Goal: Feedback & Contribution: Contribute content

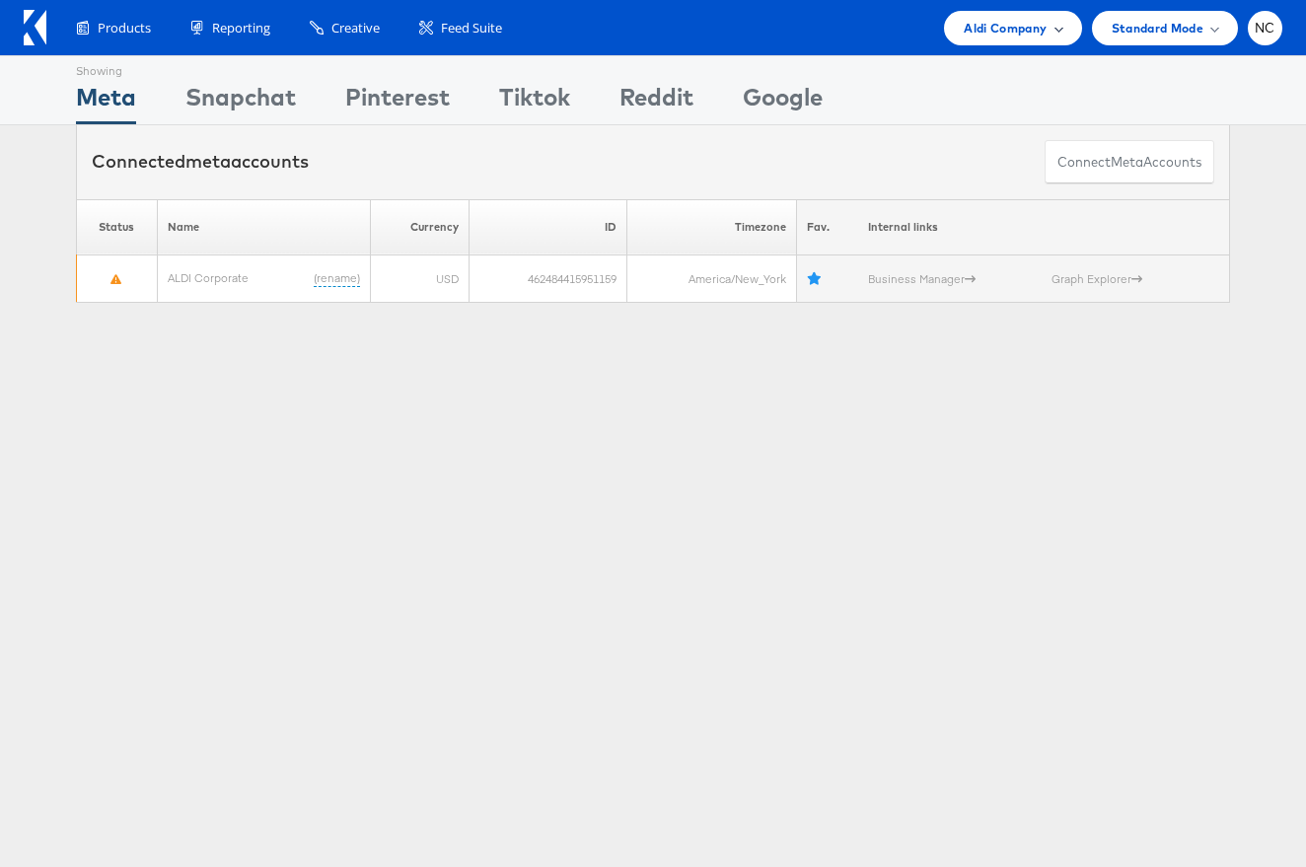
click at [982, 29] on span "Aldi Company" at bounding box center [1005, 28] width 83 height 21
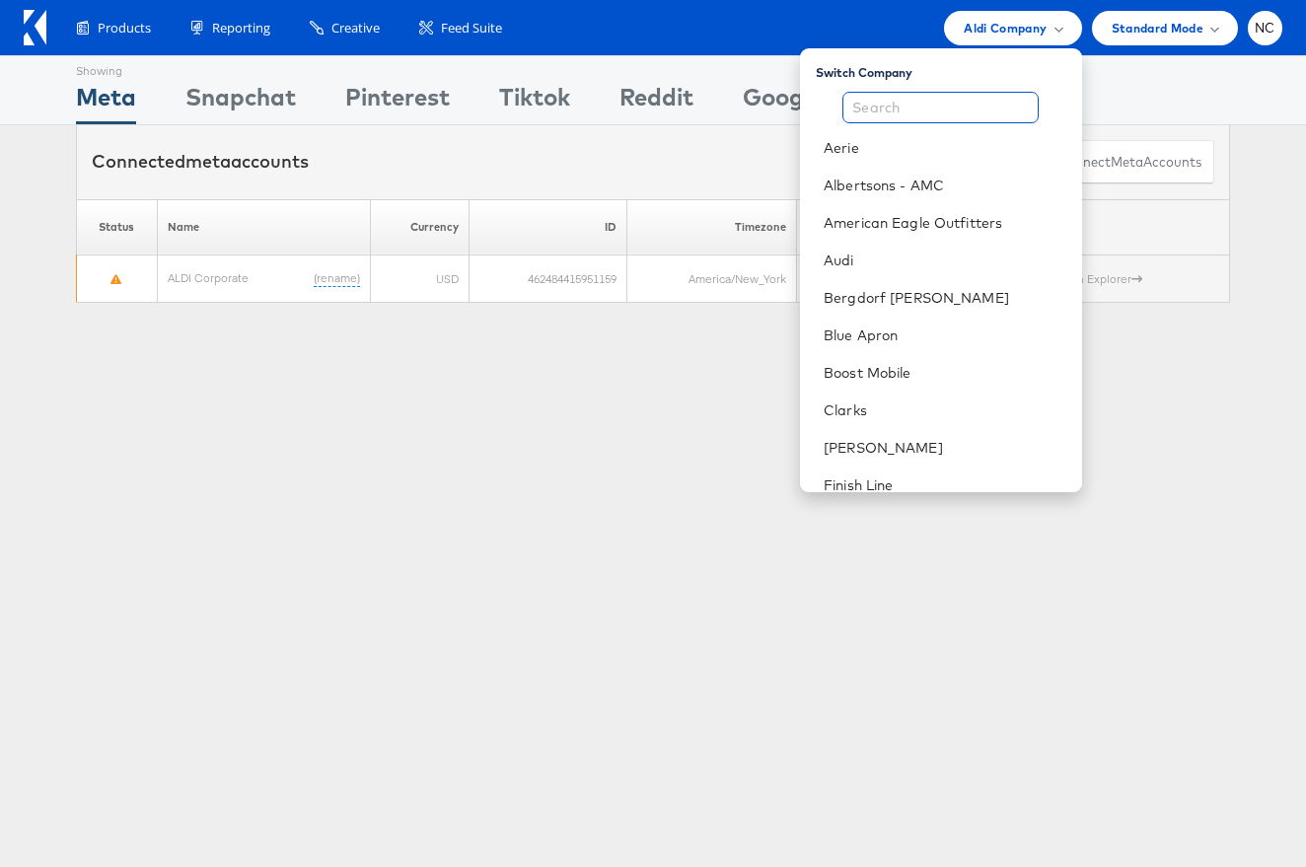
click at [948, 102] on input "text" at bounding box center [940, 108] width 196 height 32
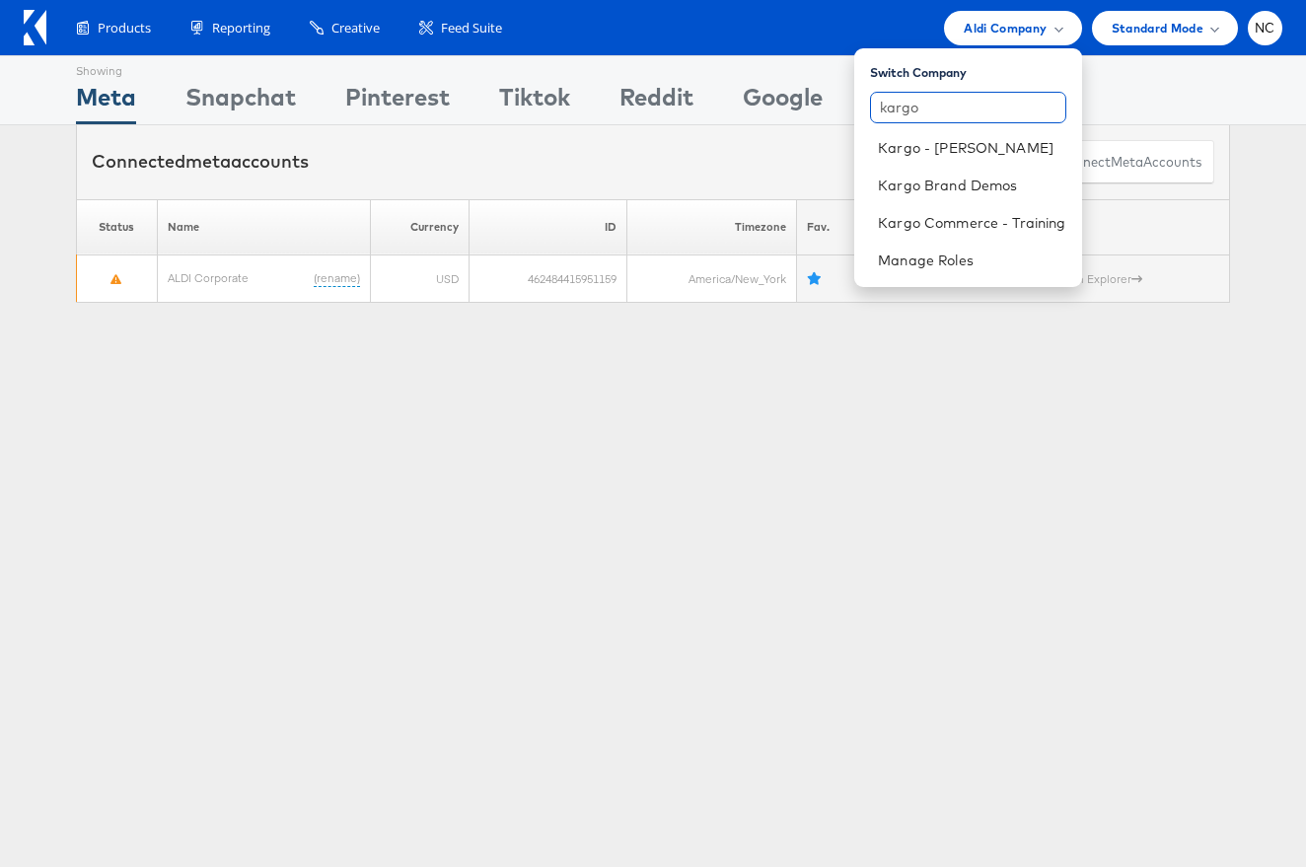
type input "kargo"
click at [928, 178] on link "Kargo Brand Demos" at bounding box center [971, 186] width 187 height 20
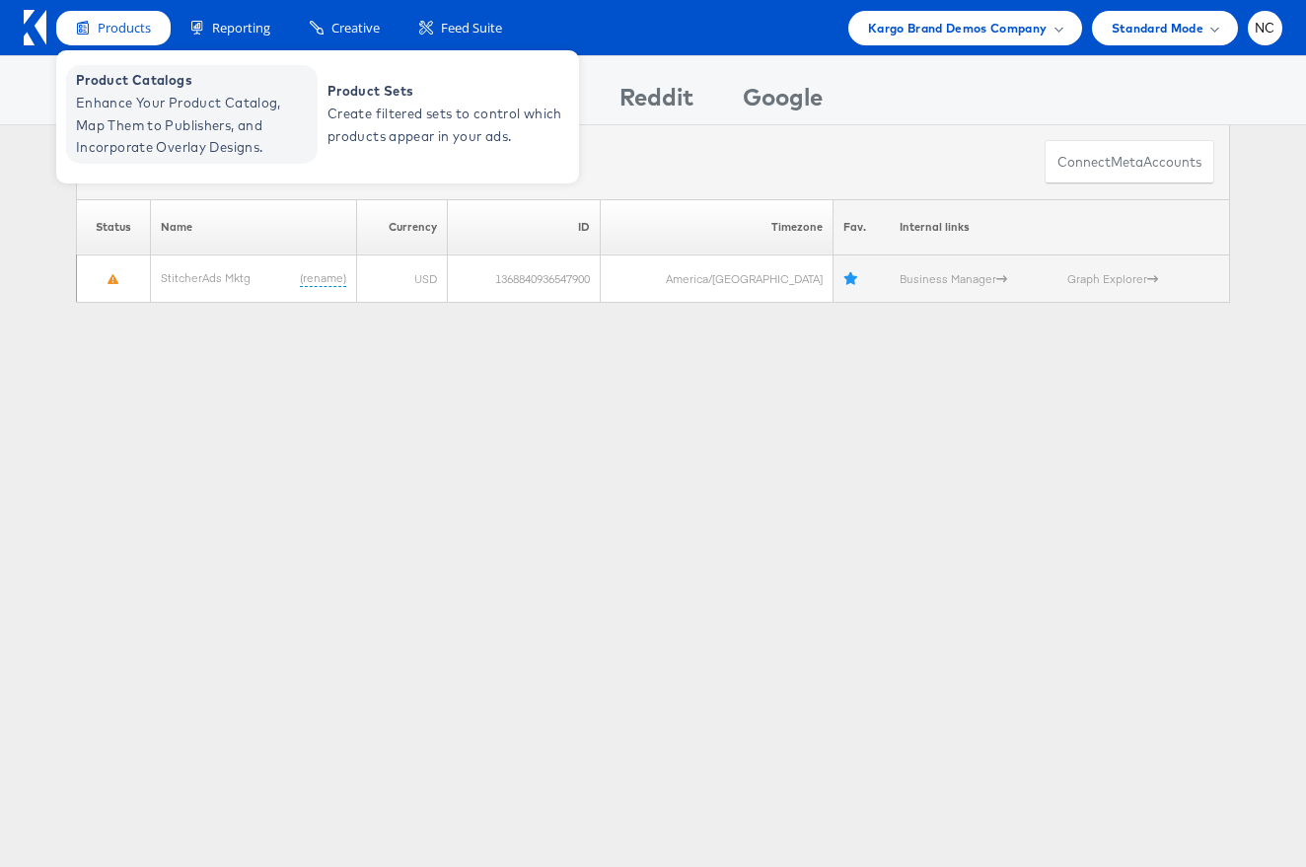
click at [113, 98] on span "Enhance Your Product Catalog, Map Them to Publishers, and Incorporate Overlay D…" at bounding box center [194, 125] width 237 height 67
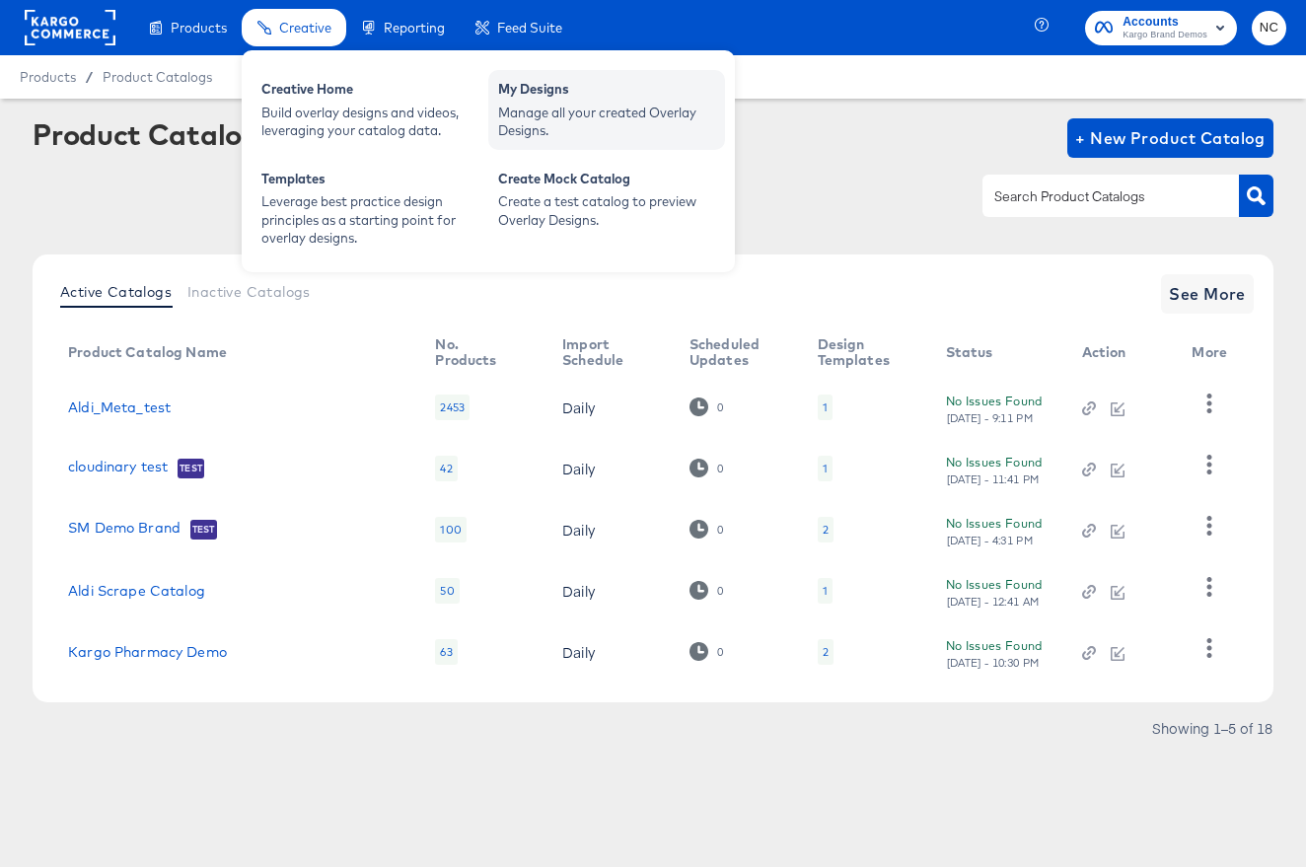
click at [545, 94] on div "My Designs" at bounding box center [606, 92] width 217 height 24
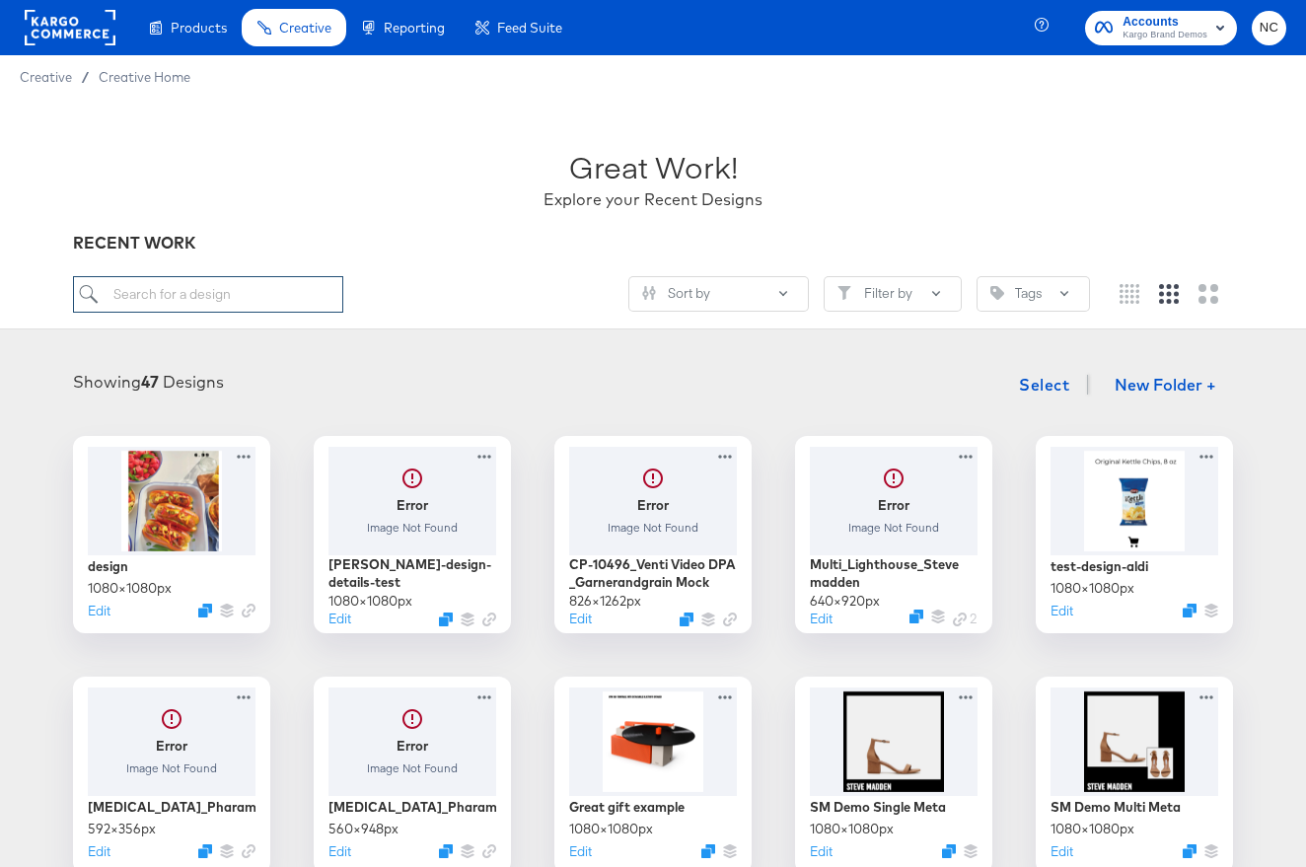
click at [190, 294] on input "search" at bounding box center [208, 294] width 270 height 36
type input "kroger"
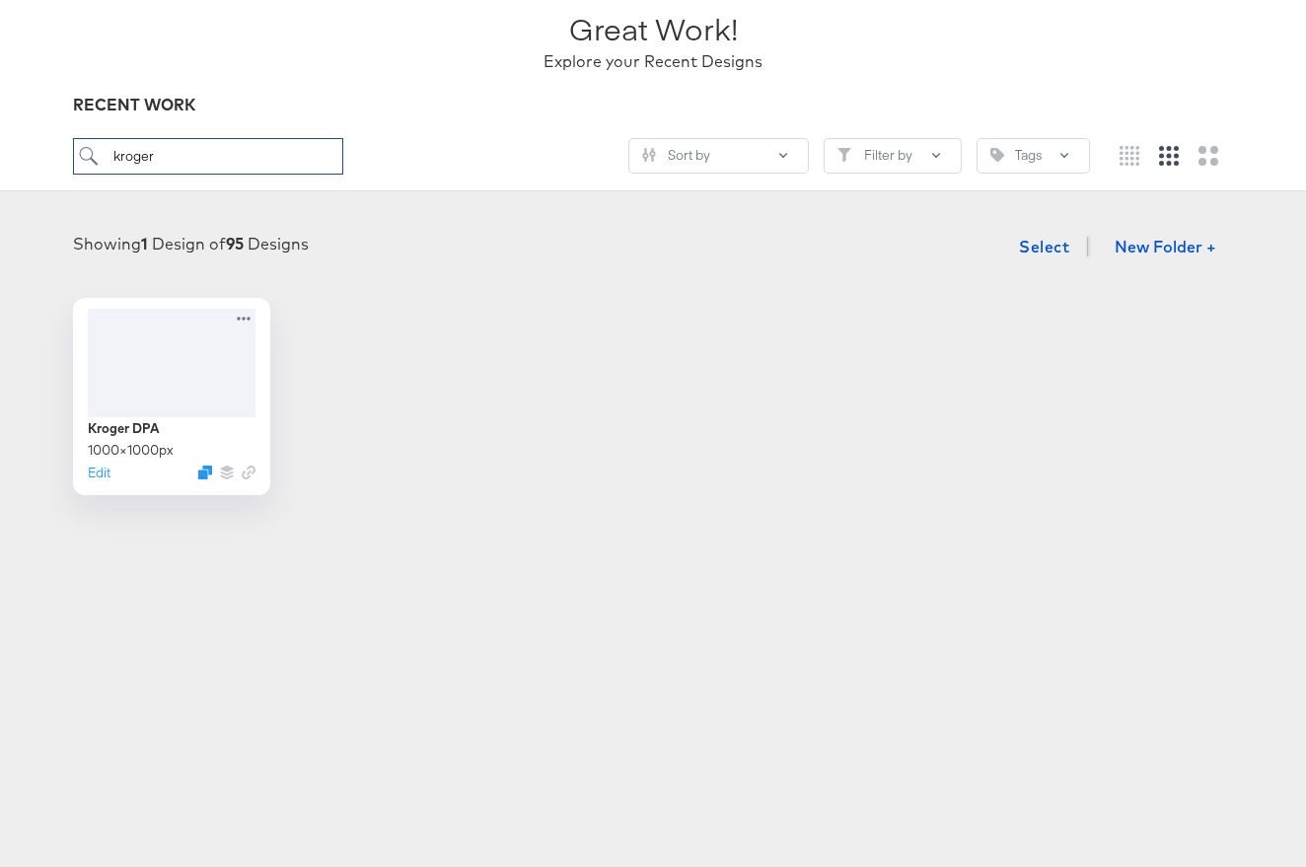
scroll to position [162, 0]
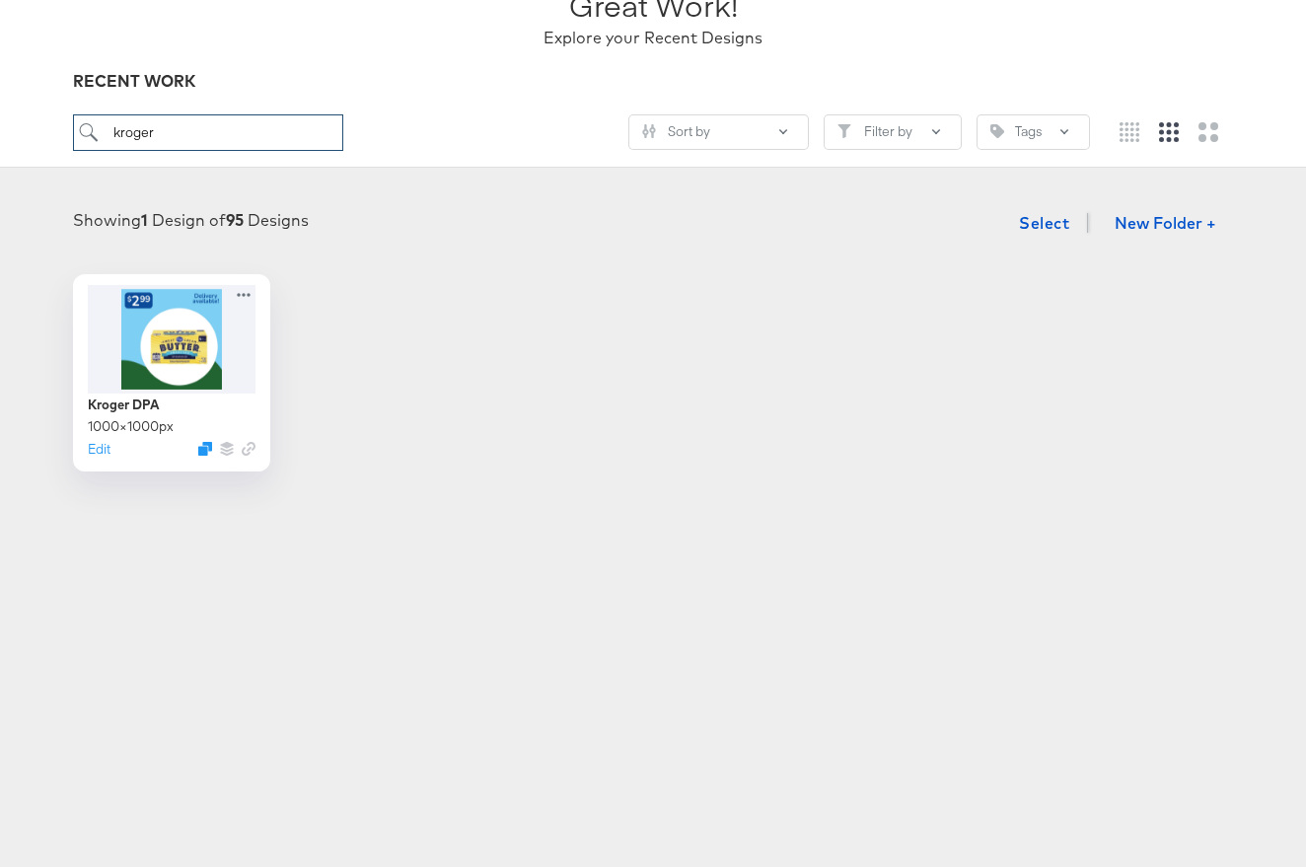
drag, startPoint x: 165, startPoint y: 128, endPoint x: 78, endPoint y: 128, distance: 86.8
click at [78, 128] on input "kroger" at bounding box center [208, 132] width 270 height 36
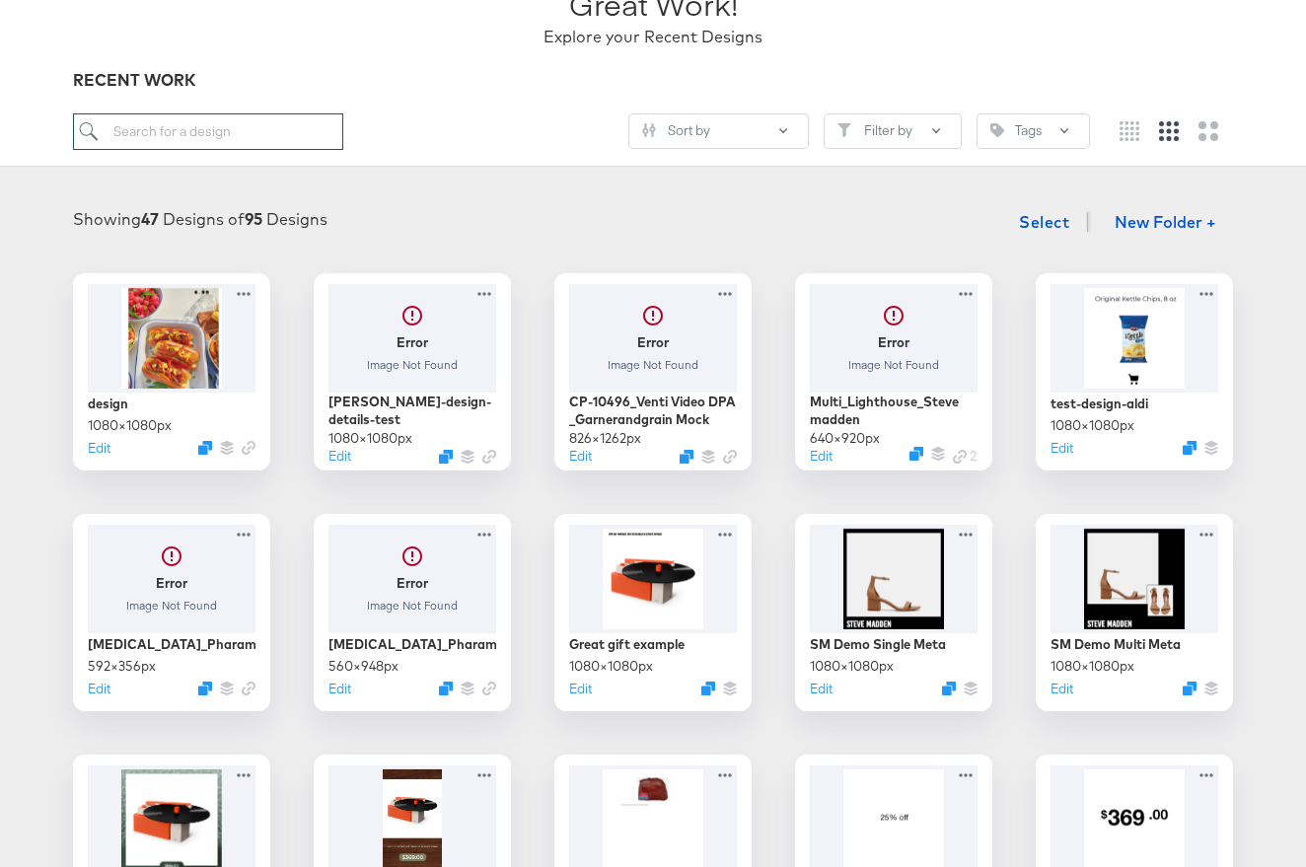
scroll to position [140, 0]
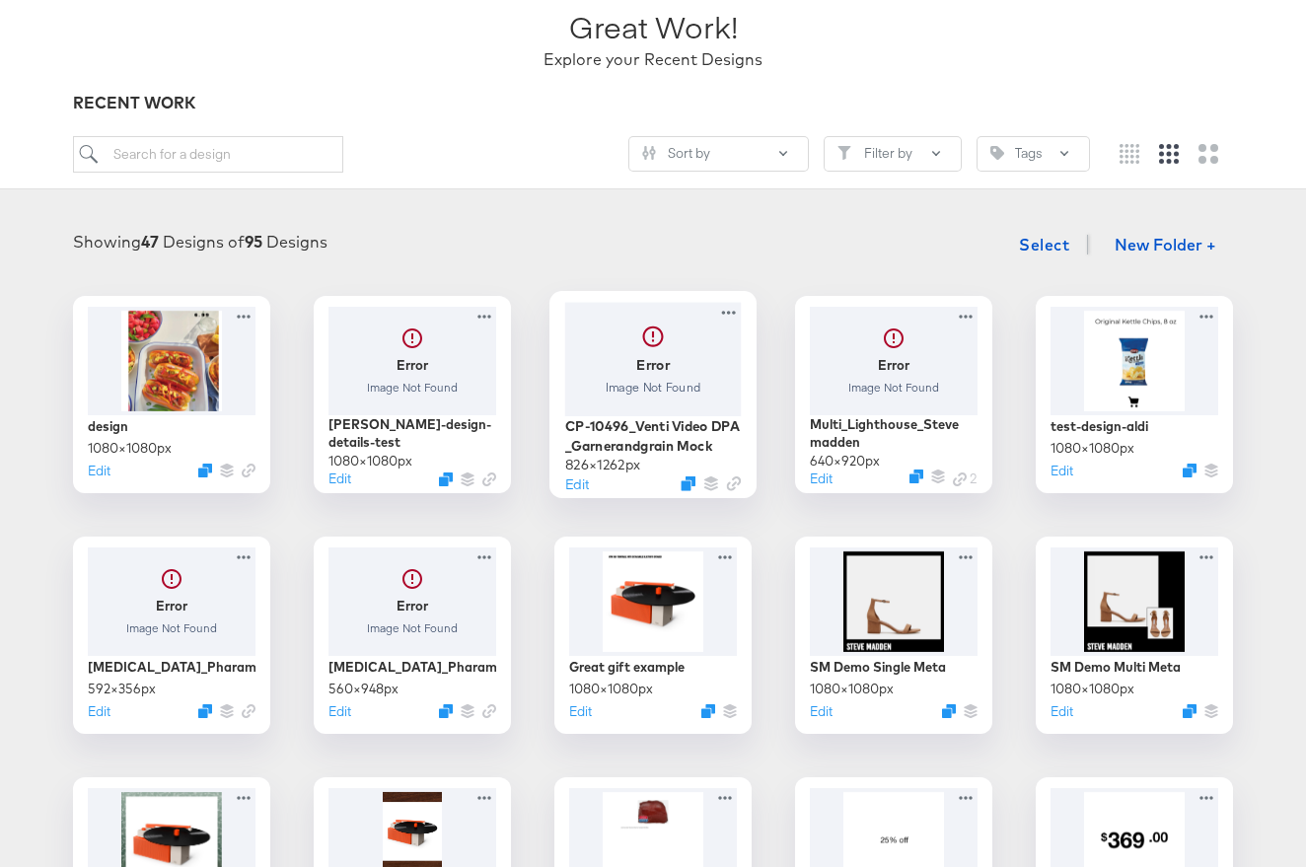
click at [651, 359] on div at bounding box center [653, 358] width 177 height 113
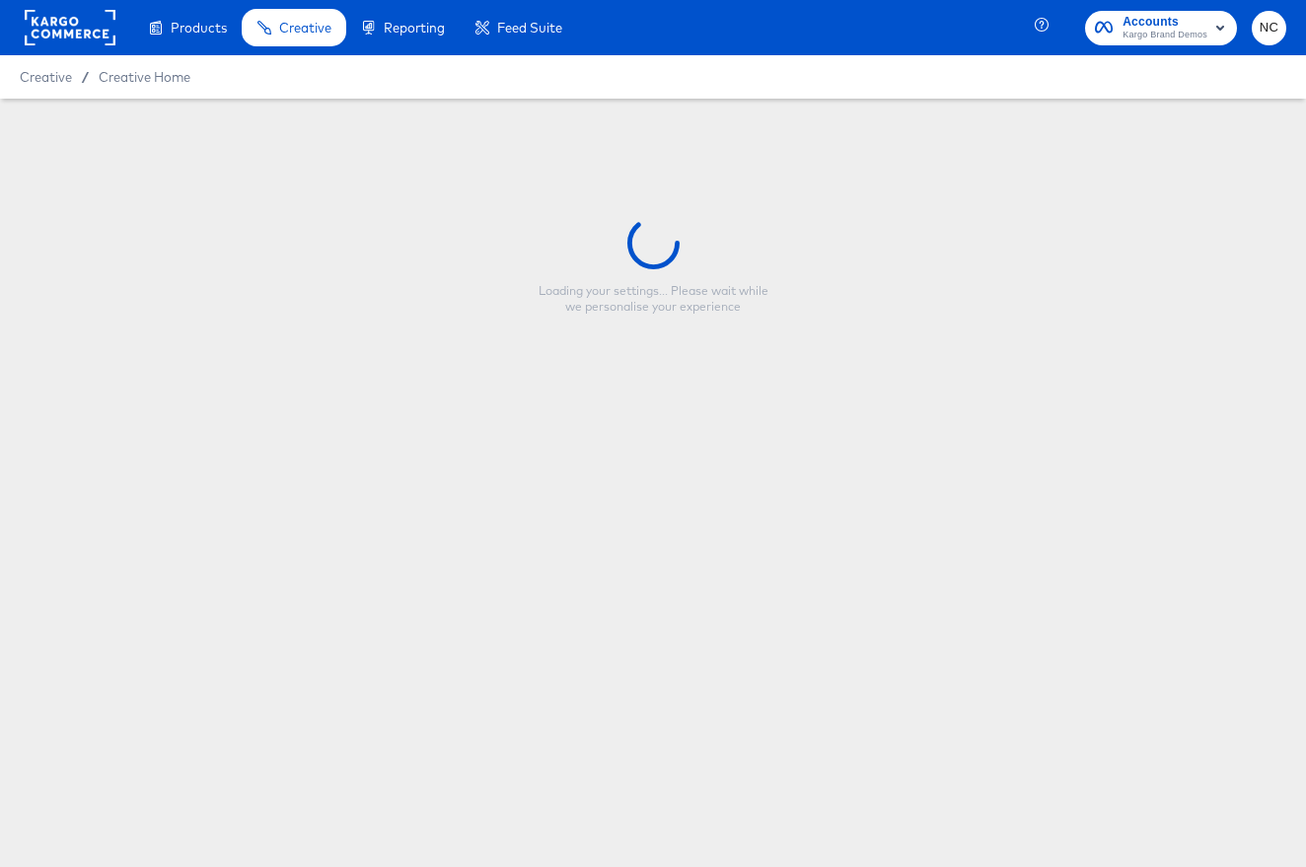
type input "CP-10496_Venti Video DPA _Garnerandgrain Mock"
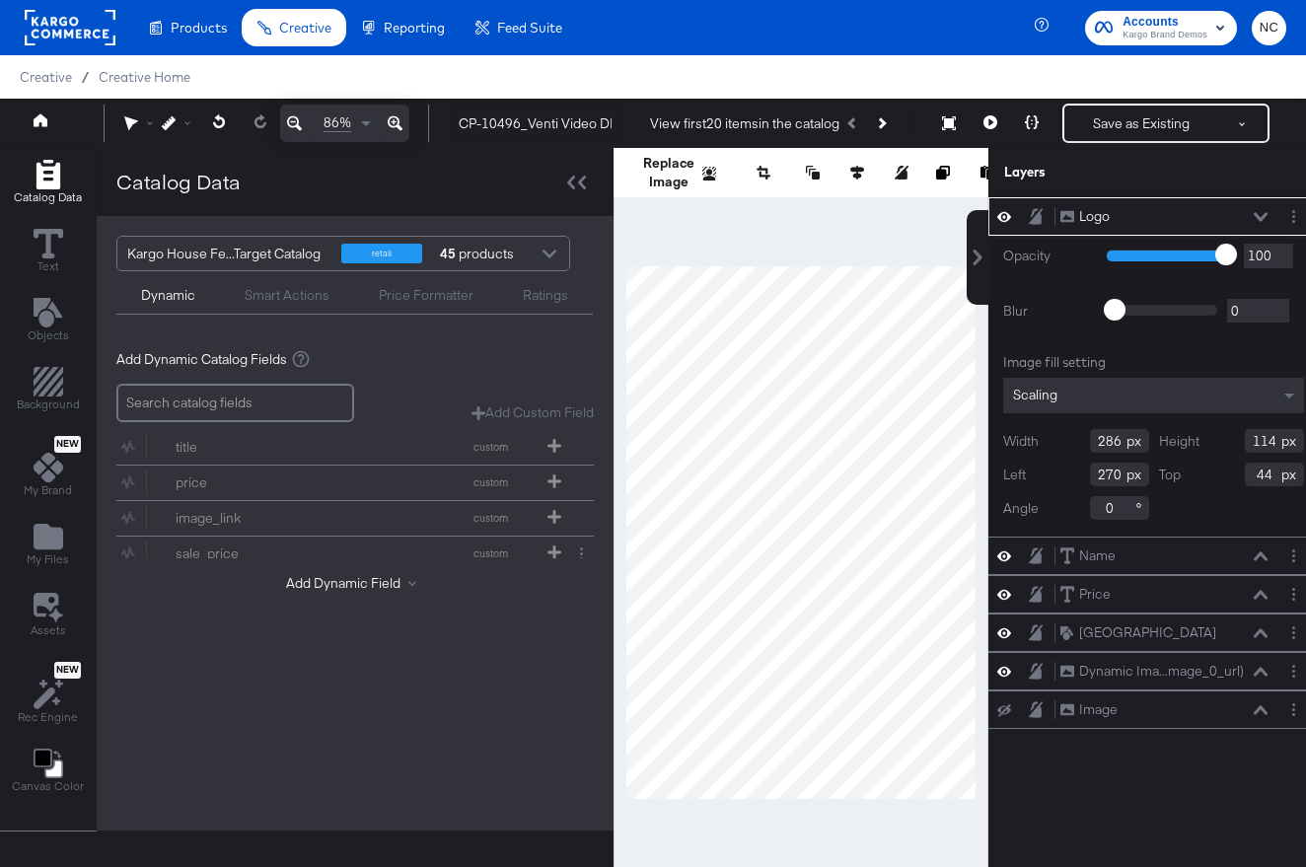
scroll to position [0, 12]
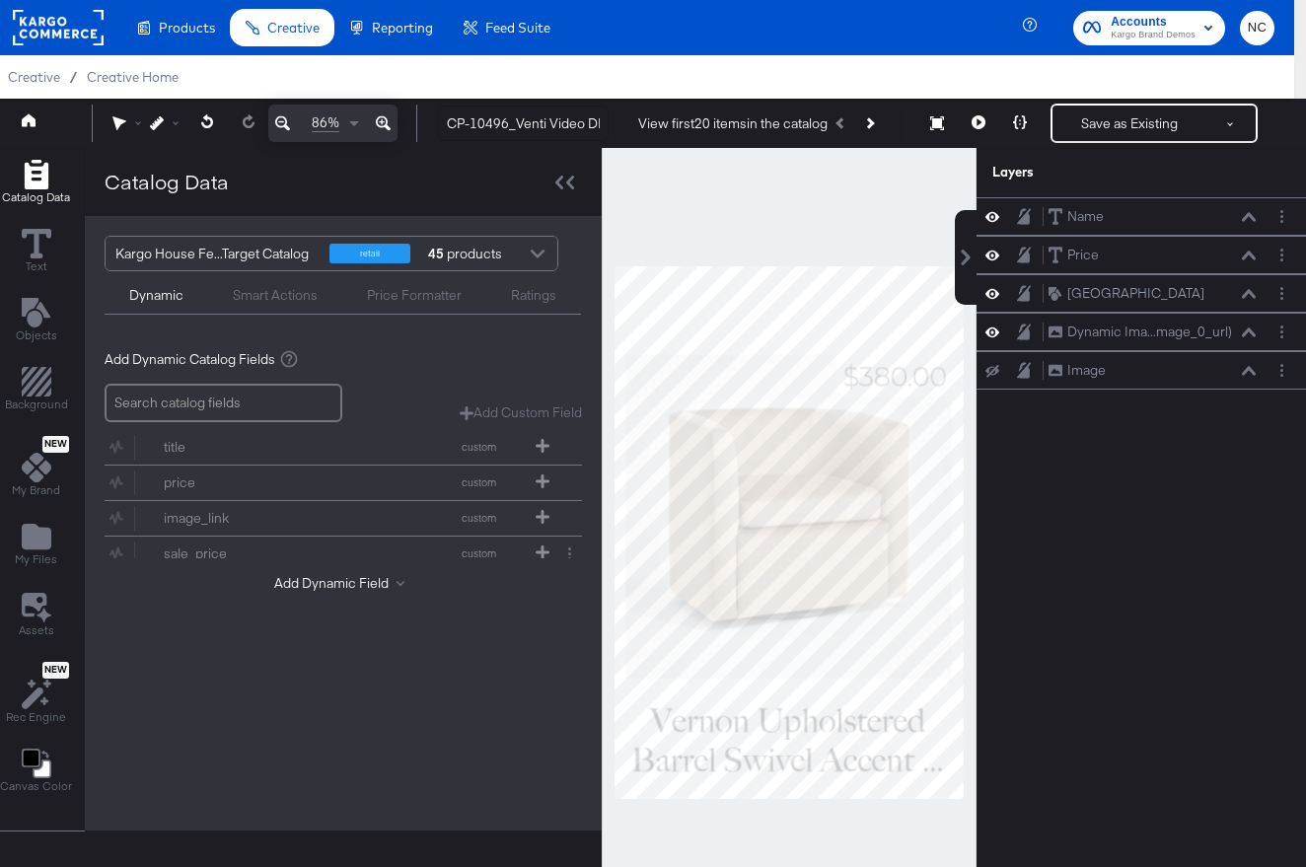
click at [742, 787] on div at bounding box center [789, 532] width 375 height 769
click at [907, 822] on div at bounding box center [789, 532] width 375 height 769
click at [932, 800] on div at bounding box center [789, 532] width 375 height 769
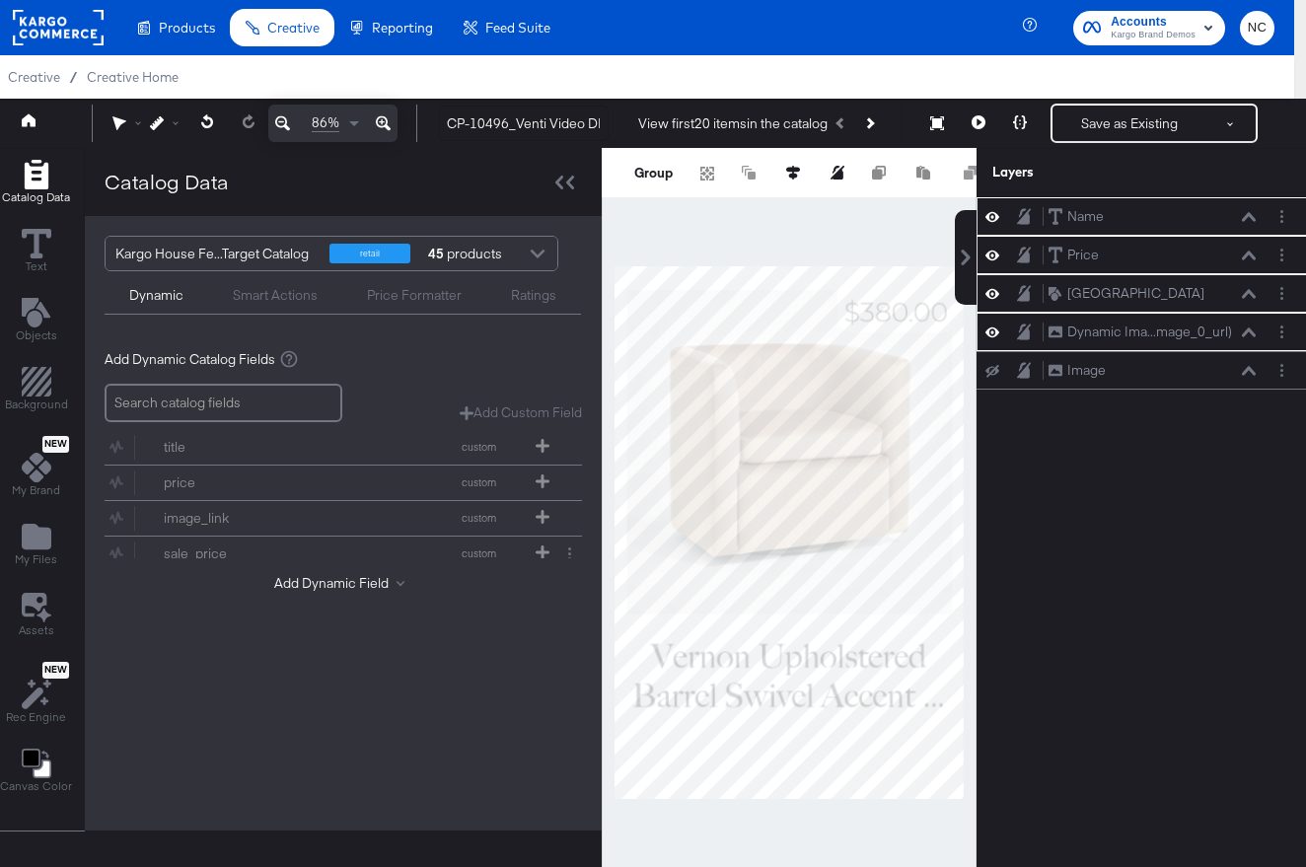
click at [849, 206] on div at bounding box center [789, 532] width 375 height 769
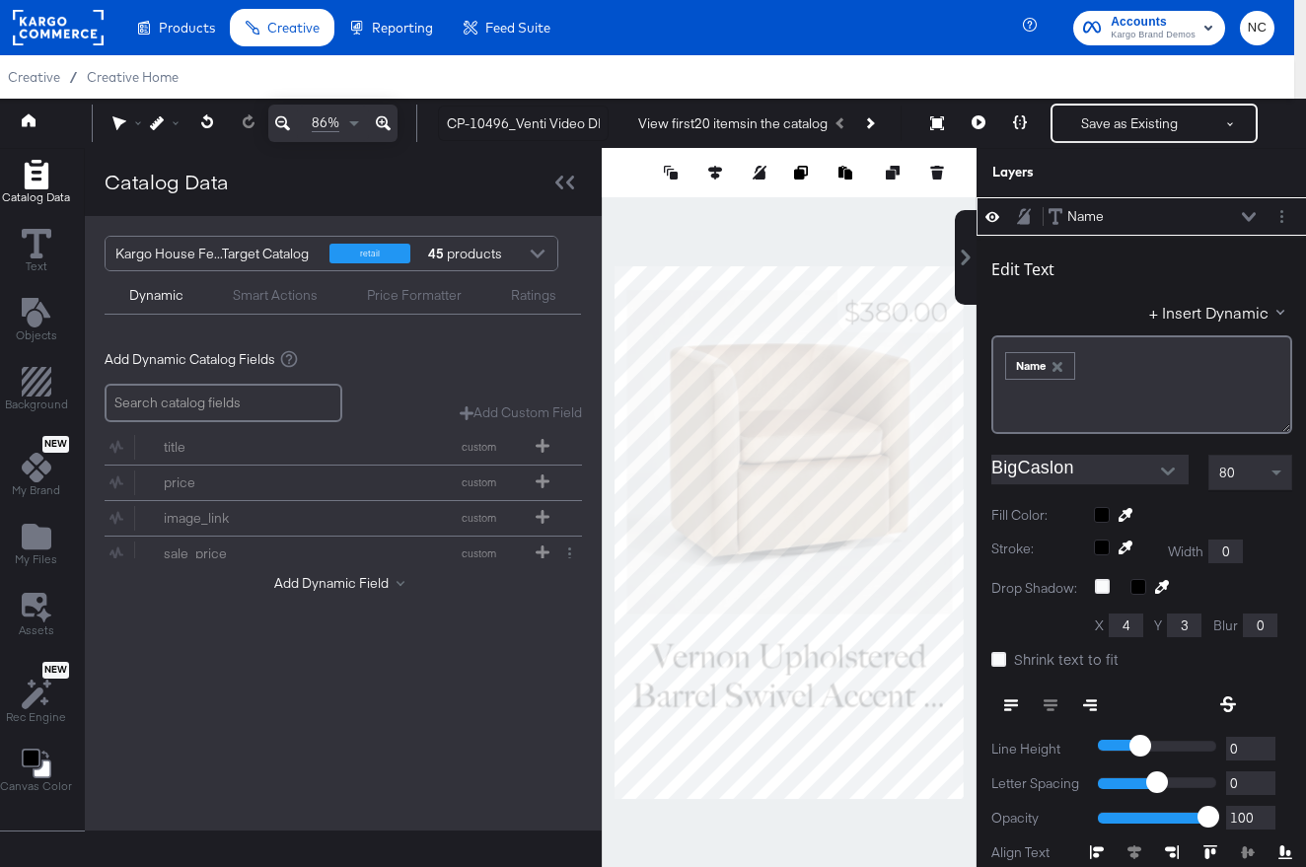
scroll to position [20, 12]
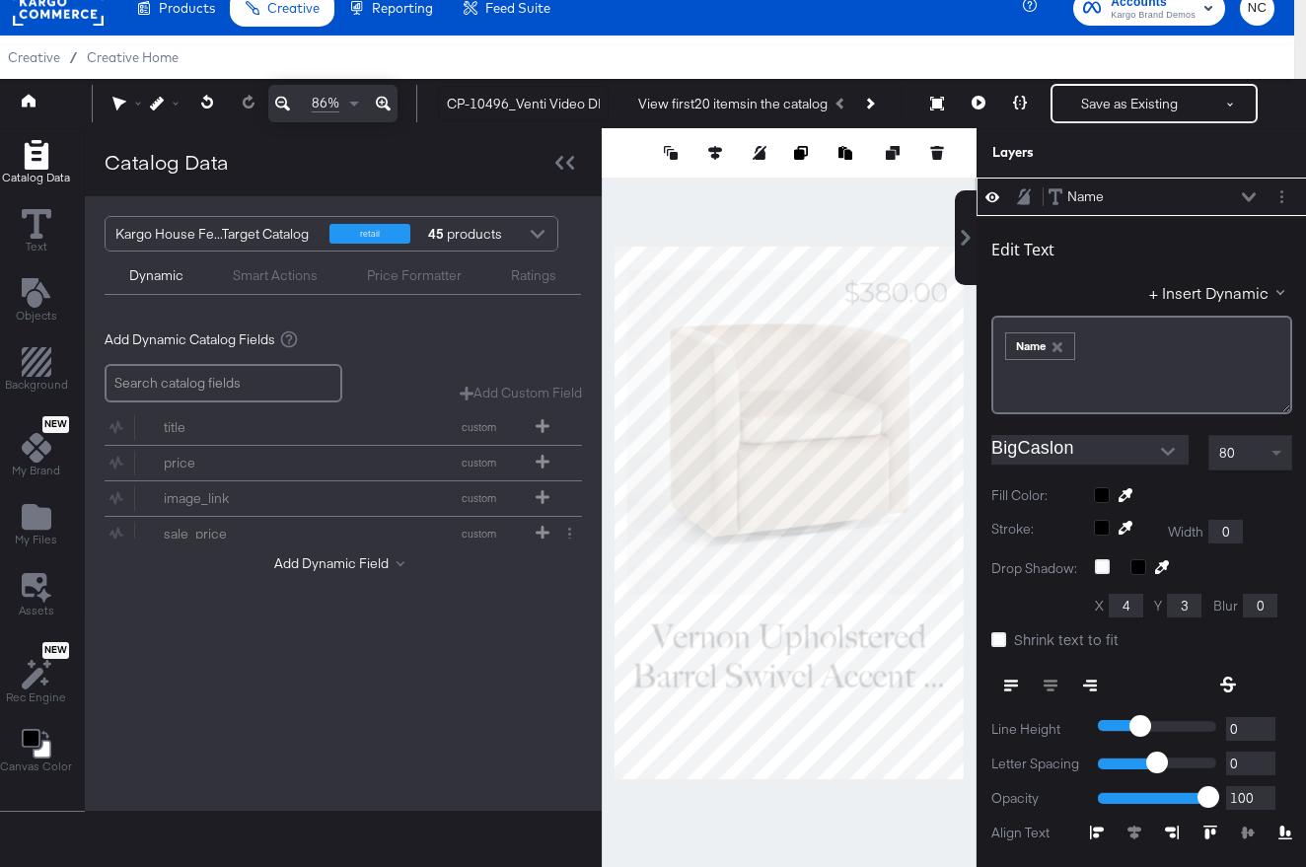
click at [1275, 448] on span at bounding box center [1278, 453] width 25 height 34
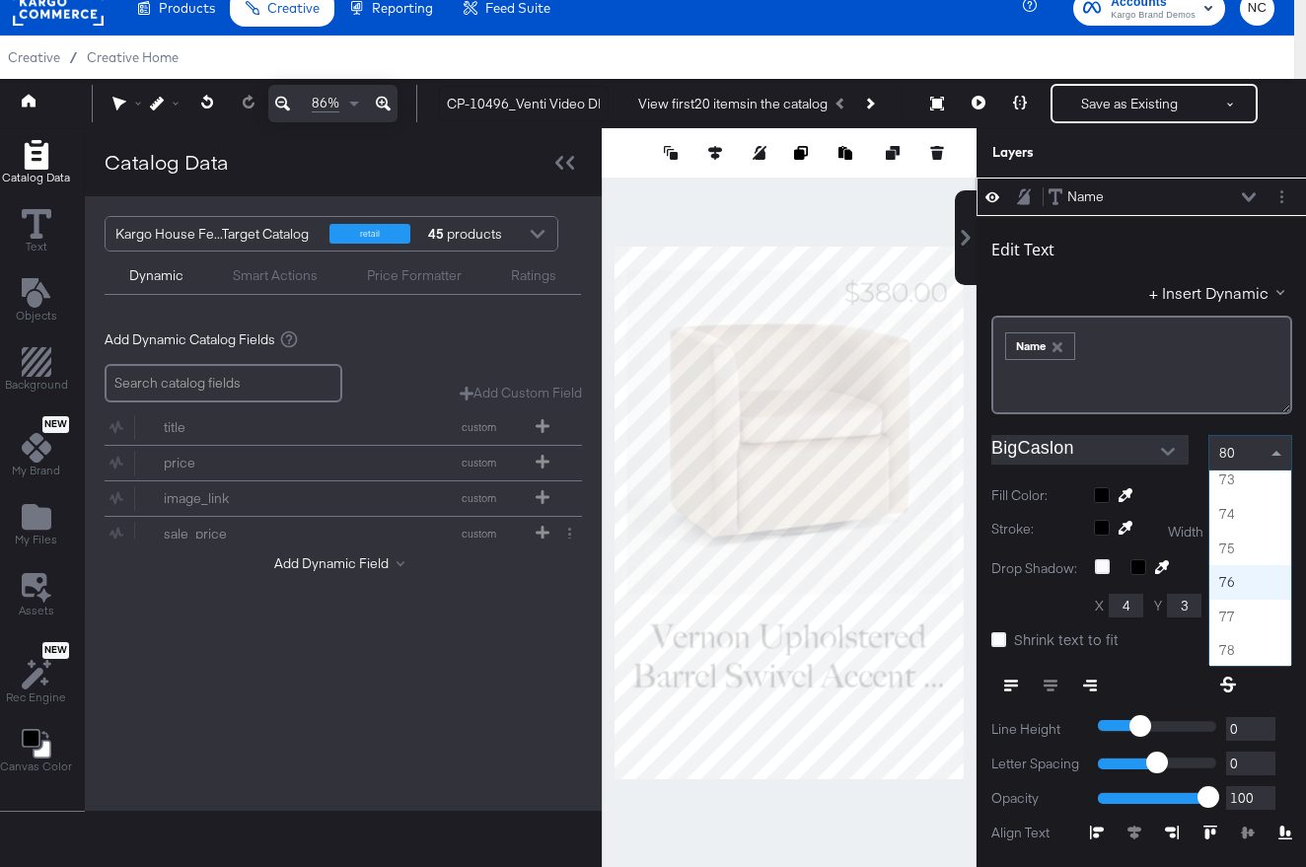
scroll to position [2458, 0]
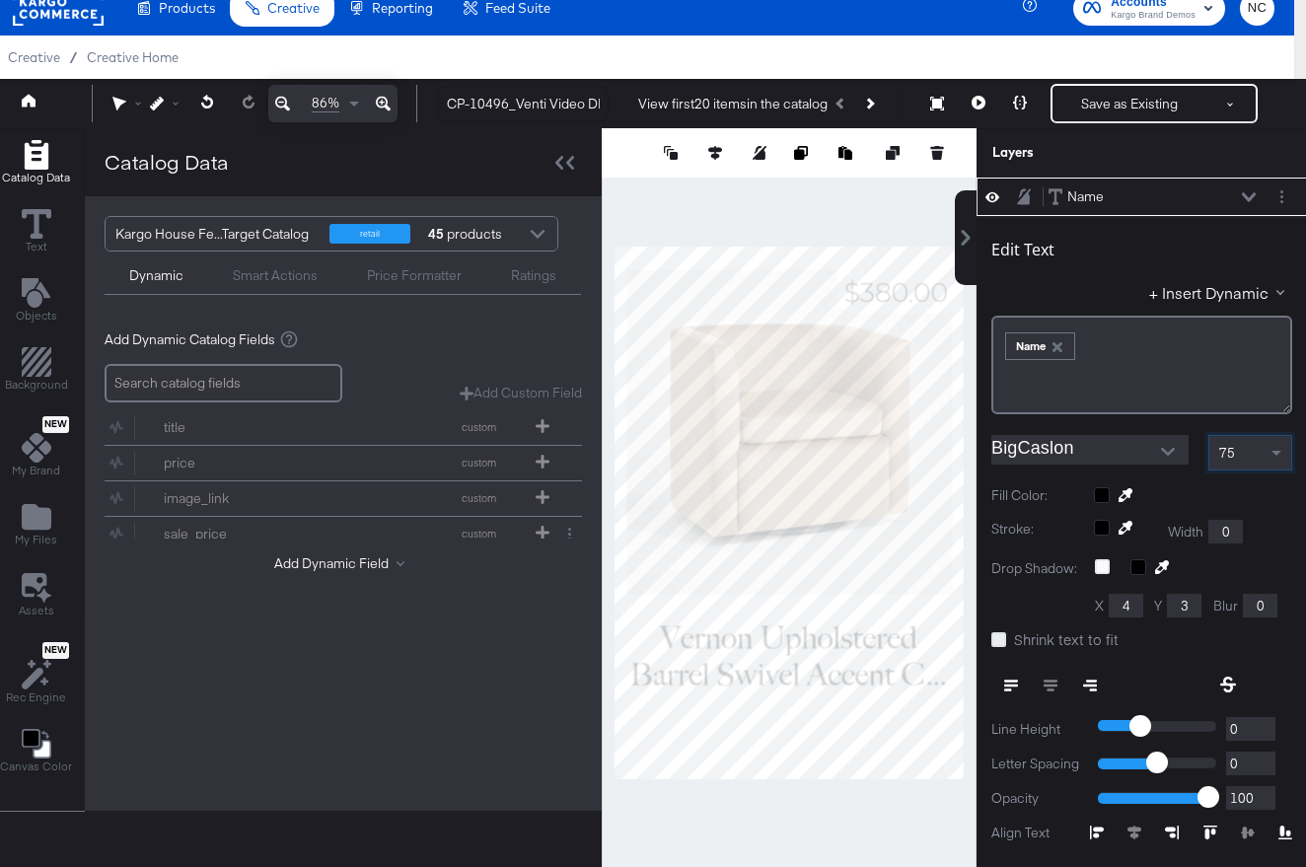
click at [1000, 642] on icon at bounding box center [998, 639] width 15 height 15
click at [0, 0] on input "Shrink text to fit" at bounding box center [0, 0] width 0 height 0
click at [1000, 642] on icon at bounding box center [998, 639] width 15 height 15
click at [0, 0] on input "Shrink text to fit" at bounding box center [0, 0] width 0 height 0
type input "771"
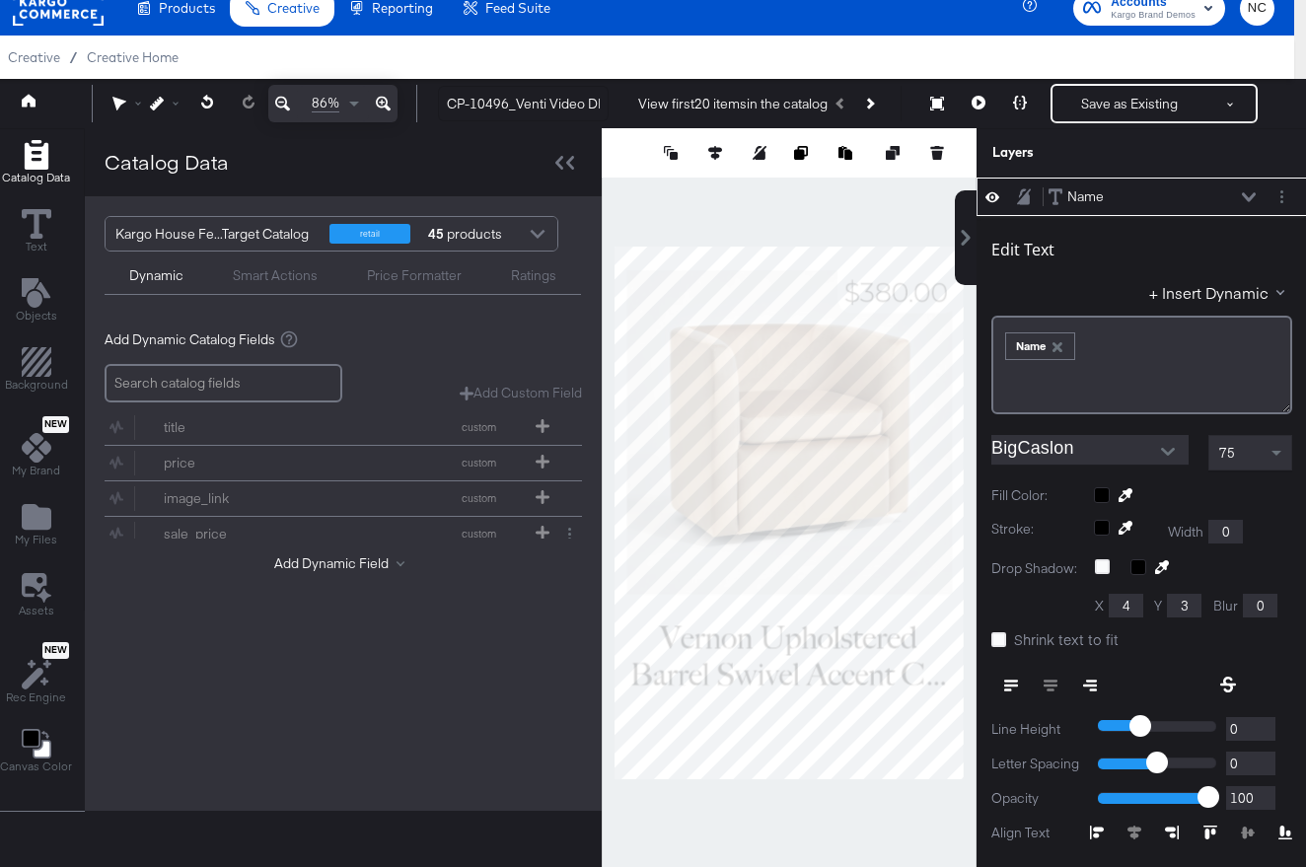
type input "279"
type input "29"
click at [1269, 447] on span at bounding box center [1278, 453] width 25 height 34
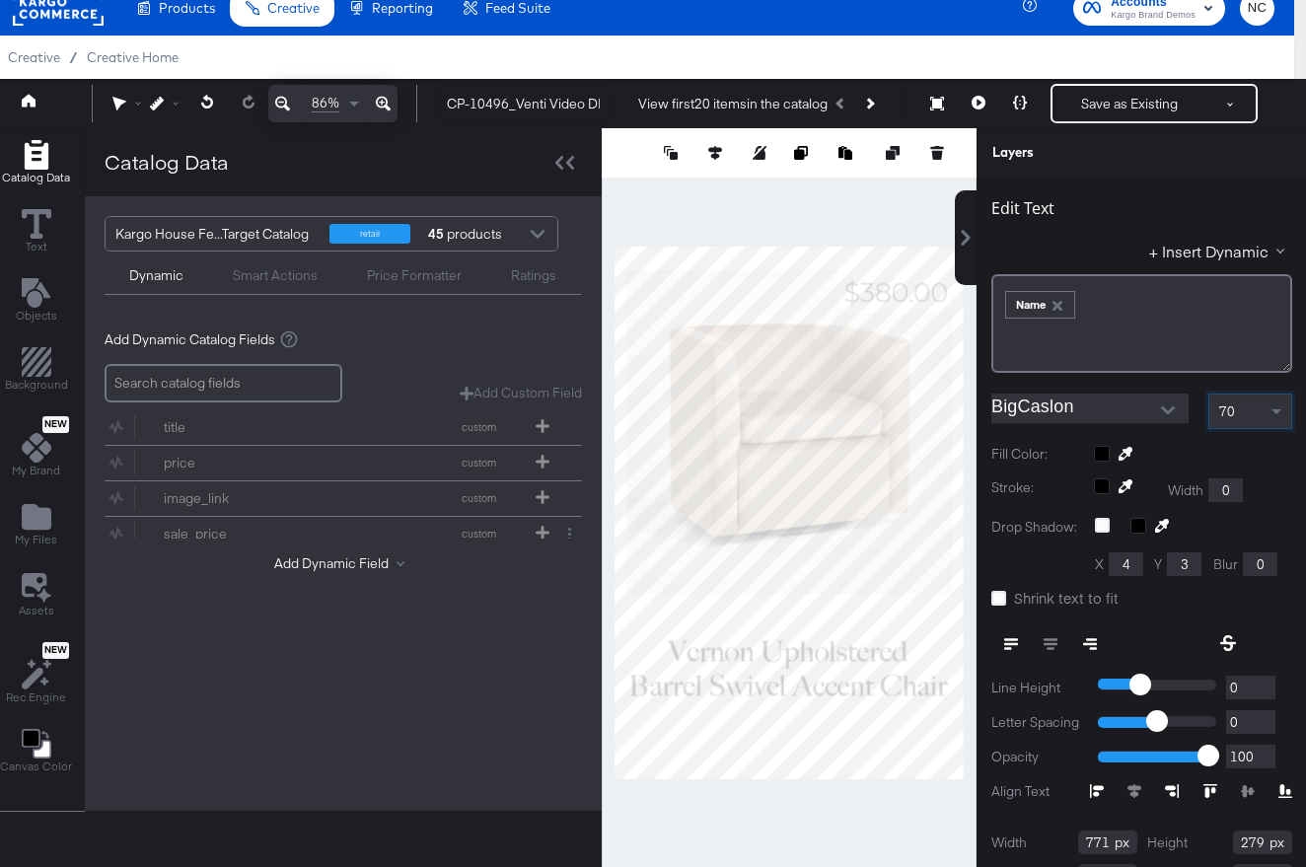
click at [921, 833] on div at bounding box center [789, 512] width 375 height 769
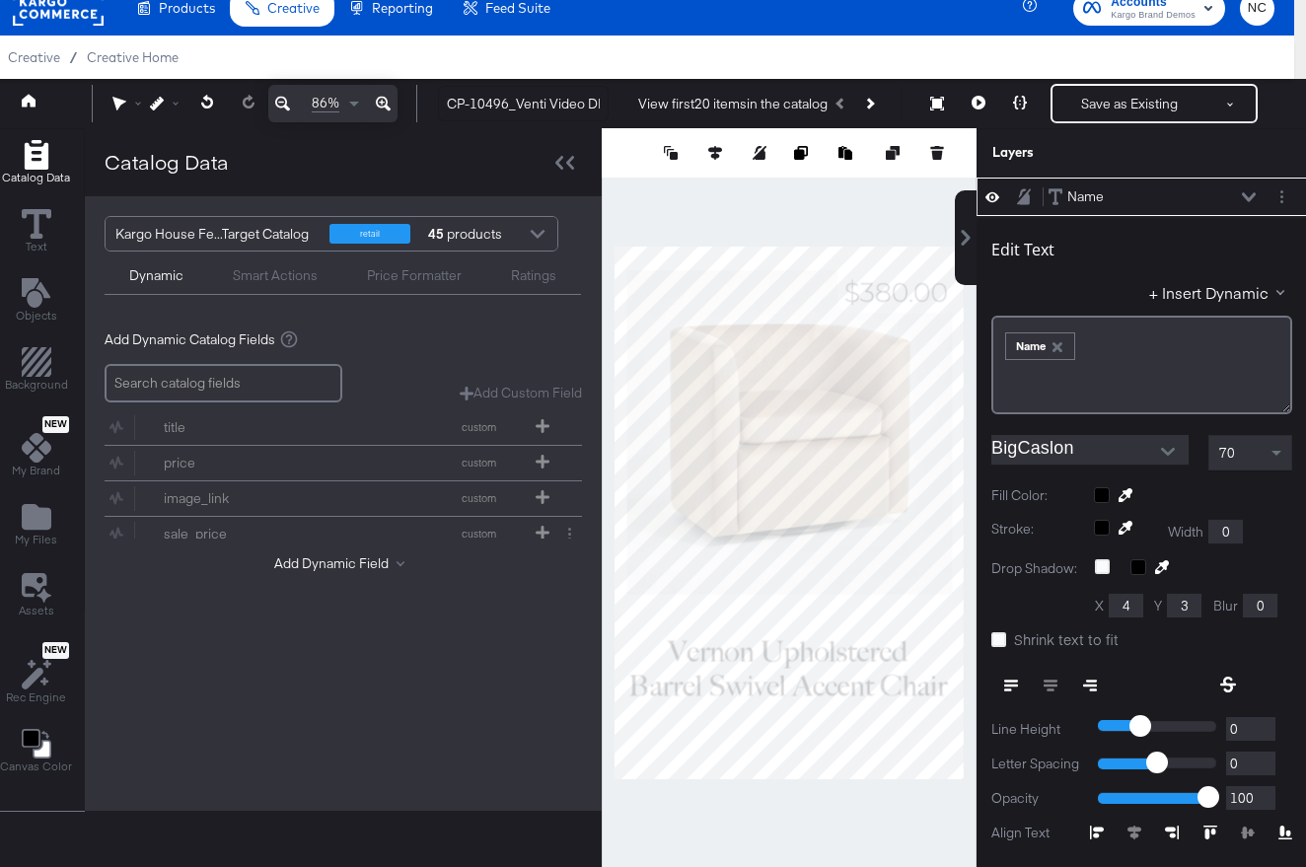
scroll to position [18, 0]
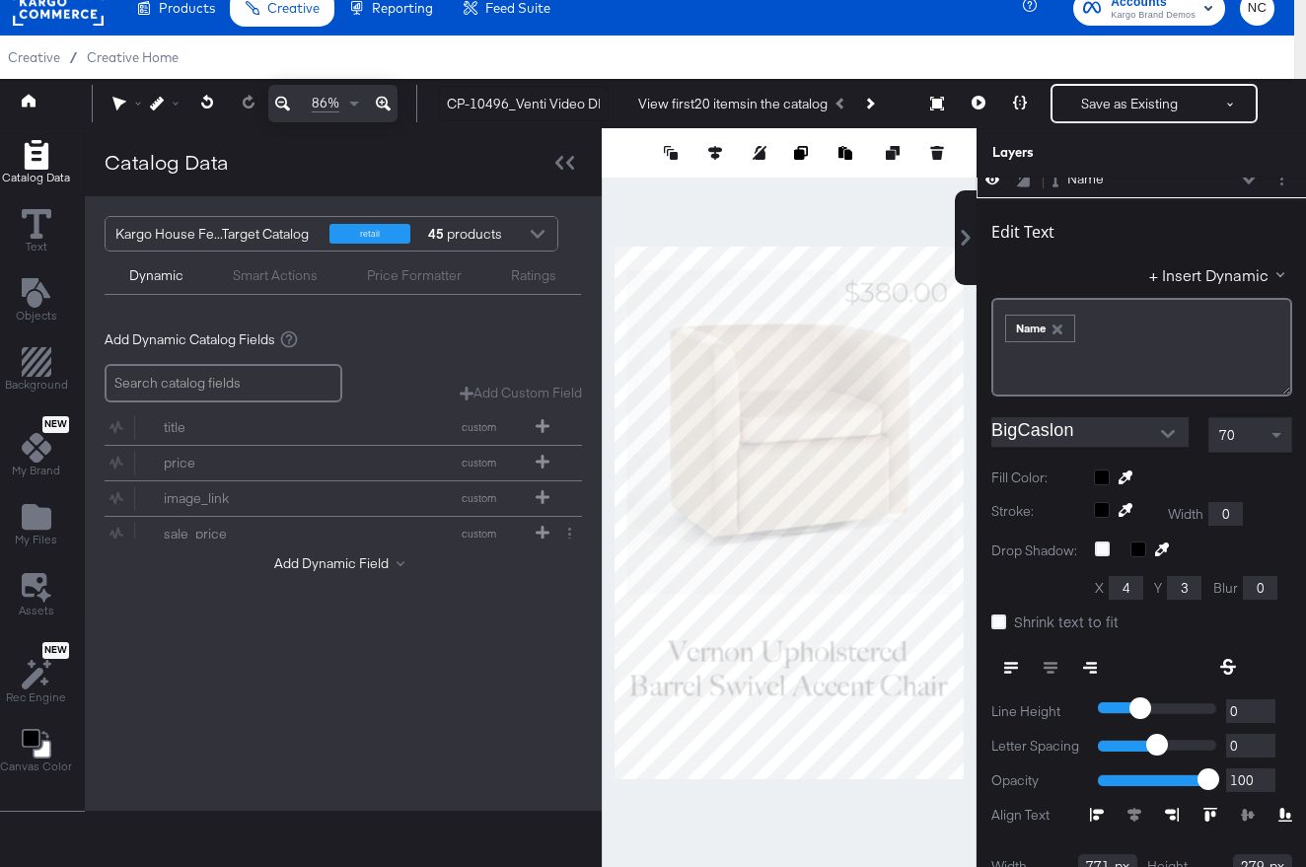
click at [904, 819] on div at bounding box center [789, 512] width 375 height 769
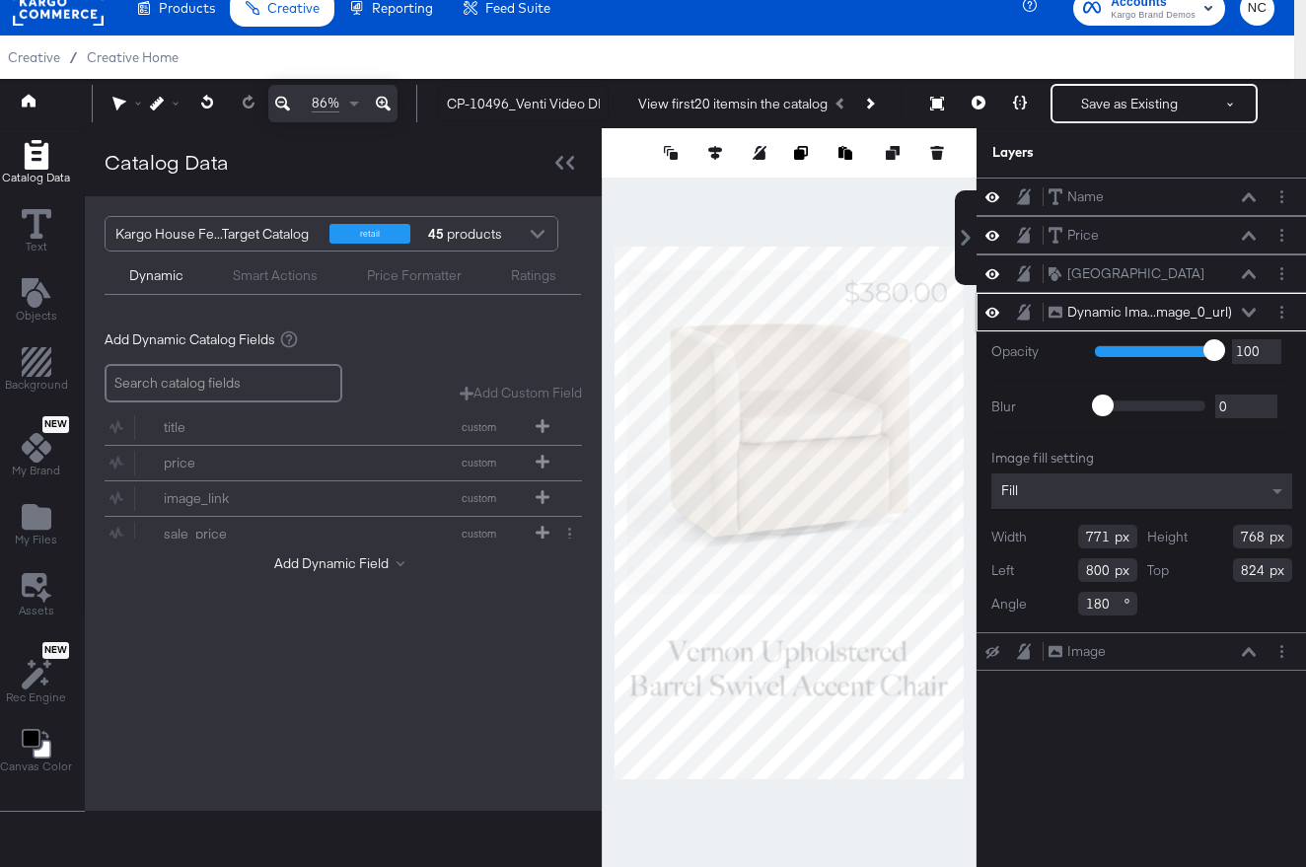
click at [1048, 483] on div "Fill" at bounding box center [1141, 491] width 301 height 36
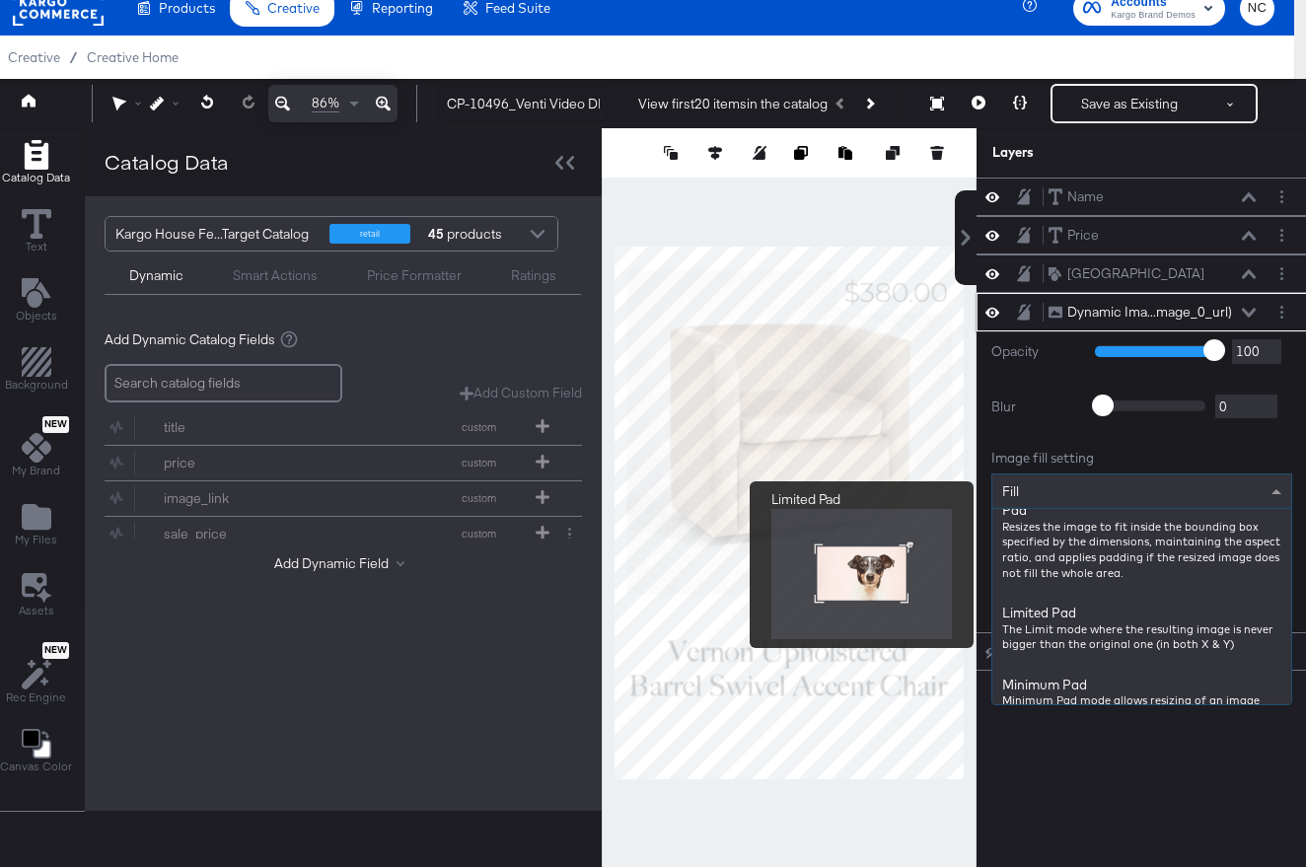
scroll to position [2, 0]
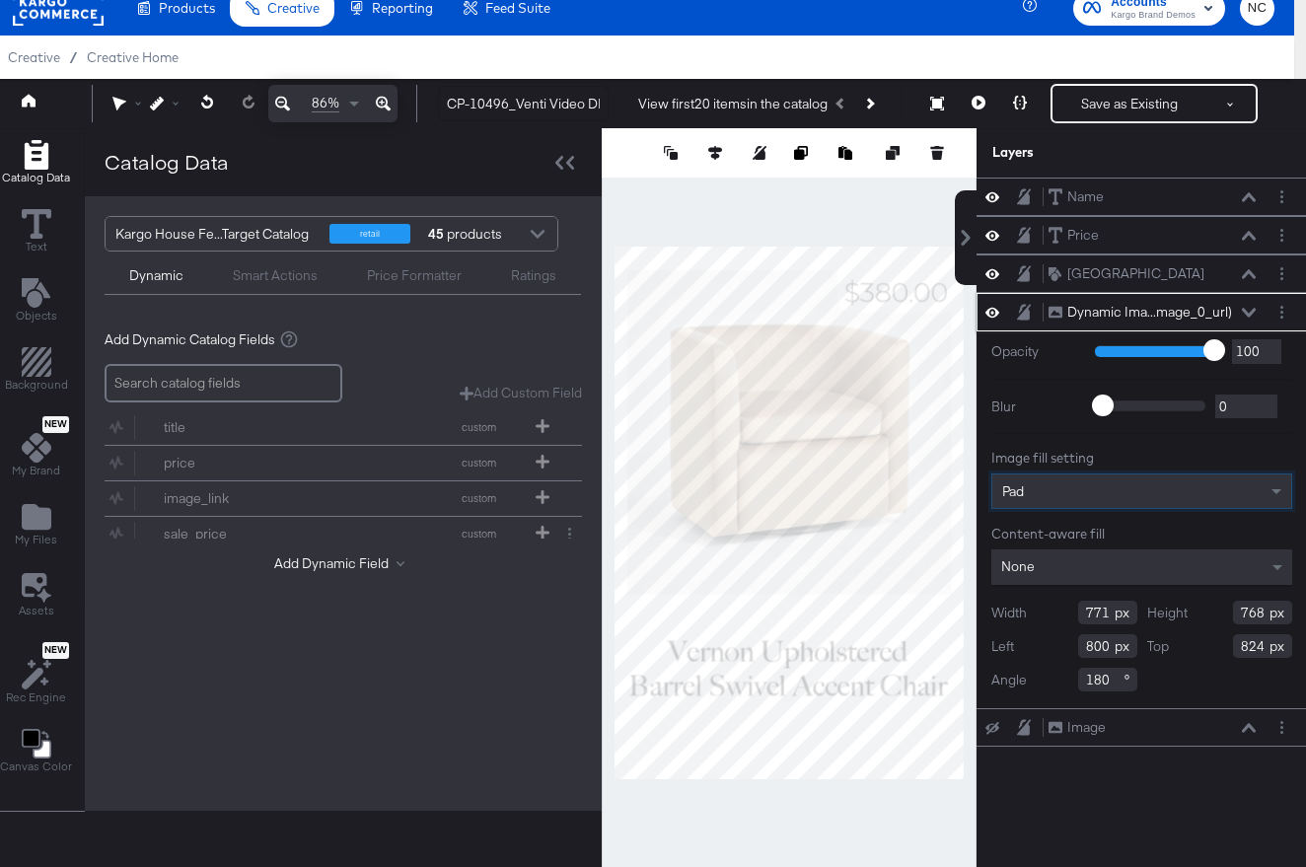
click at [1144, 564] on div "None" at bounding box center [1141, 567] width 301 height 36
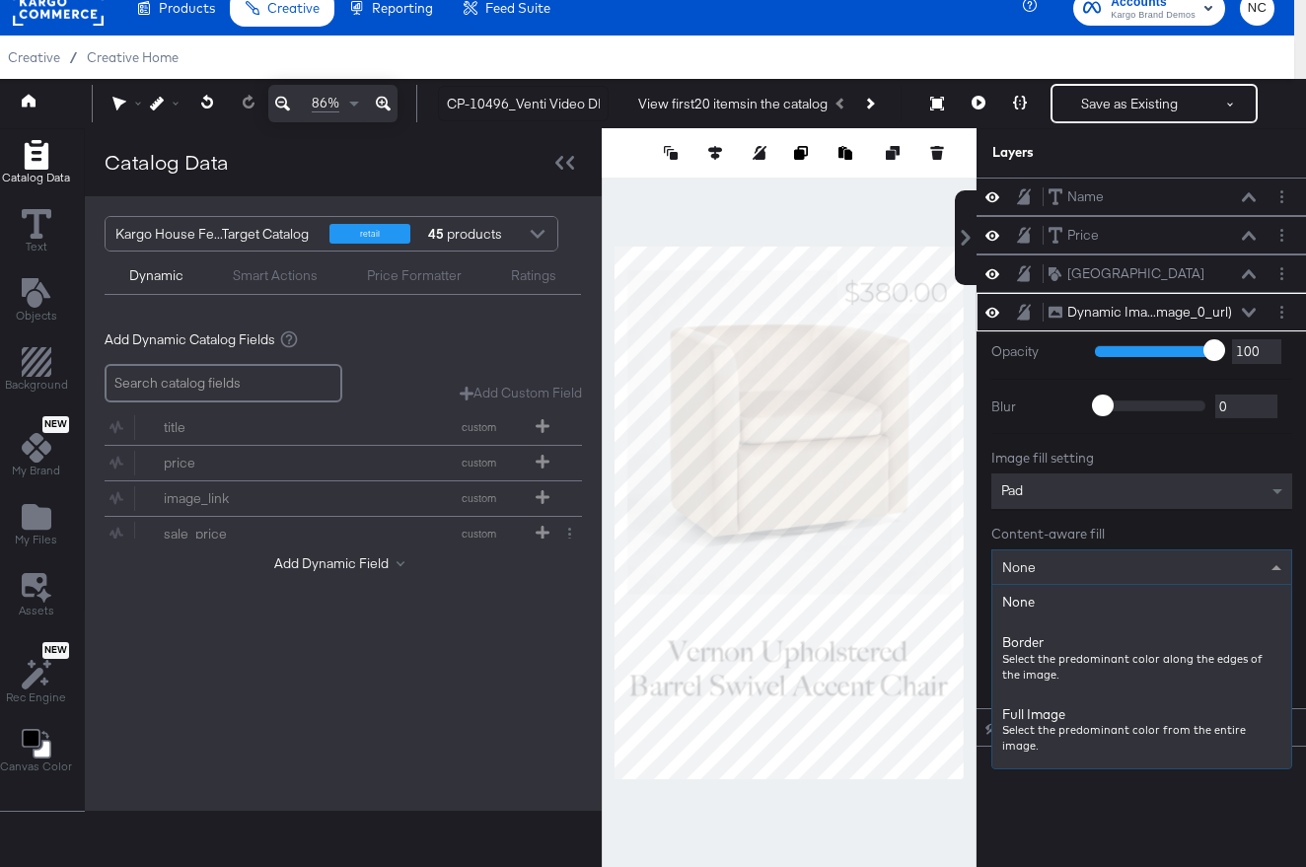
click at [1029, 383] on div "Opacity 1 100 100 Blur 0 2000 0 Image fill setting Pad Content-aware fill None …" at bounding box center [1141, 519] width 330 height 377
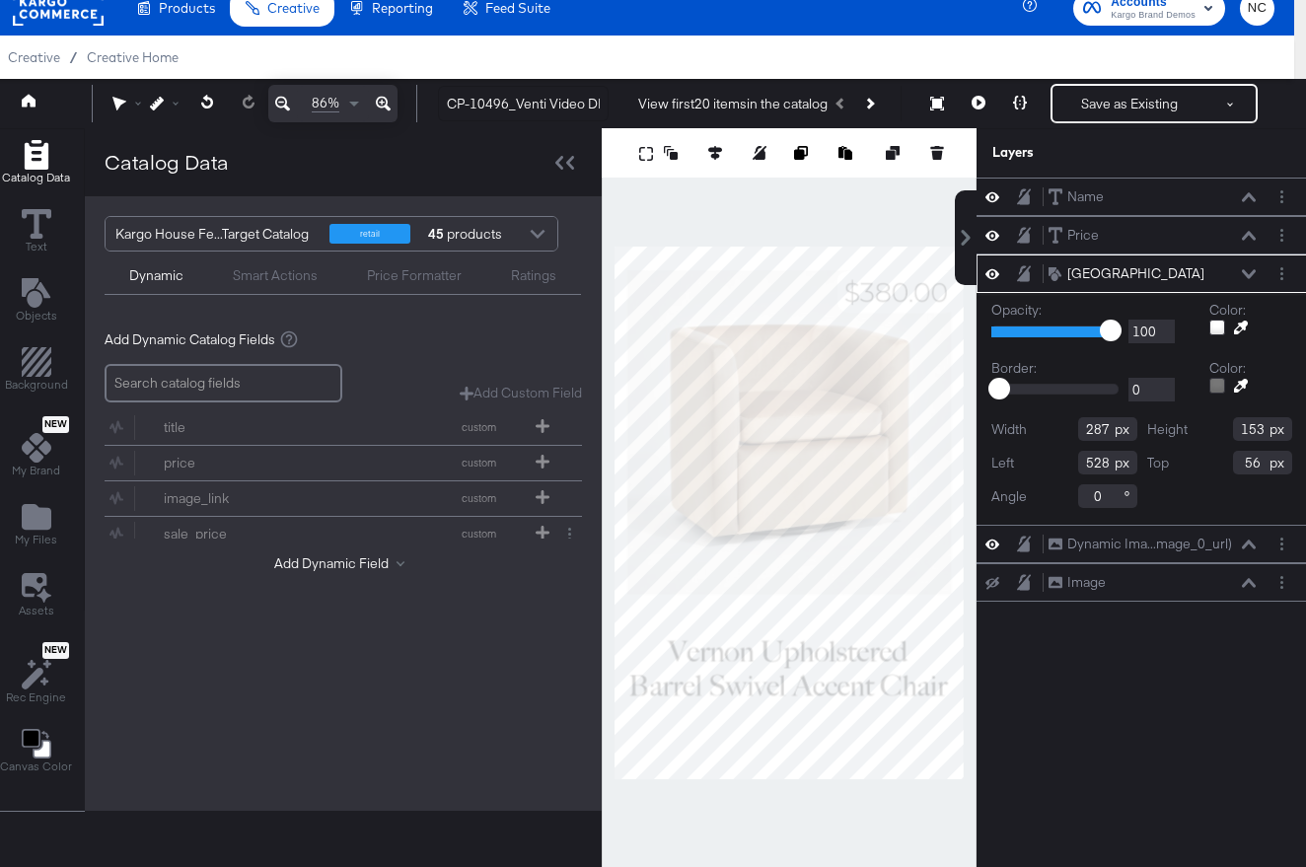
type input "56"
type input "101"
type input "272"
click at [1212, 327] on div at bounding box center [1217, 328] width 16 height 16
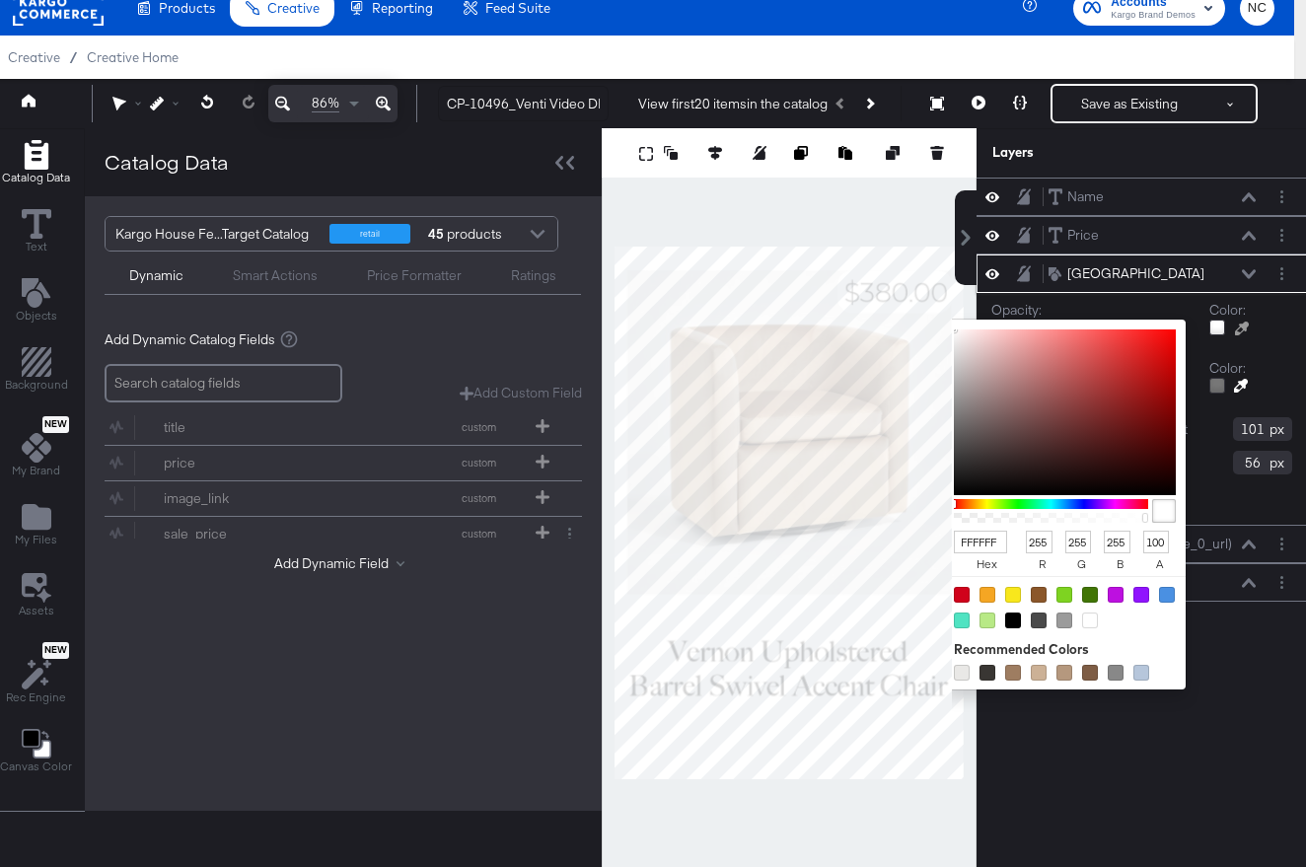
click at [980, 542] on input "FFFFFF" at bounding box center [980, 542] width 53 height 23
type input "D9d"
type input "221"
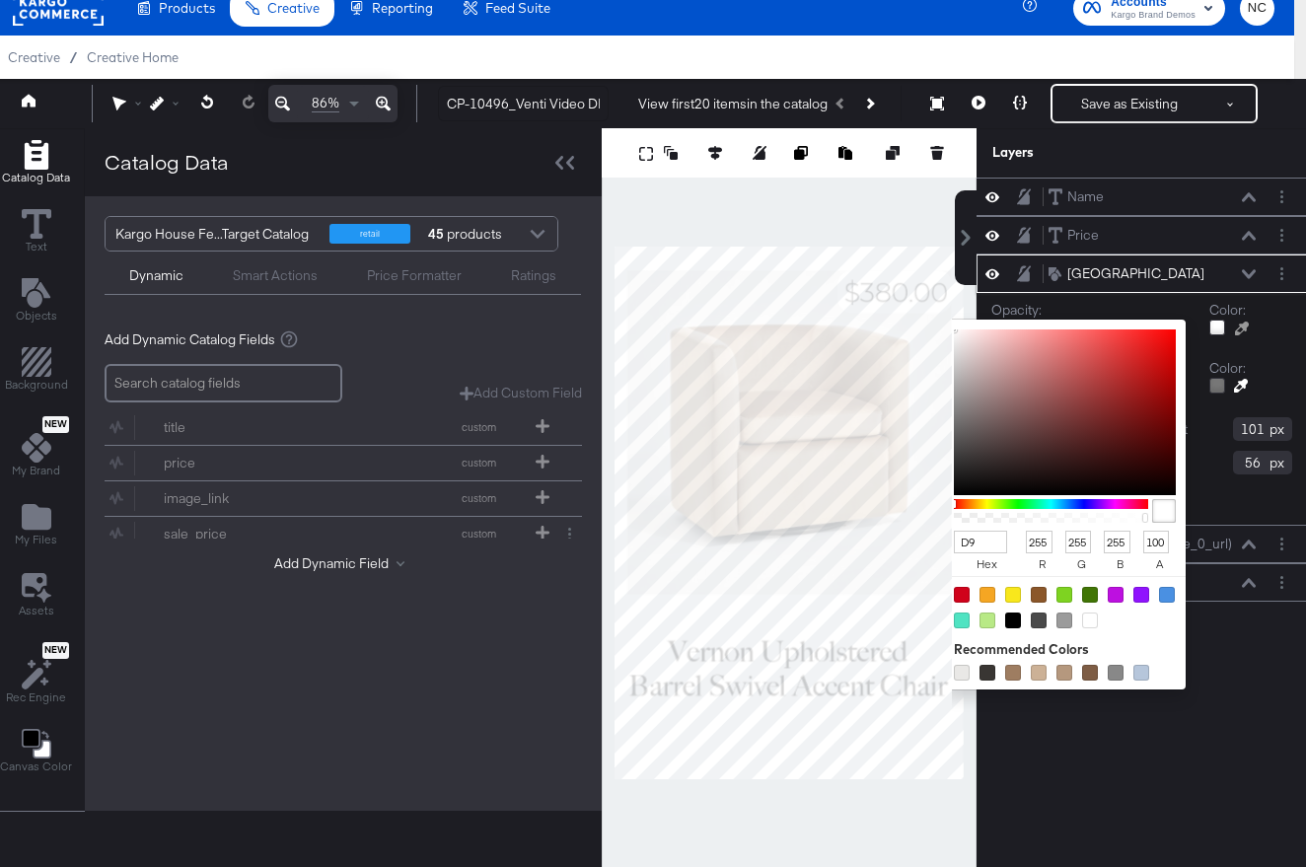
type input "153"
type input "221"
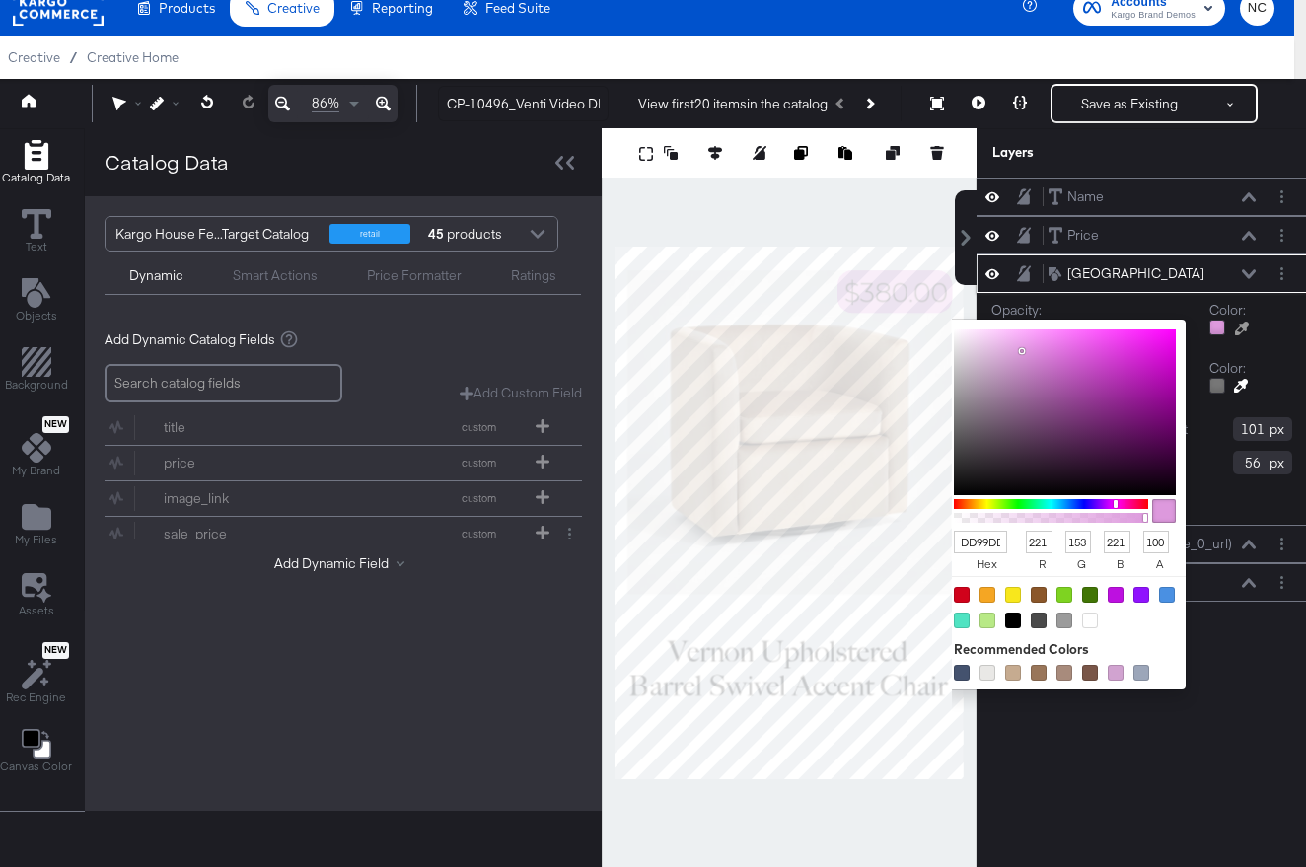
click at [991, 543] on input "DD99DD" at bounding box center [980, 542] width 53 height 23
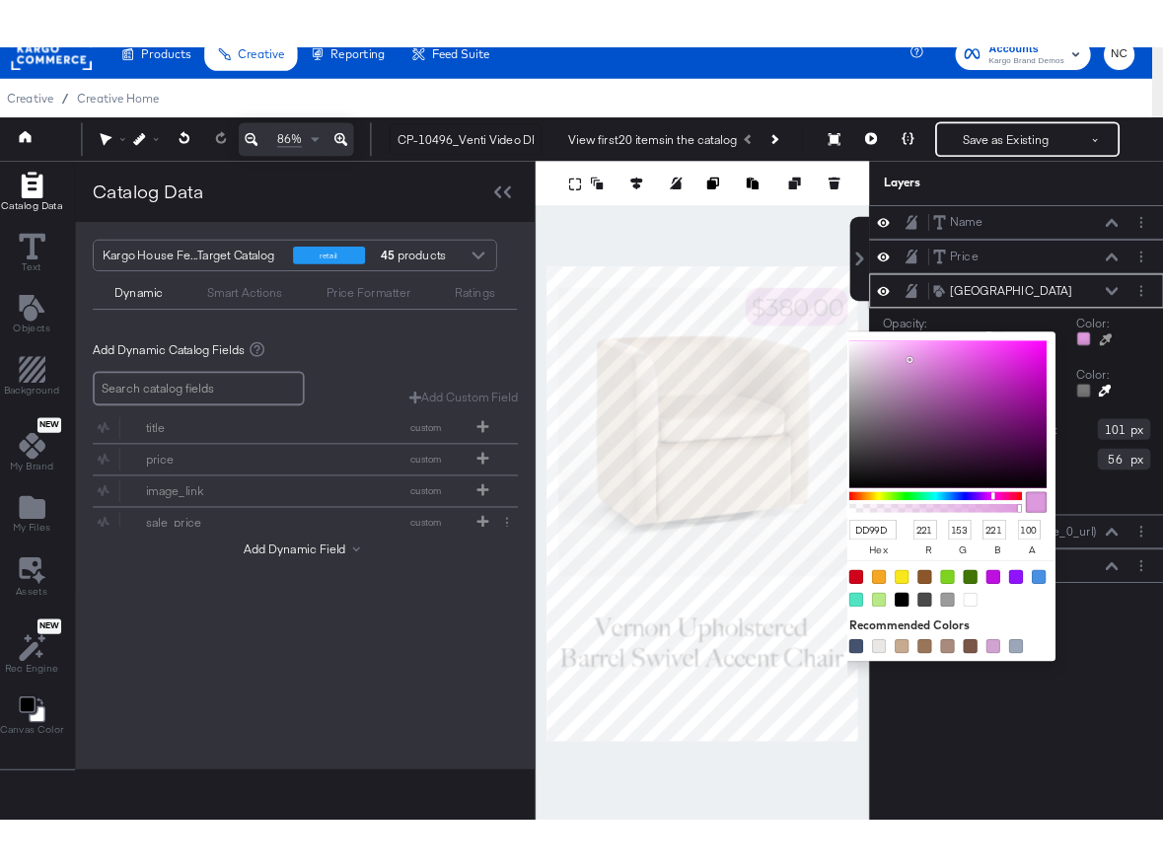
scroll to position [0, 0]
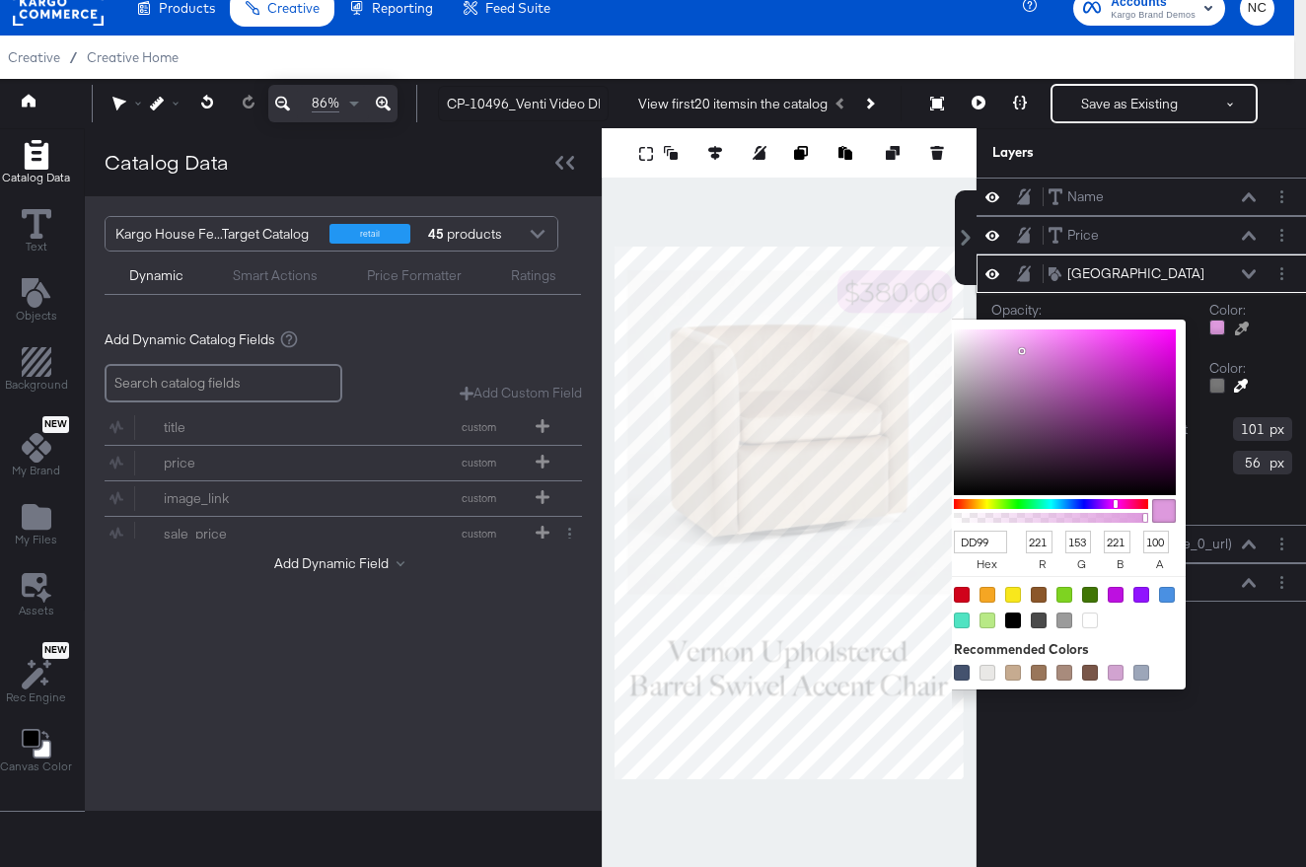
type input "DD9"
type input "221"
type input "153"
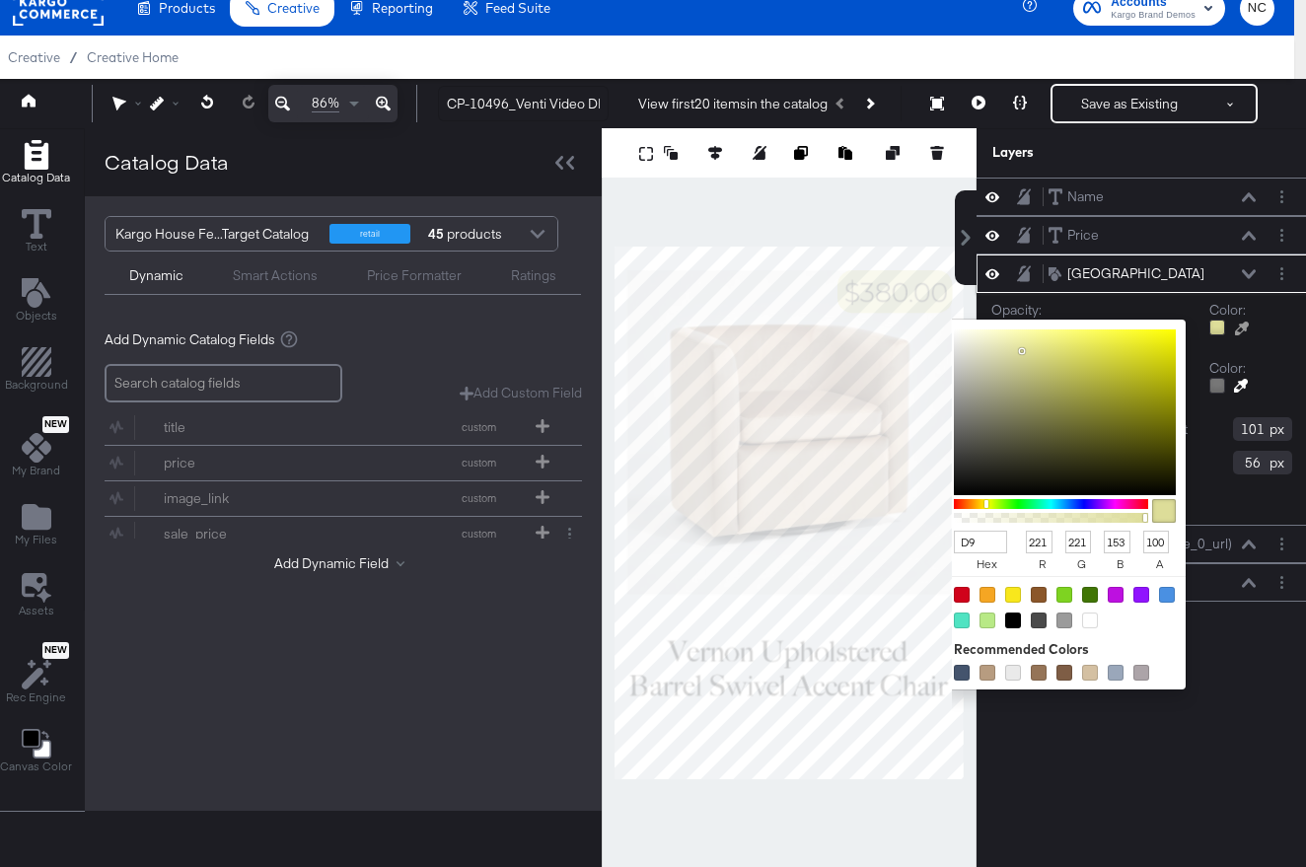
type input "D9d"
type input "153"
type input "221"
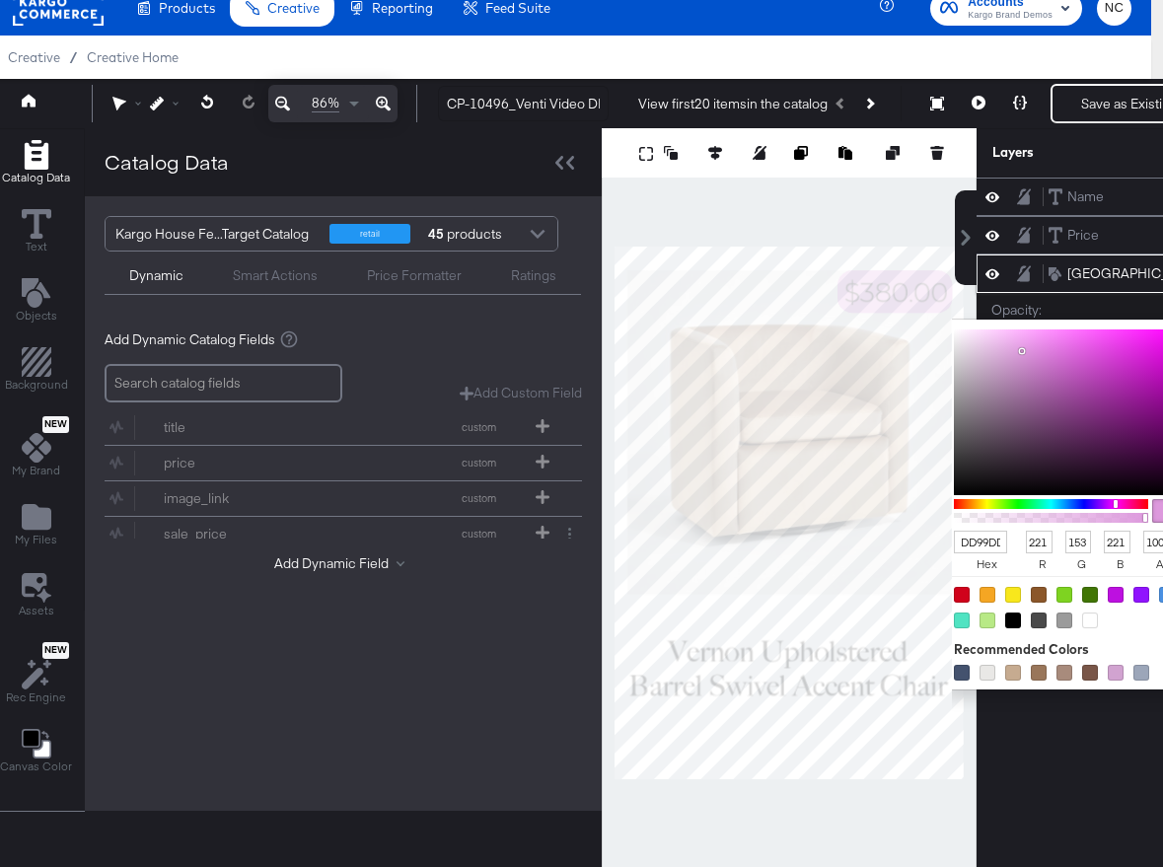
click at [977, 541] on input "DD99DD" at bounding box center [980, 542] width 53 height 23
type input "d9d4c6"
type input "217"
type input "212"
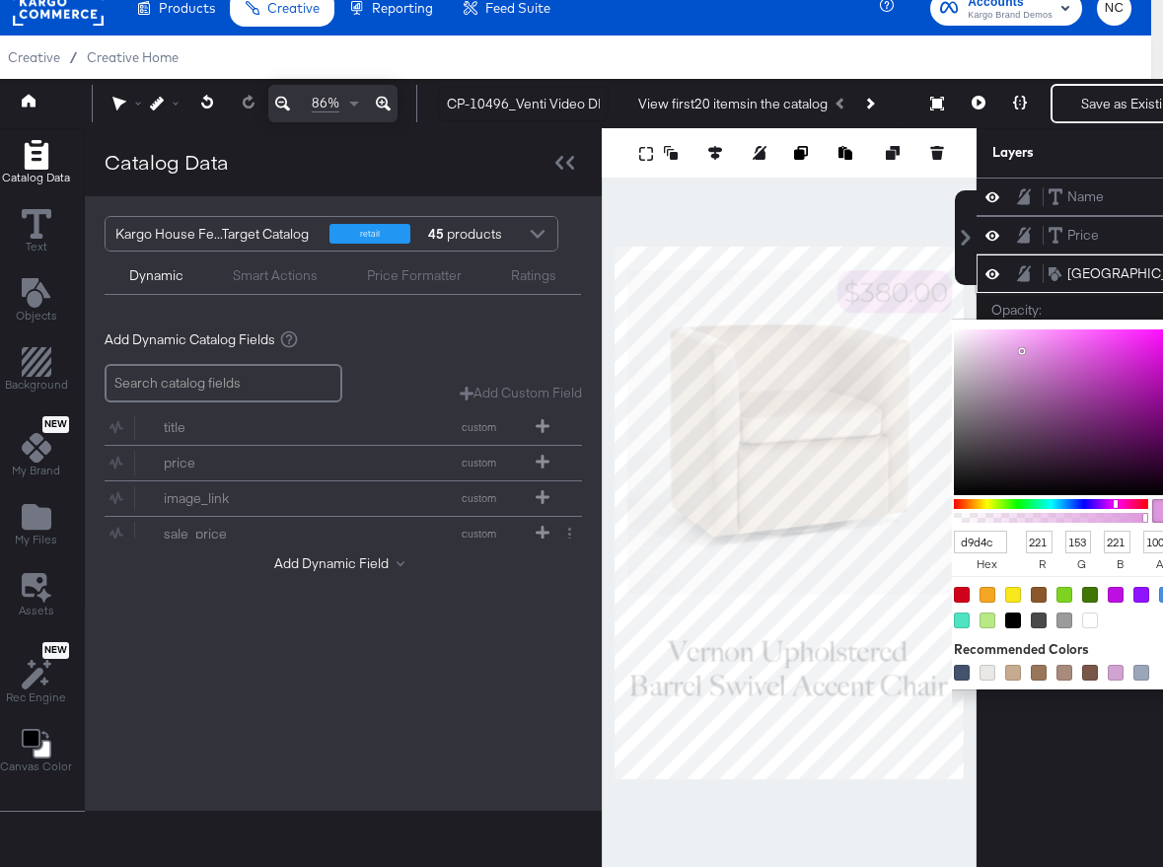
type input "198"
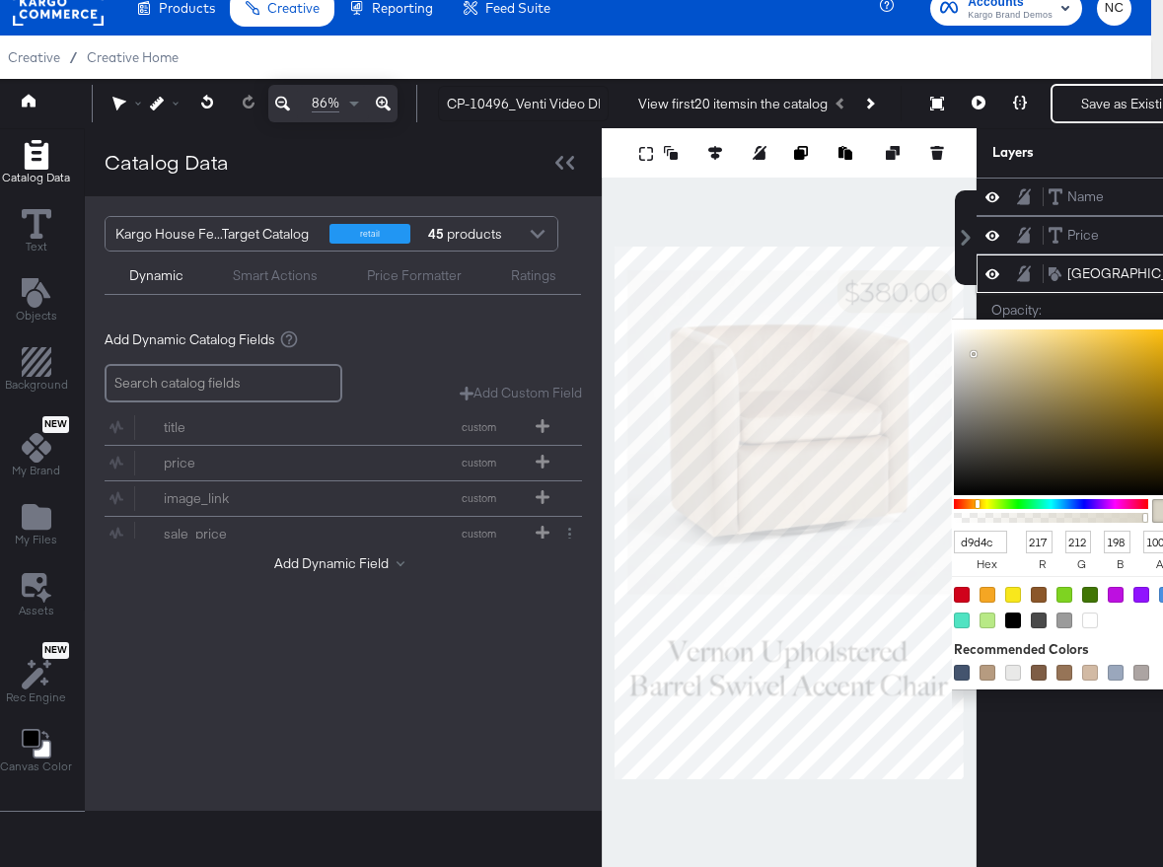
type input "d9d4c8"
type input "200"
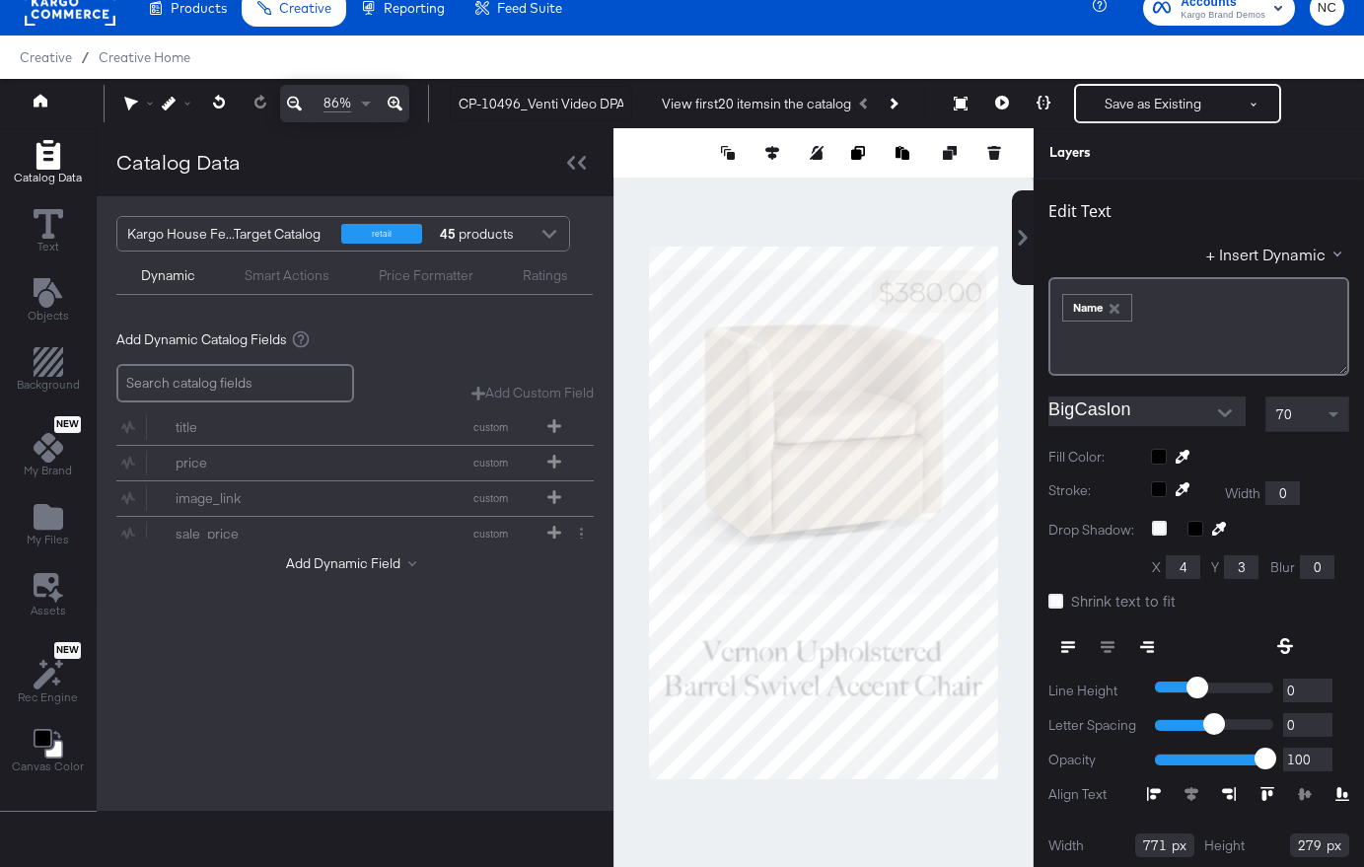
scroll to position [50, 0]
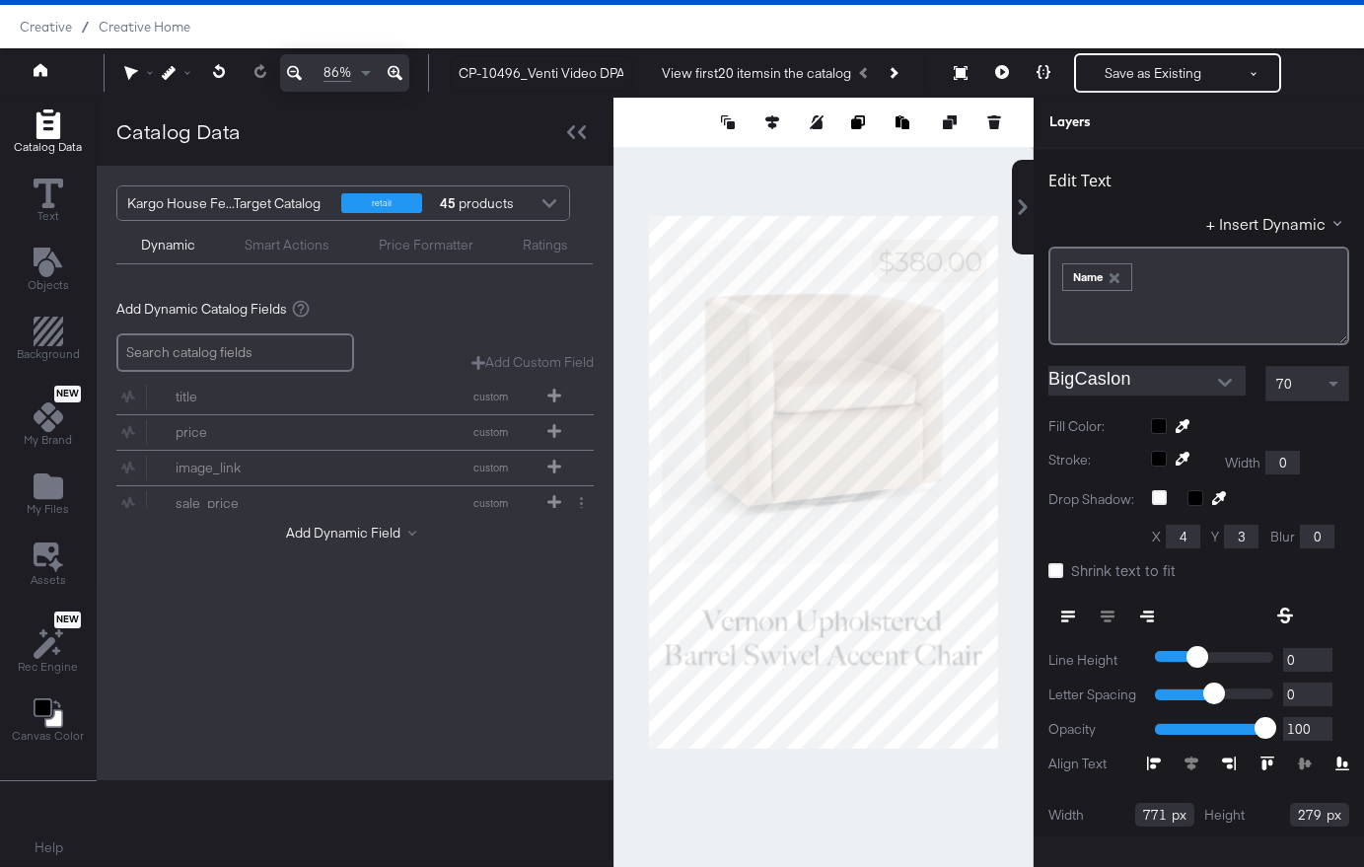
click at [1107, 377] on input "BigCaslon" at bounding box center [1132, 381] width 168 height 30
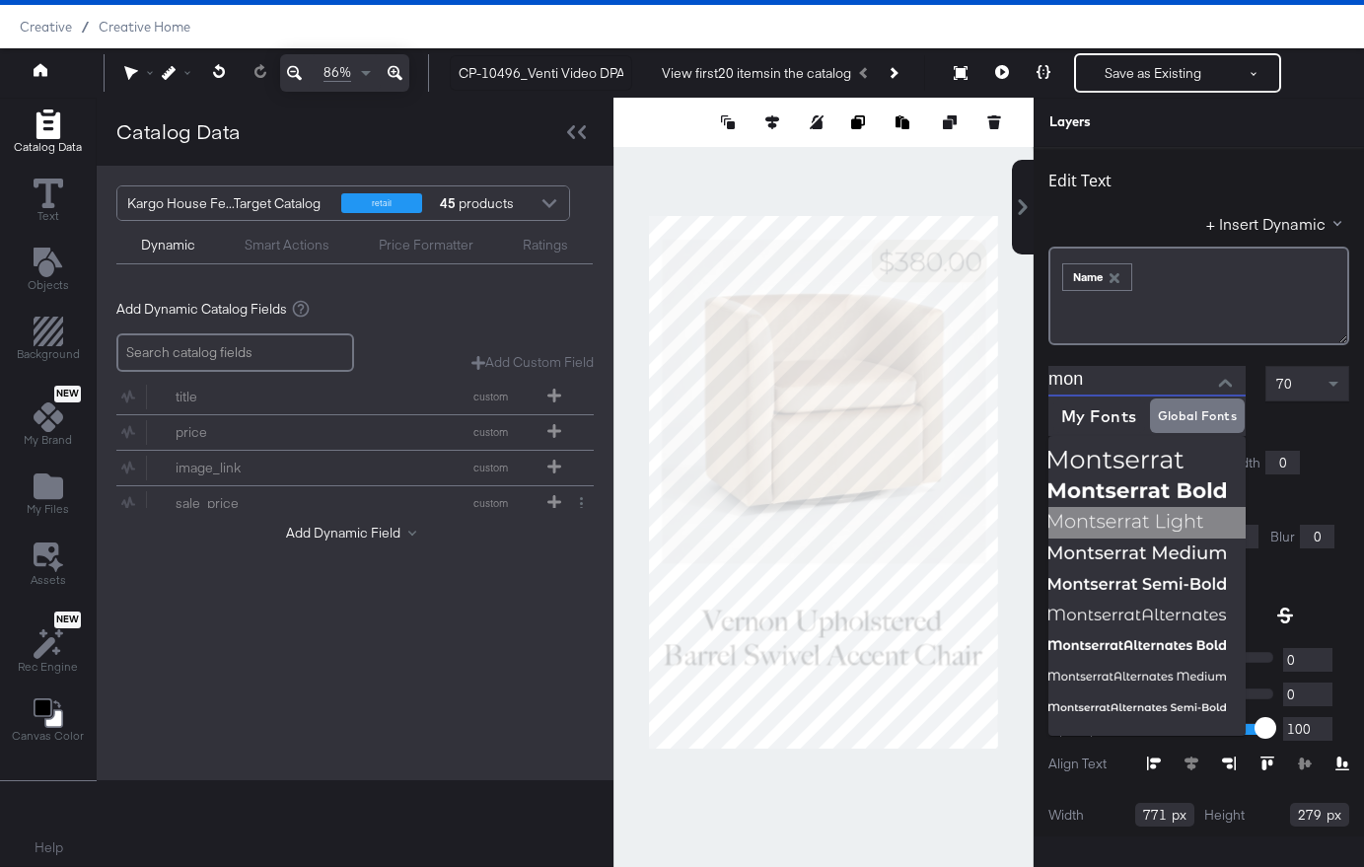
click at [1159, 526] on img at bounding box center [1146, 523] width 197 height 32
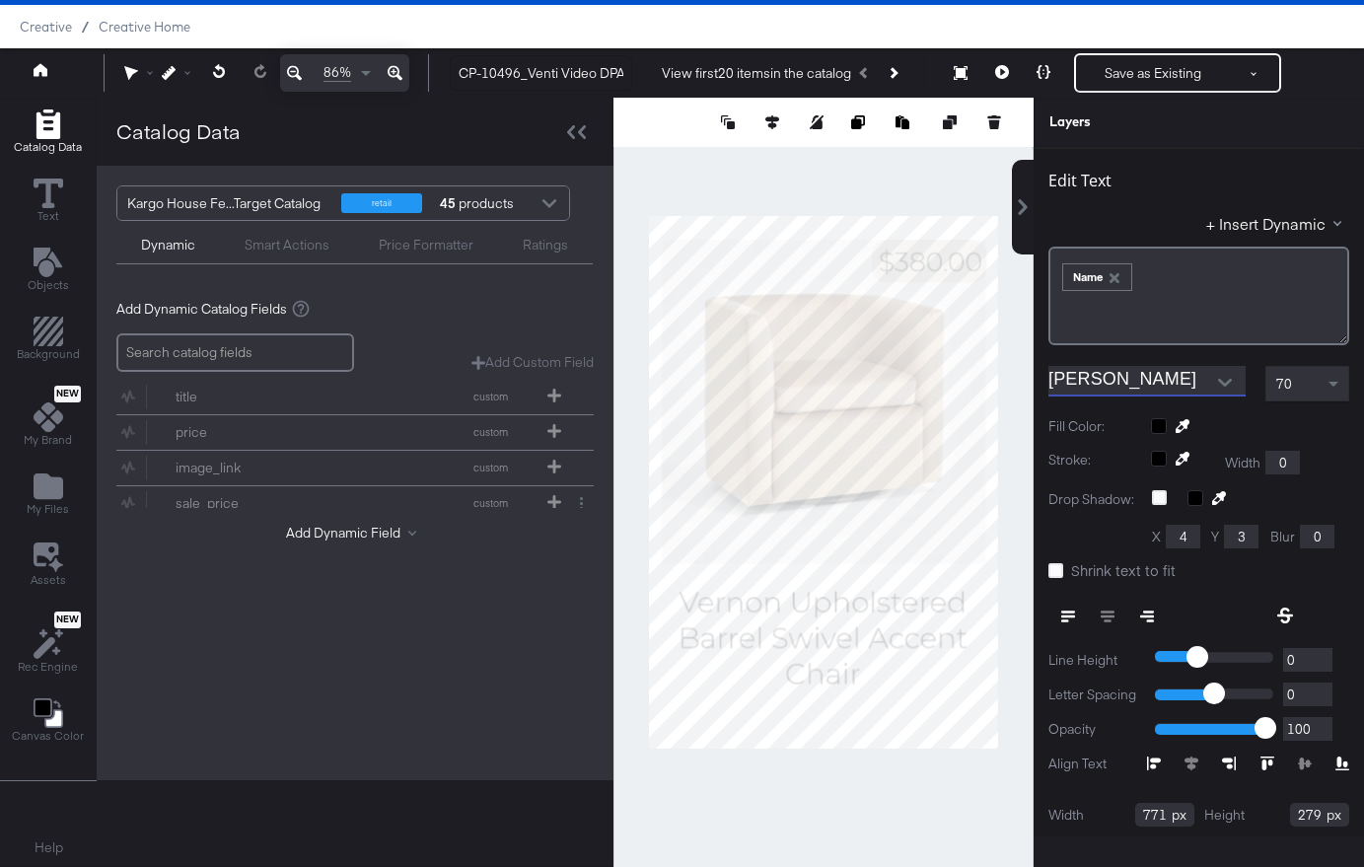
type input "Montserrat Light"
click at [1305, 392] on div "70" at bounding box center [1307, 384] width 82 height 34
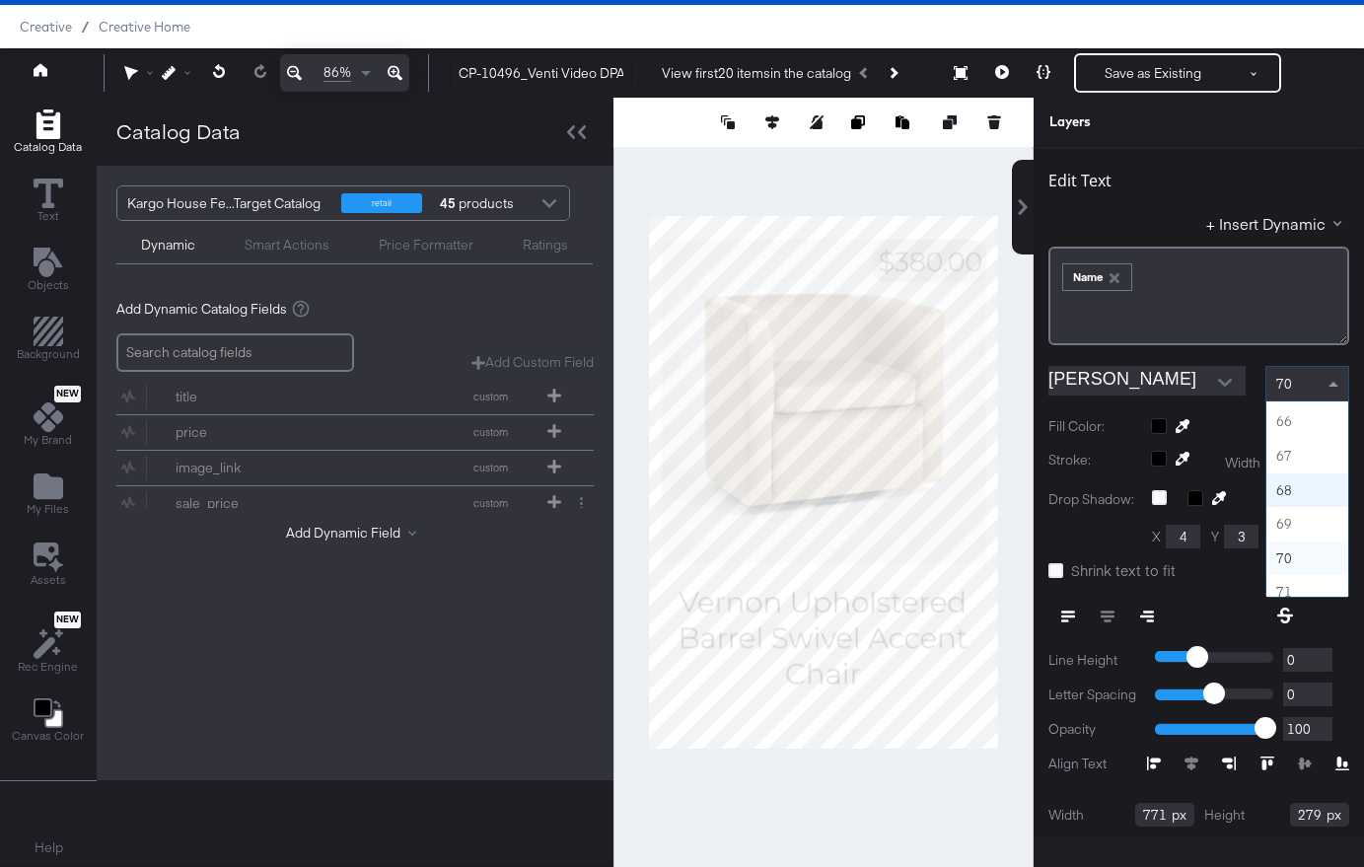
scroll to position [2191, 0]
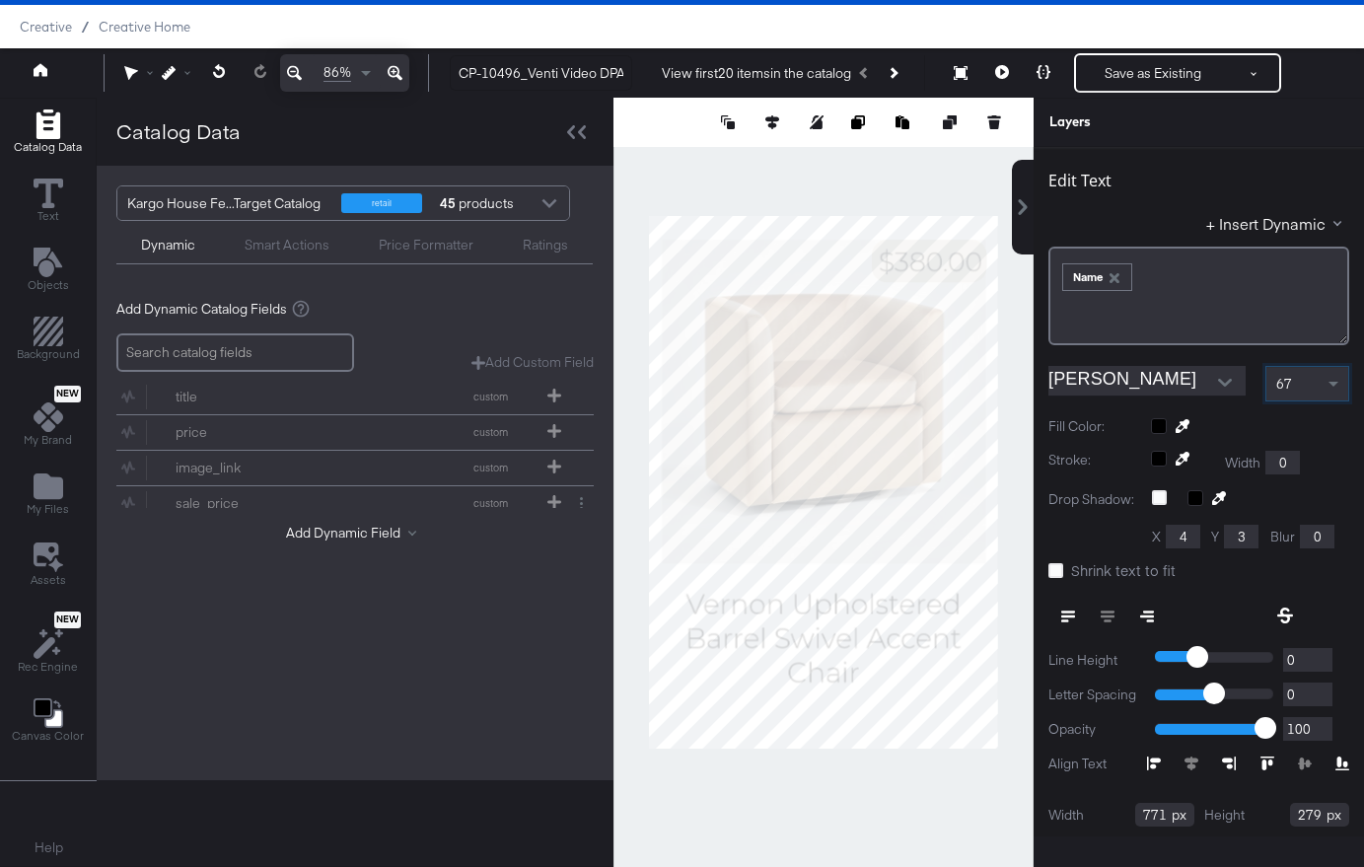
click at [904, 71] on button "Next Product" at bounding box center [893, 73] width 28 height 36
click at [1004, 69] on icon at bounding box center [1002, 72] width 14 height 14
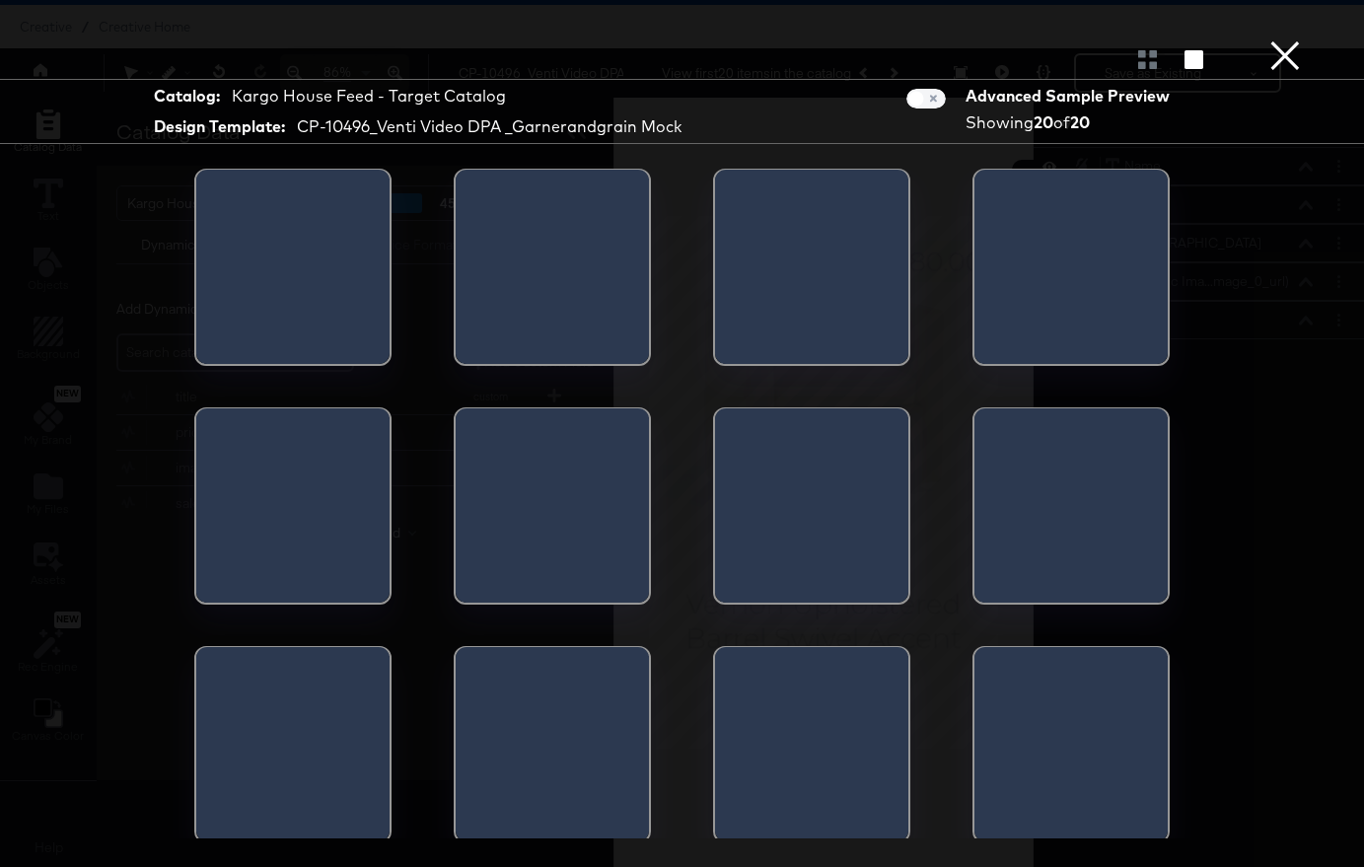
scroll to position [0, 0]
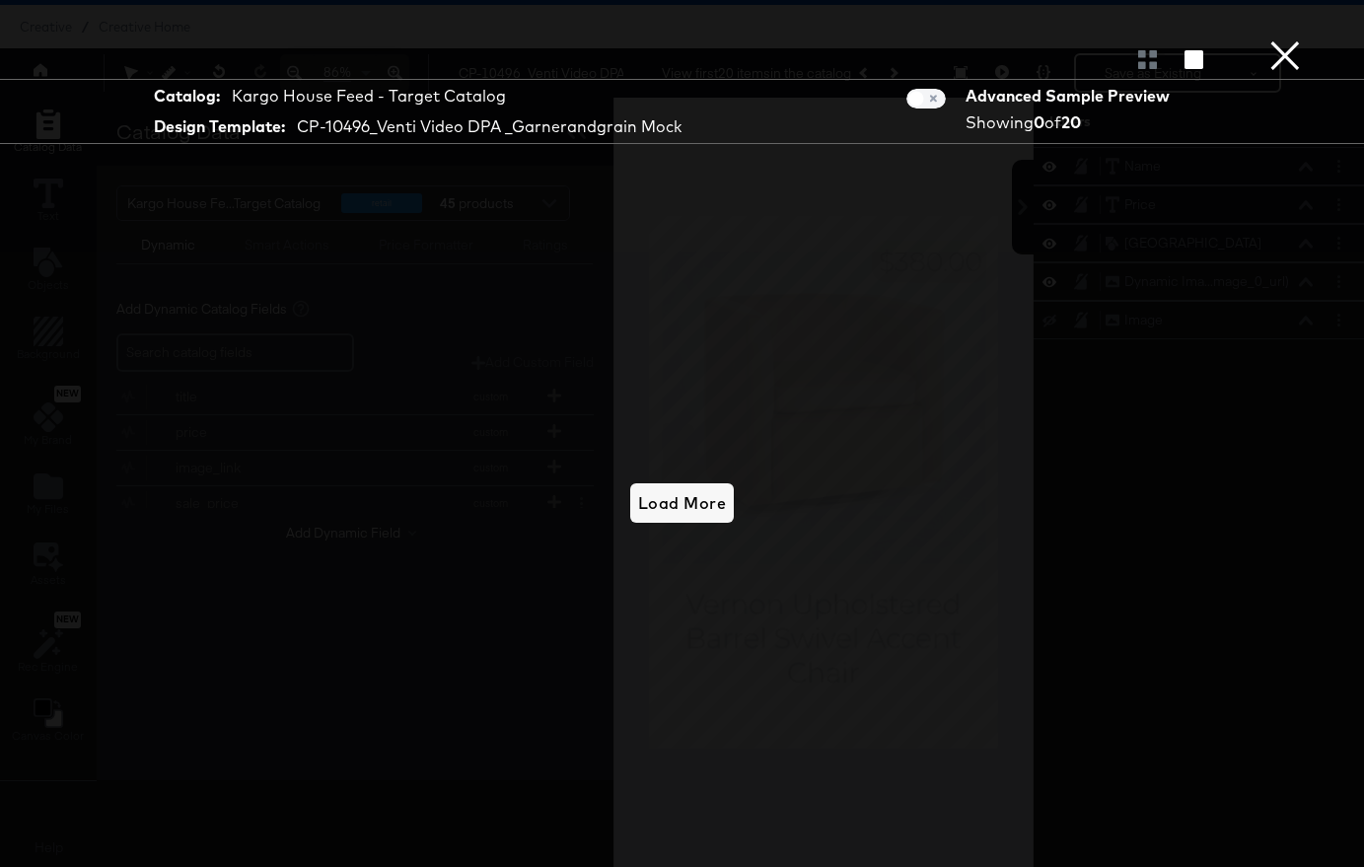
click at [1281, 39] on button "×" at bounding box center [1284, 19] width 39 height 39
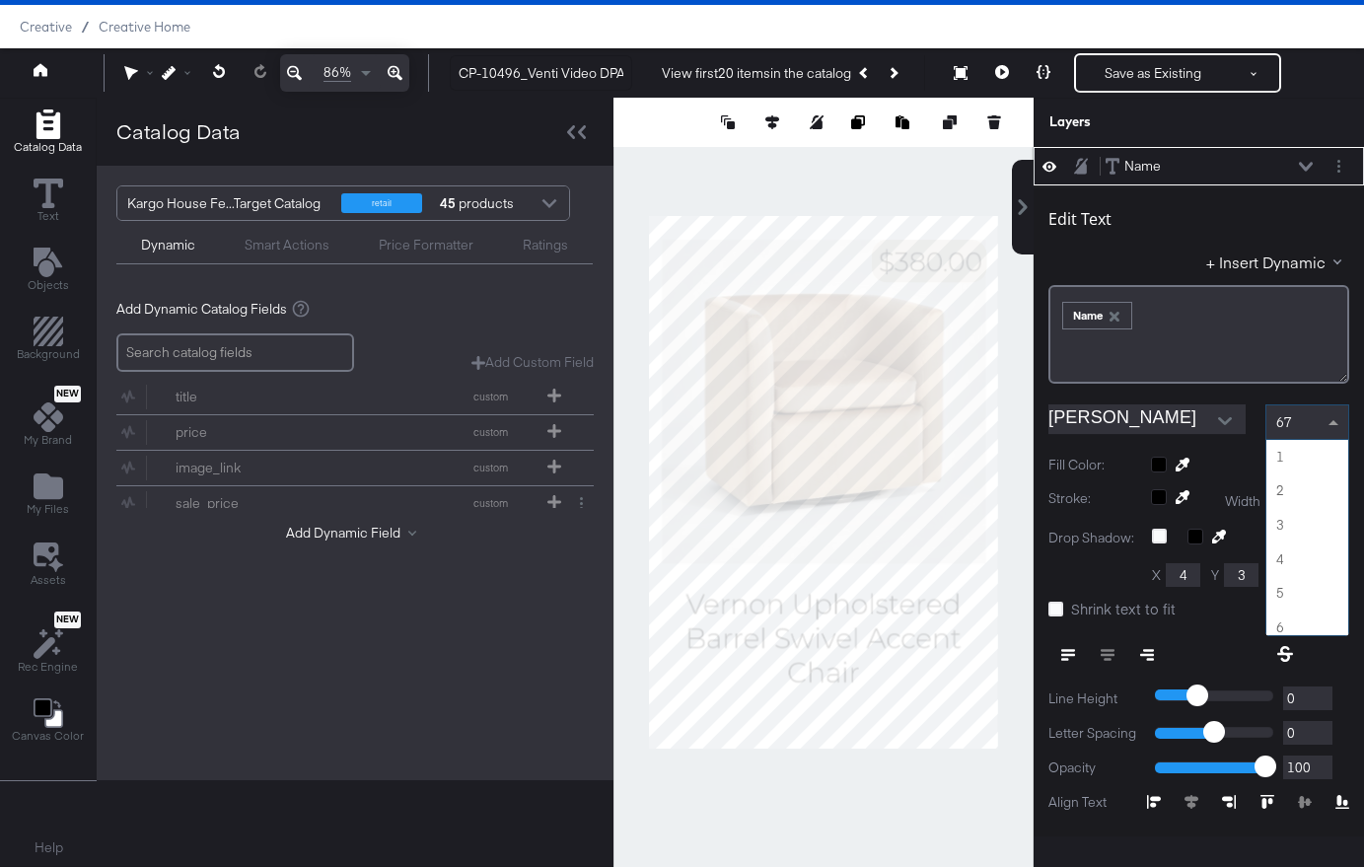
click at [1305, 436] on span at bounding box center [1336, 422] width 25 height 34
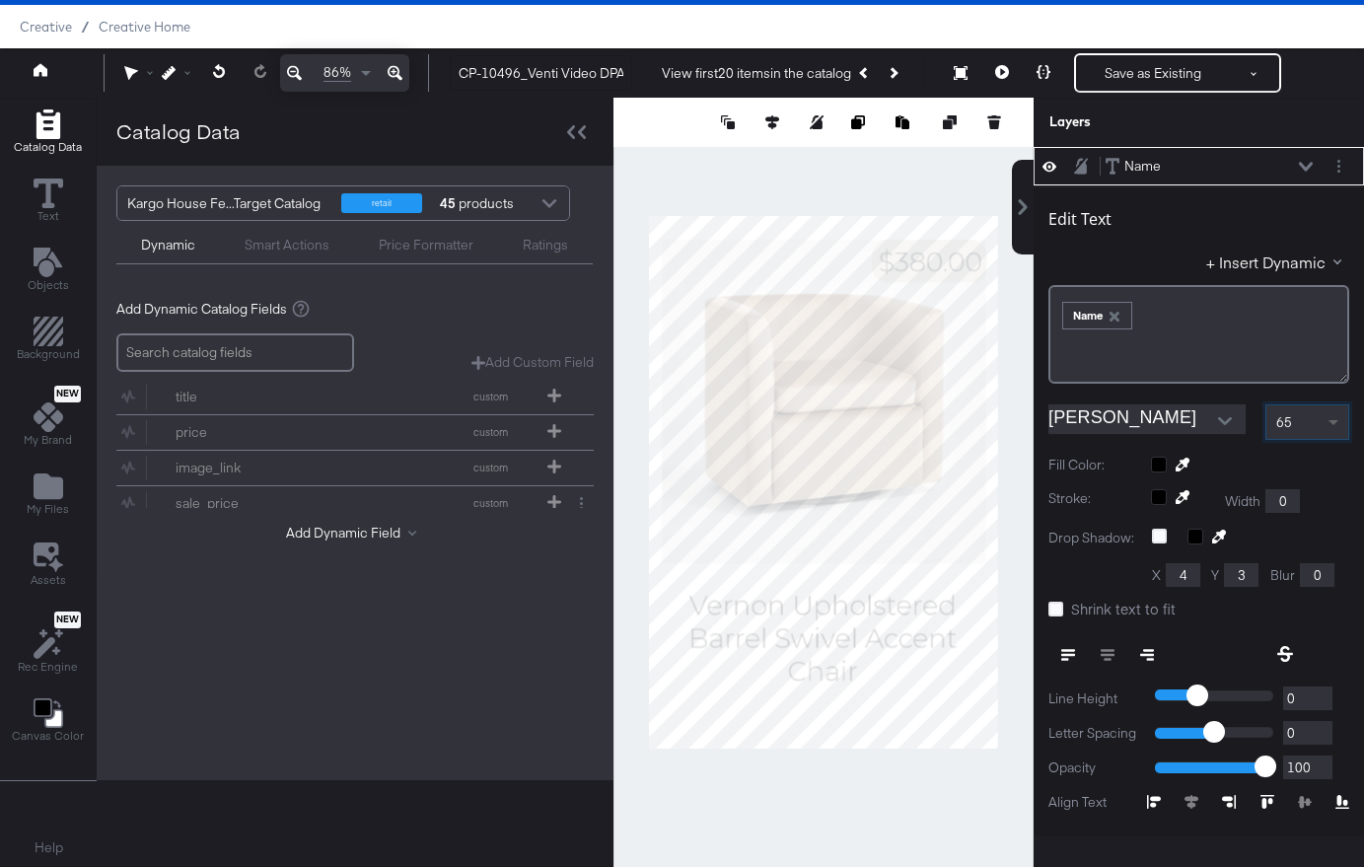
click at [1330, 426] on span at bounding box center [1336, 422] width 25 height 34
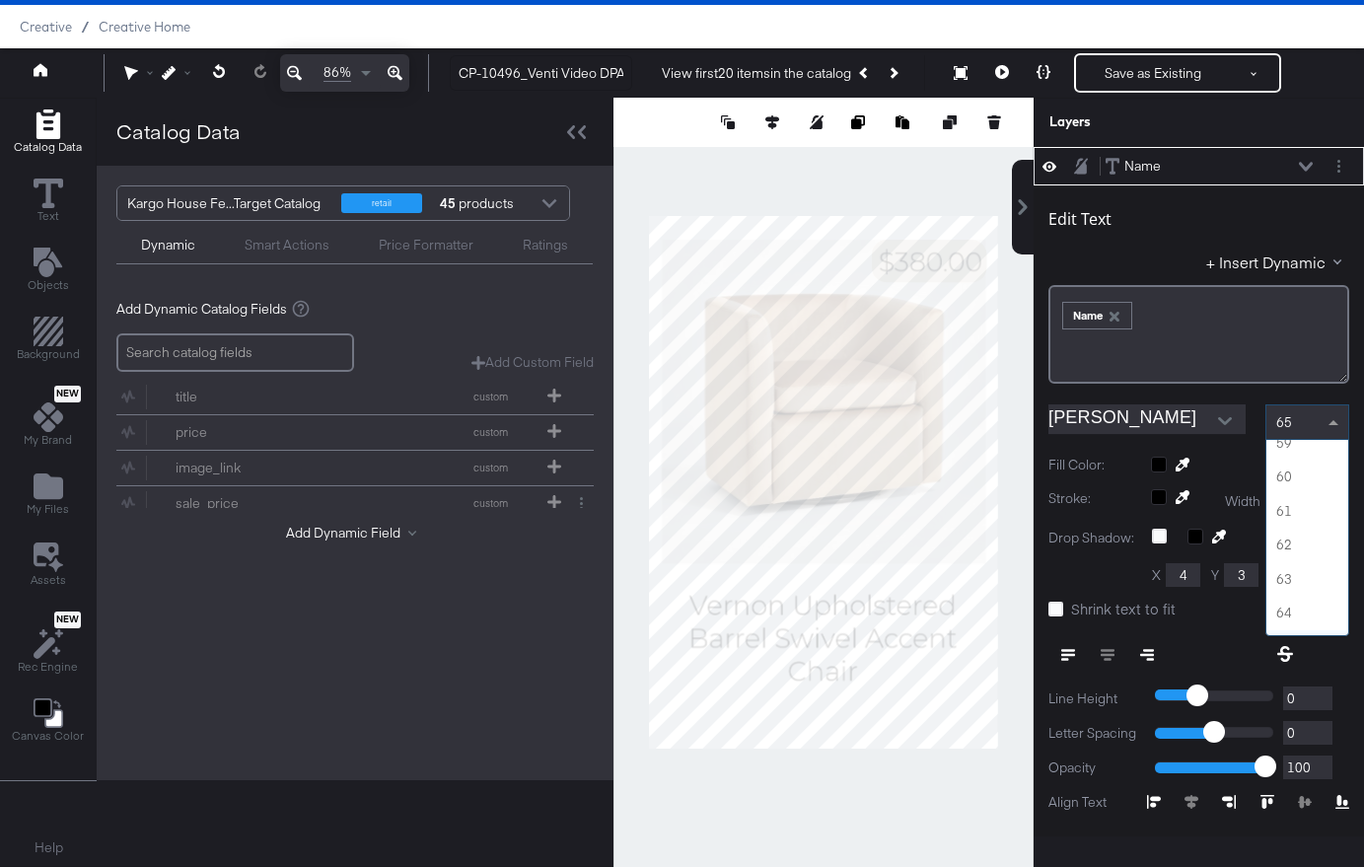
scroll to position [1984, 0]
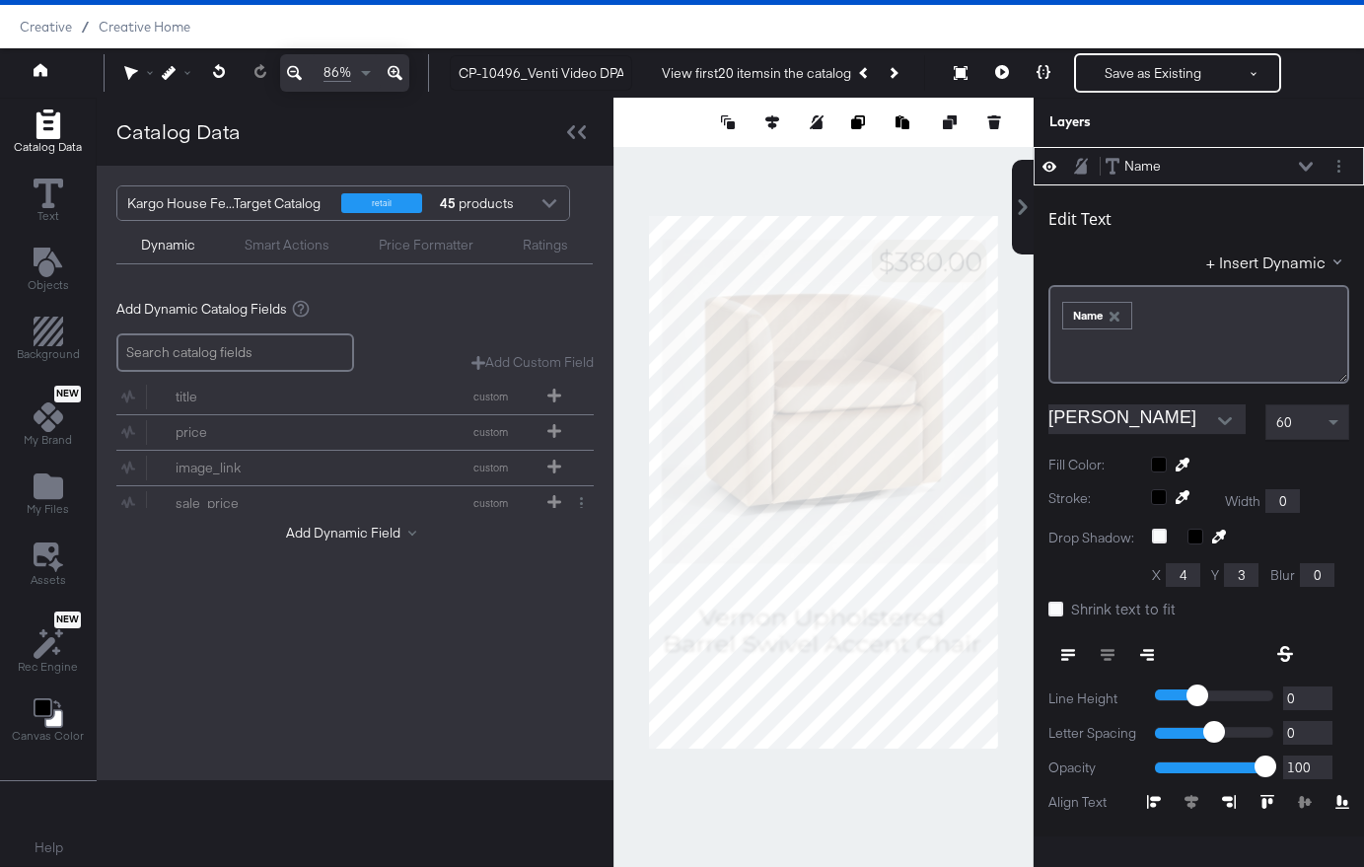
type input "244"
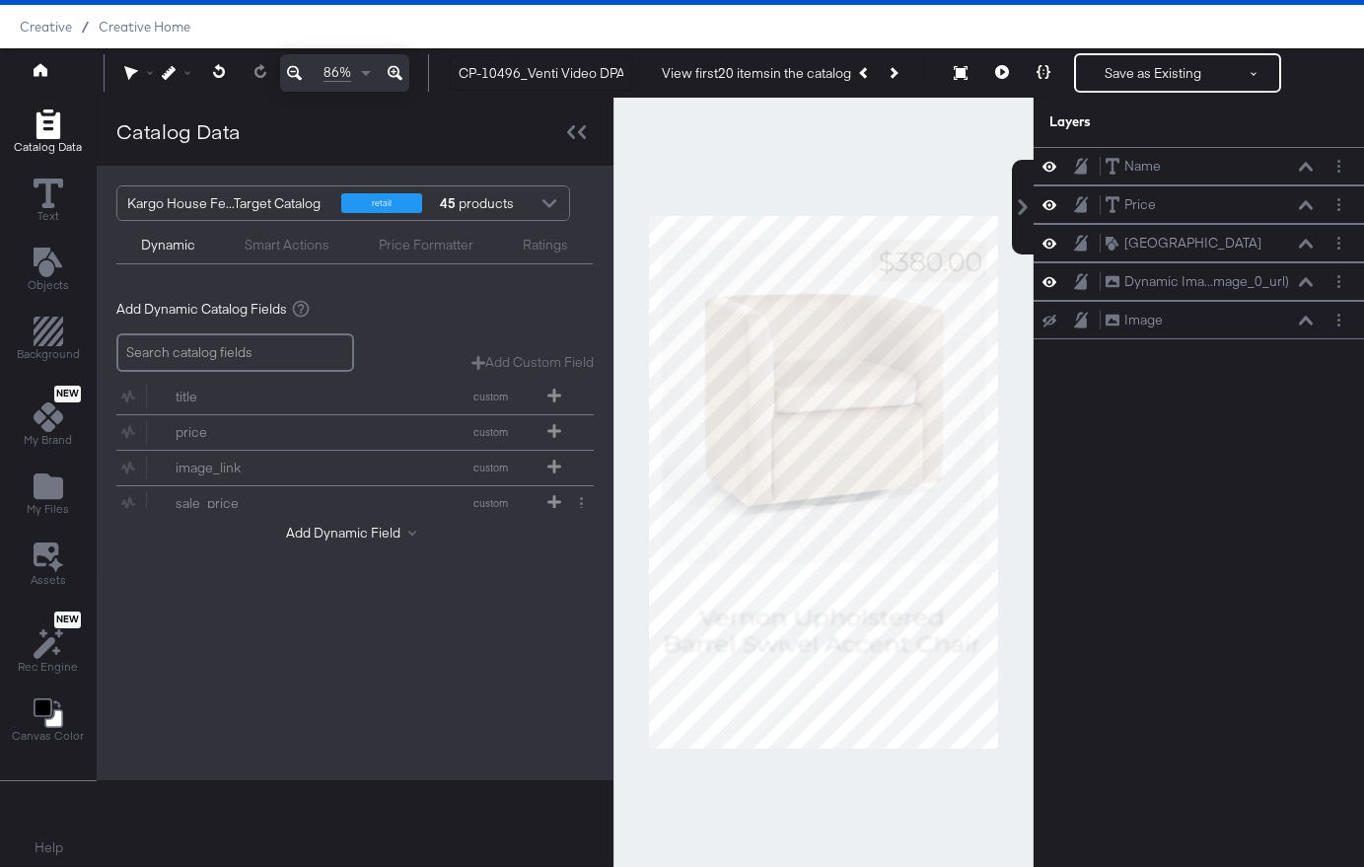
click at [870, 789] on div at bounding box center [823, 482] width 420 height 769
click at [45, 261] on icon "Add Text" at bounding box center [47, 263] width 29 height 30
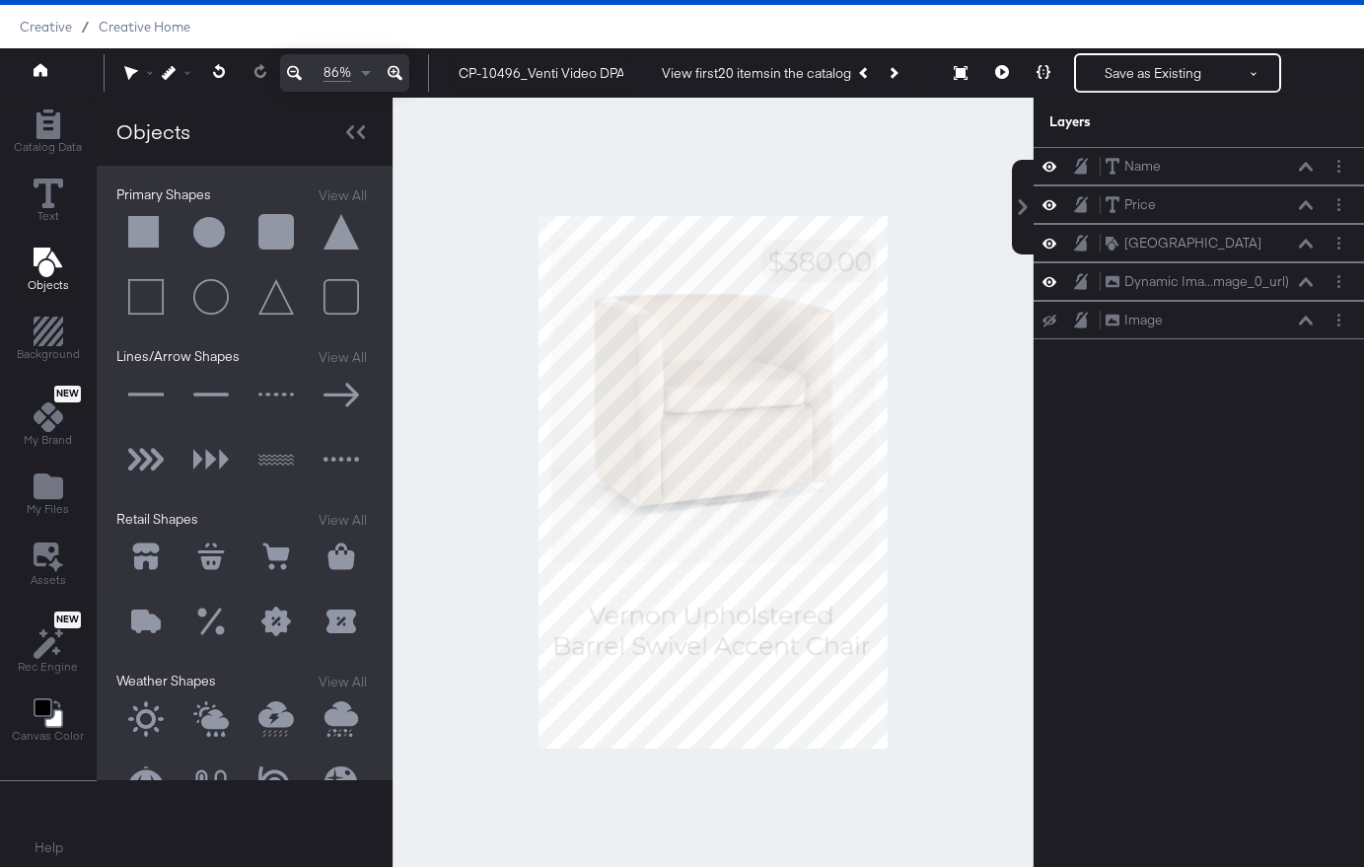
click at [147, 229] on button at bounding box center [145, 232] width 59 height 59
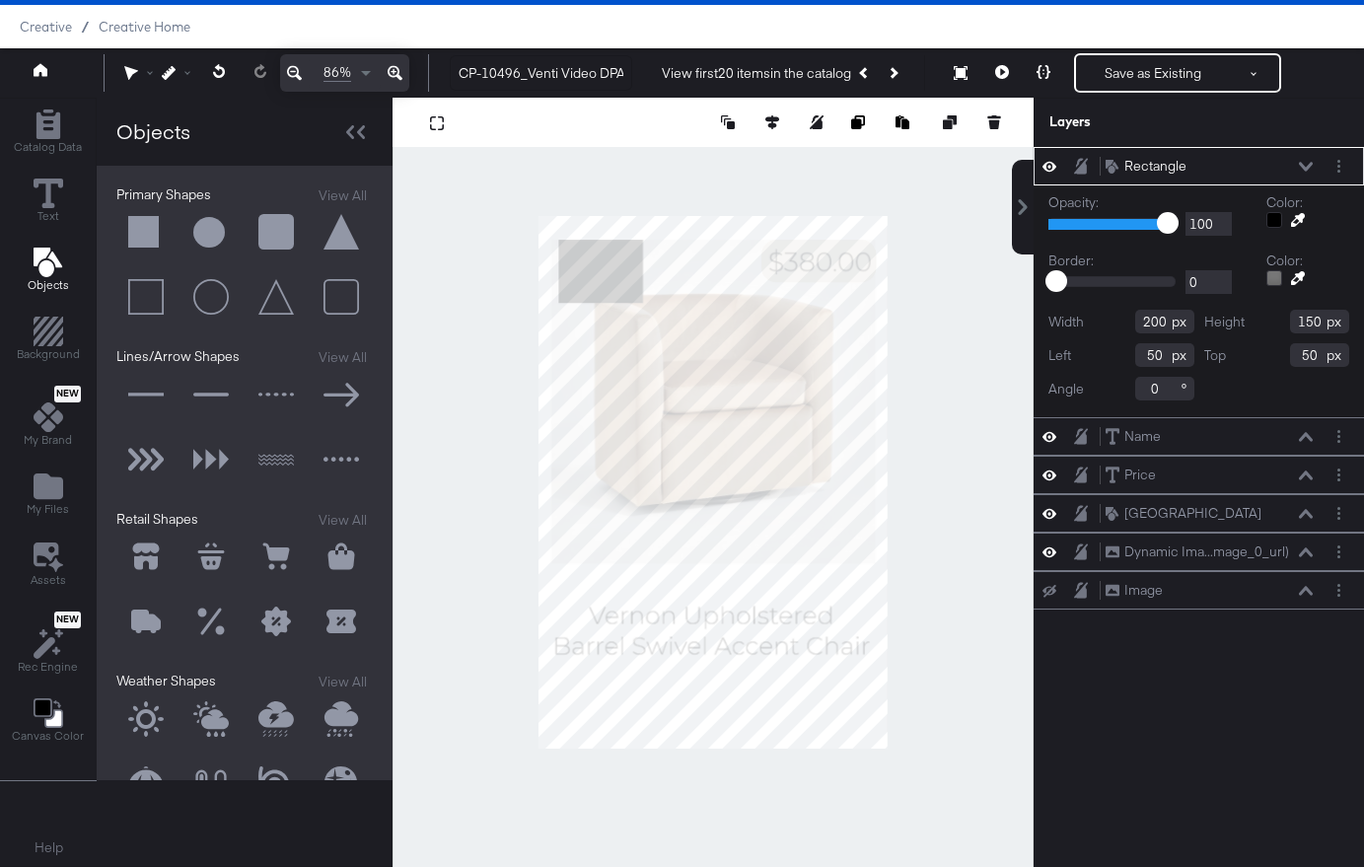
type input "218"
type input "1081"
type input "438"
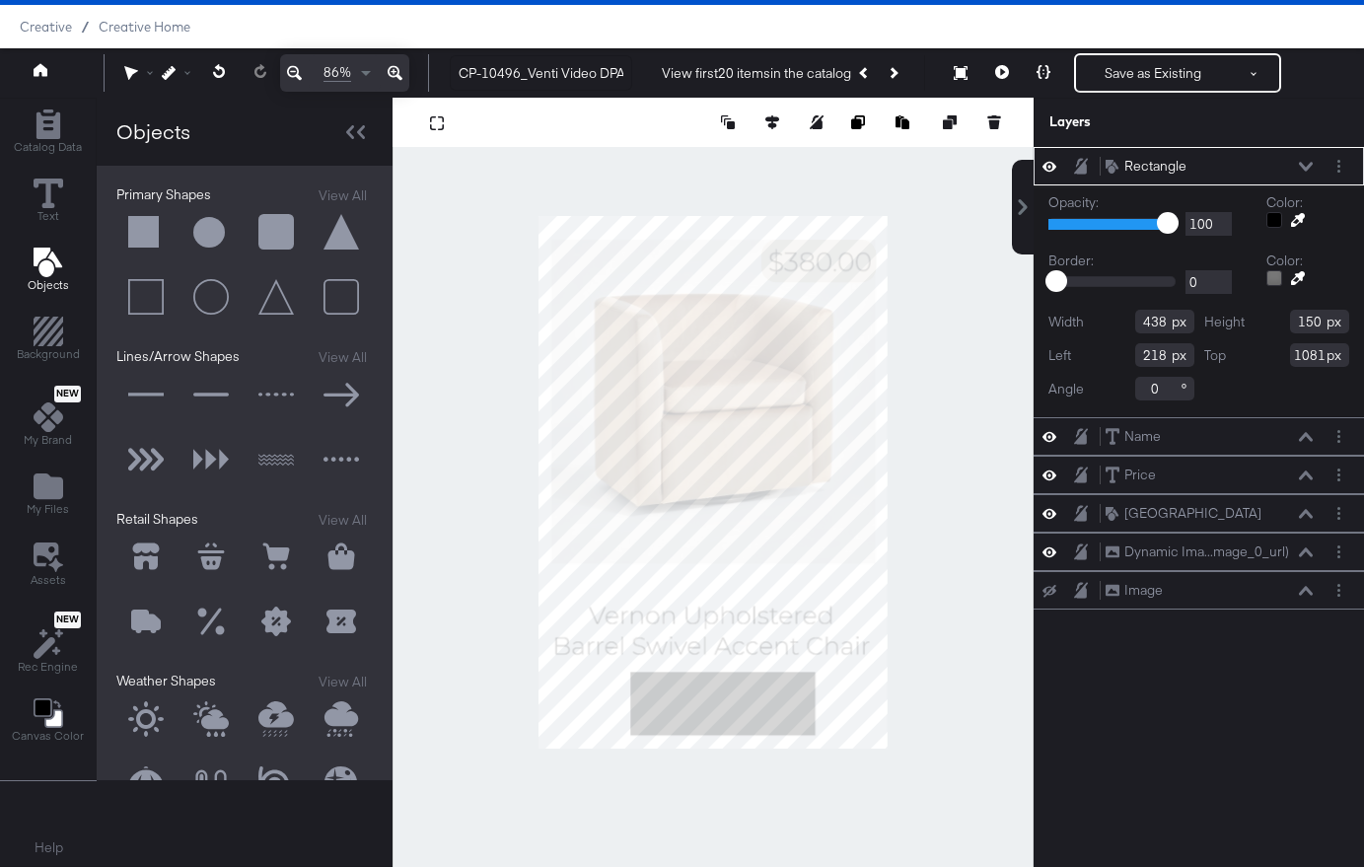
type input "1136"
type input "95"
type input "194"
type input "1122"
click at [1209, 282] on input "0" at bounding box center [1209, 282] width 46 height 25
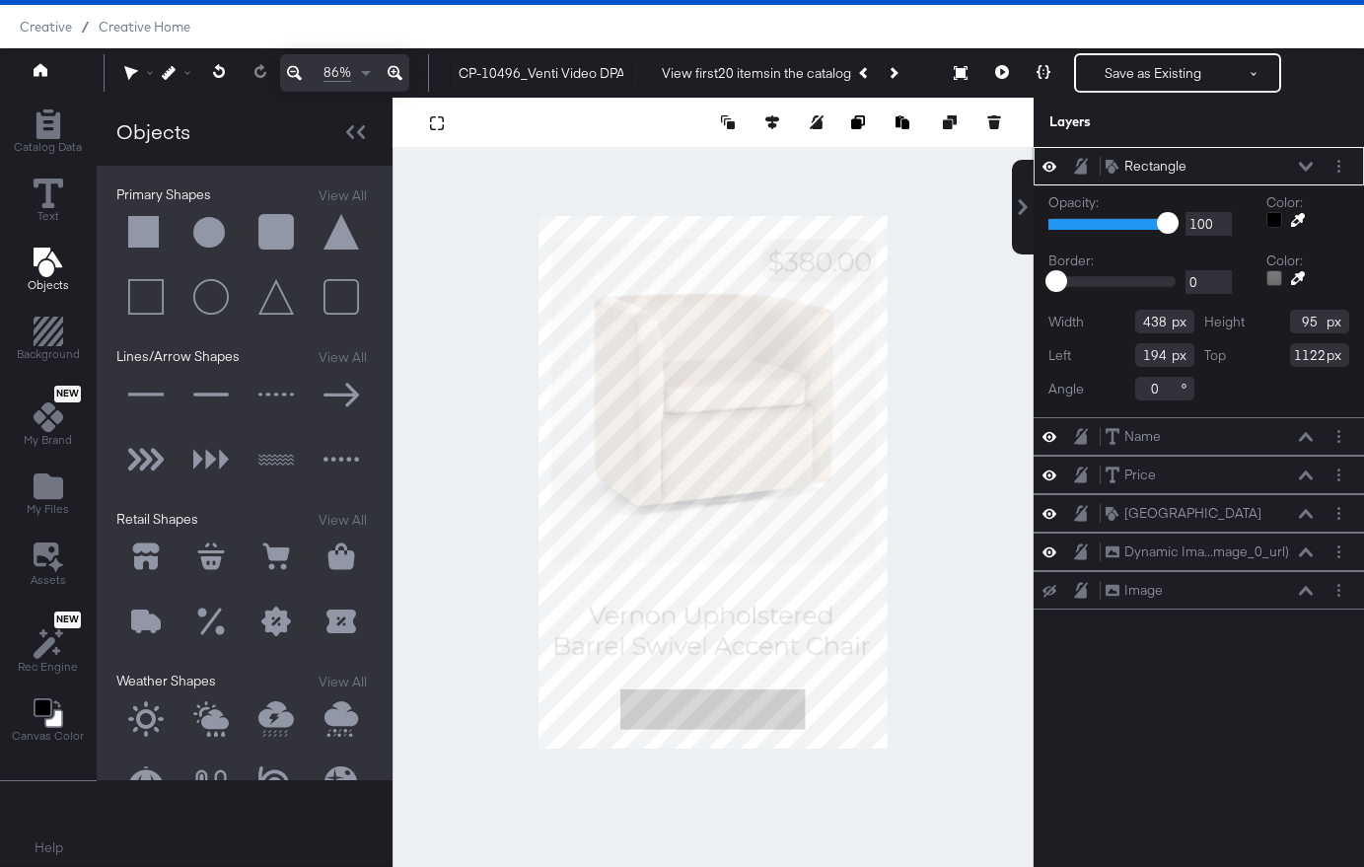
type input "0"
type input "2"
type input "02"
type input "438"
type input "95"
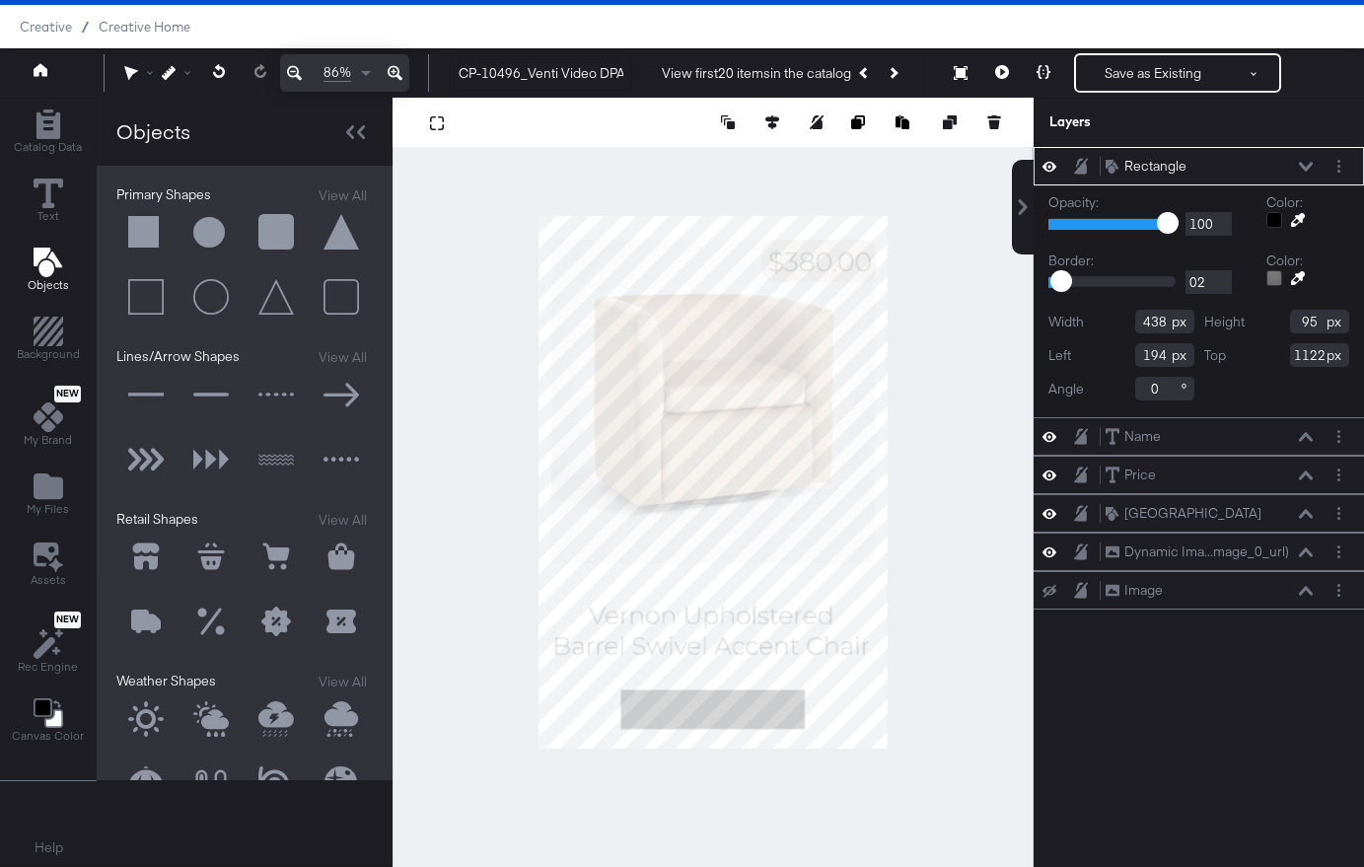
click at [1284, 276] on button at bounding box center [1298, 278] width 32 height 16
click at [1270, 222] on div at bounding box center [1274, 220] width 16 height 16
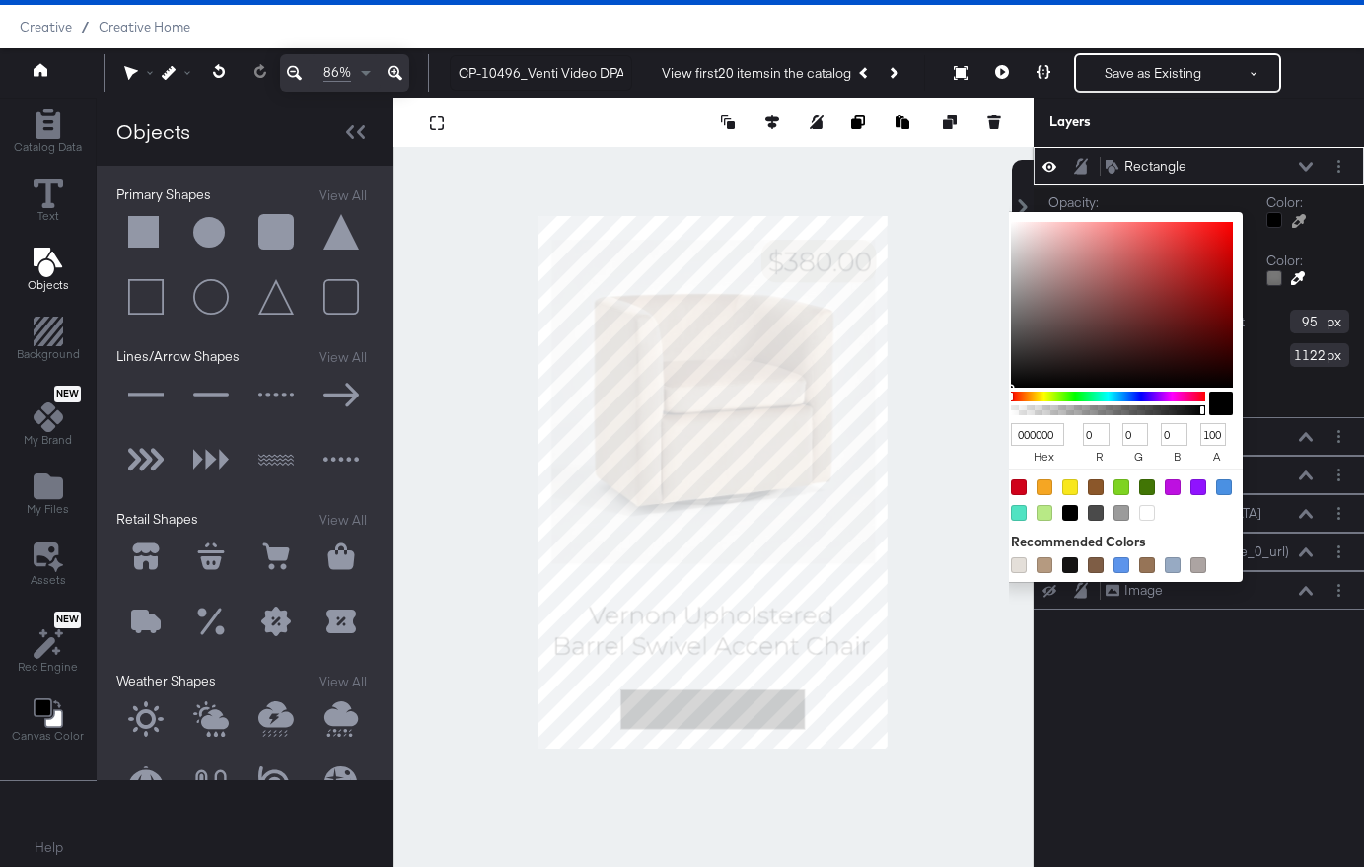
click at [1150, 514] on div at bounding box center [1147, 513] width 16 height 16
type input "FFFFFF"
type input "255"
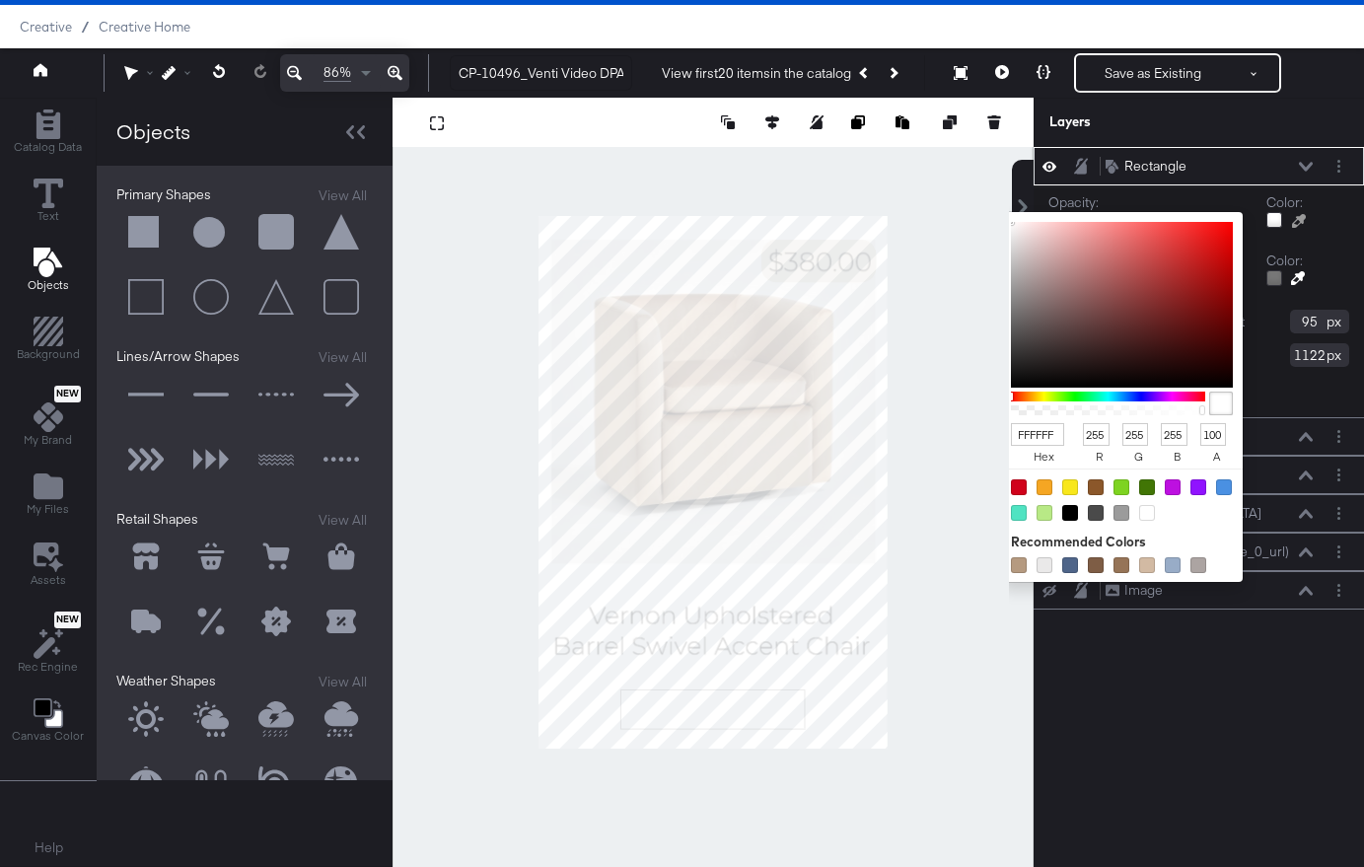
type input "EDF0F2"
type input "237"
type input "240"
type input "242"
click at [968, 777] on div at bounding box center [713, 482] width 639 height 769
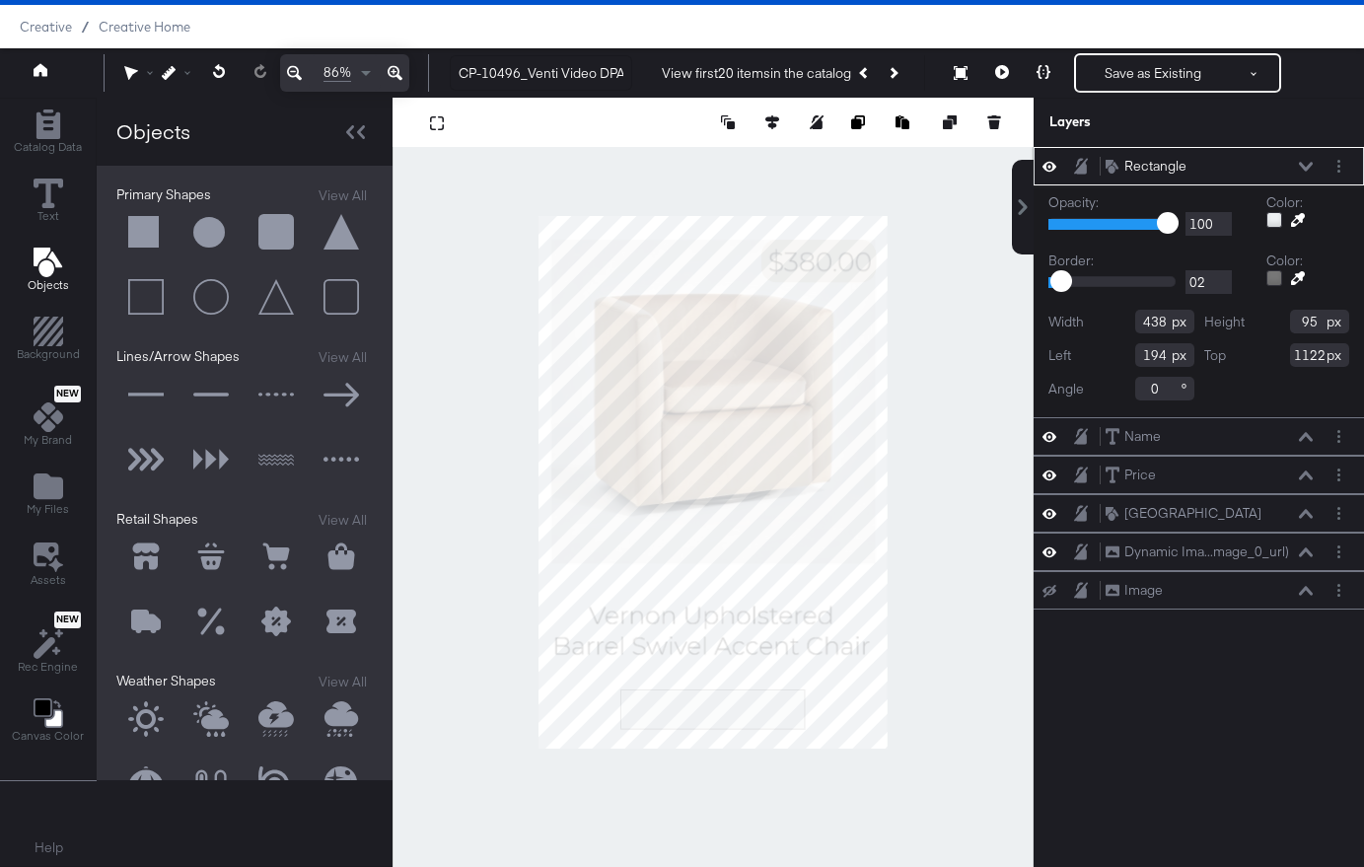
click at [1147, 800] on div "Rectangle Rectangle Opacity: 1 100 100 Color: Border: 0 45 02 Color: Width 438 …" at bounding box center [1186, 491] width 355 height 689
click at [991, 789] on div at bounding box center [713, 482] width 641 height 769
click at [1298, 217] on icon at bounding box center [1299, 221] width 14 height 14
click at [862, 249] on div at bounding box center [713, 482] width 639 height 769
click at [1103, 704] on div "Rectangle Rectangle Opacity: 1 100 100 Color: Border: 0 45 2 Color: Width 438 H…" at bounding box center [1199, 491] width 330 height 689
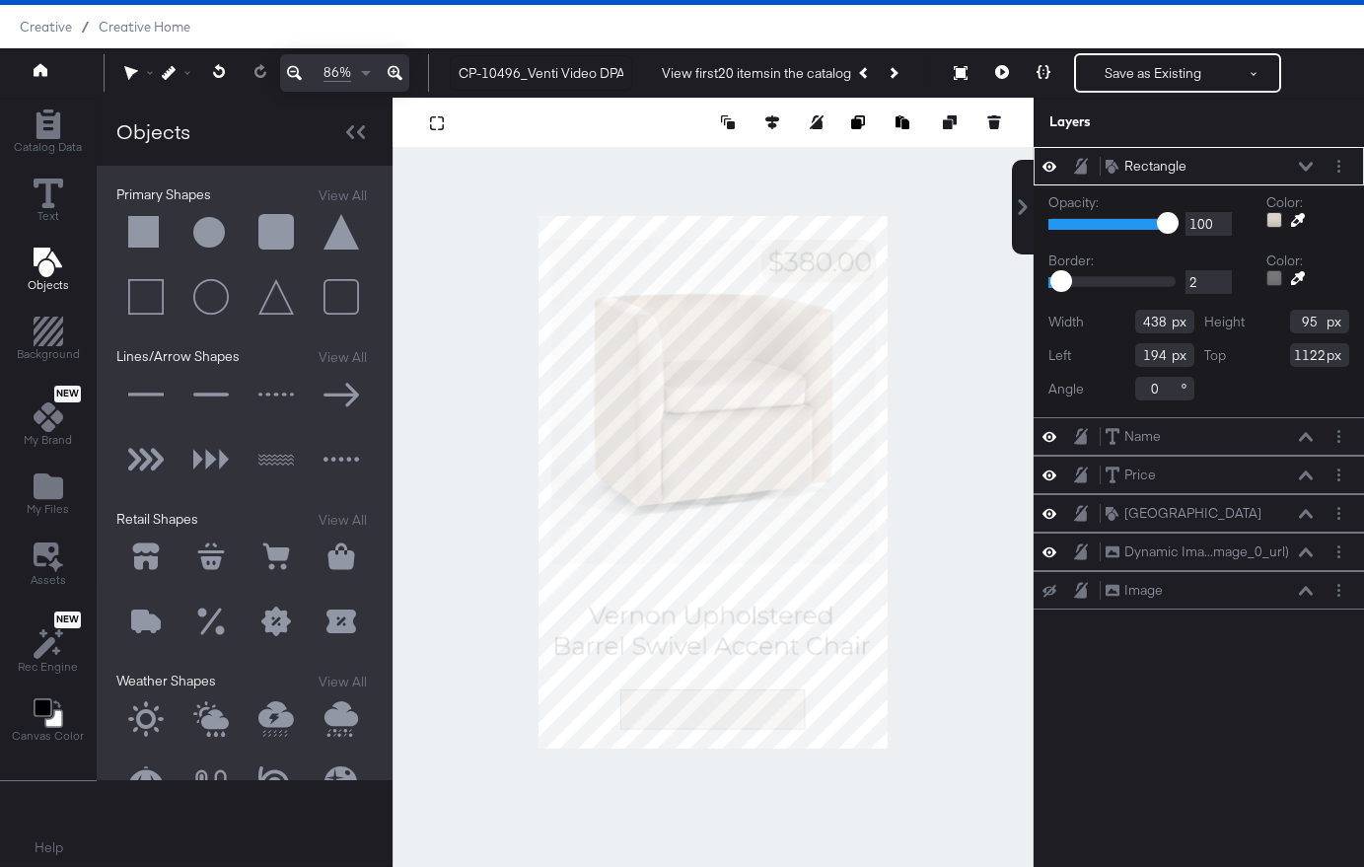
click at [1103, 704] on div "Rectangle Rectangle Opacity: 1 100 100 Color: Border: 0 45 2 Color: Width 438 H…" at bounding box center [1199, 491] width 330 height 689
click at [1001, 753] on div at bounding box center [713, 482] width 641 height 769
click at [1302, 217] on icon at bounding box center [1298, 220] width 14 height 14
click at [864, 433] on div at bounding box center [713, 482] width 639 height 769
click at [1027, 147] on div "Catalog Data Text Objects Background New My Brand My Files Assets New Rec Engin…" at bounding box center [682, 122] width 1364 height 49
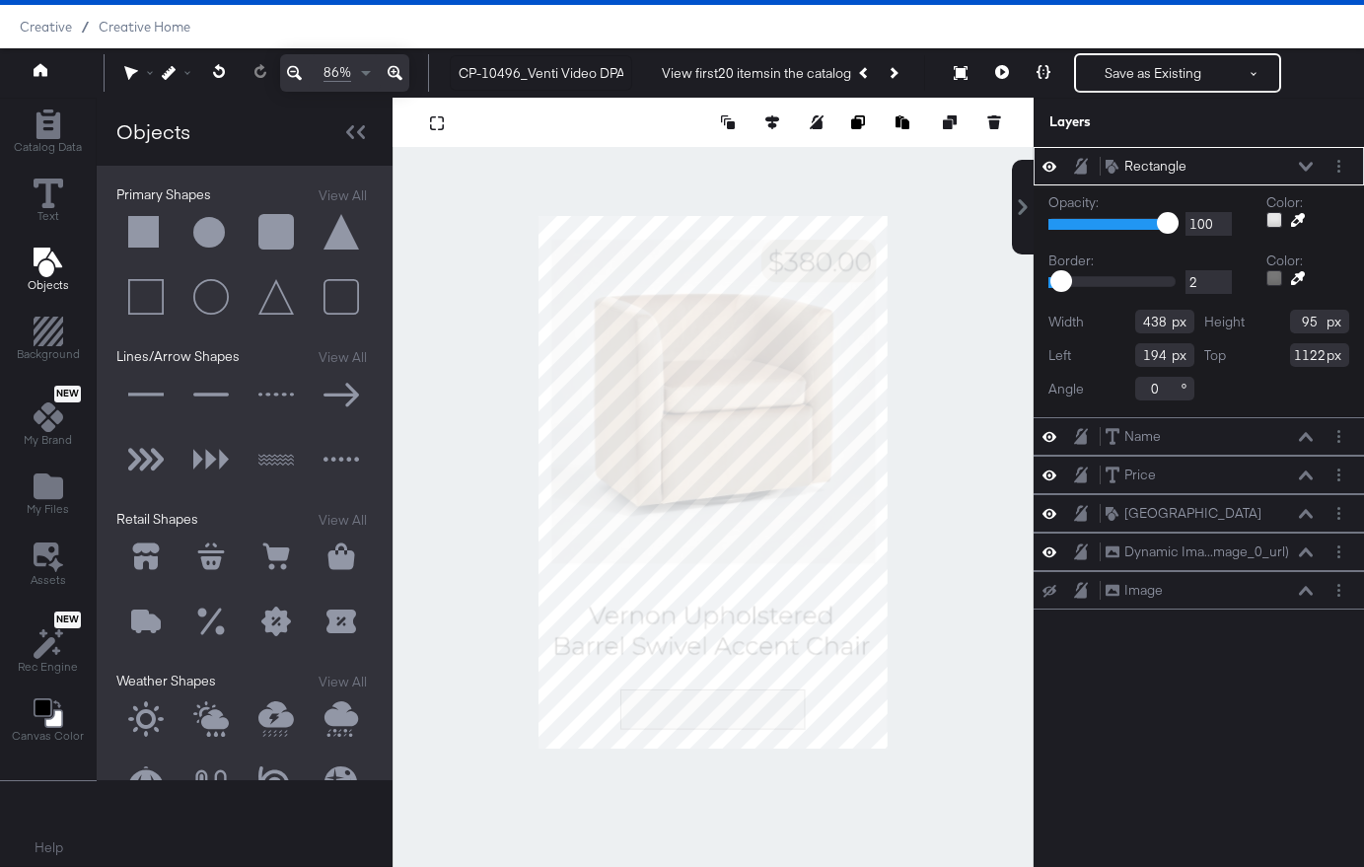
click at [975, 709] on div at bounding box center [713, 482] width 641 height 769
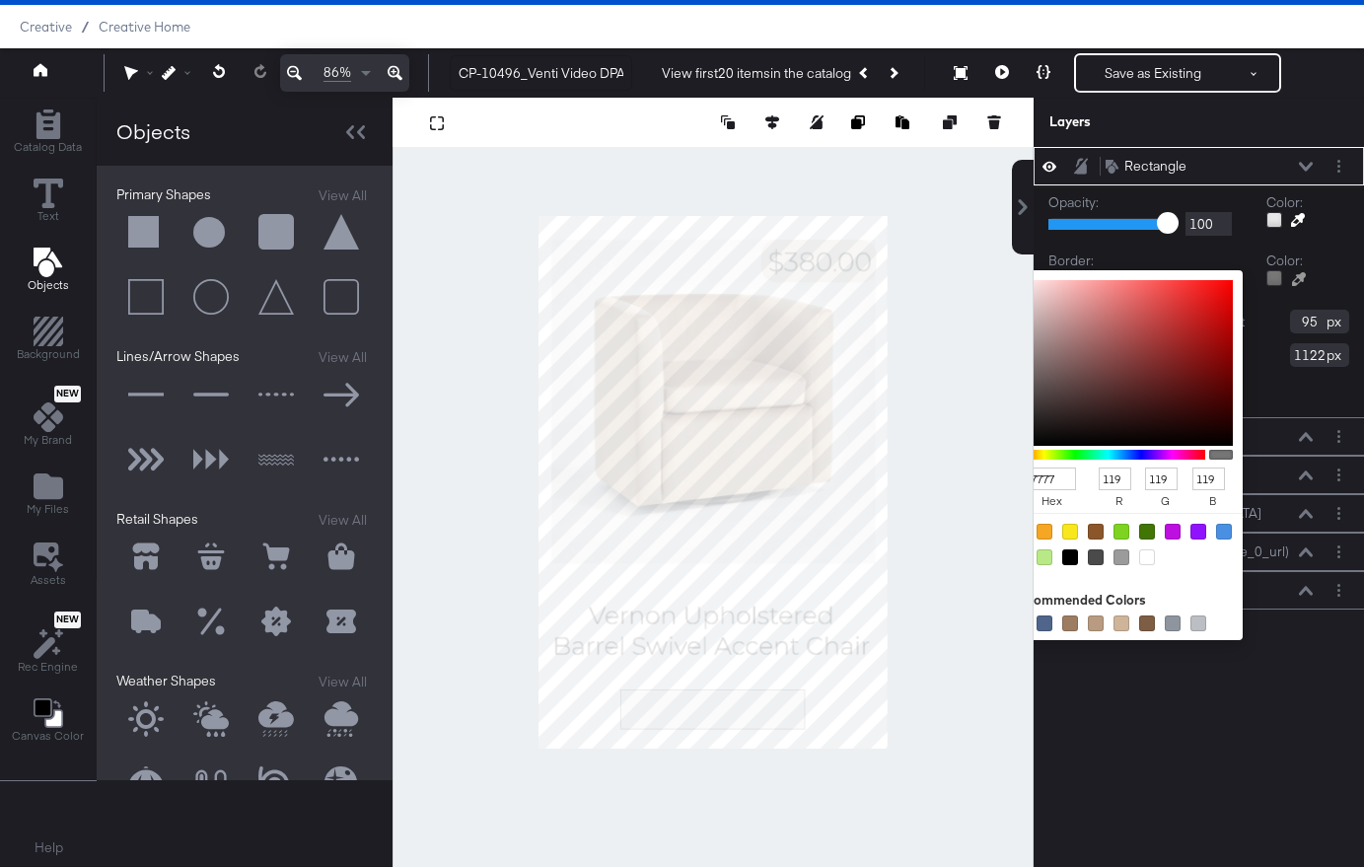
click at [1277, 277] on div at bounding box center [1274, 278] width 16 height 16
click at [1071, 557] on div at bounding box center [1070, 557] width 16 height 16
type input "000000"
type input "0"
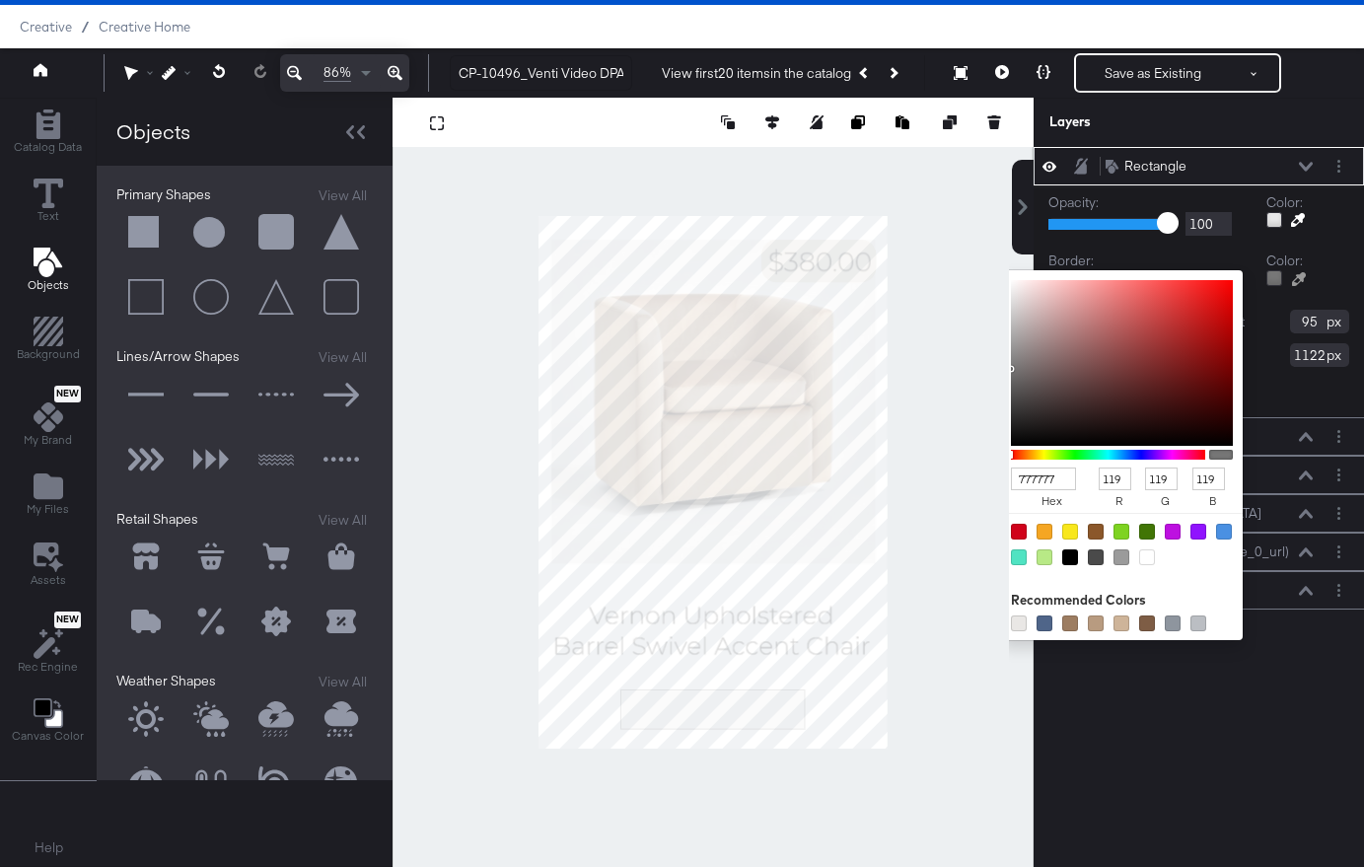
type input "0"
click at [1110, 707] on div "Rectangle Rectangle Opacity: 1 100 100 Color: Border: 0 45 2 Color: 000000 hex …" at bounding box center [1199, 491] width 330 height 689
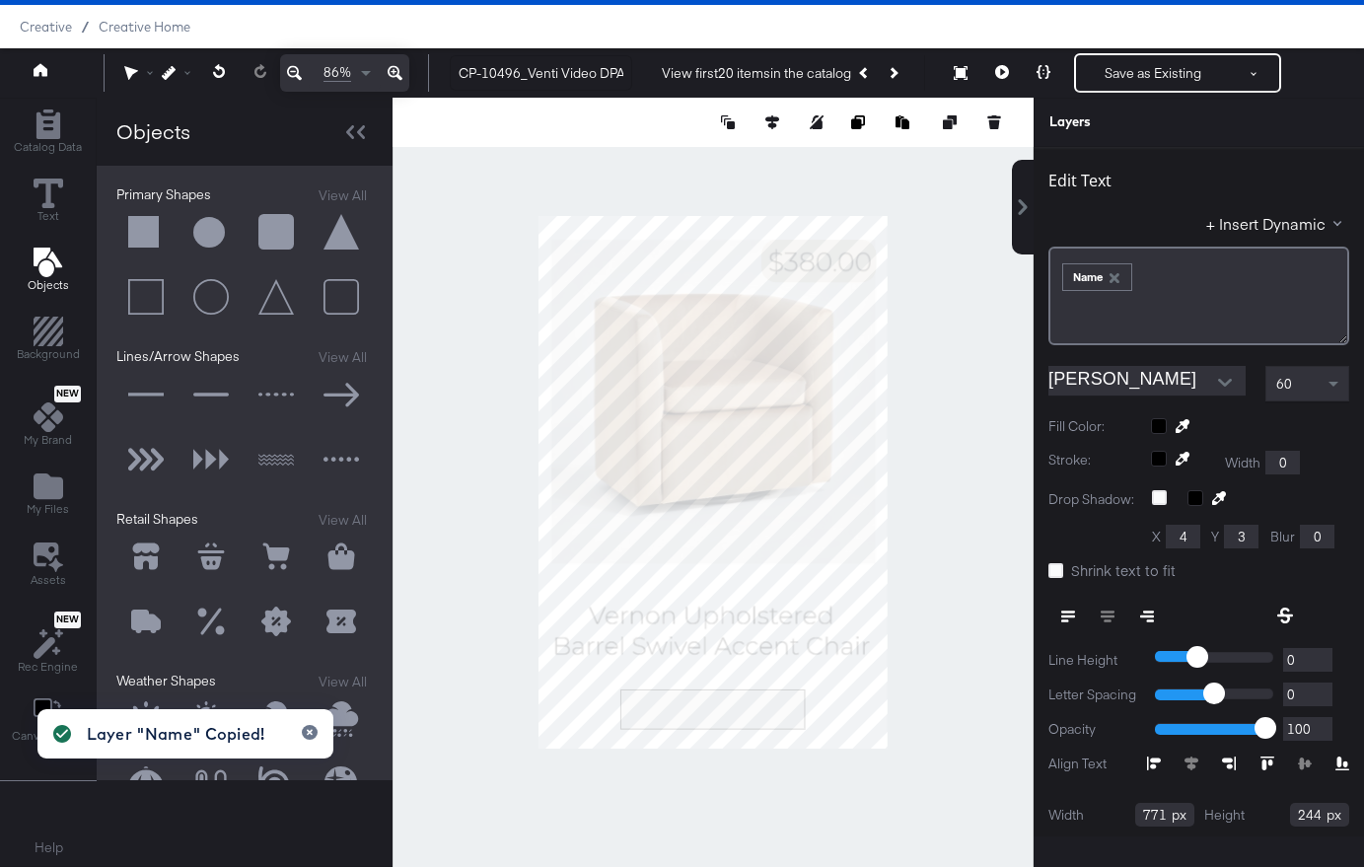
scroll to position [0, 0]
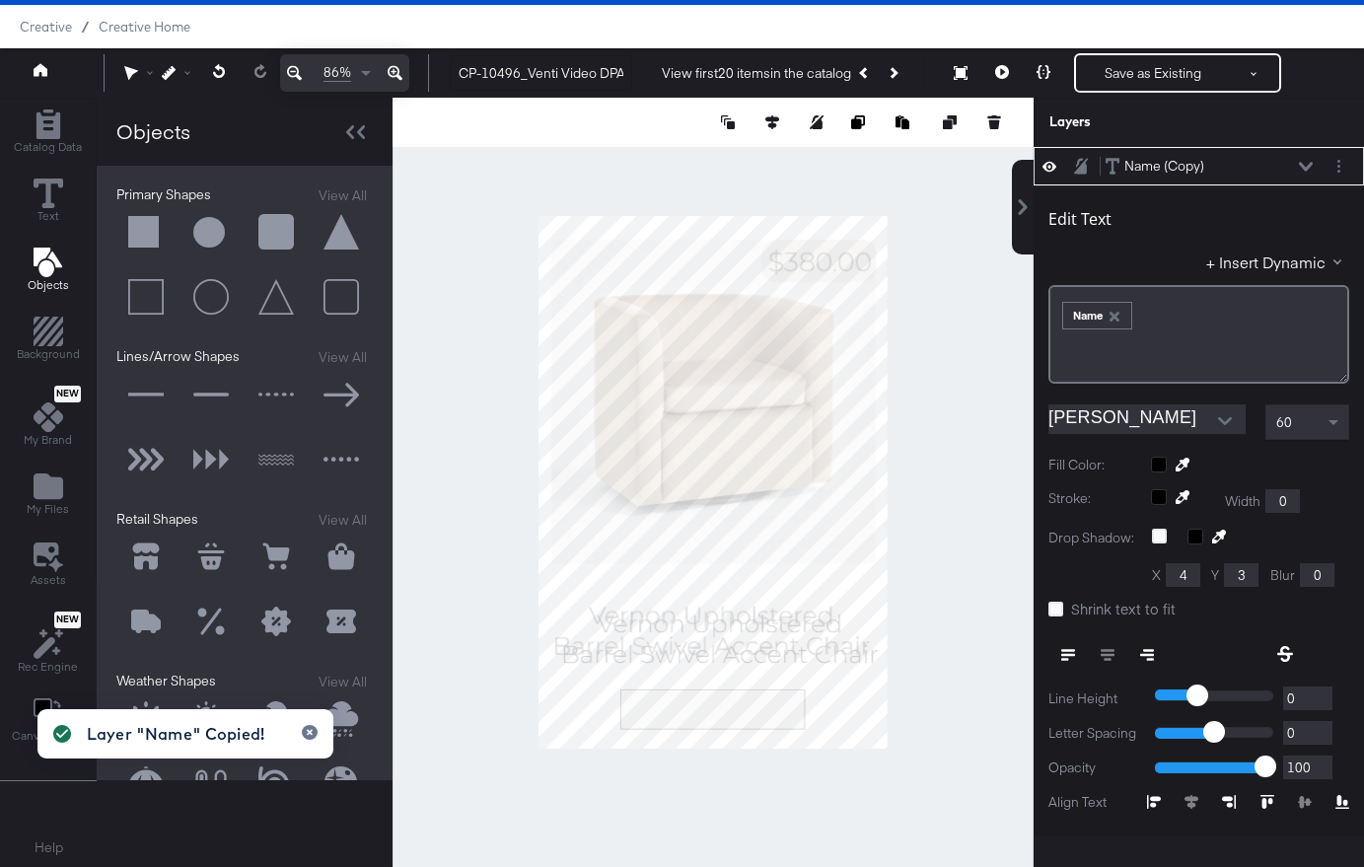
type input "28"
type input "596"
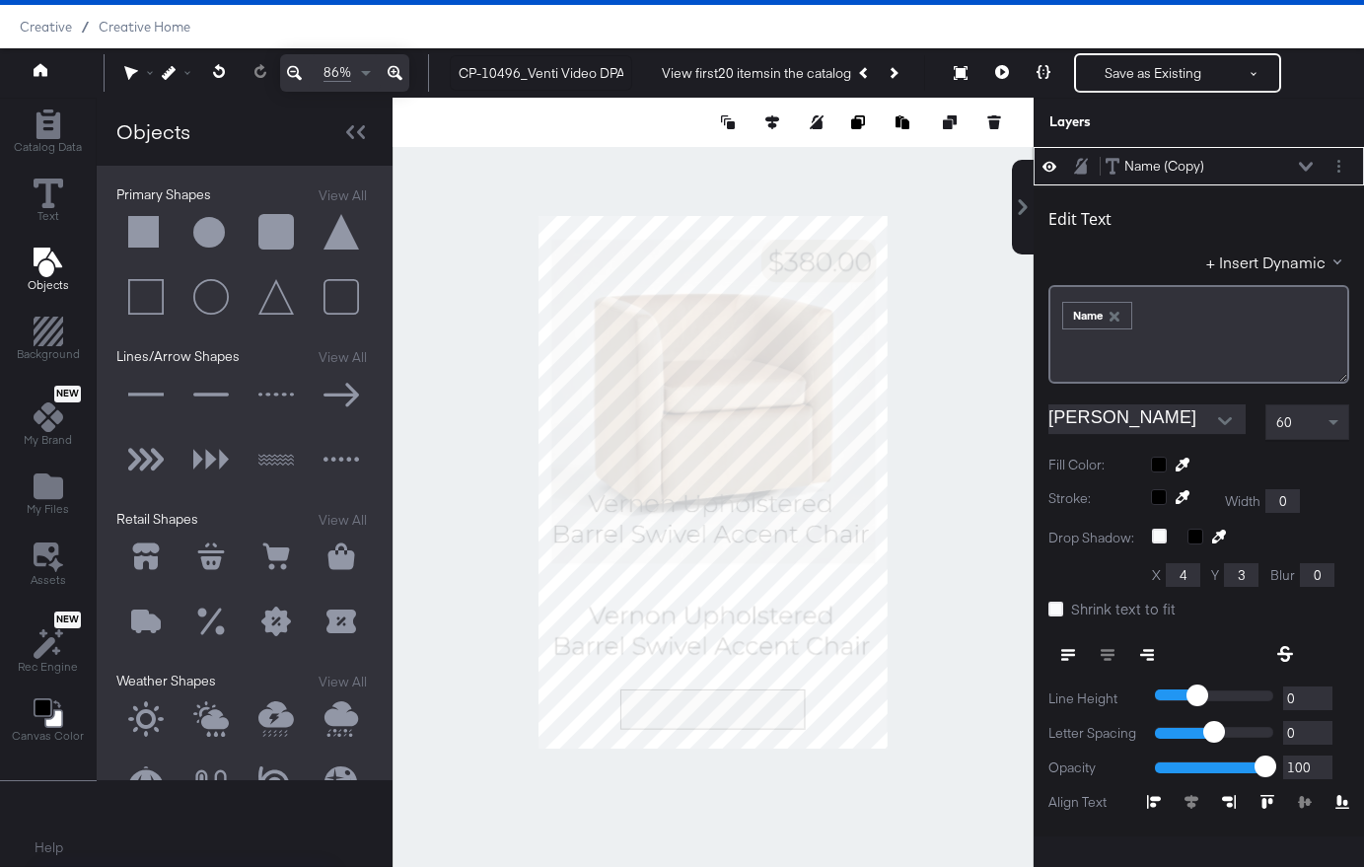
click at [1118, 314] on icon "button" at bounding box center [1115, 317] width 10 height 10
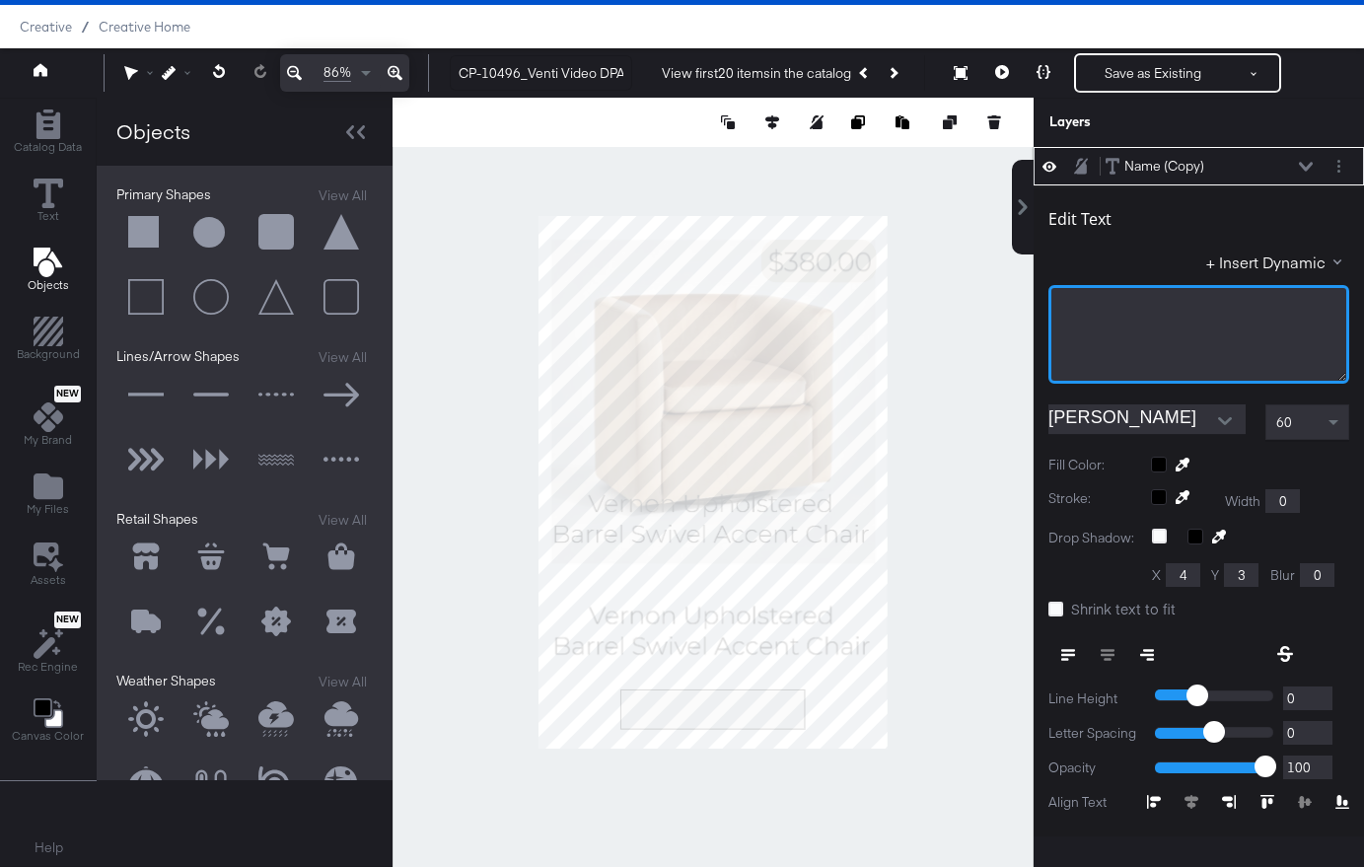
click at [1115, 320] on div "﻿" at bounding box center [1198, 334] width 301 height 99
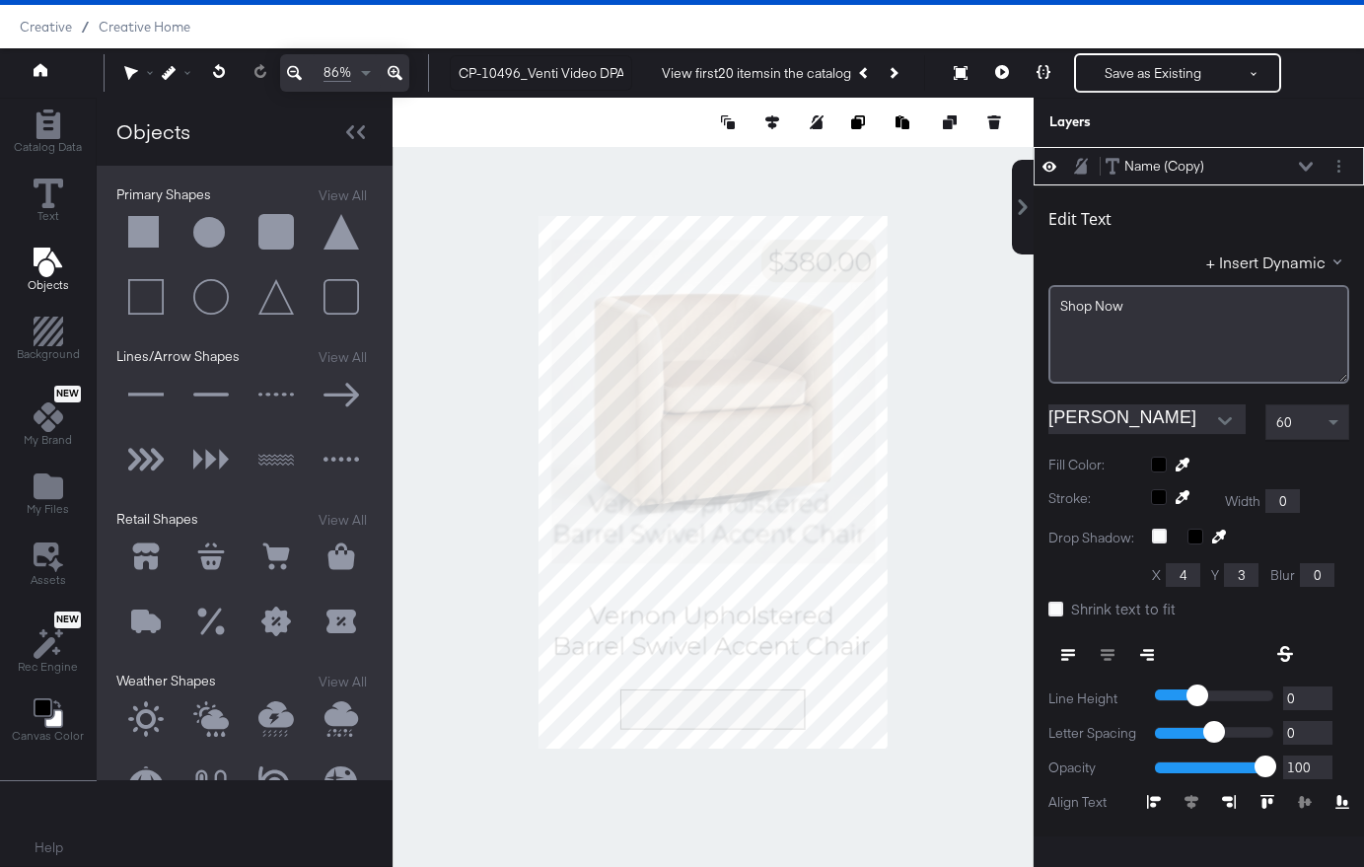
type input "426"
type input "29"
type input "92"
type input "748"
type input "194"
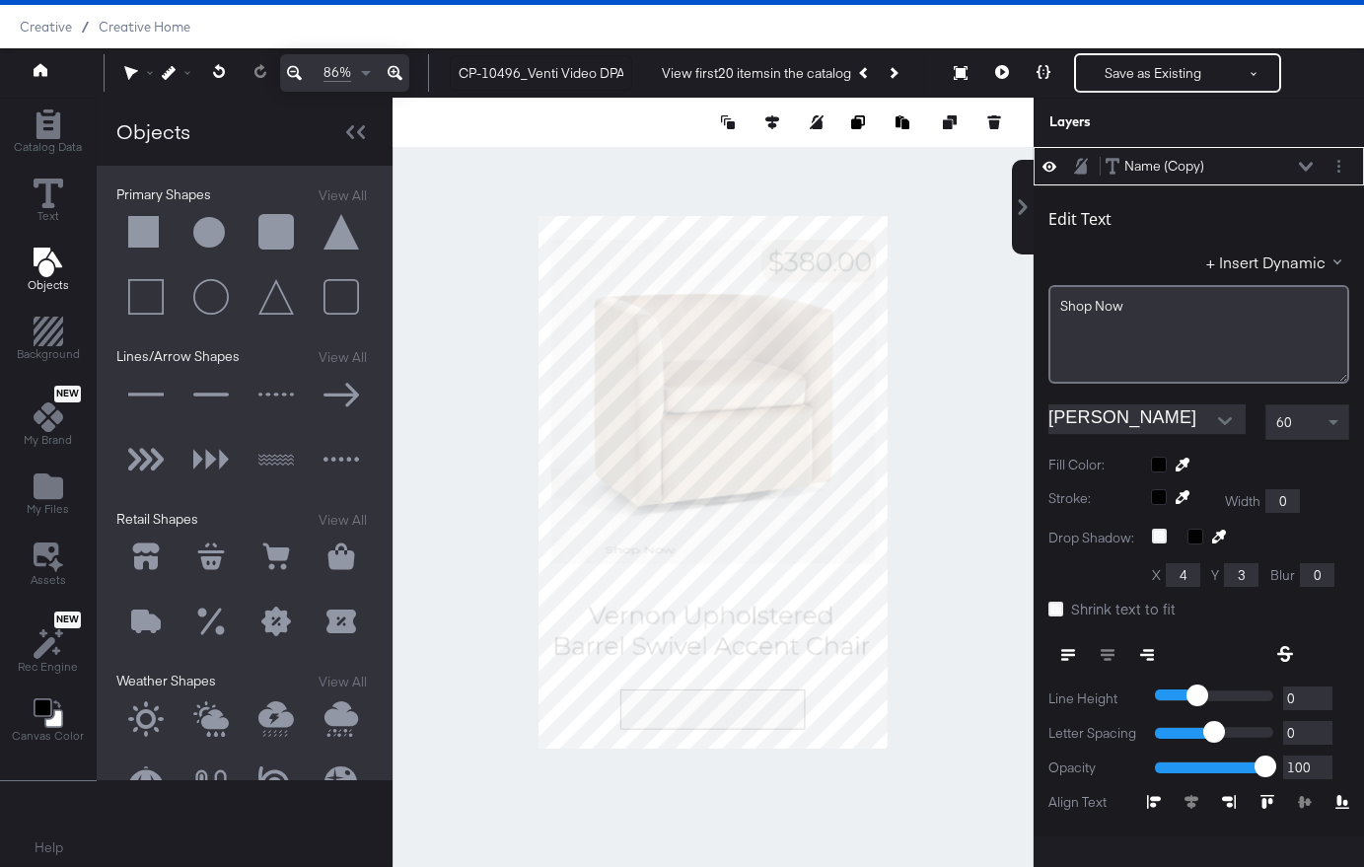
type input "1122"
type input "200"
click at [1328, 417] on span at bounding box center [1336, 422] width 25 height 34
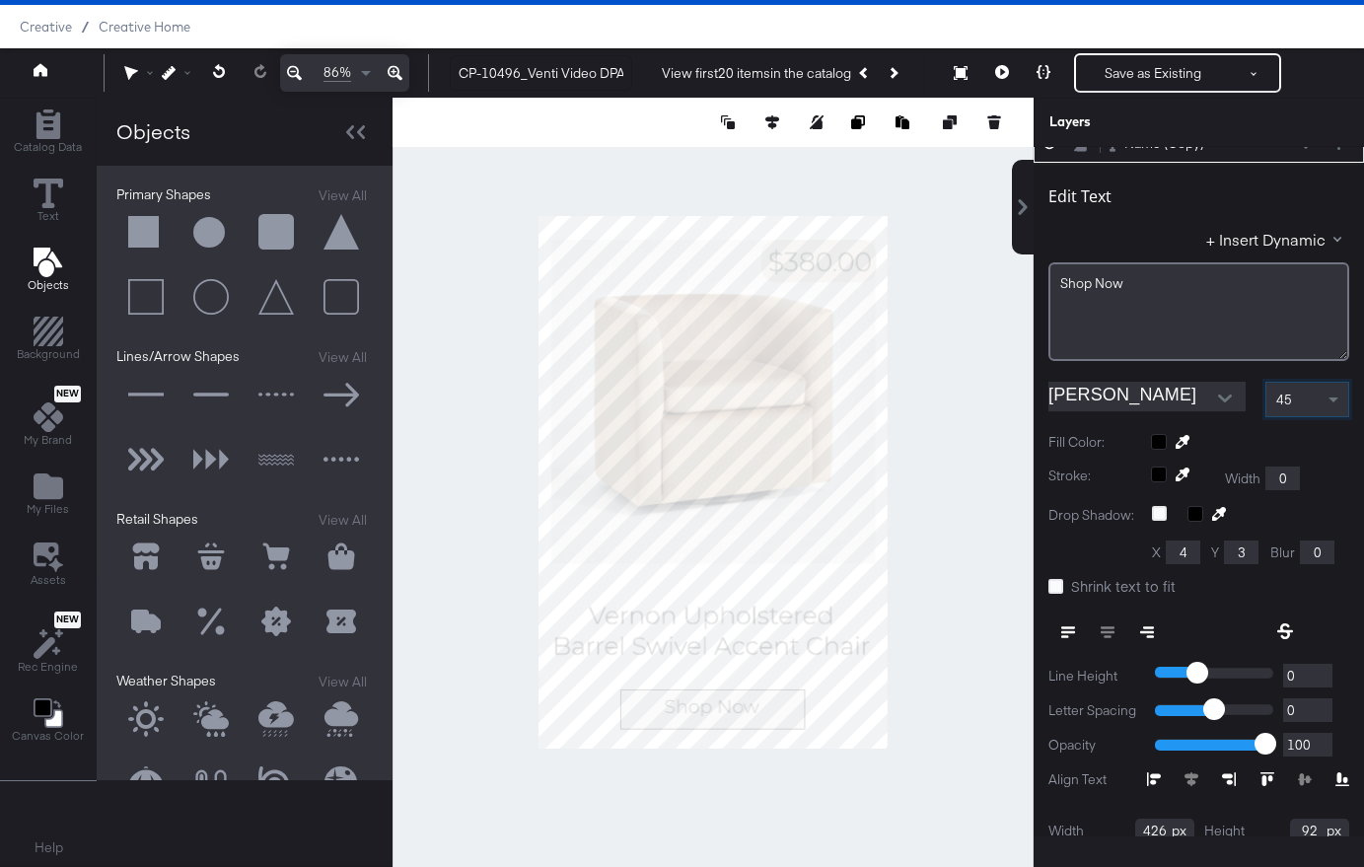
click at [969, 806] on div at bounding box center [713, 482] width 641 height 769
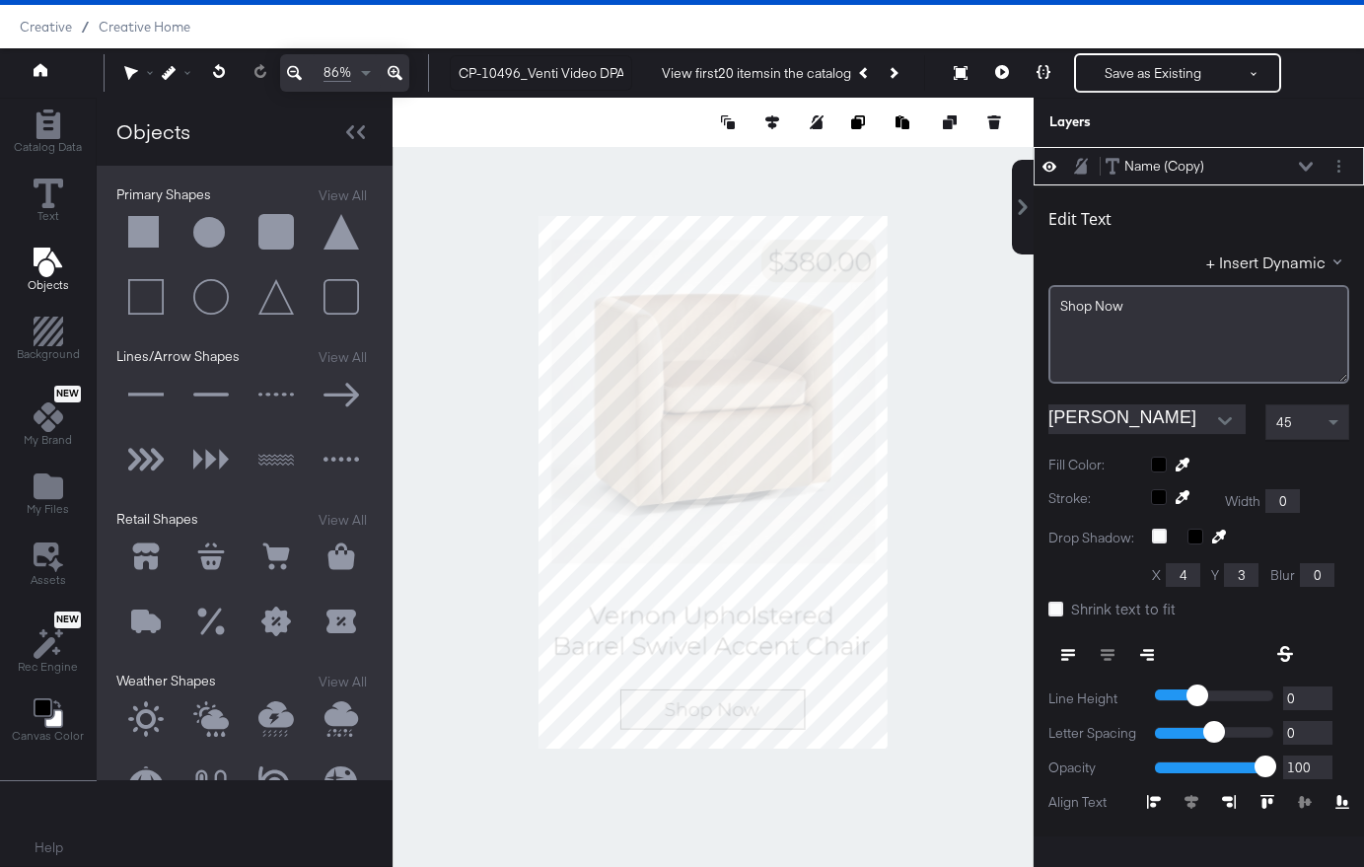
type input "1130"
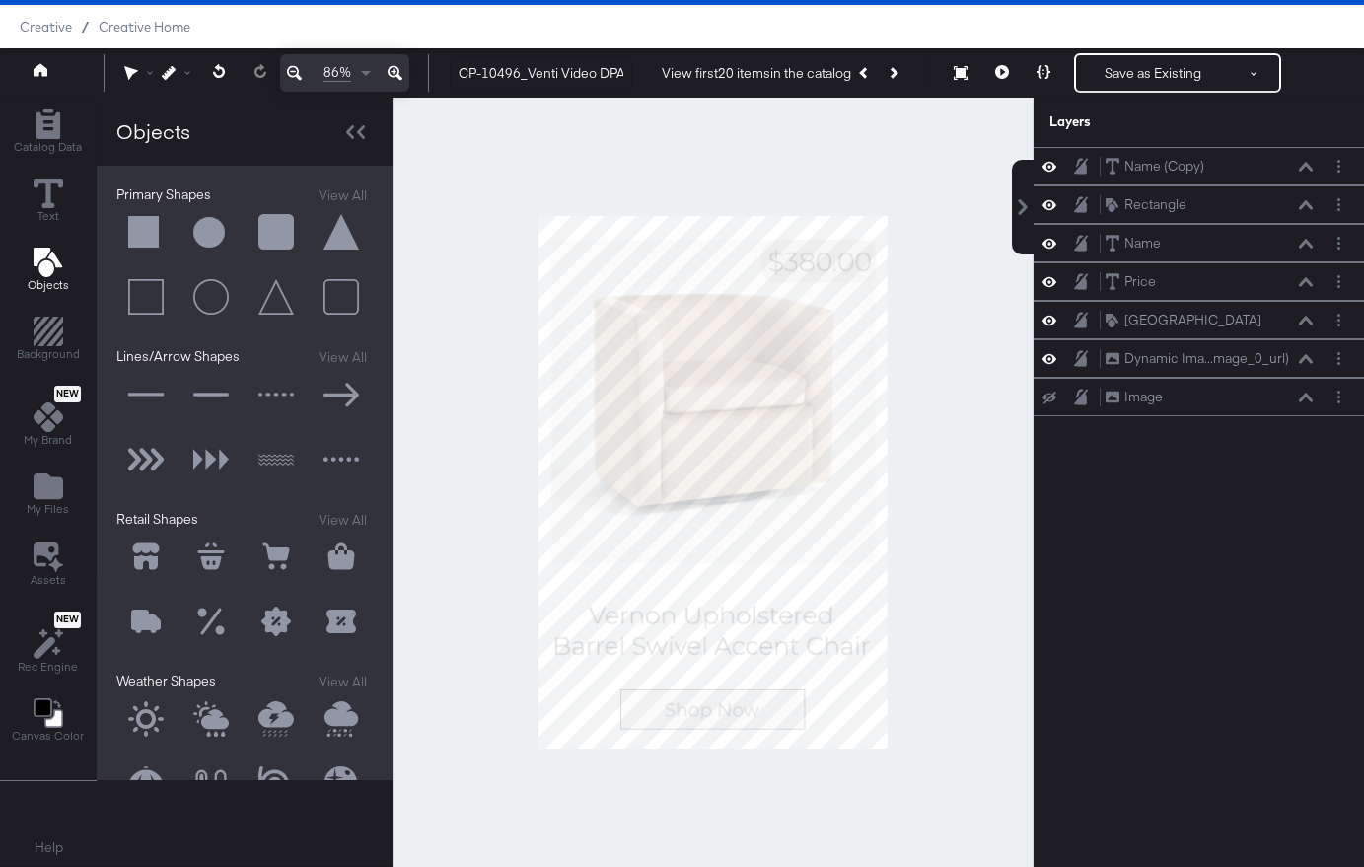
click at [1007, 680] on div at bounding box center [713, 482] width 641 height 769
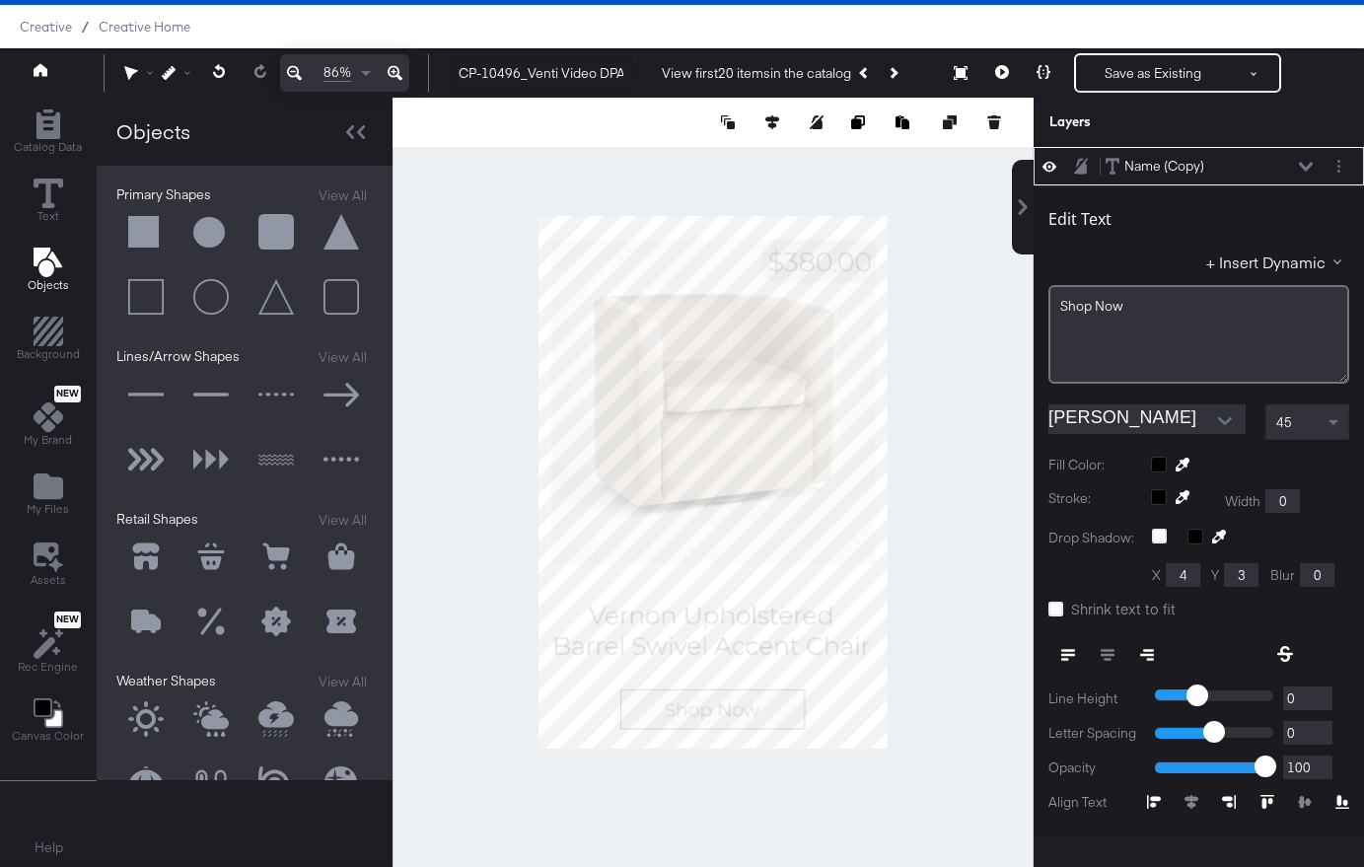
type input "1128"
click at [949, 691] on div at bounding box center [713, 482] width 641 height 769
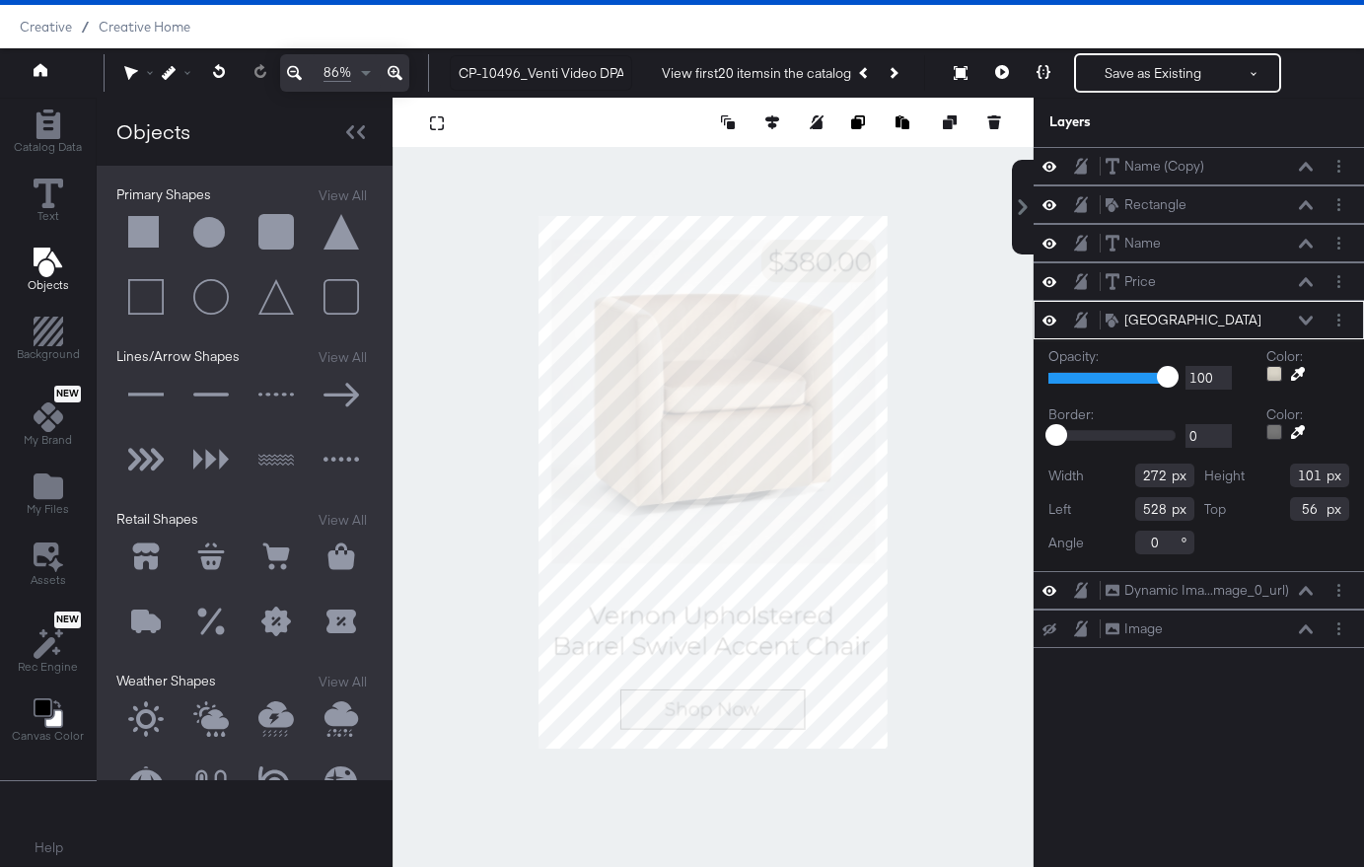
click at [900, 256] on div at bounding box center [713, 482] width 641 height 769
type input "329"
click at [949, 360] on div at bounding box center [713, 482] width 641 height 769
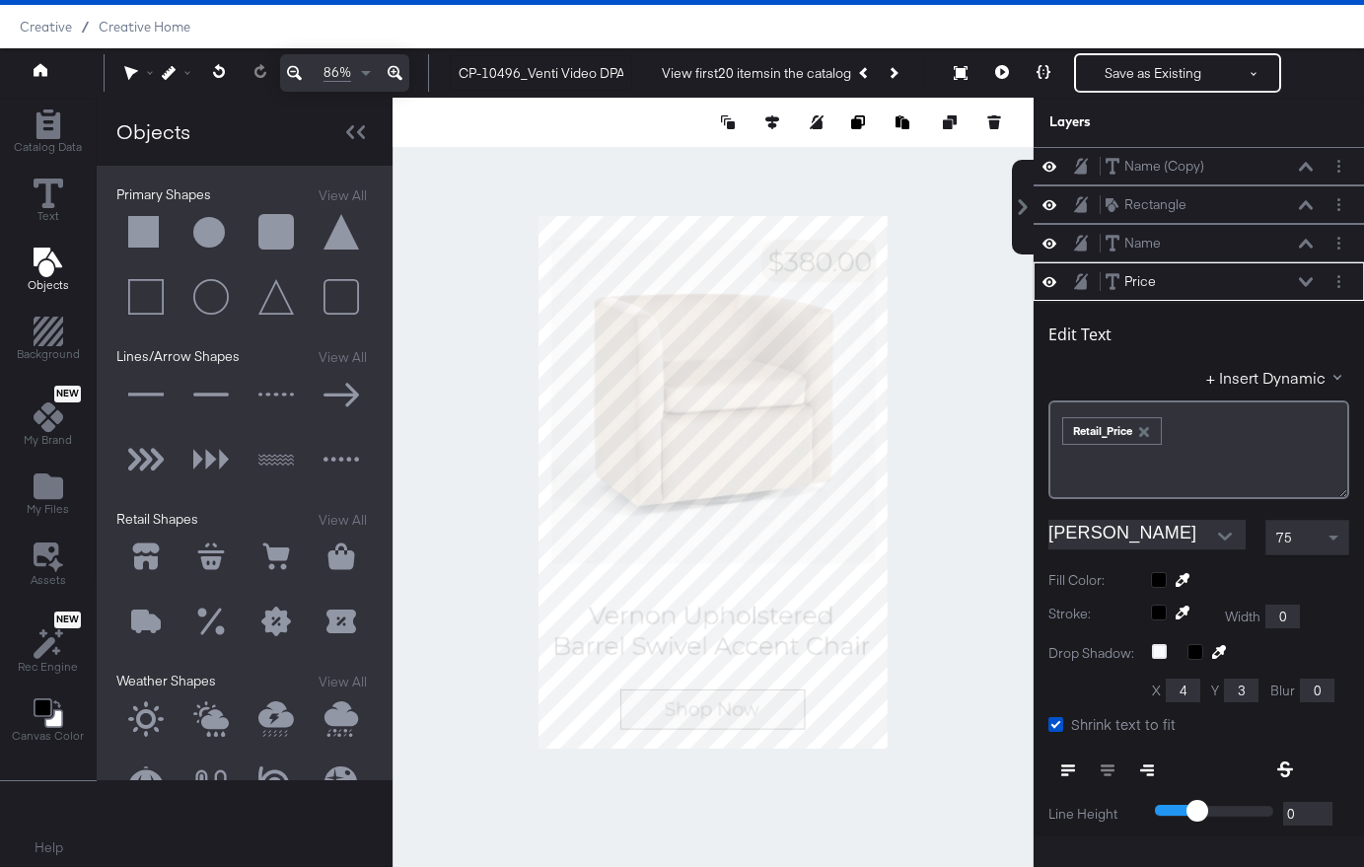
scroll to position [115, 0]
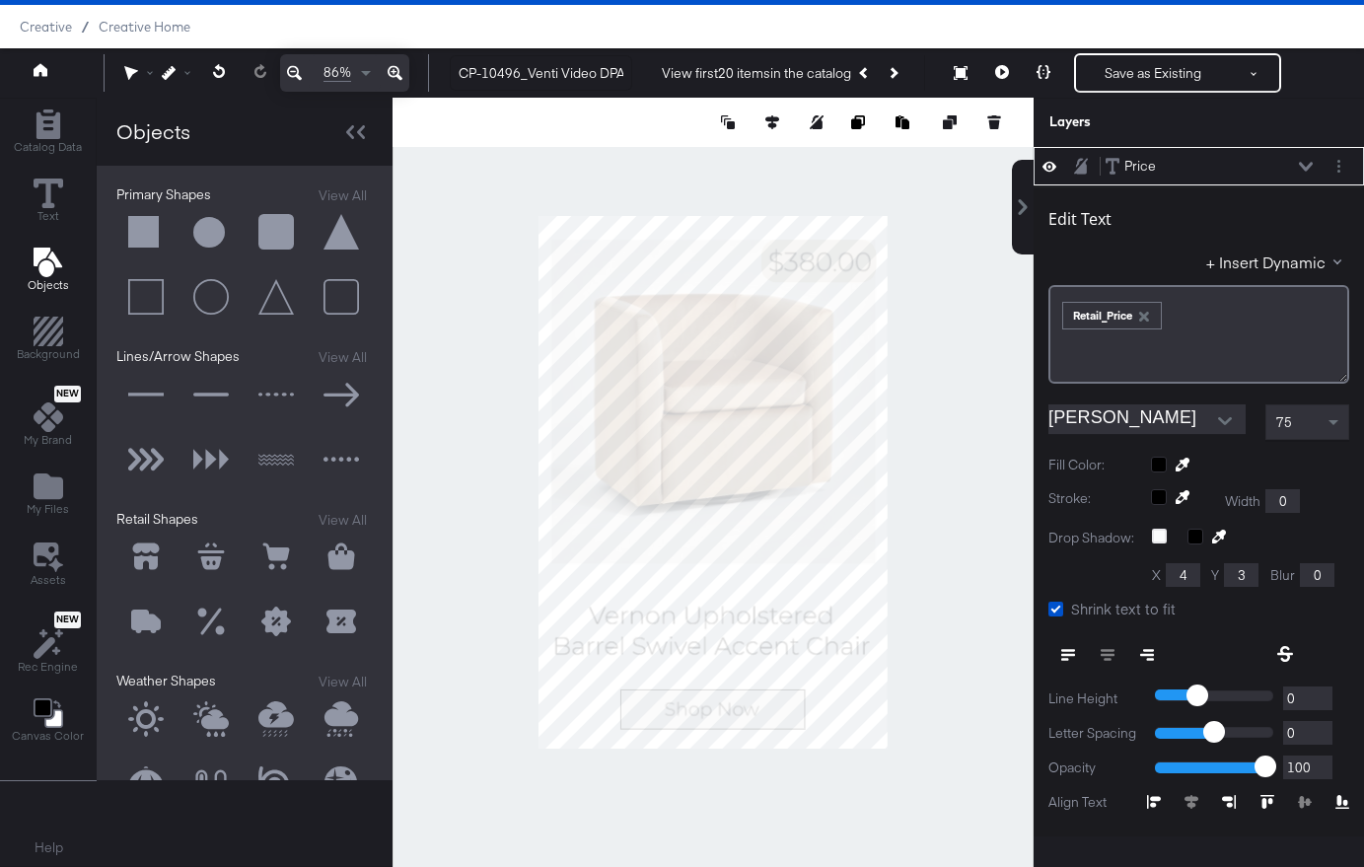
click at [971, 235] on div at bounding box center [713, 482] width 641 height 769
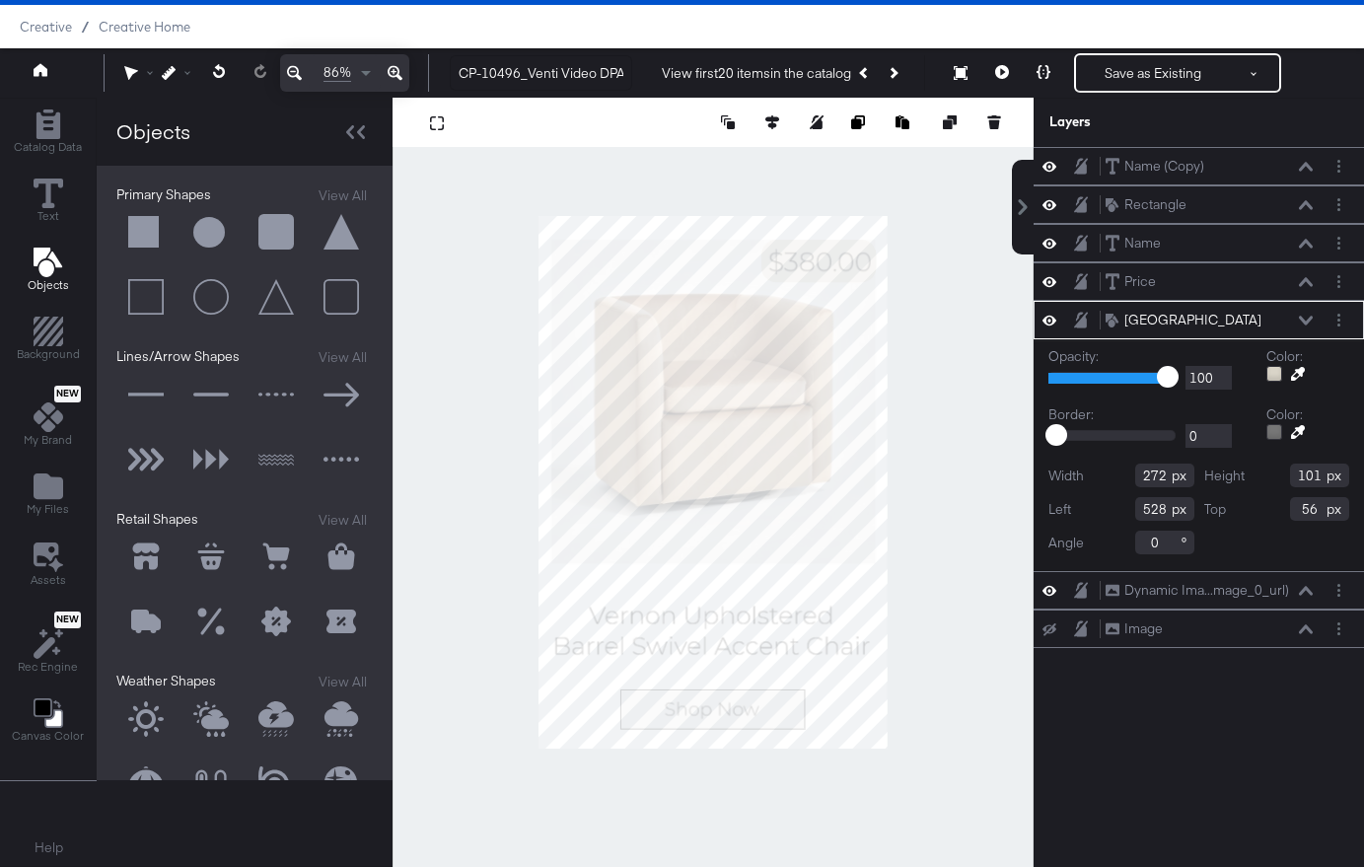
click at [1133, 714] on div "Name (Copy) Name (Copy) Rectangle Rectangle Name Name Price Price Rounded Squar…" at bounding box center [1199, 491] width 330 height 689
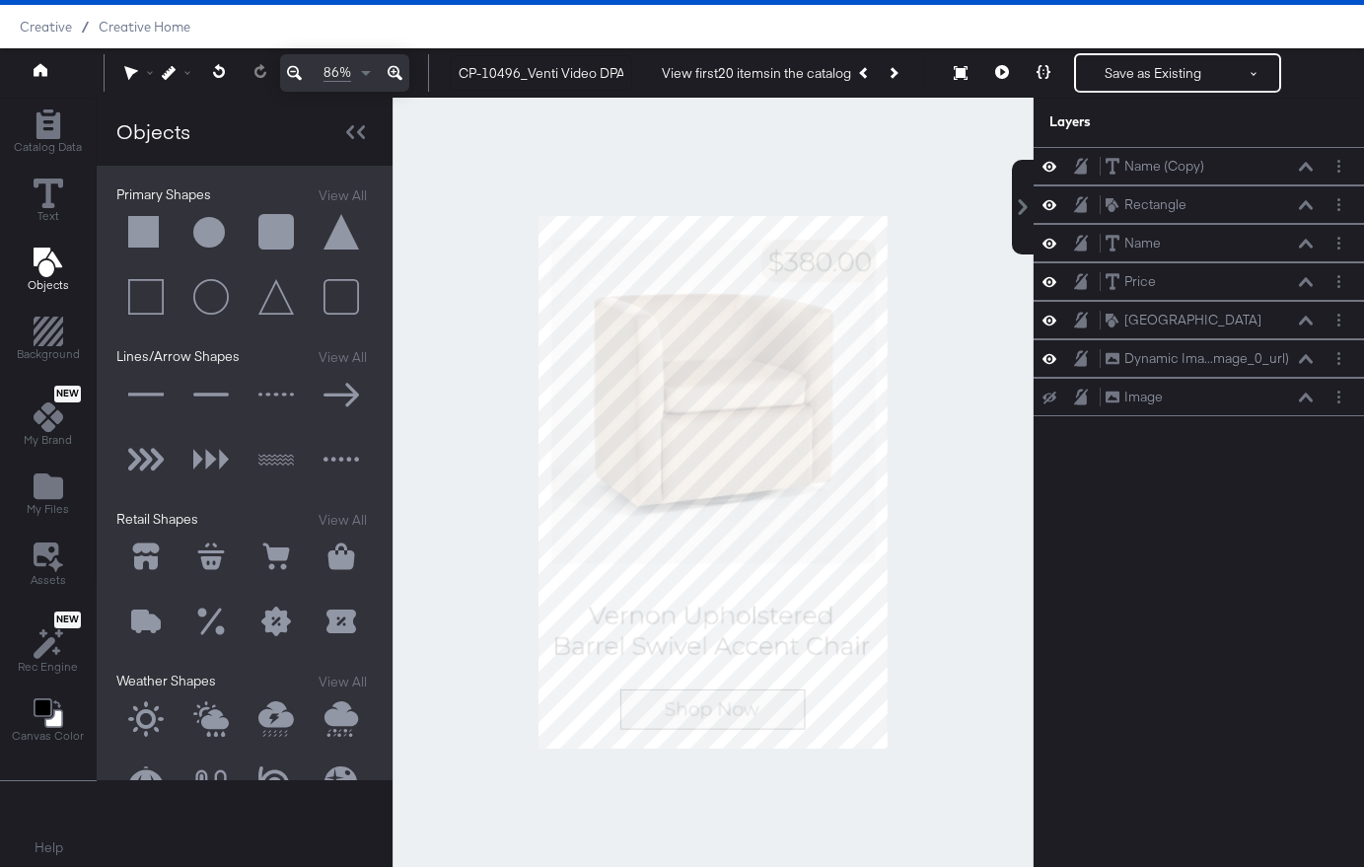
click at [936, 355] on div at bounding box center [713, 482] width 641 height 769
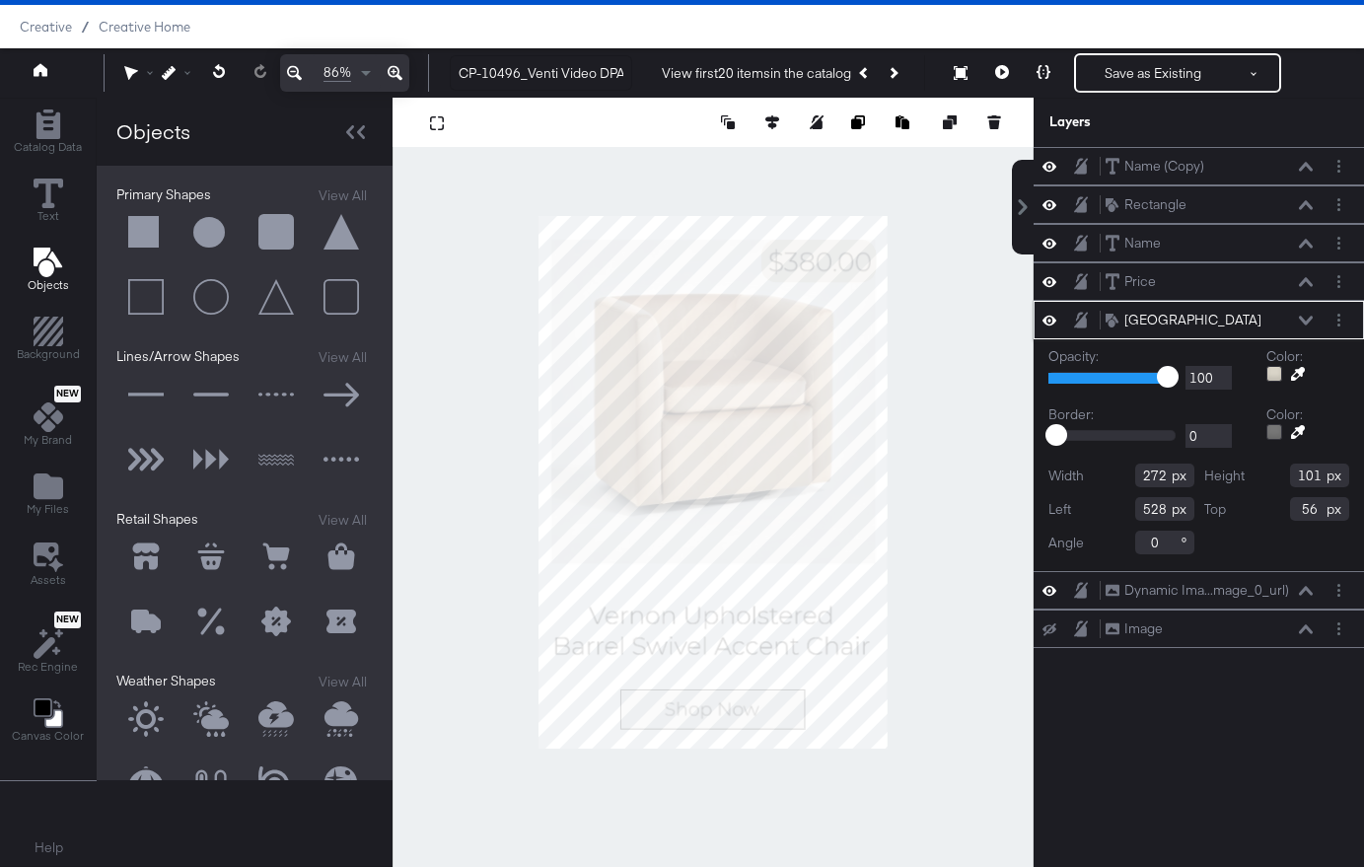
click at [1306, 321] on icon at bounding box center [1306, 320] width 14 height 9
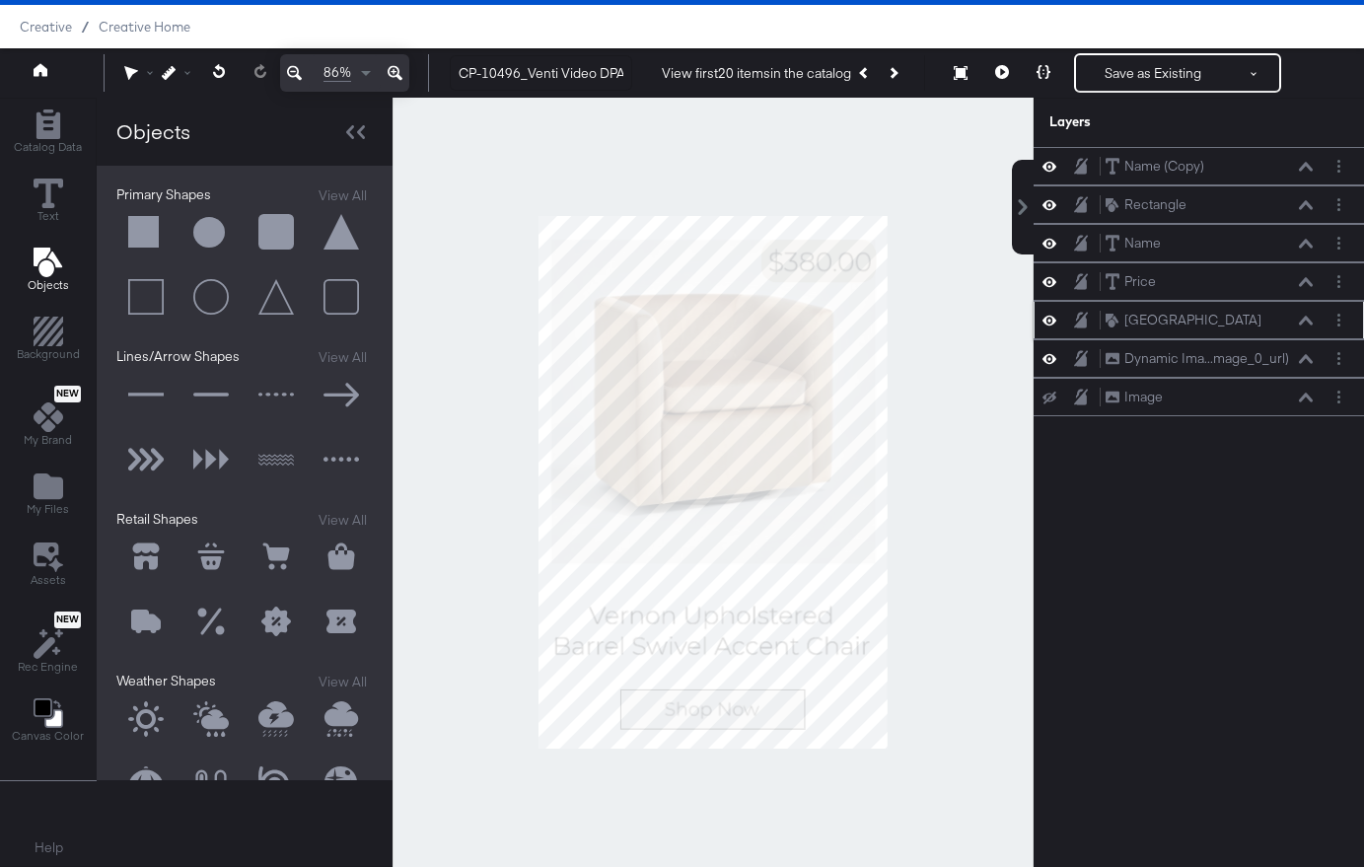
click at [1049, 323] on icon at bounding box center [1050, 320] width 14 height 17
click at [146, 235] on button at bounding box center [145, 232] width 59 height 59
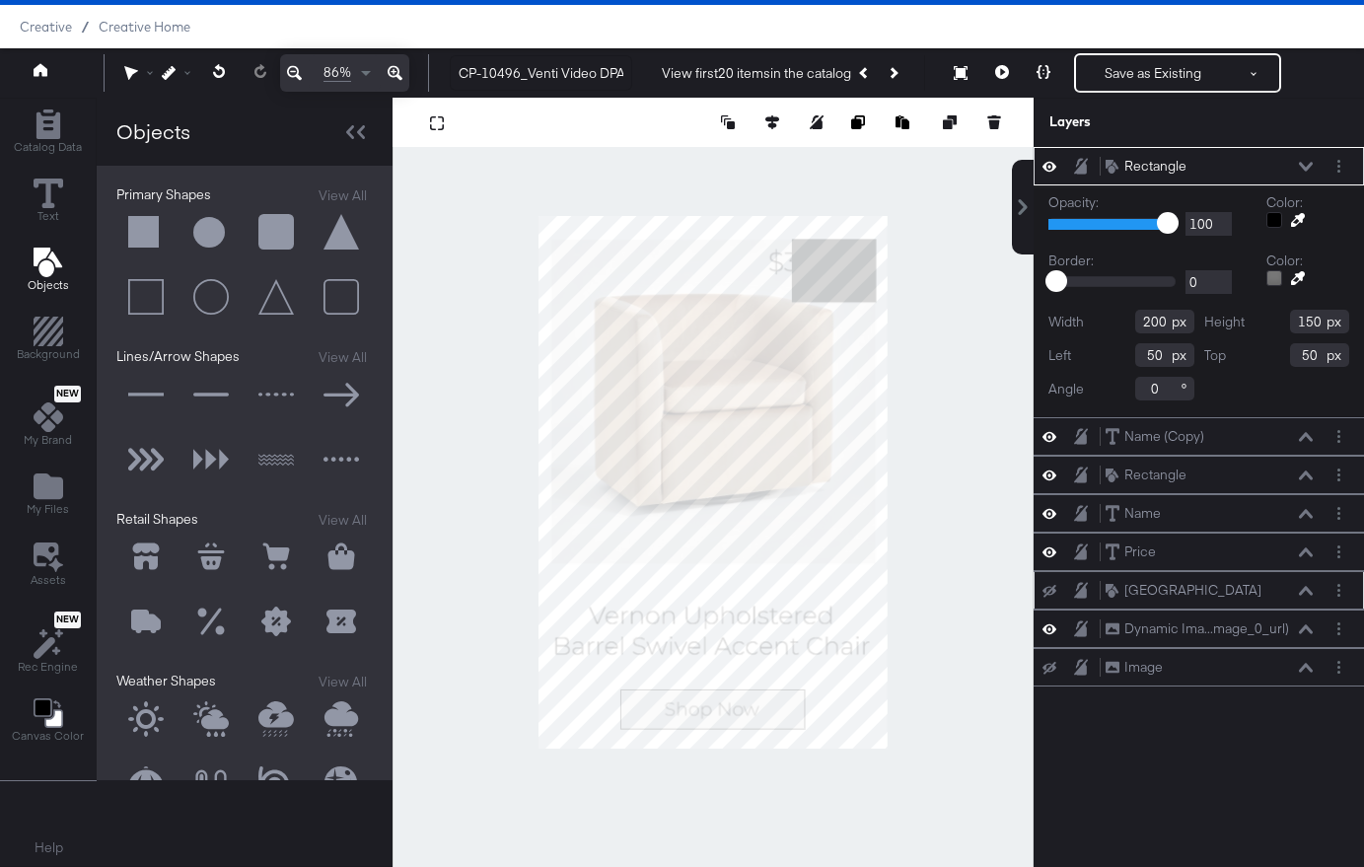
type input "600"
type input "55"
type input "500"
type input "56"
type input "301"
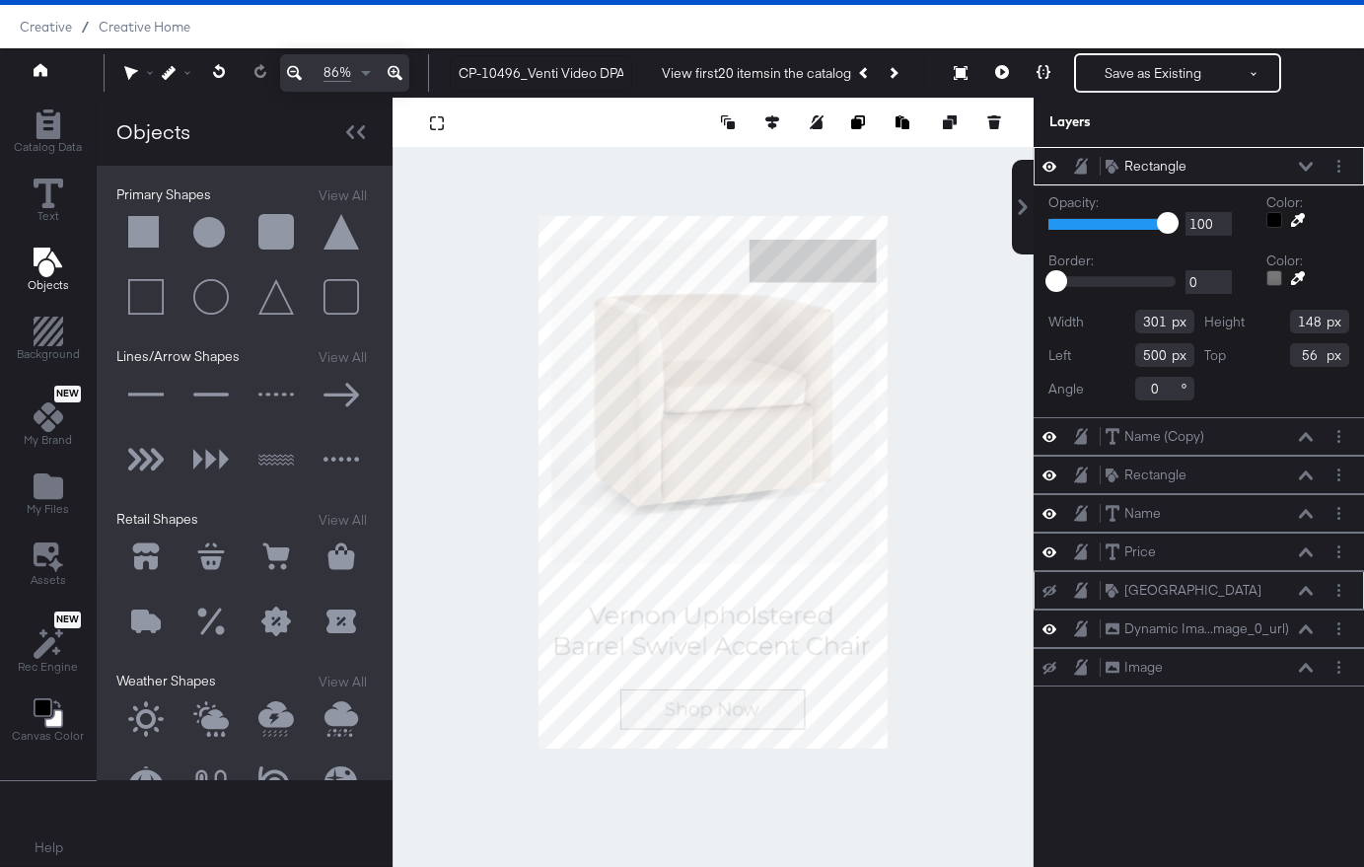
type input "101"
click at [1305, 165] on icon at bounding box center [1306, 167] width 14 height 10
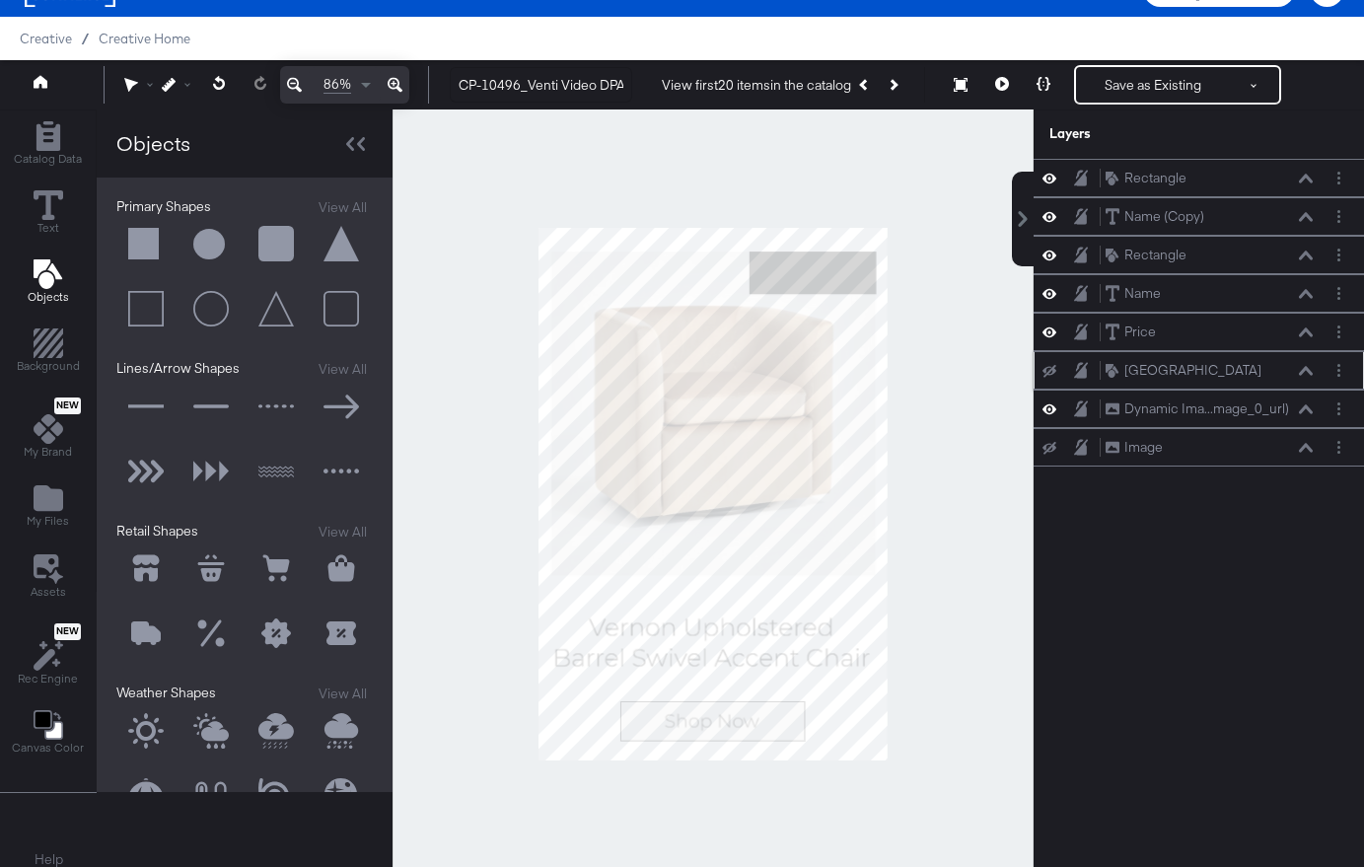
scroll to position [35, 0]
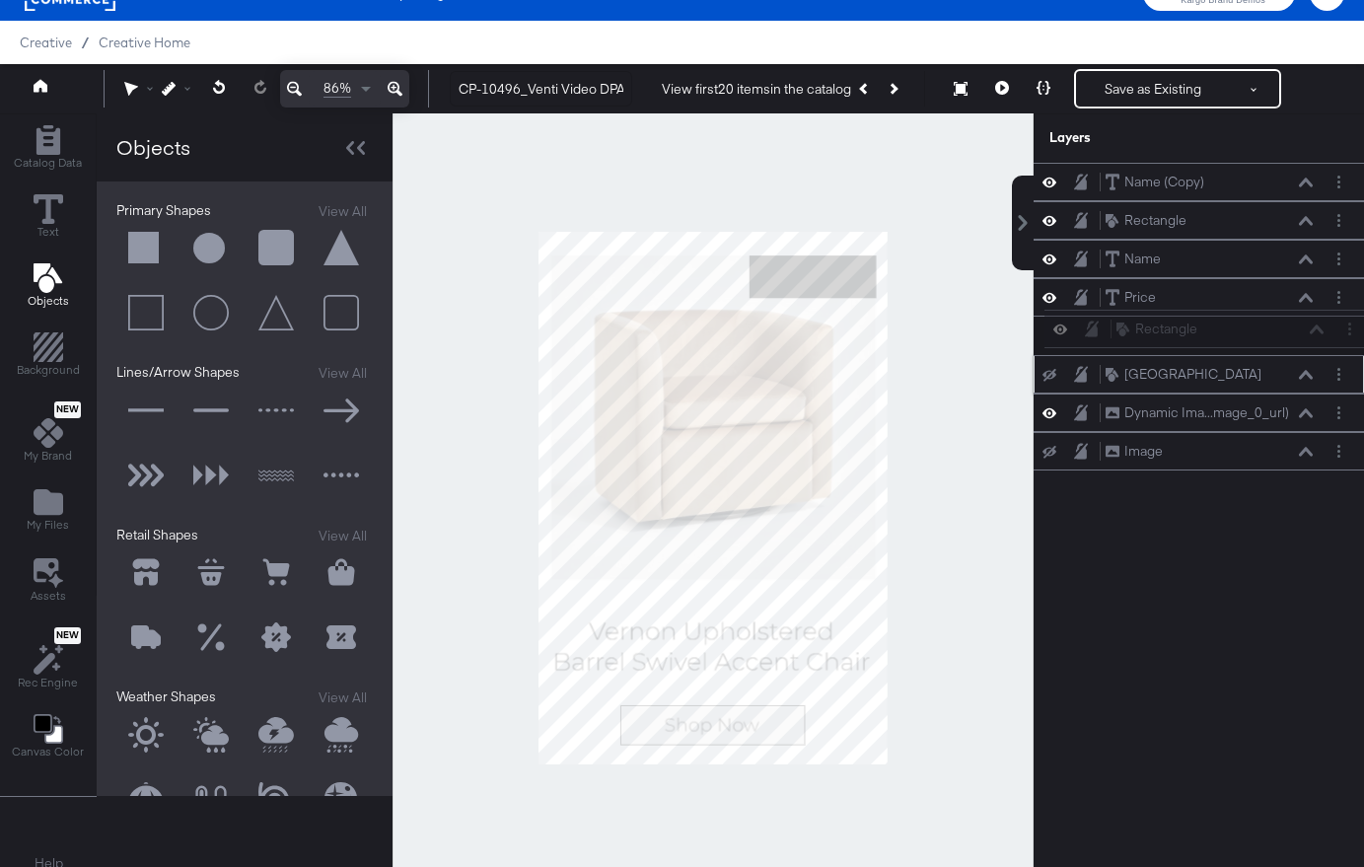
drag, startPoint x: 1096, startPoint y: 157, endPoint x: 1106, endPoint y: 330, distance: 173.9
click at [1106, 331] on div "Rectangle Rectangle Name (Copy) Name (Copy) Rectangle Rectangle Name Name Price…" at bounding box center [1199, 317] width 330 height 308
click at [1050, 373] on icon at bounding box center [1050, 375] width 14 height 13
click at [1102, 336] on div "Rectangle Rectangle" at bounding box center [1199, 335] width 315 height 21
click at [1053, 337] on icon at bounding box center [1050, 336] width 14 height 10
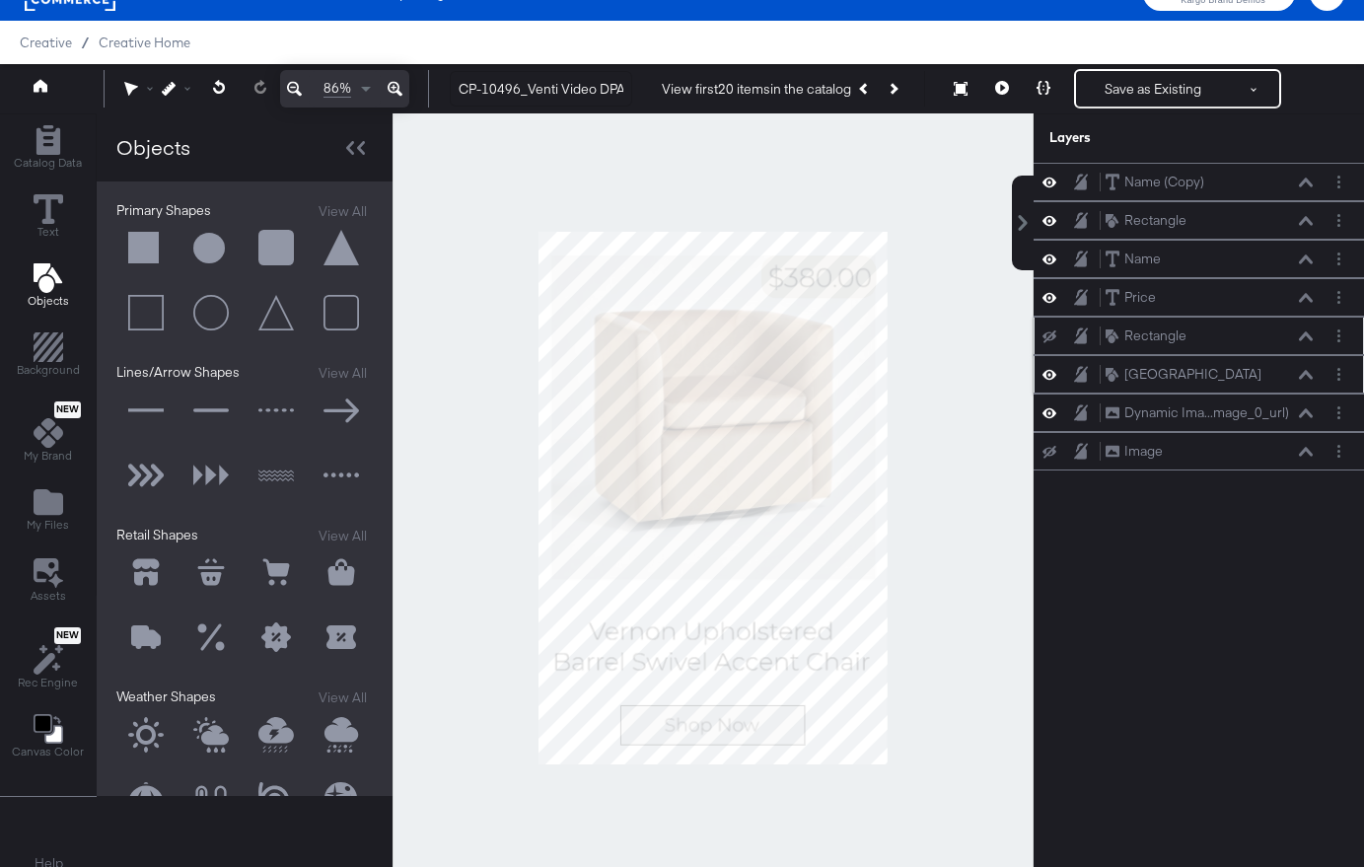
click at [1121, 367] on div "Rounded Square Rounded Square" at bounding box center [1184, 374] width 156 height 19
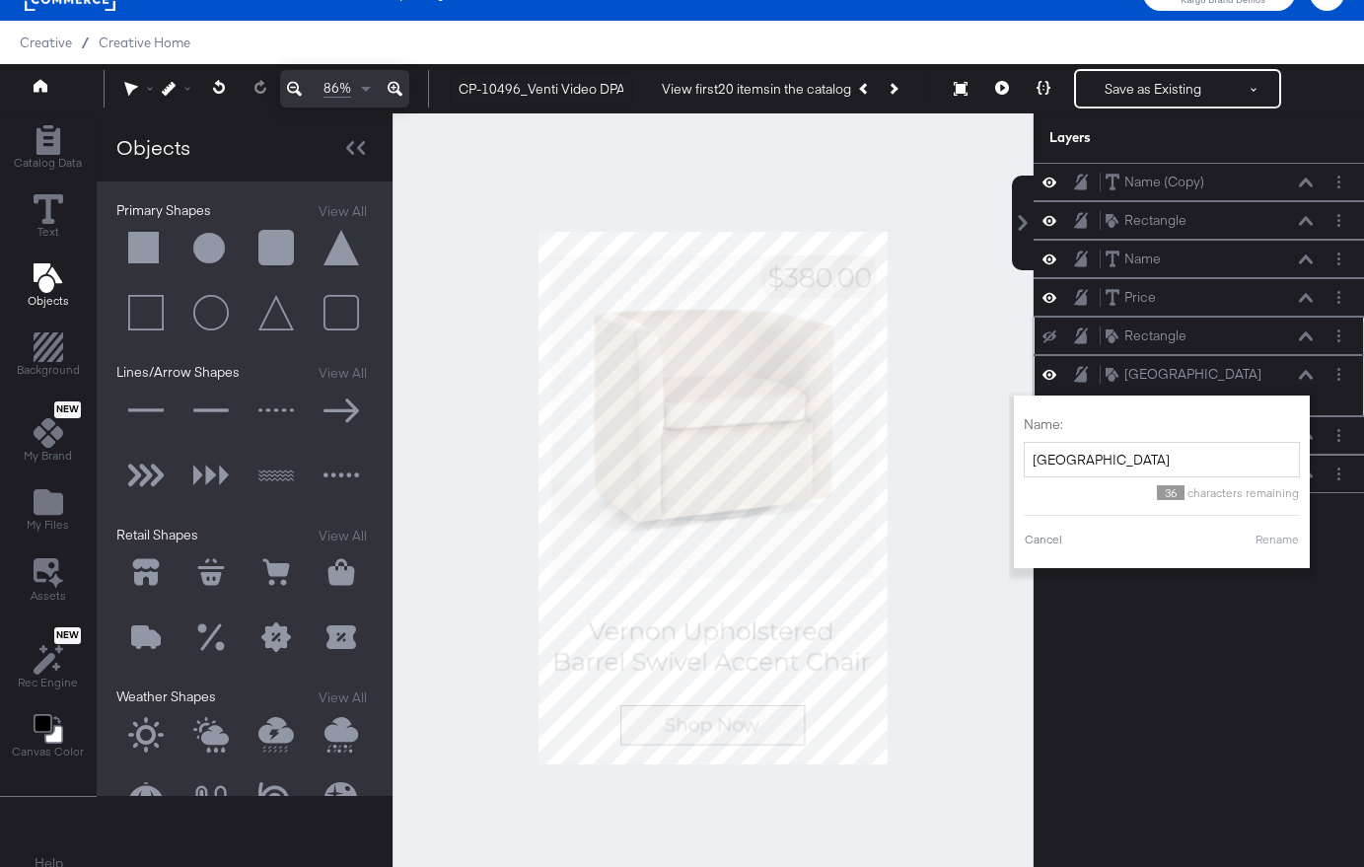
click at [1111, 364] on div "Rounded Square Rounded Square" at bounding box center [1209, 374] width 209 height 21
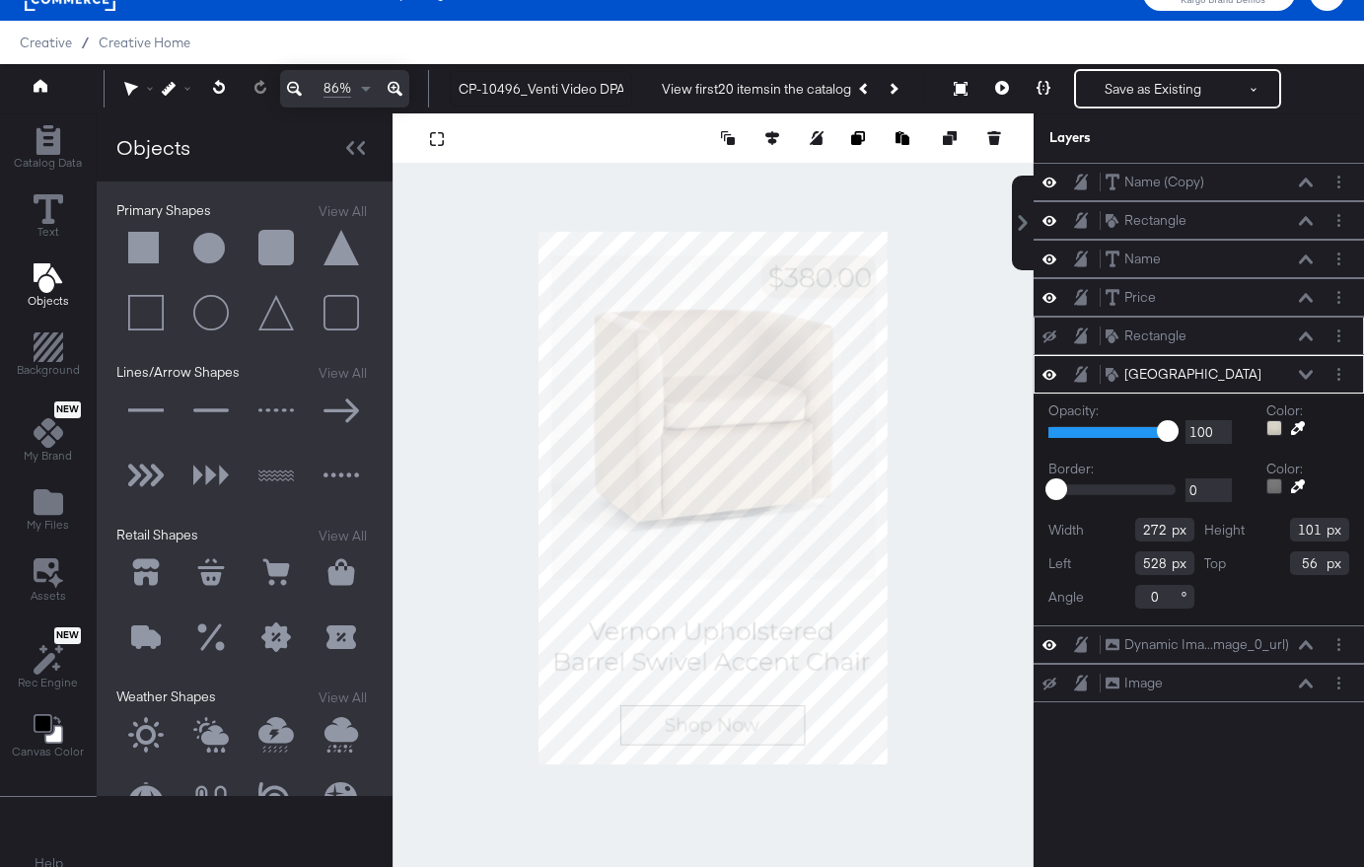
type input "57"
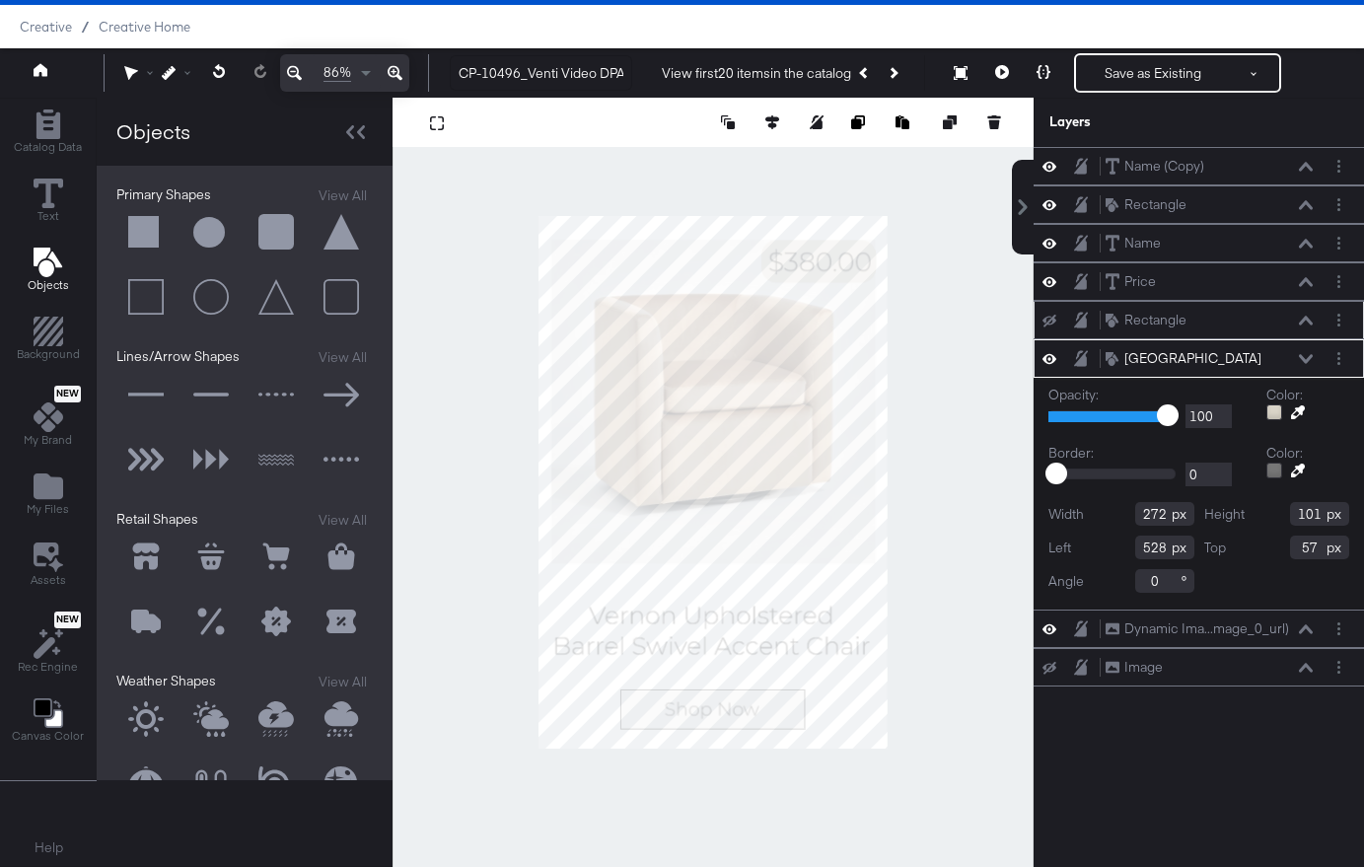
scroll to position [115, 0]
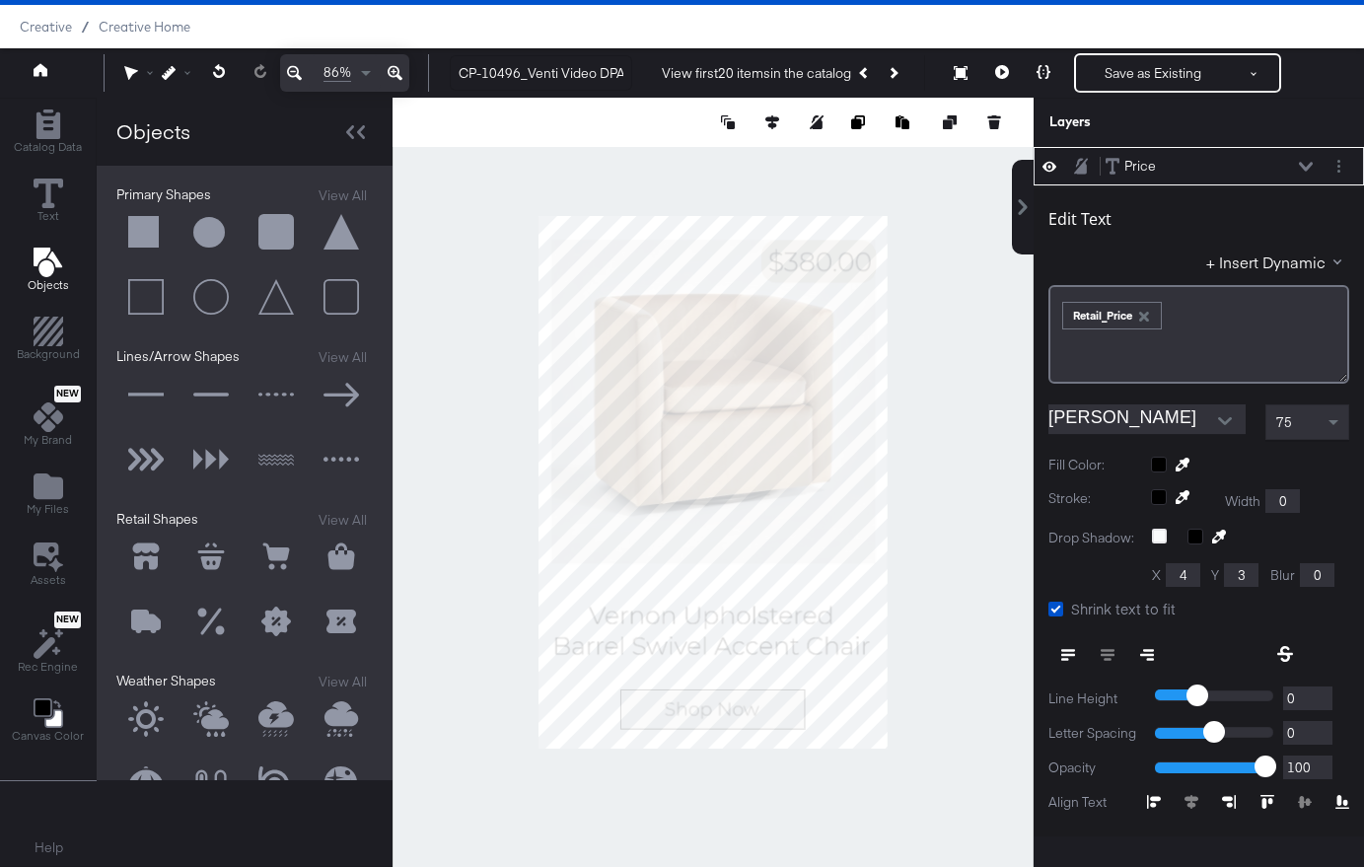
type input "539"
type input "157"
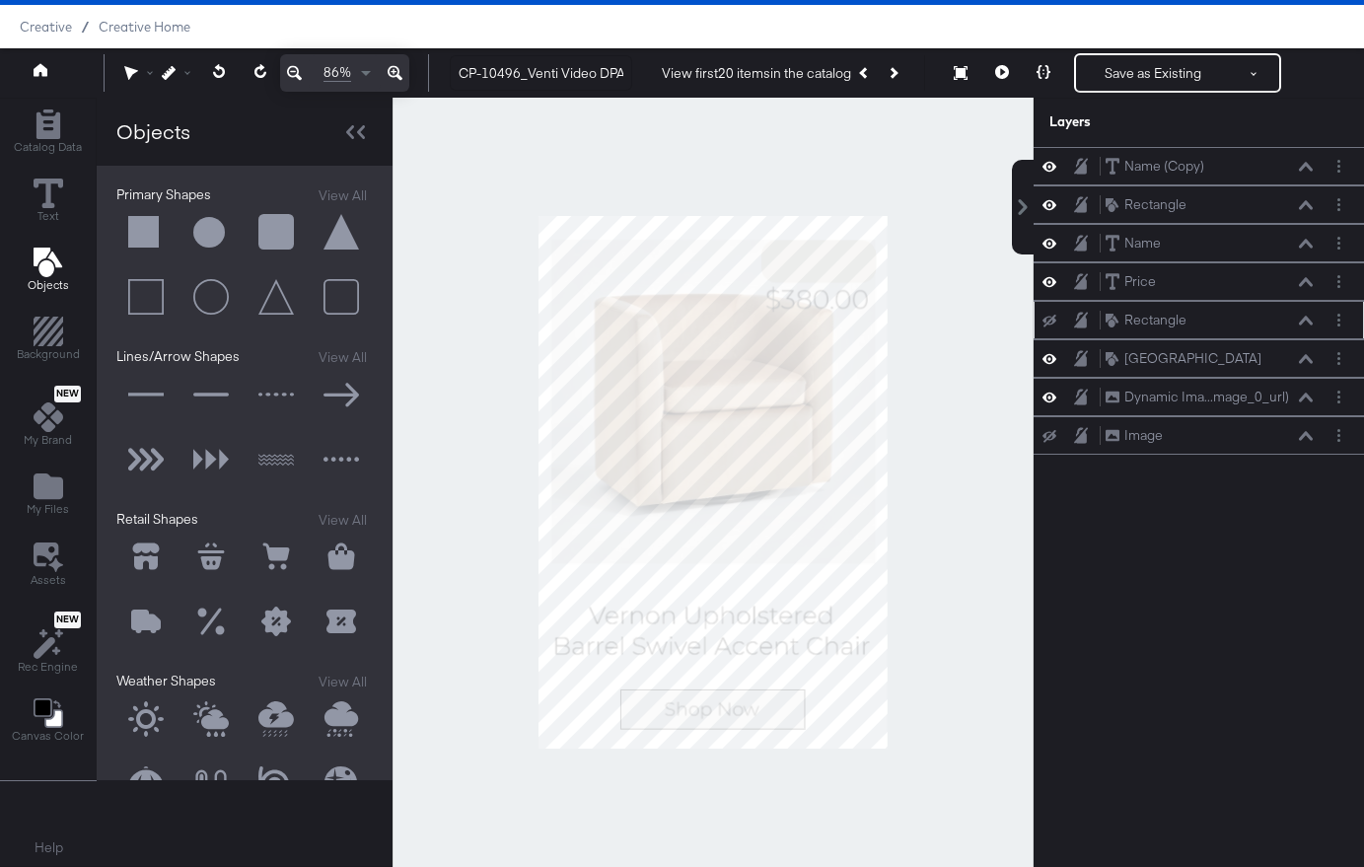
scroll to position [0, 0]
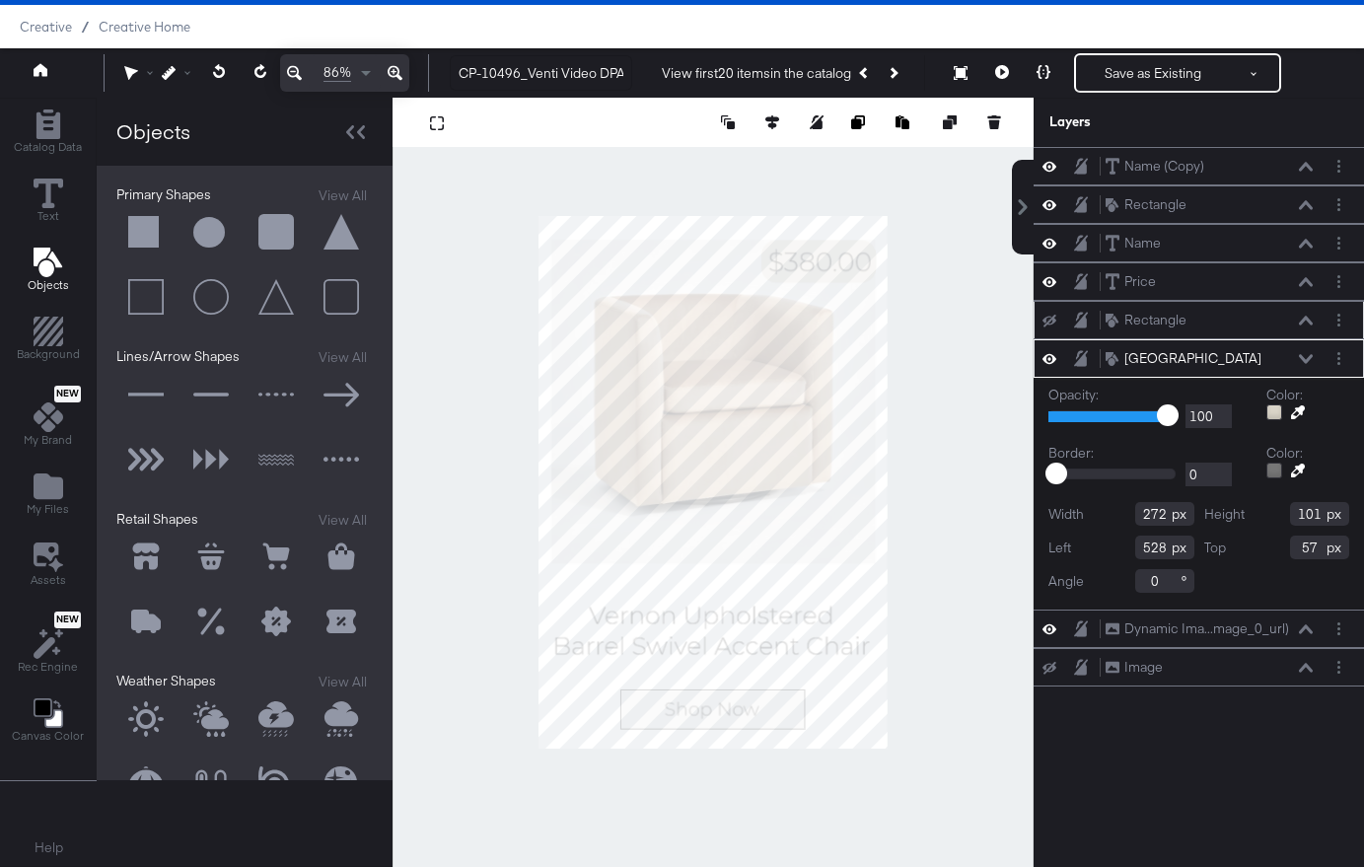
type input "184"
click at [1044, 319] on icon at bounding box center [1050, 320] width 14 height 13
click at [1117, 316] on icon at bounding box center [1113, 321] width 14 height 14
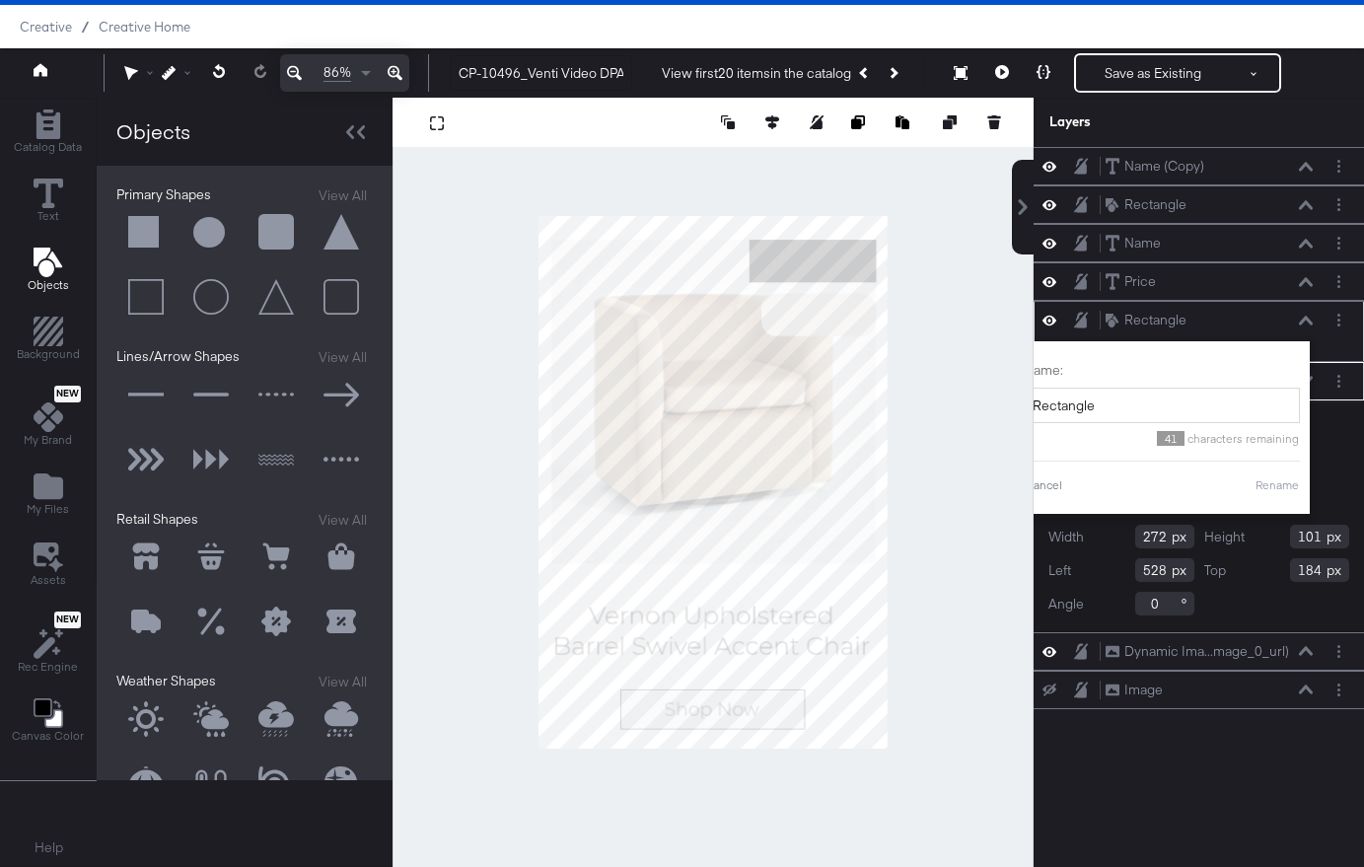
click at [1318, 322] on div "Rectangle Rectangle" at bounding box center [1215, 320] width 220 height 21
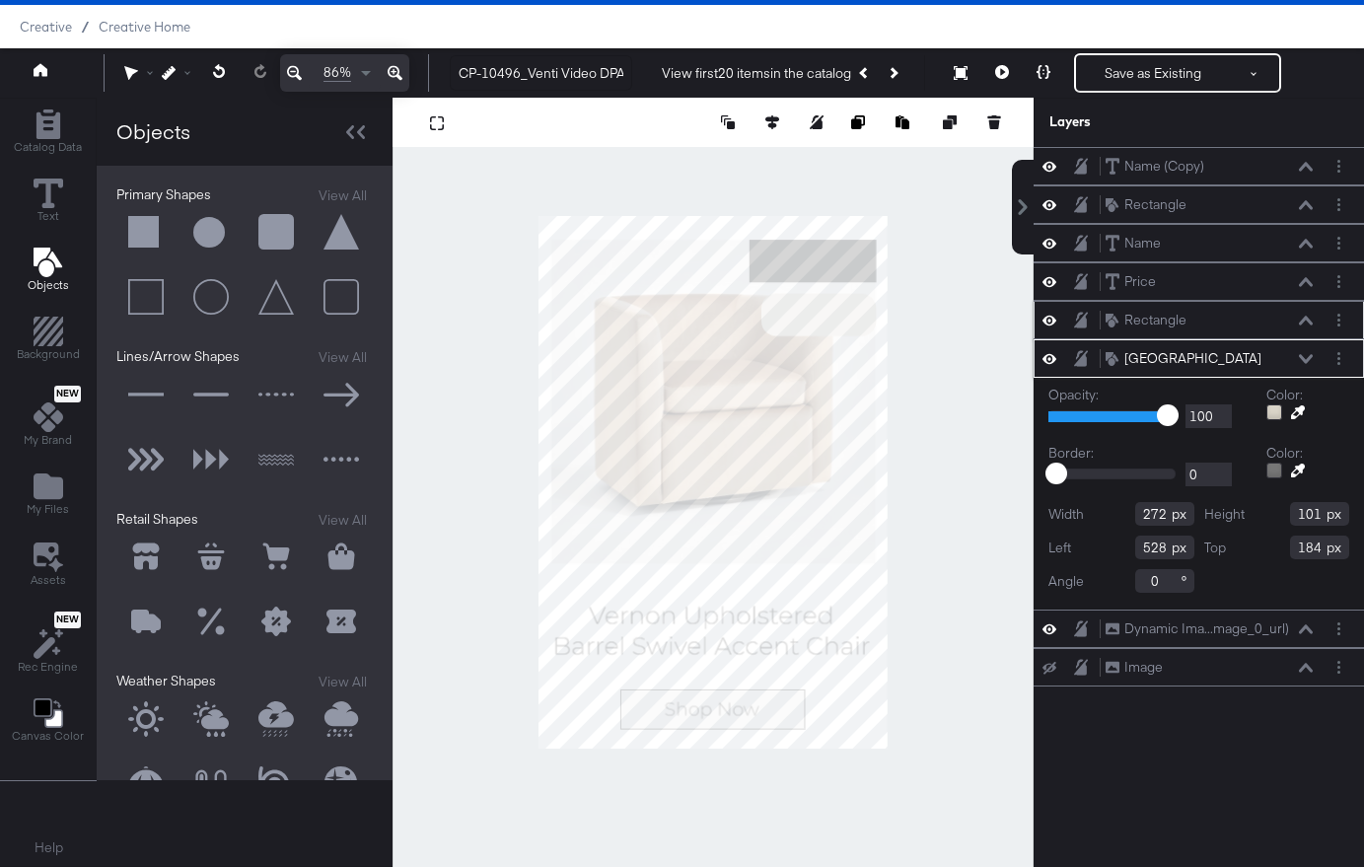
click at [1306, 322] on icon at bounding box center [1306, 321] width 14 height 10
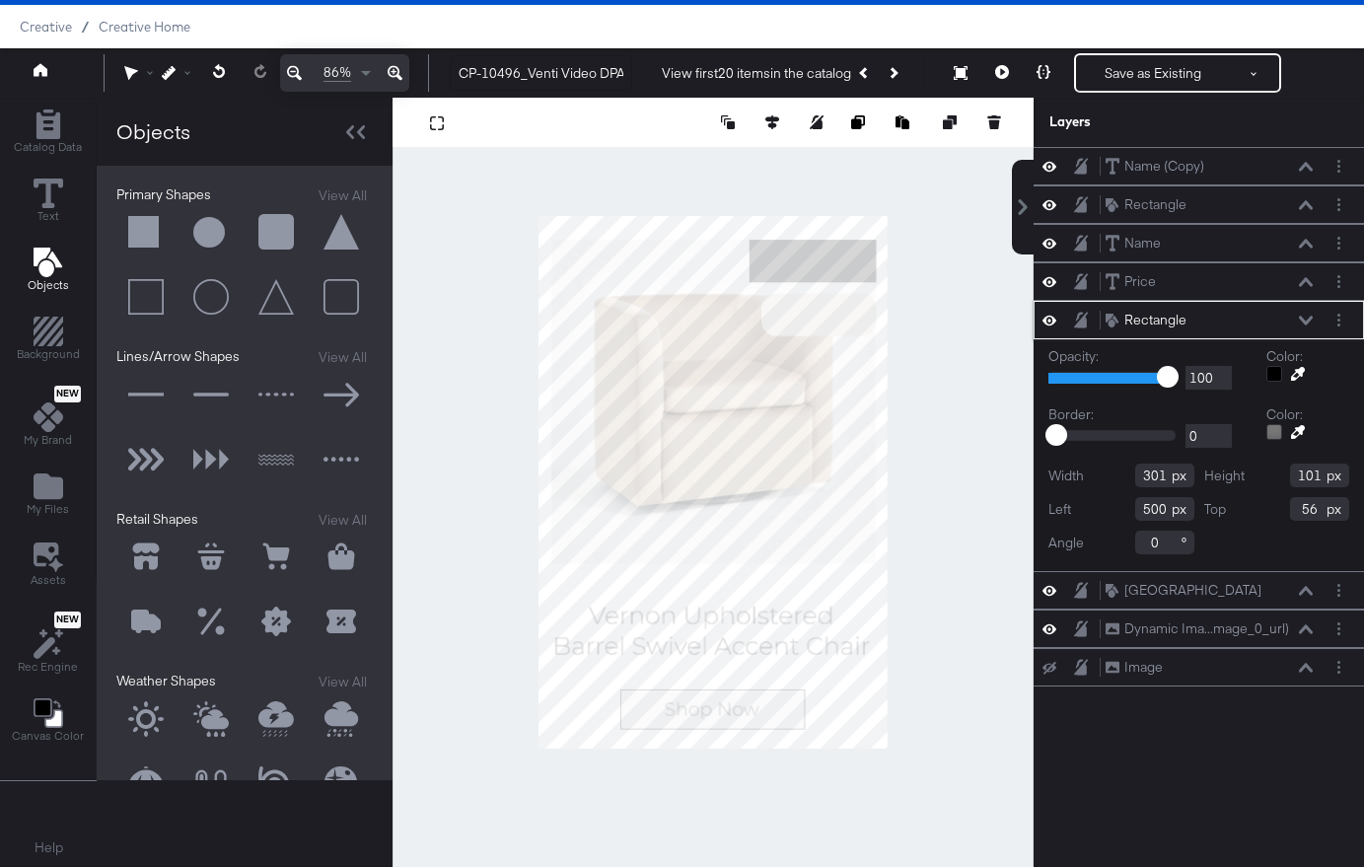
click at [1294, 374] on icon at bounding box center [1298, 374] width 14 height 14
click at [816, 321] on div at bounding box center [713, 482] width 639 height 769
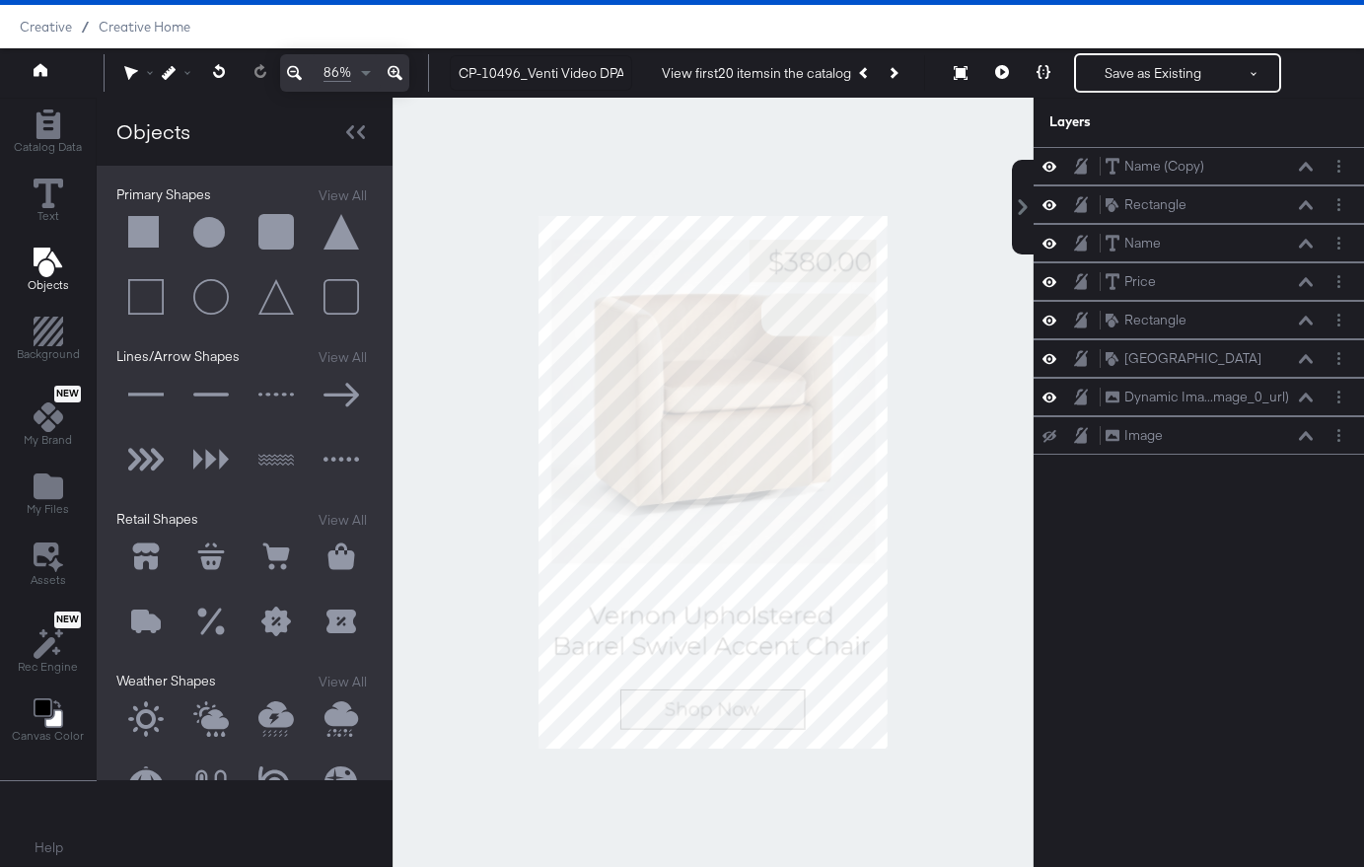
click at [979, 368] on div at bounding box center [713, 482] width 641 height 769
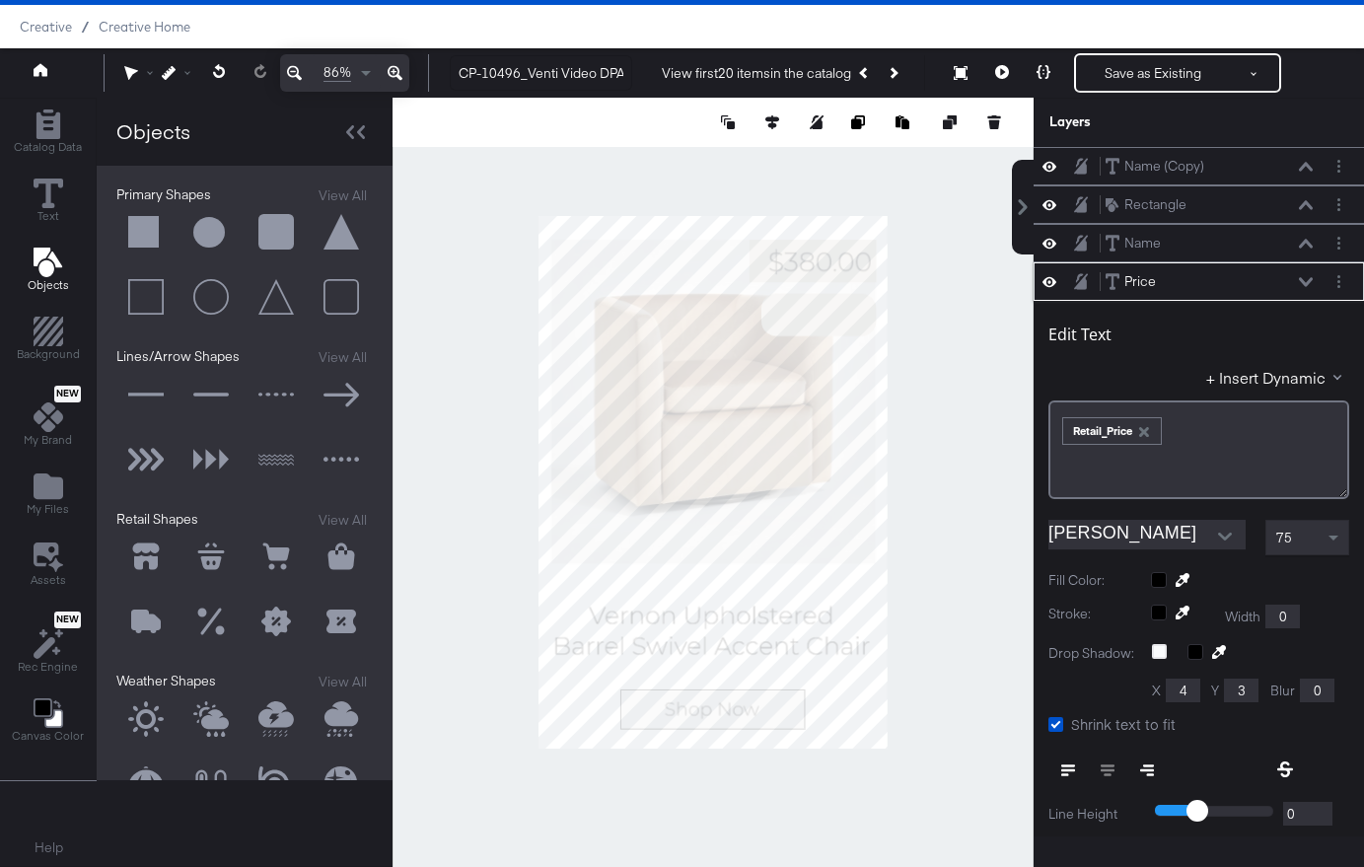
scroll to position [115, 0]
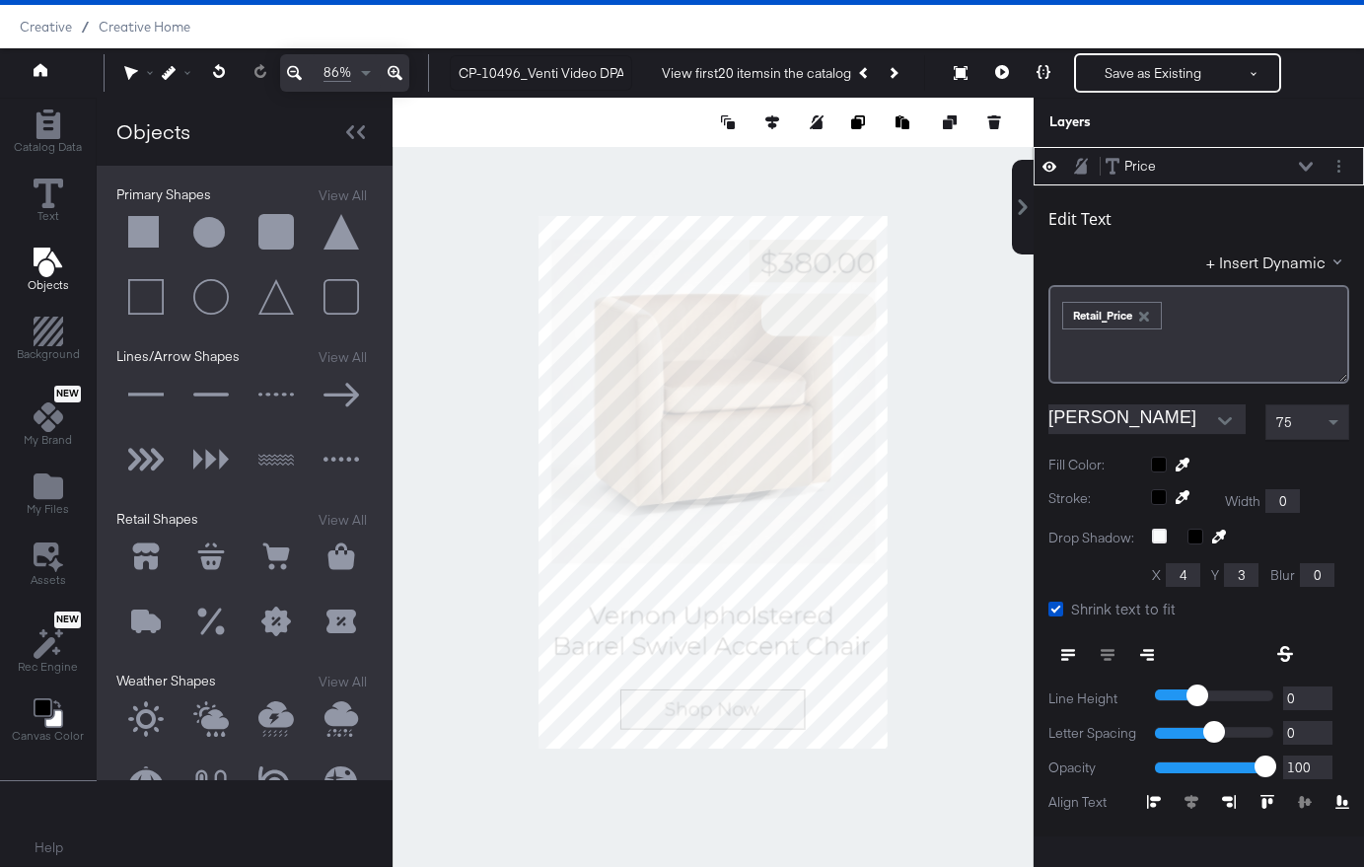
type input "301"
type input "89"
type input "500"
click at [976, 342] on div at bounding box center [713, 482] width 641 height 769
click at [951, 398] on div at bounding box center [713, 482] width 641 height 769
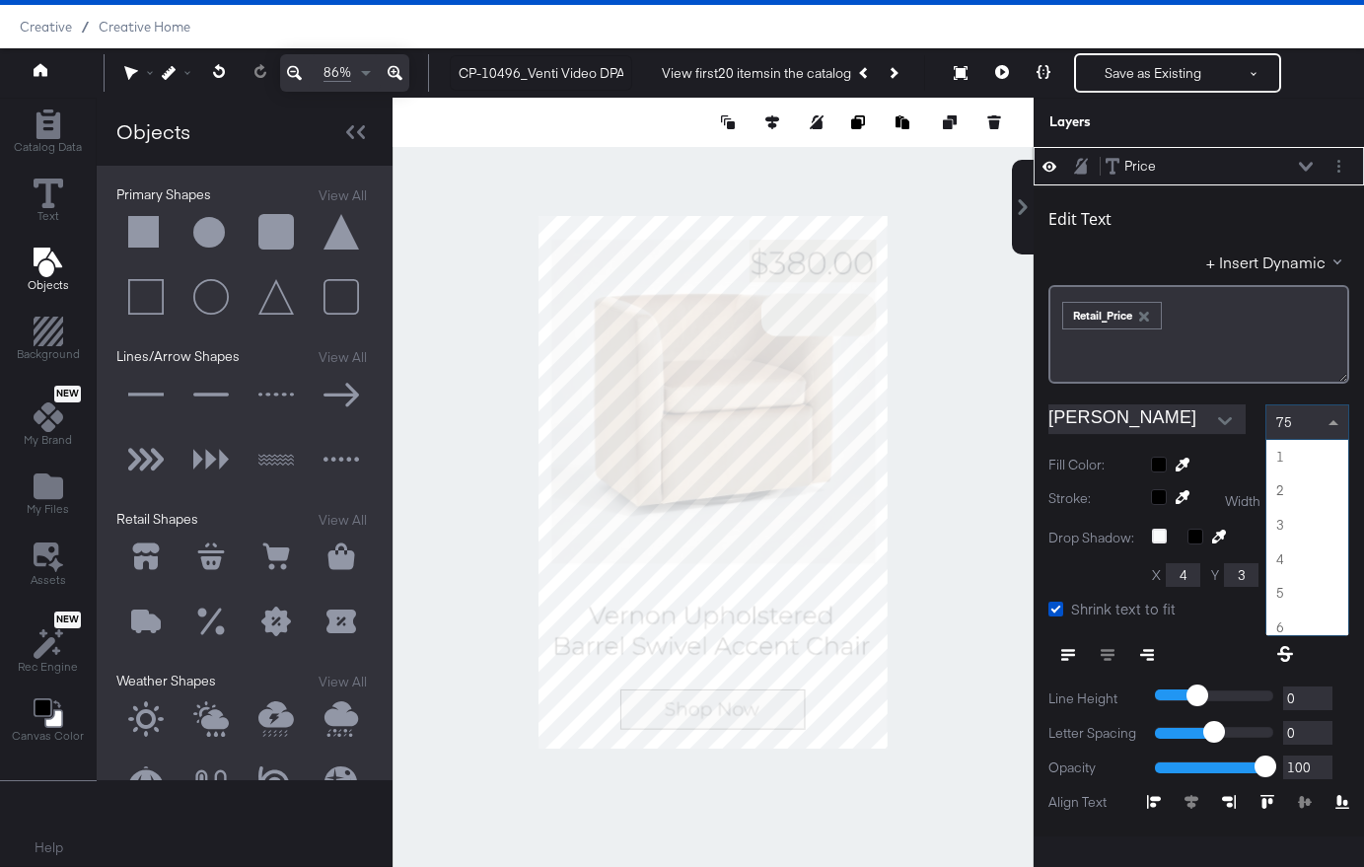
click at [1338, 423] on span at bounding box center [1336, 422] width 25 height 34
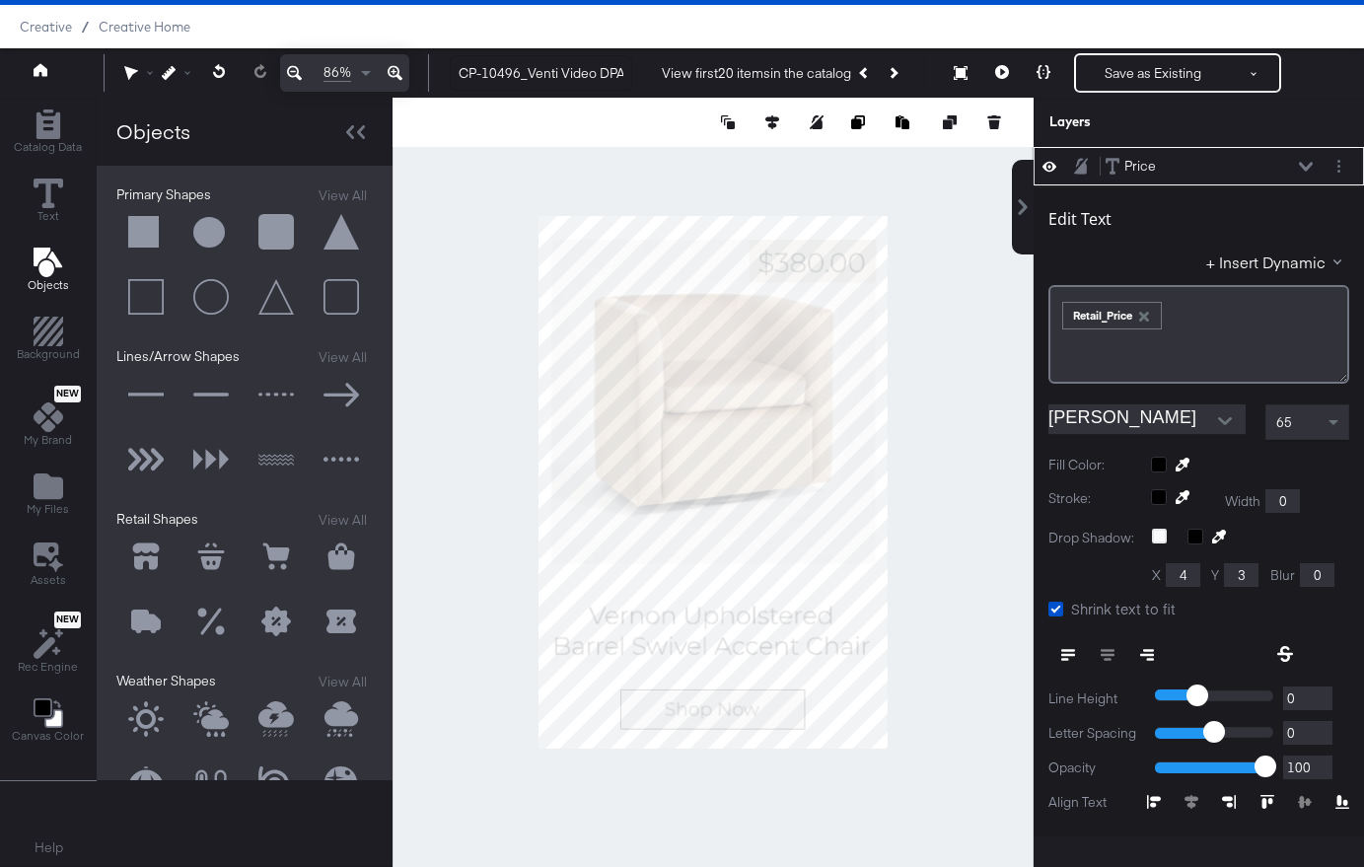
type input "65"
click at [969, 280] on div at bounding box center [713, 482] width 641 height 769
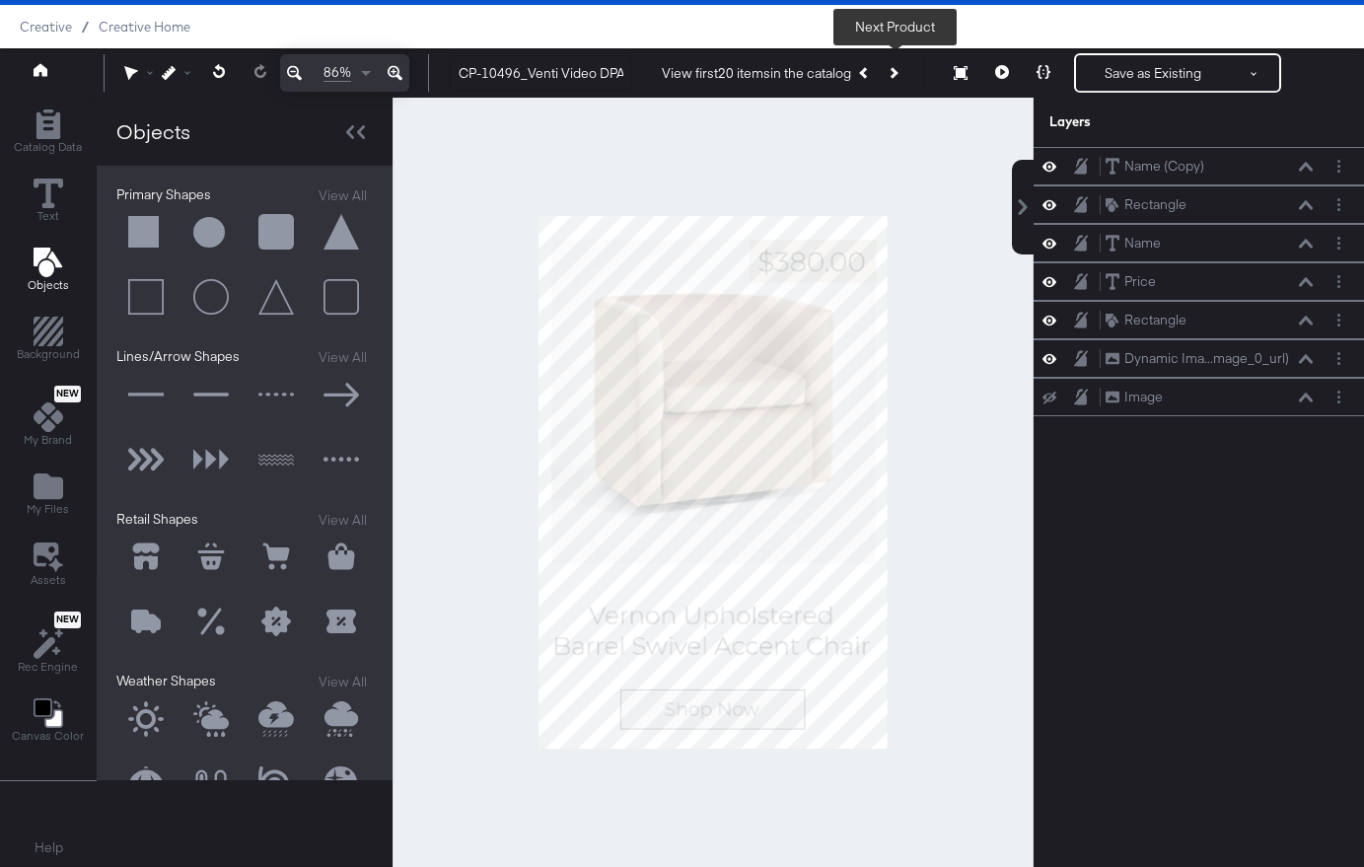
click at [897, 71] on icon "Next Product" at bounding box center [893, 72] width 11 height 11
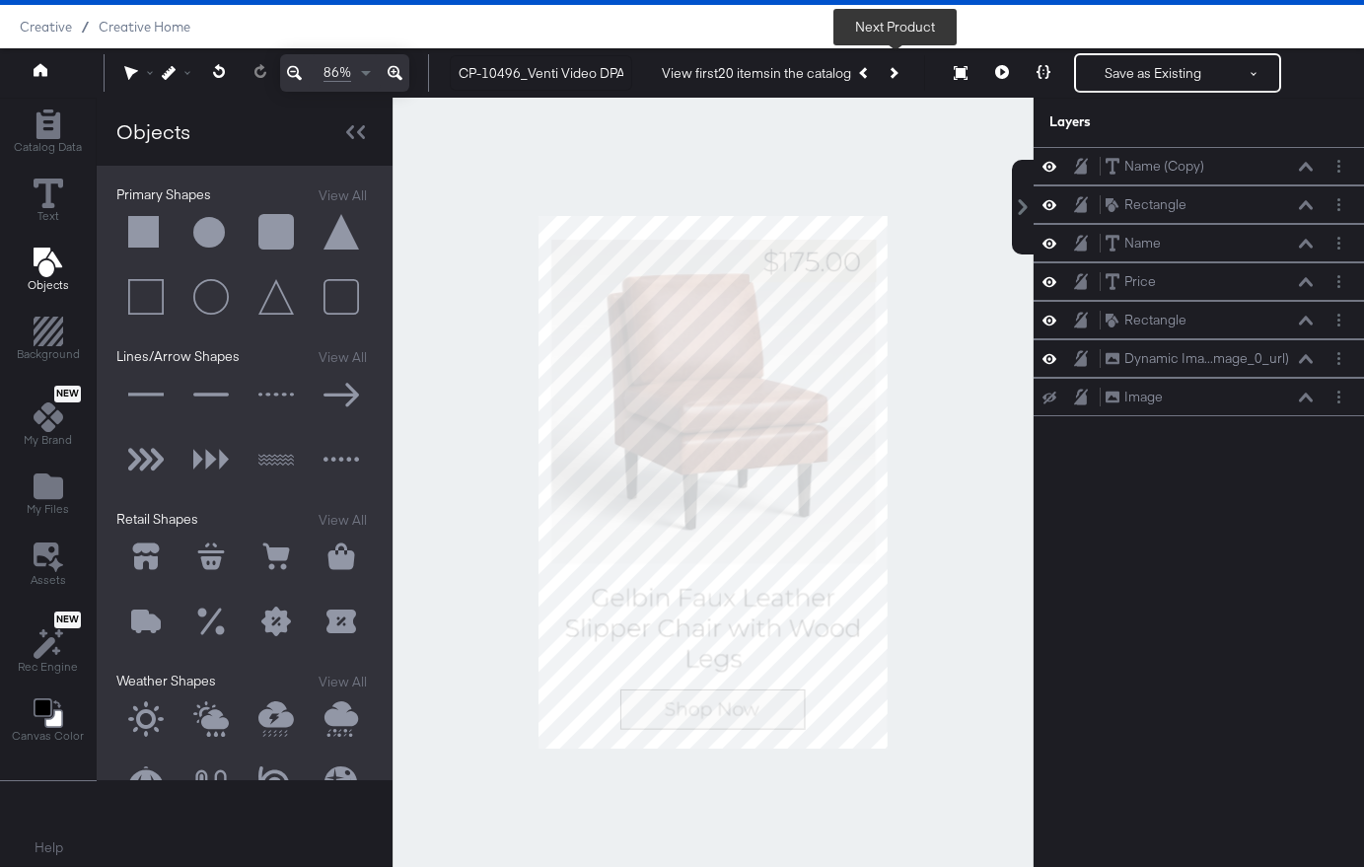
click at [898, 70] on icon "Next Product" at bounding box center [893, 72] width 11 height 11
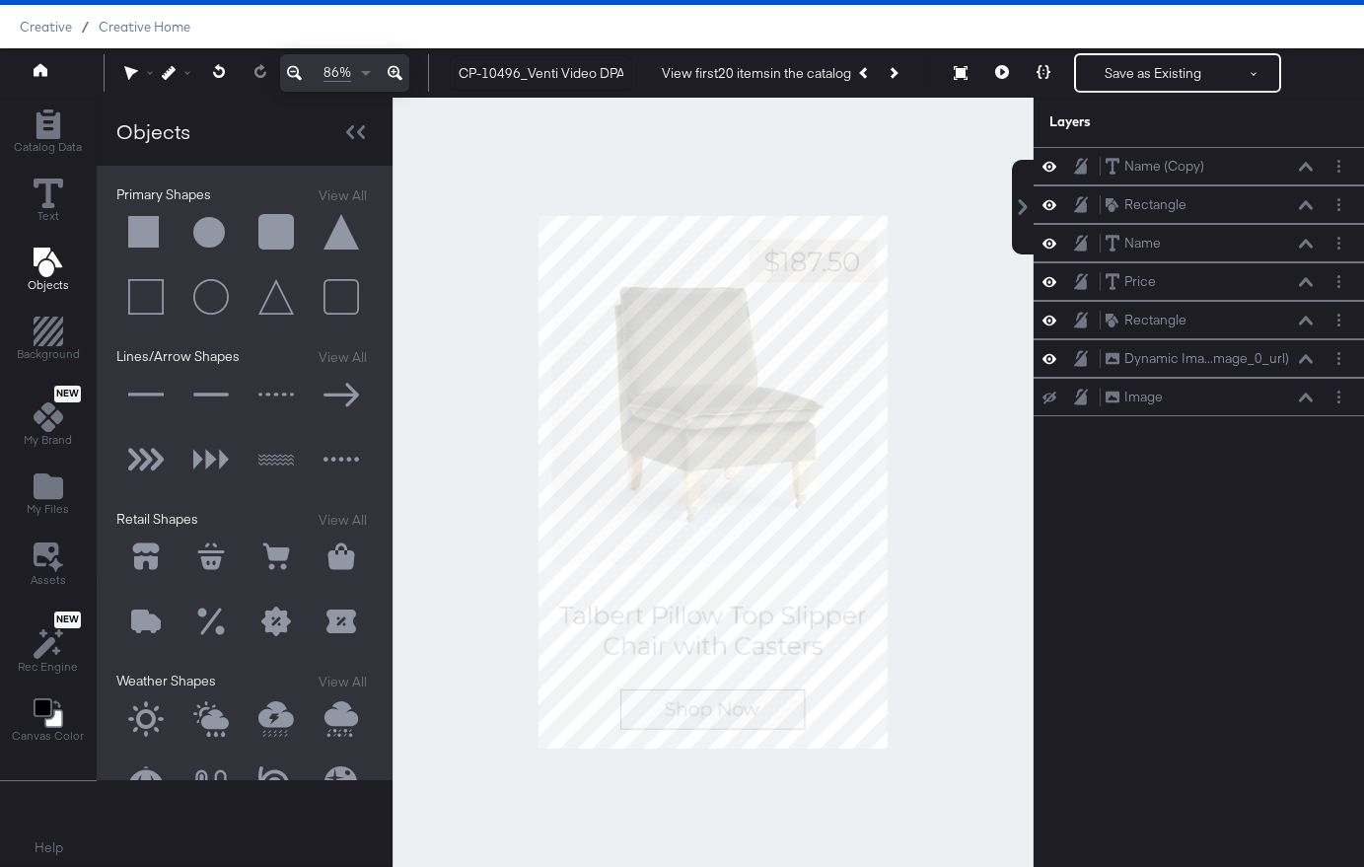
scroll to position [115, 0]
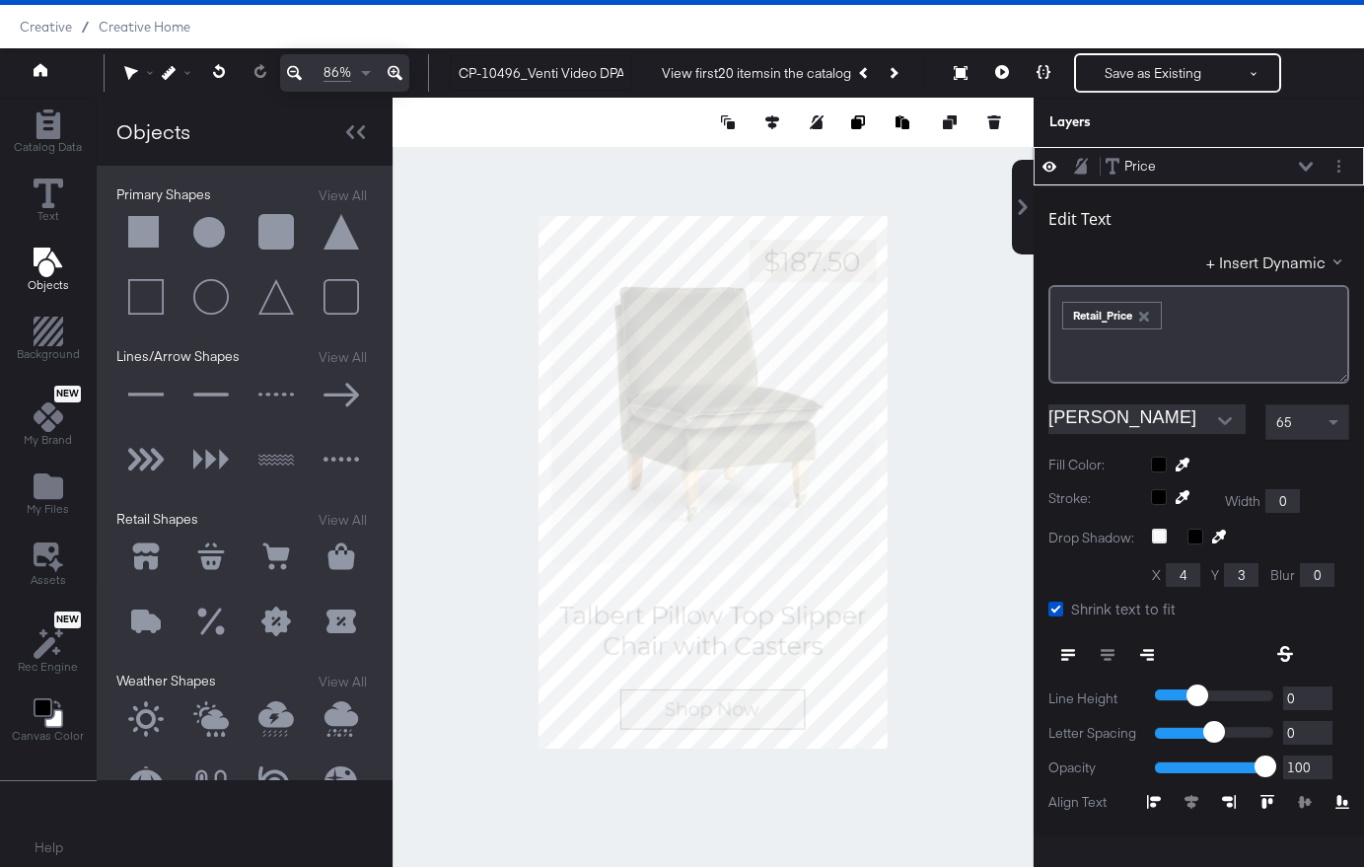
type input "499"
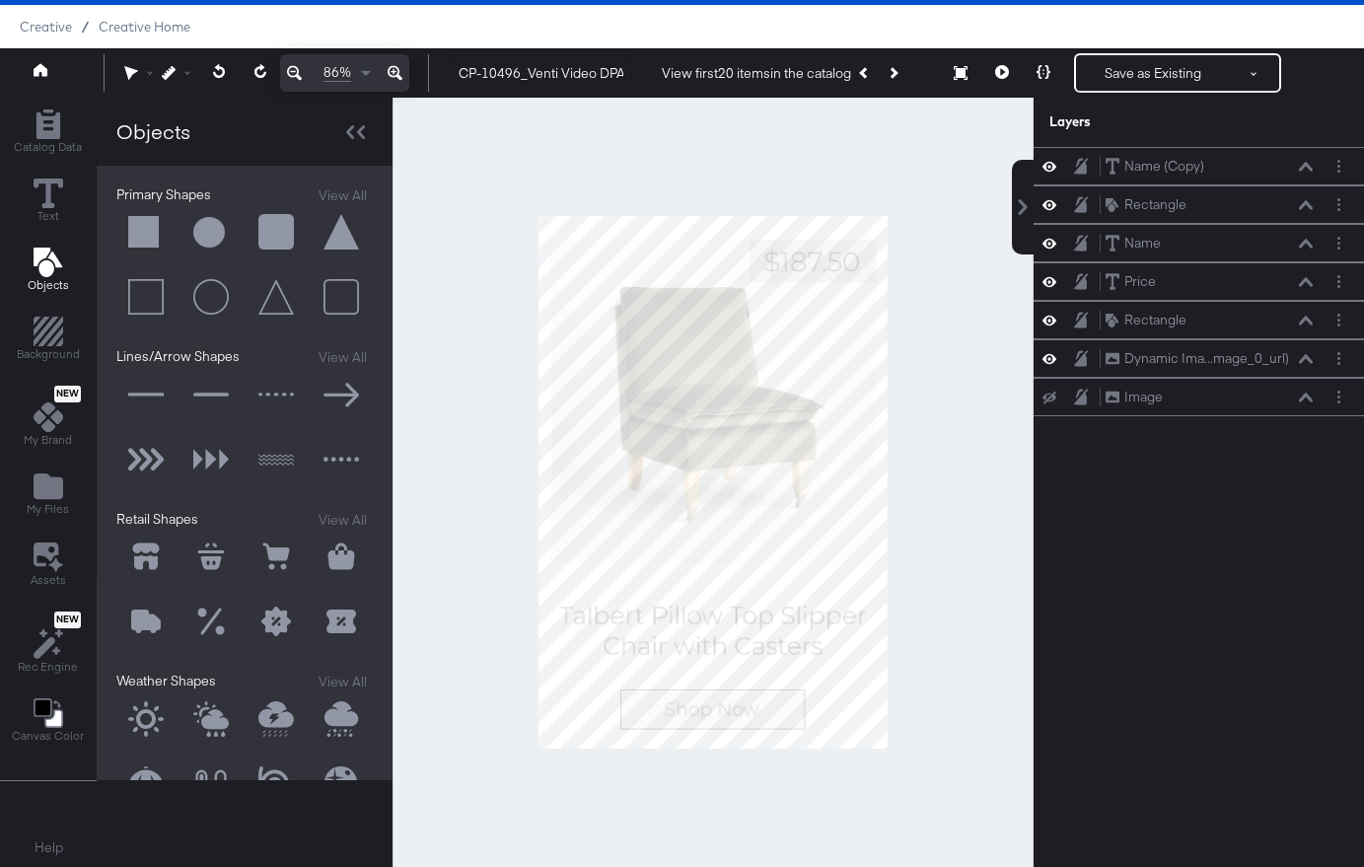
click at [965, 254] on div at bounding box center [713, 482] width 641 height 769
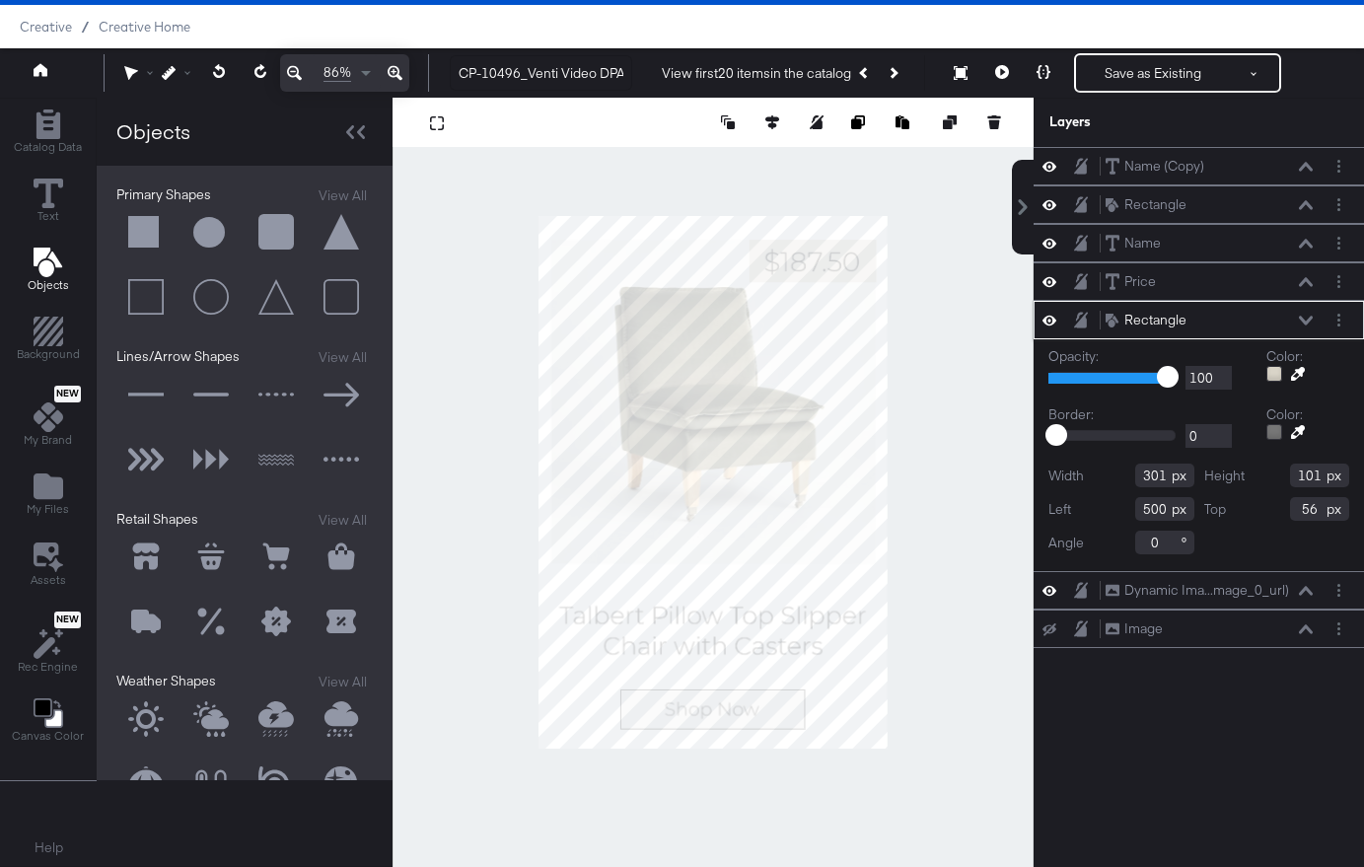
type input "499"
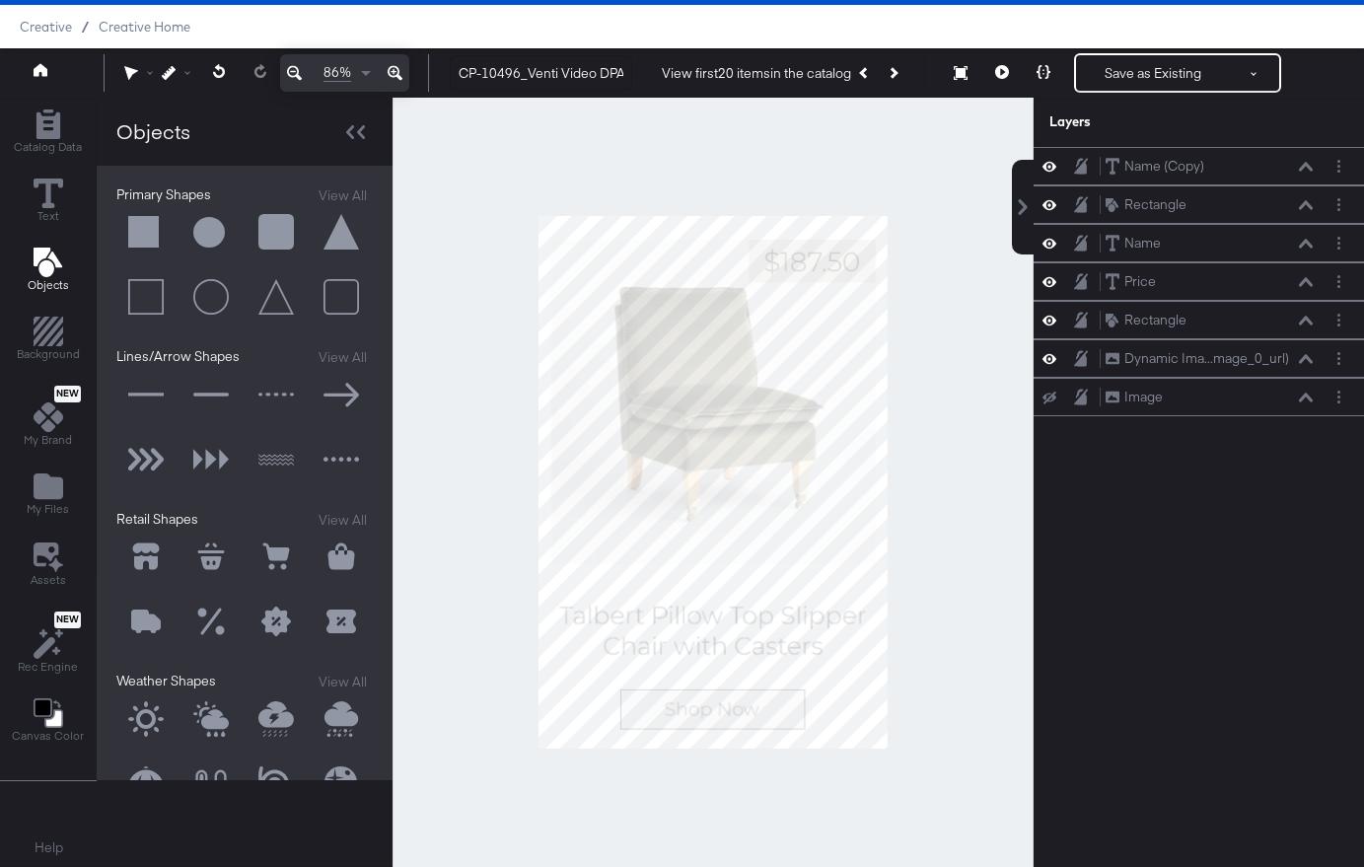
click at [957, 298] on div at bounding box center [713, 482] width 641 height 769
click at [42, 719] on icon "Change Background" at bounding box center [49, 713] width 30 height 30
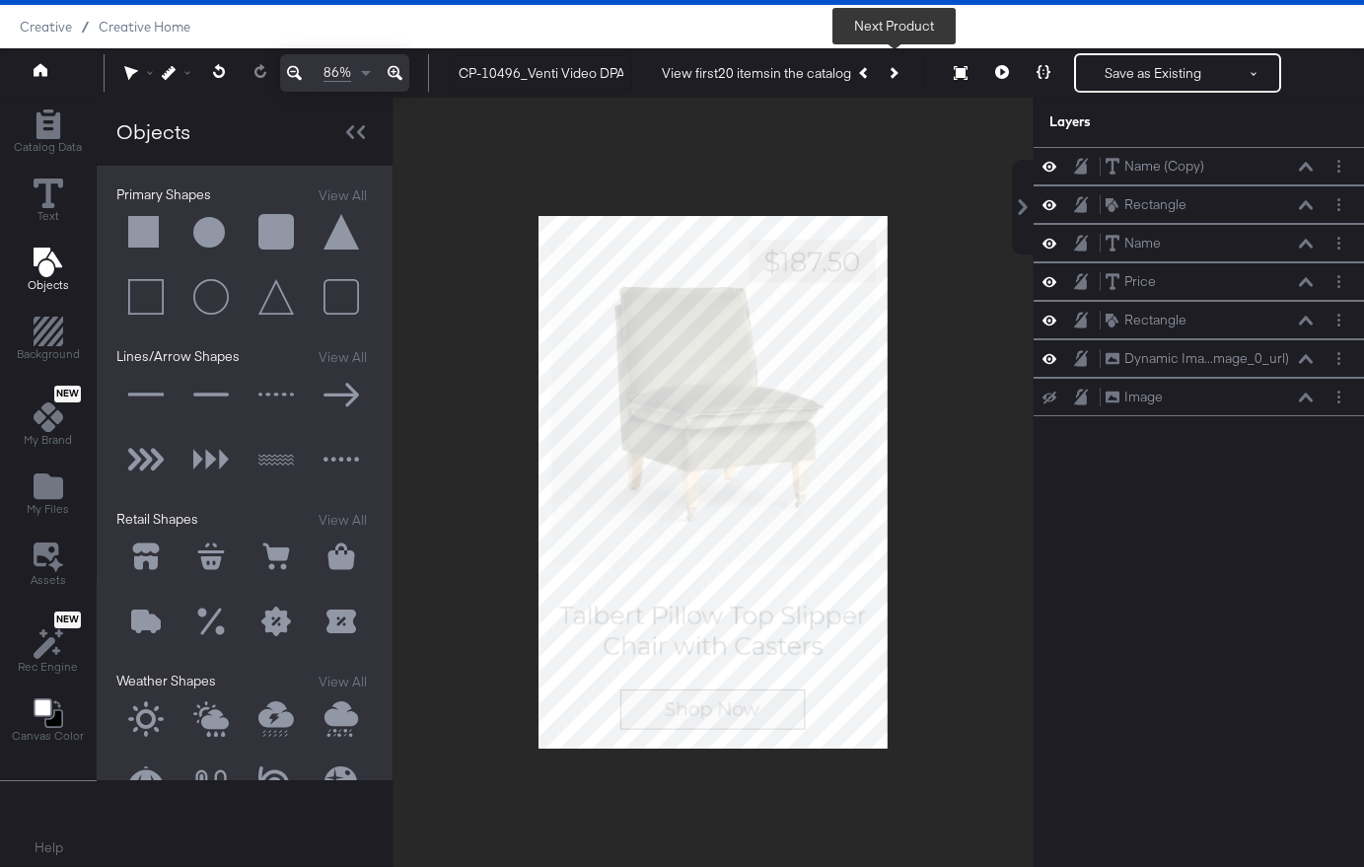
click at [899, 73] on icon "Next Product" at bounding box center [893, 72] width 11 height 11
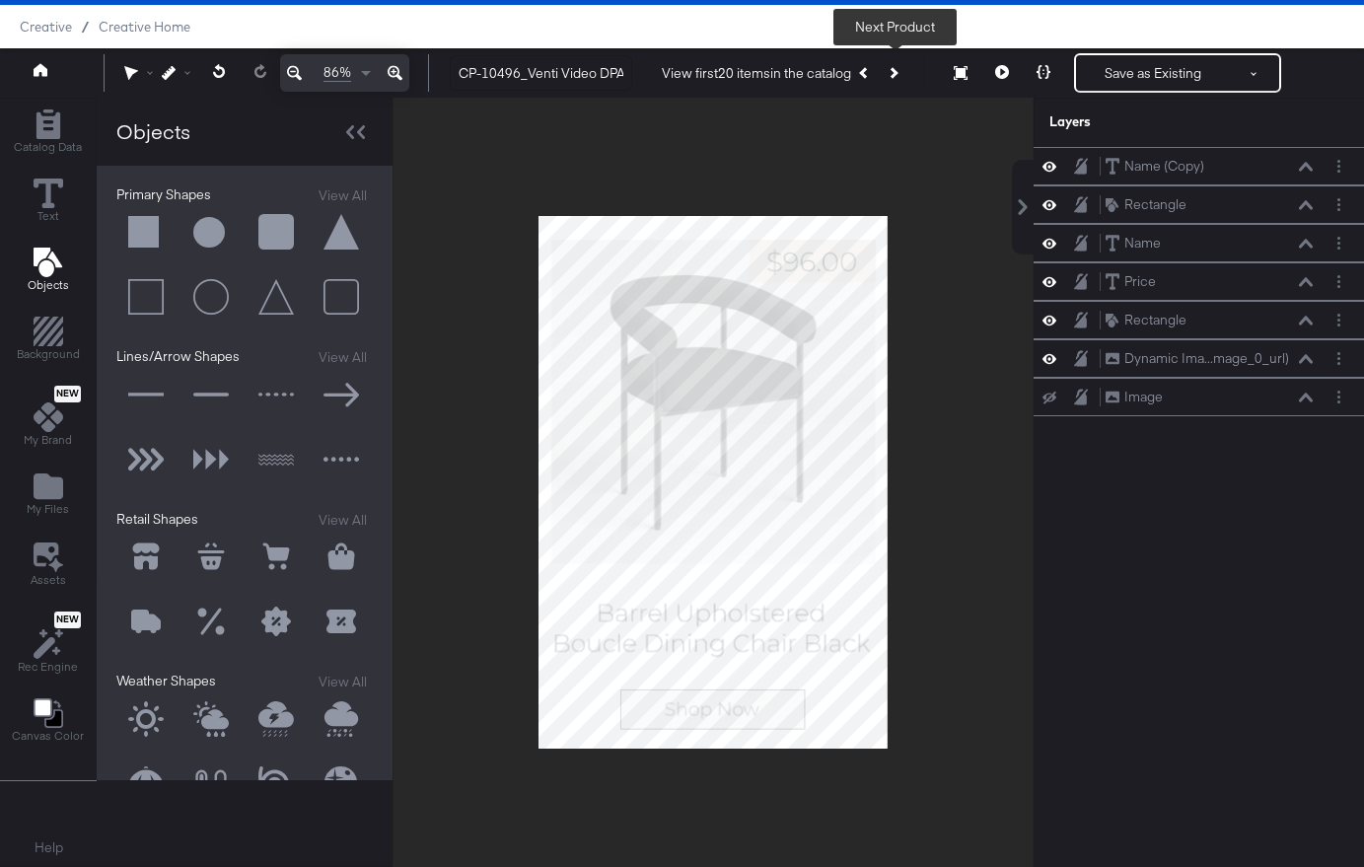
click at [899, 73] on button "Next Product" at bounding box center [893, 73] width 28 height 36
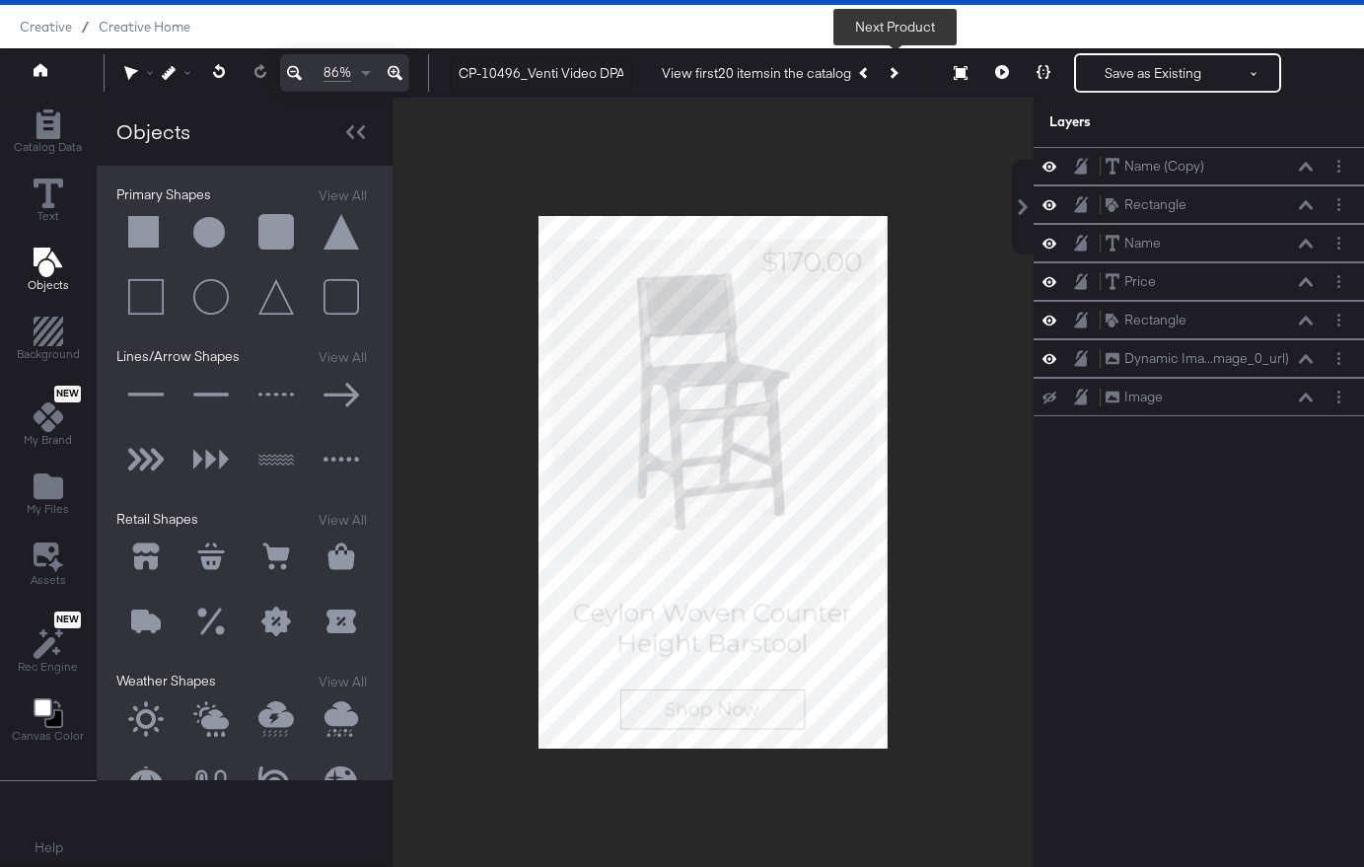
click at [900, 72] on button "Next Product" at bounding box center [893, 73] width 28 height 36
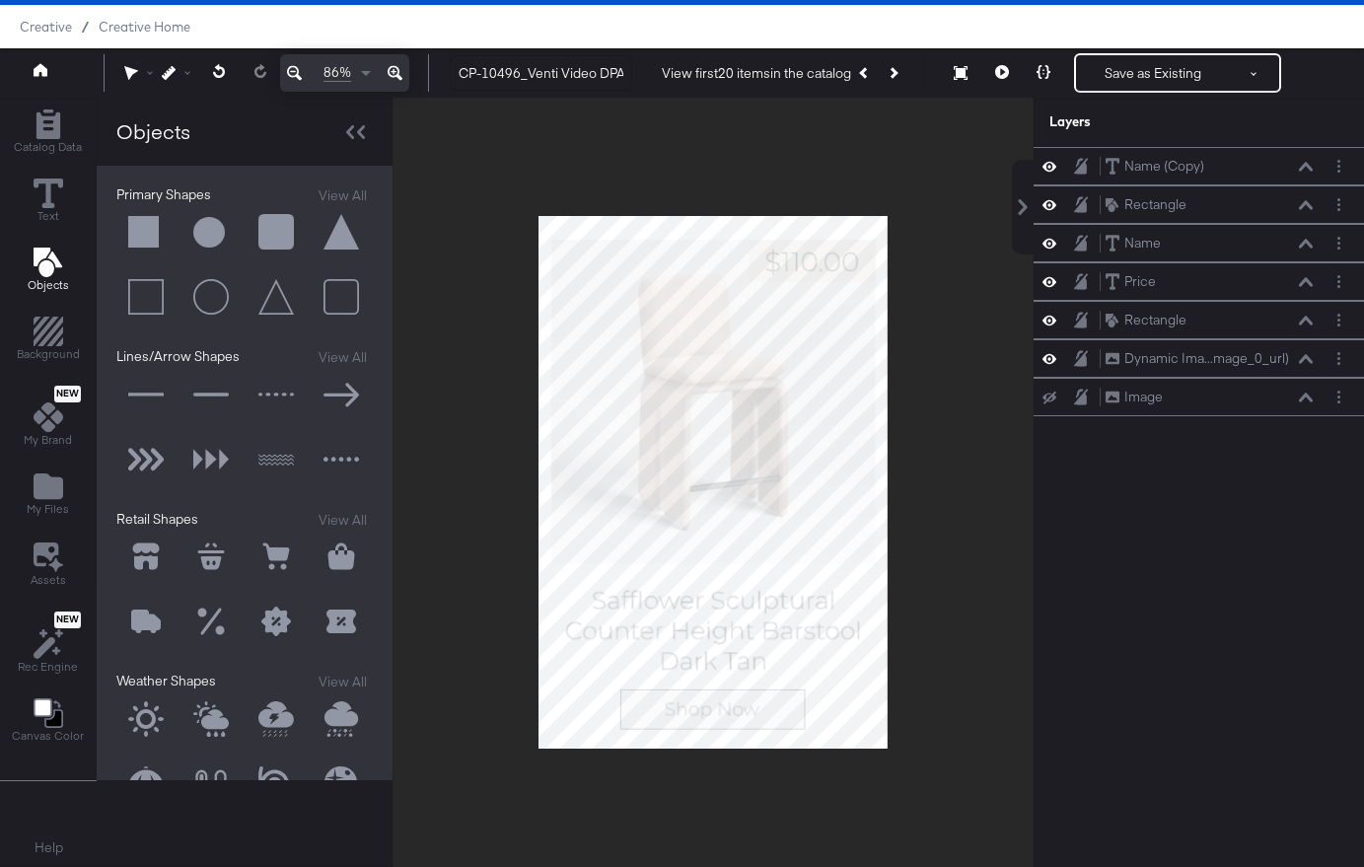
scroll to position [115, 0]
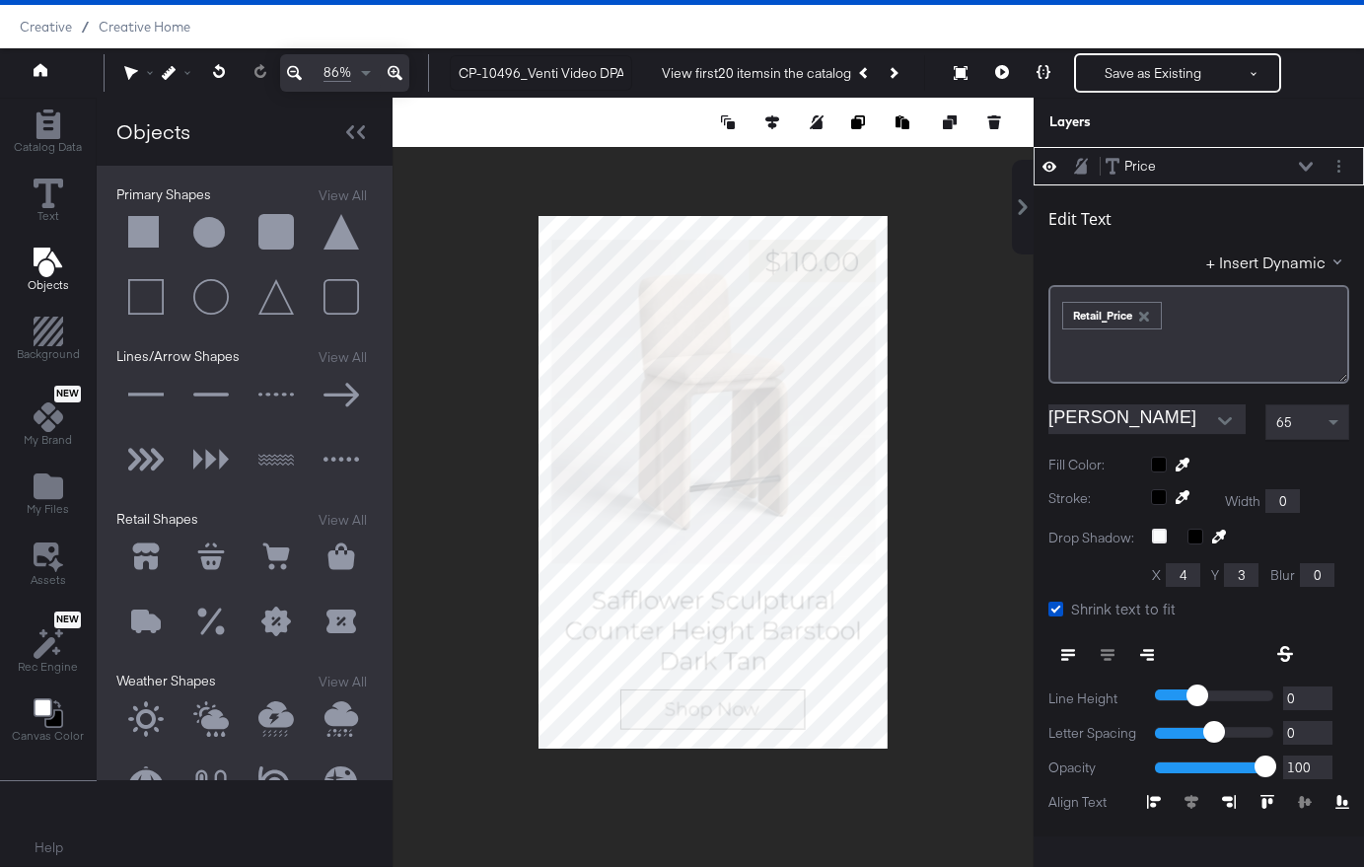
click at [901, 267] on div at bounding box center [713, 482] width 641 height 769
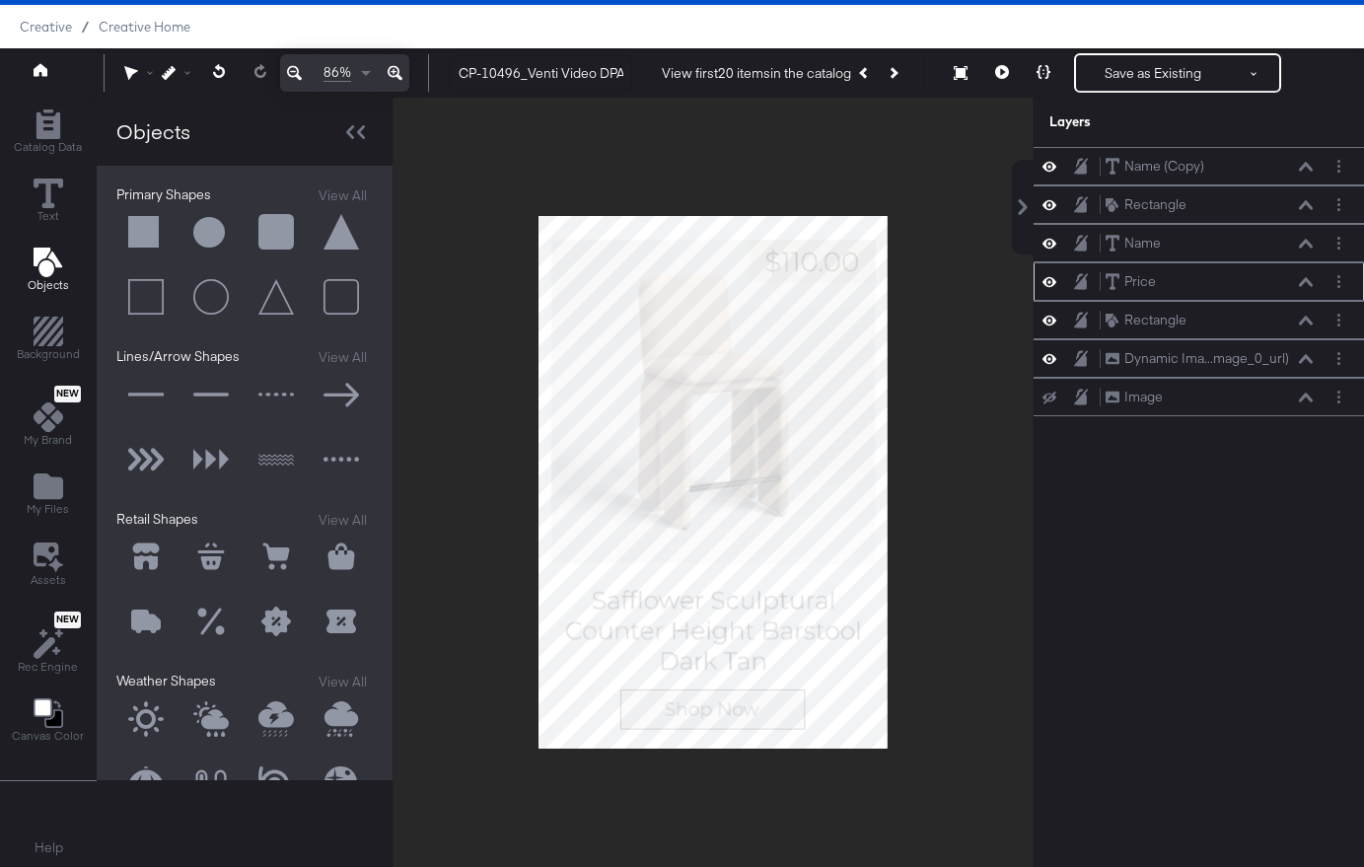
click at [1084, 289] on icon at bounding box center [1081, 281] width 14 height 16
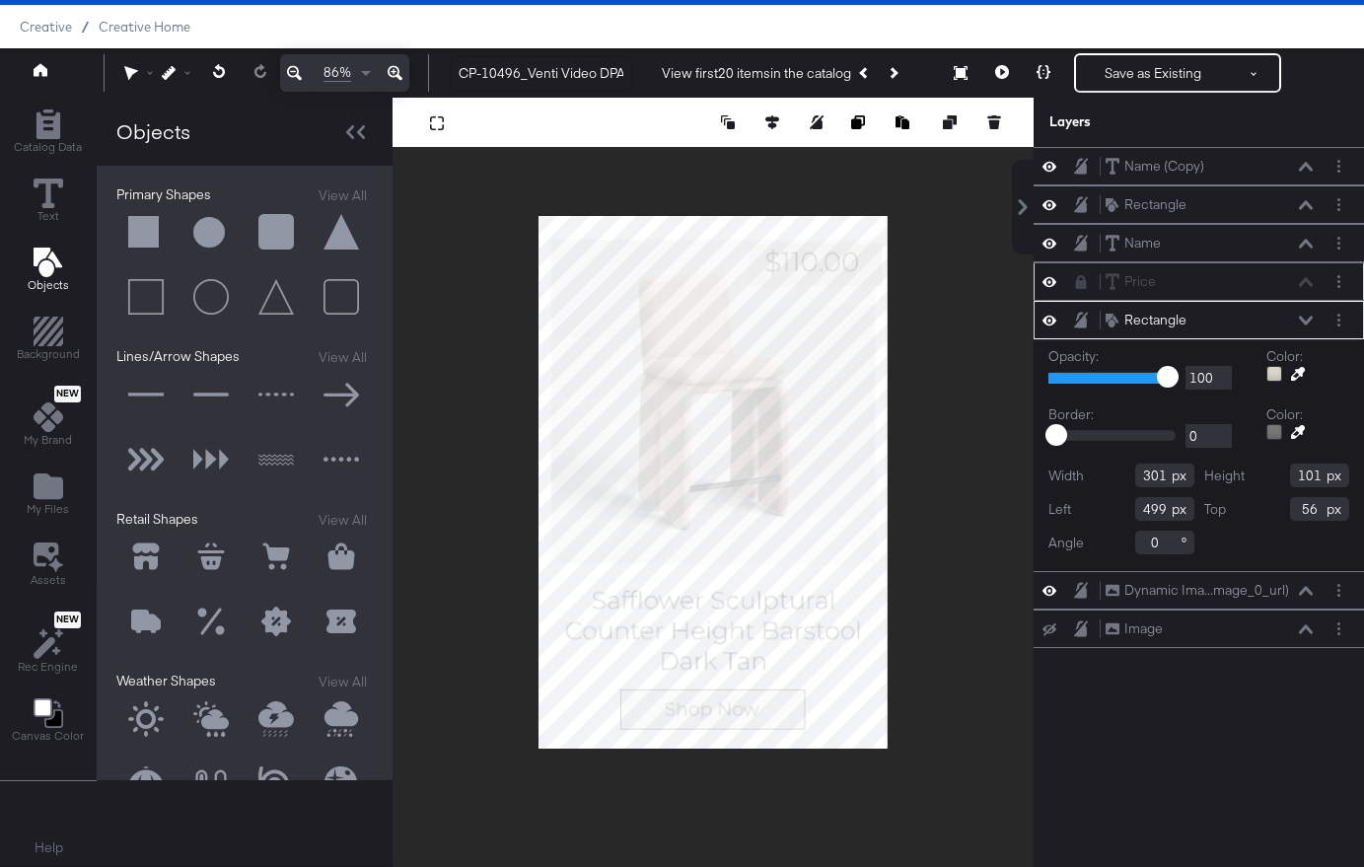
click at [902, 261] on div at bounding box center [713, 482] width 641 height 769
type input "500"
type input "65"
type input "364"
type input "100"
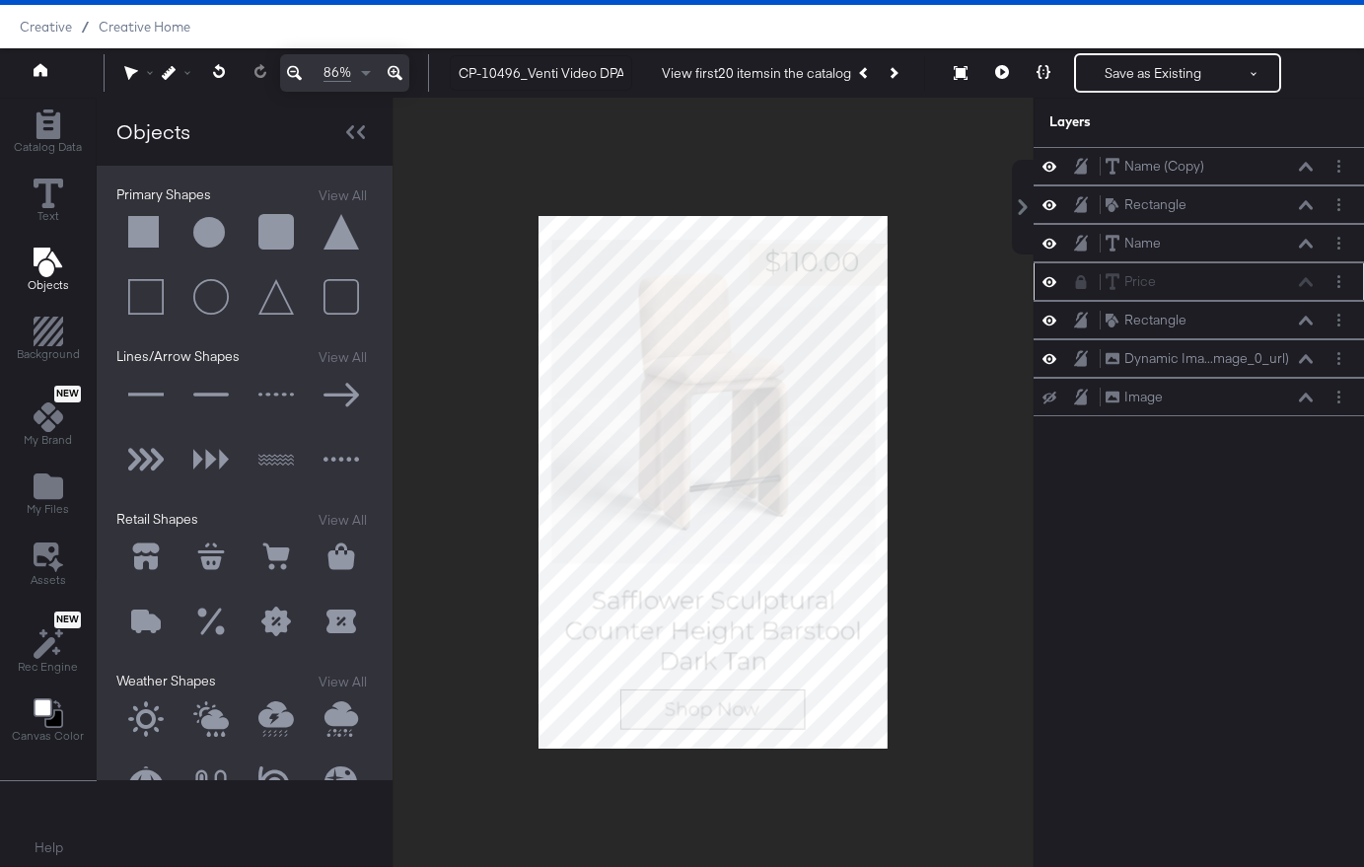
click at [964, 307] on div at bounding box center [713, 482] width 641 height 769
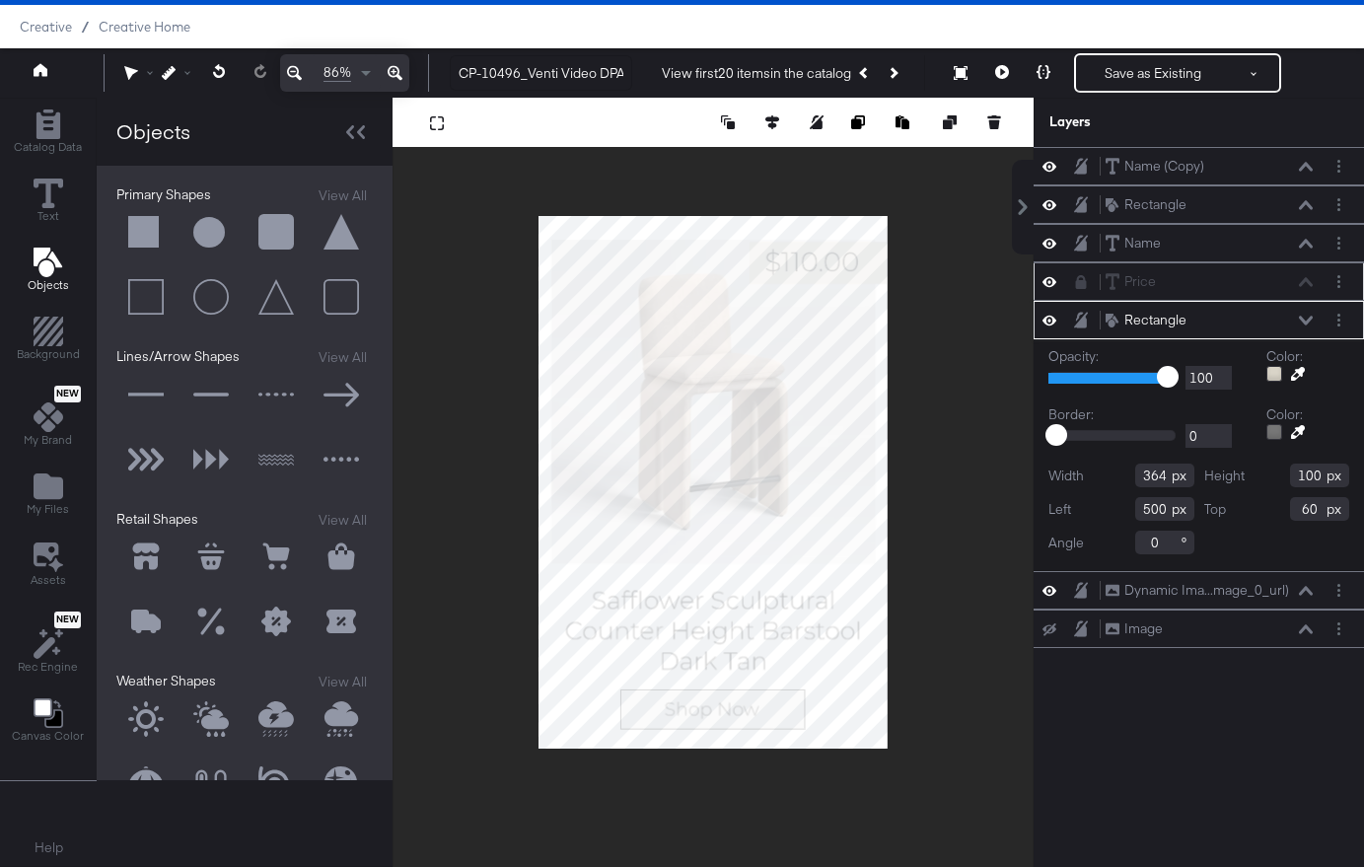
type input "59"
click at [941, 421] on div at bounding box center [713, 482] width 641 height 769
type input "58"
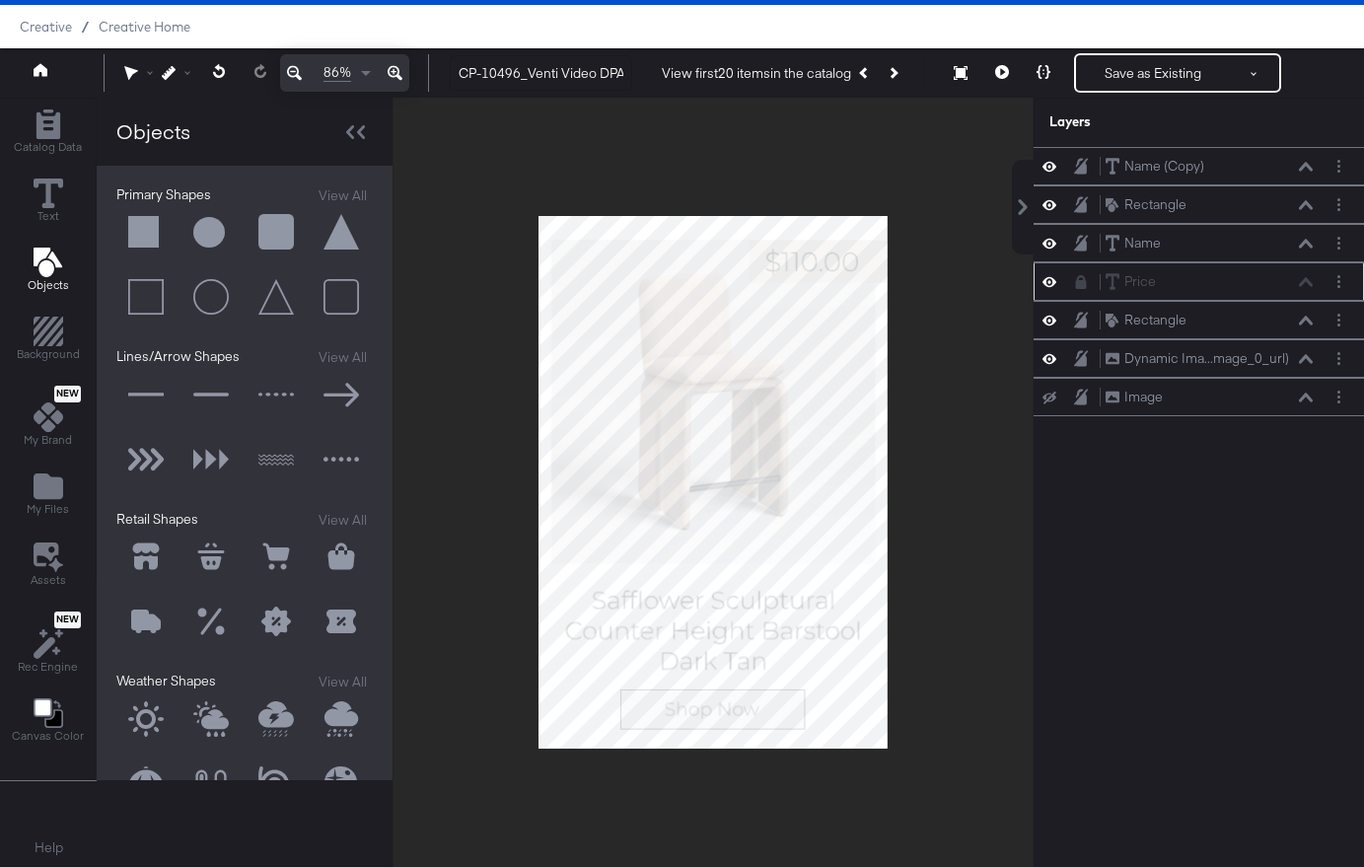
click at [990, 334] on div at bounding box center [713, 482] width 641 height 769
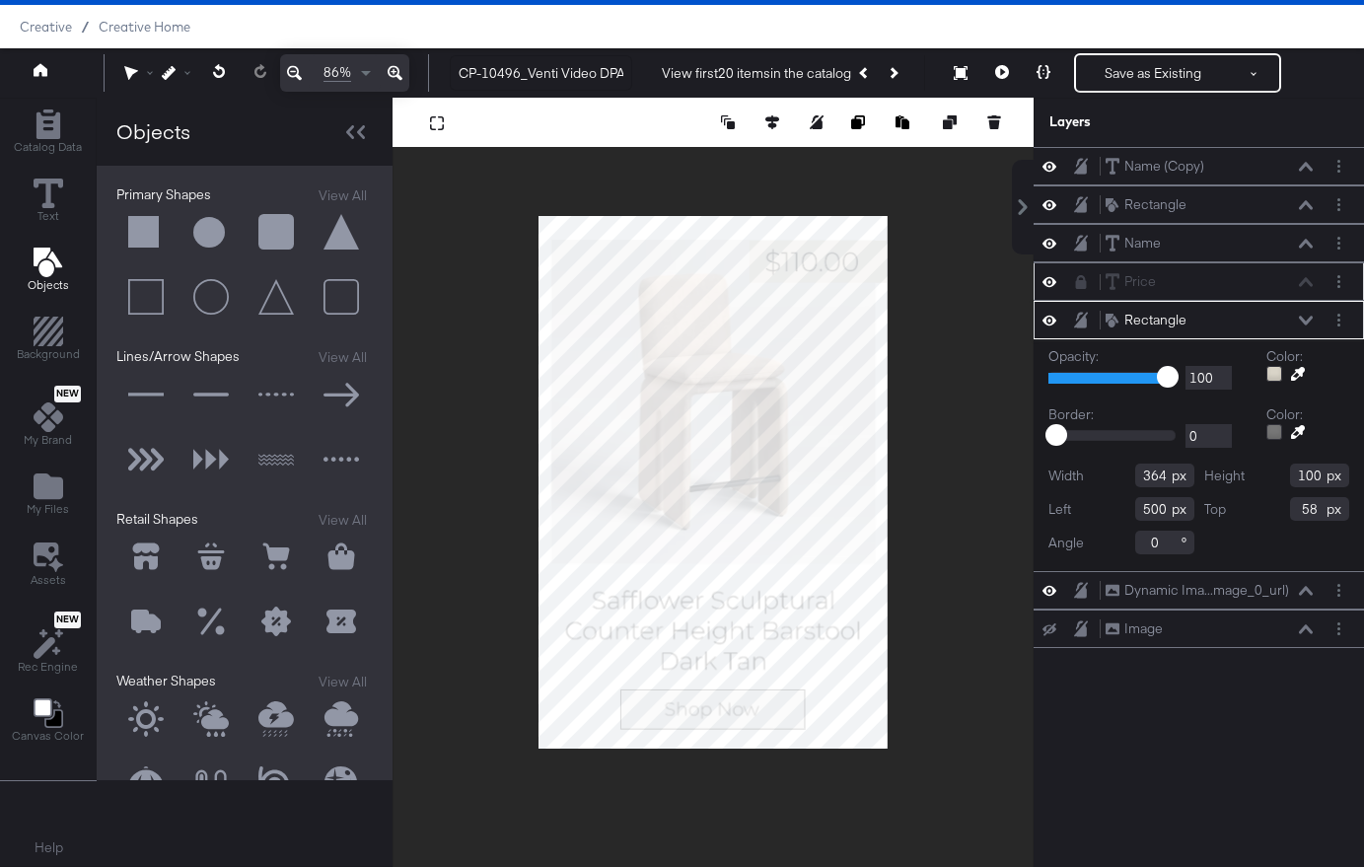
type input "57"
click at [974, 348] on div at bounding box center [713, 482] width 641 height 769
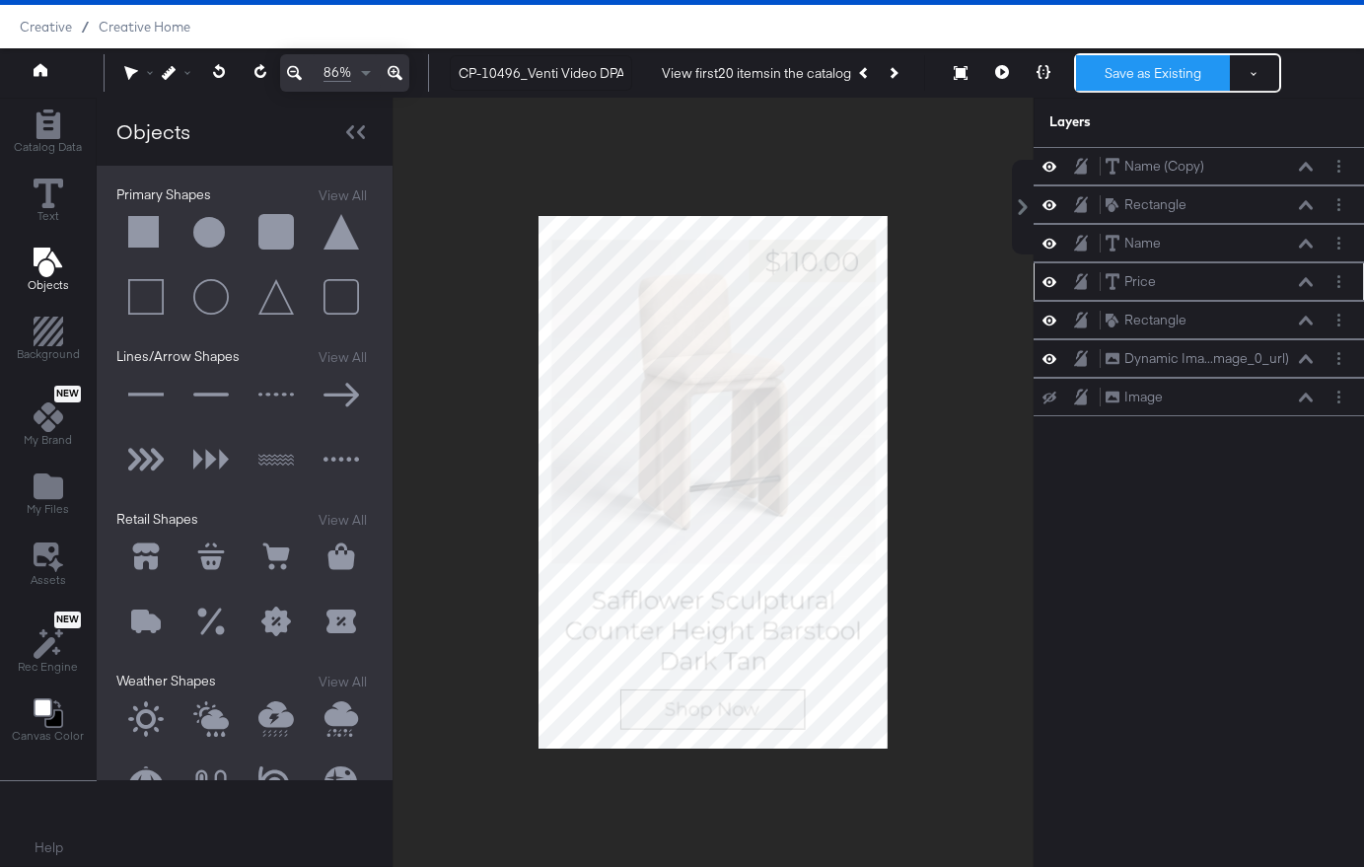
click at [1154, 62] on button "Save as Existing" at bounding box center [1153, 73] width 154 height 36
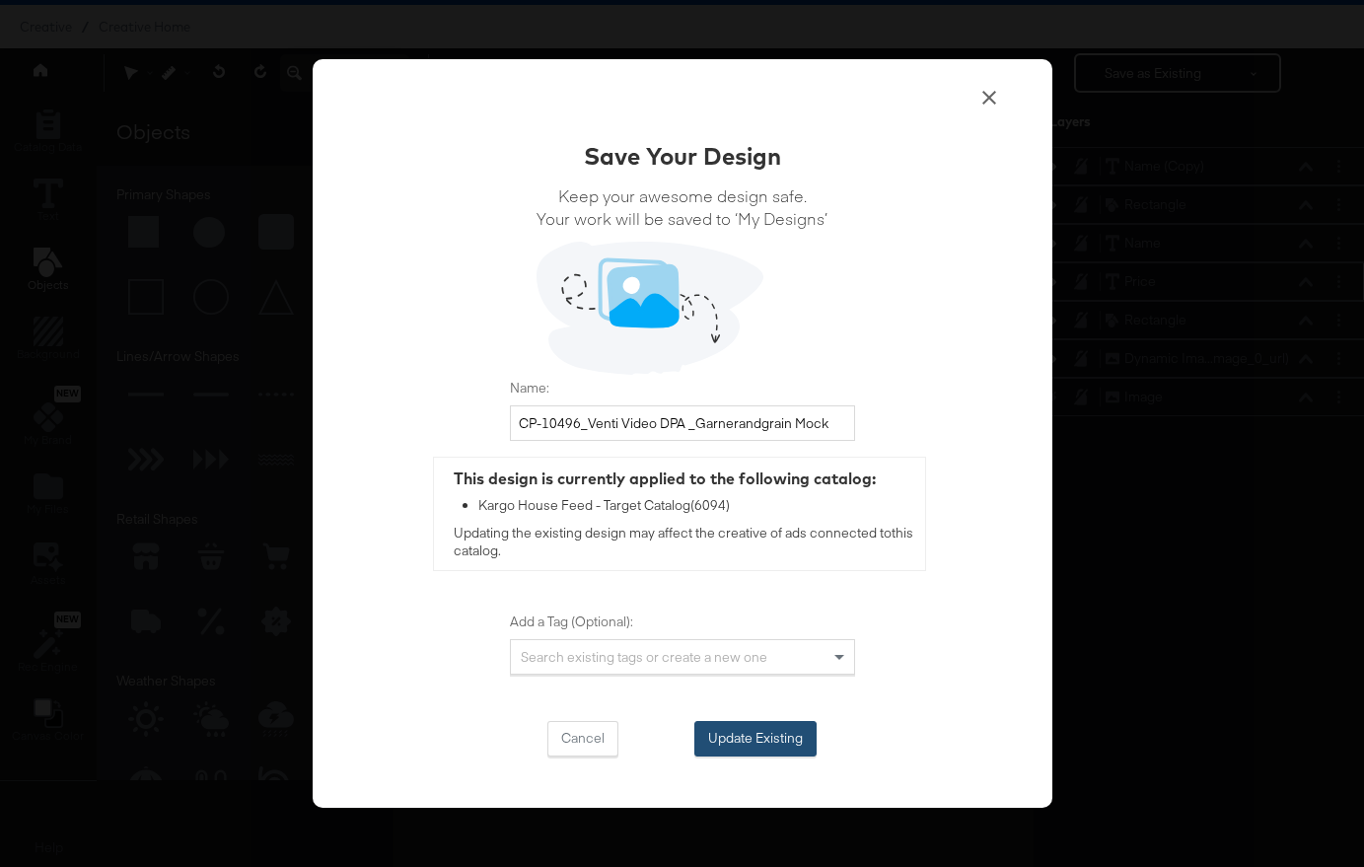
click at [750, 736] on button "Update Existing" at bounding box center [755, 739] width 122 height 36
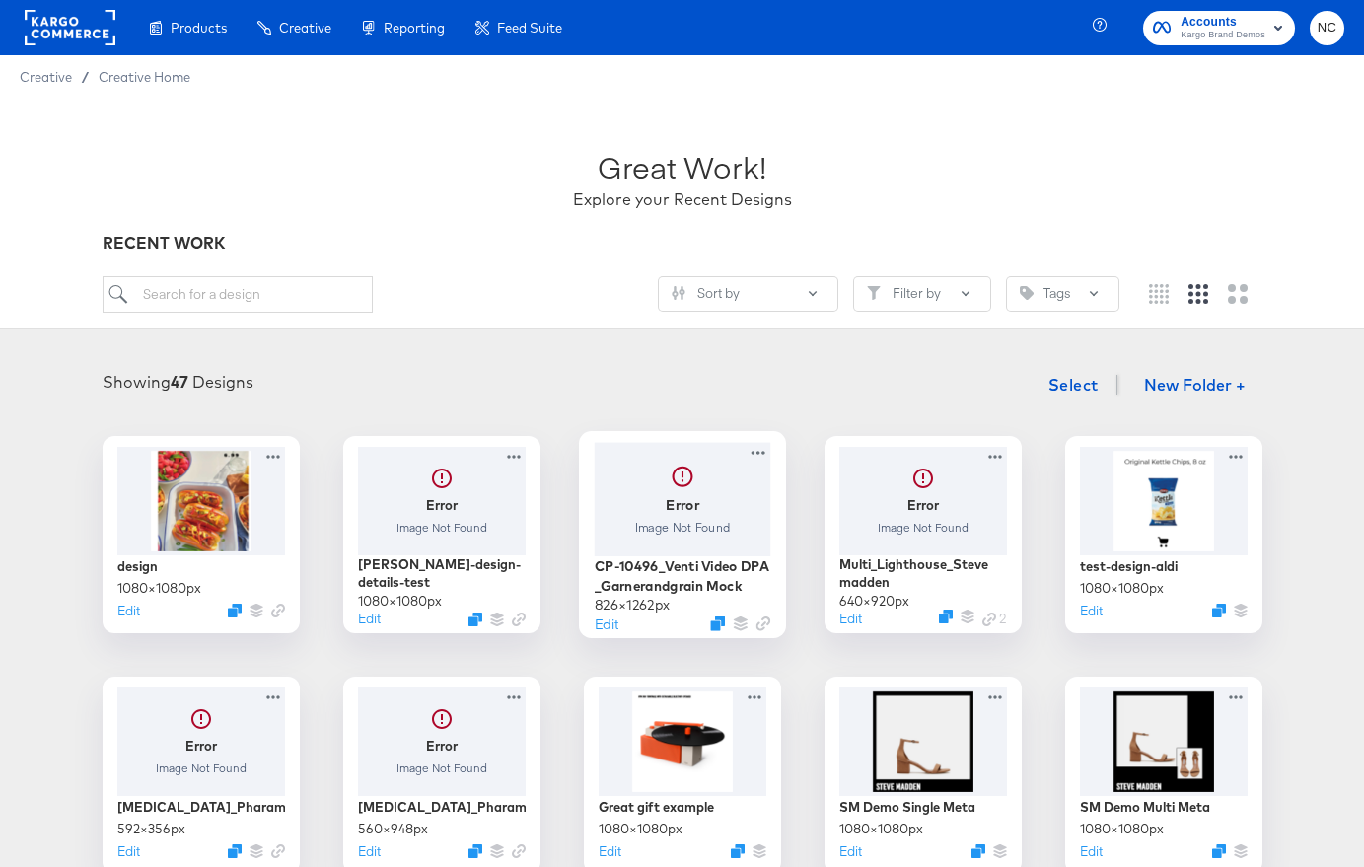
click at [670, 519] on div at bounding box center [682, 498] width 177 height 113
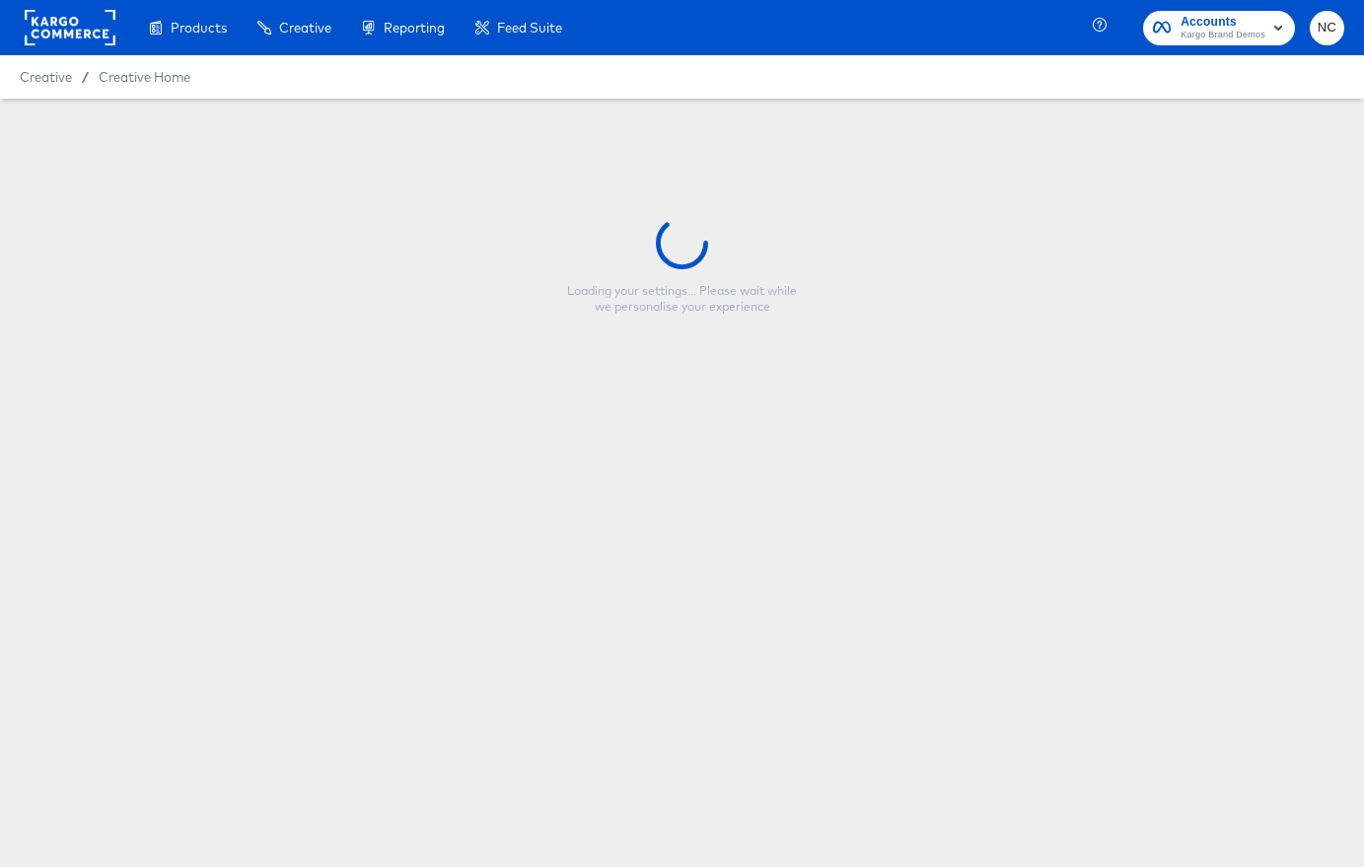
type input "CP-10496_Venti Video DPA _Garnerandgrain Mock"
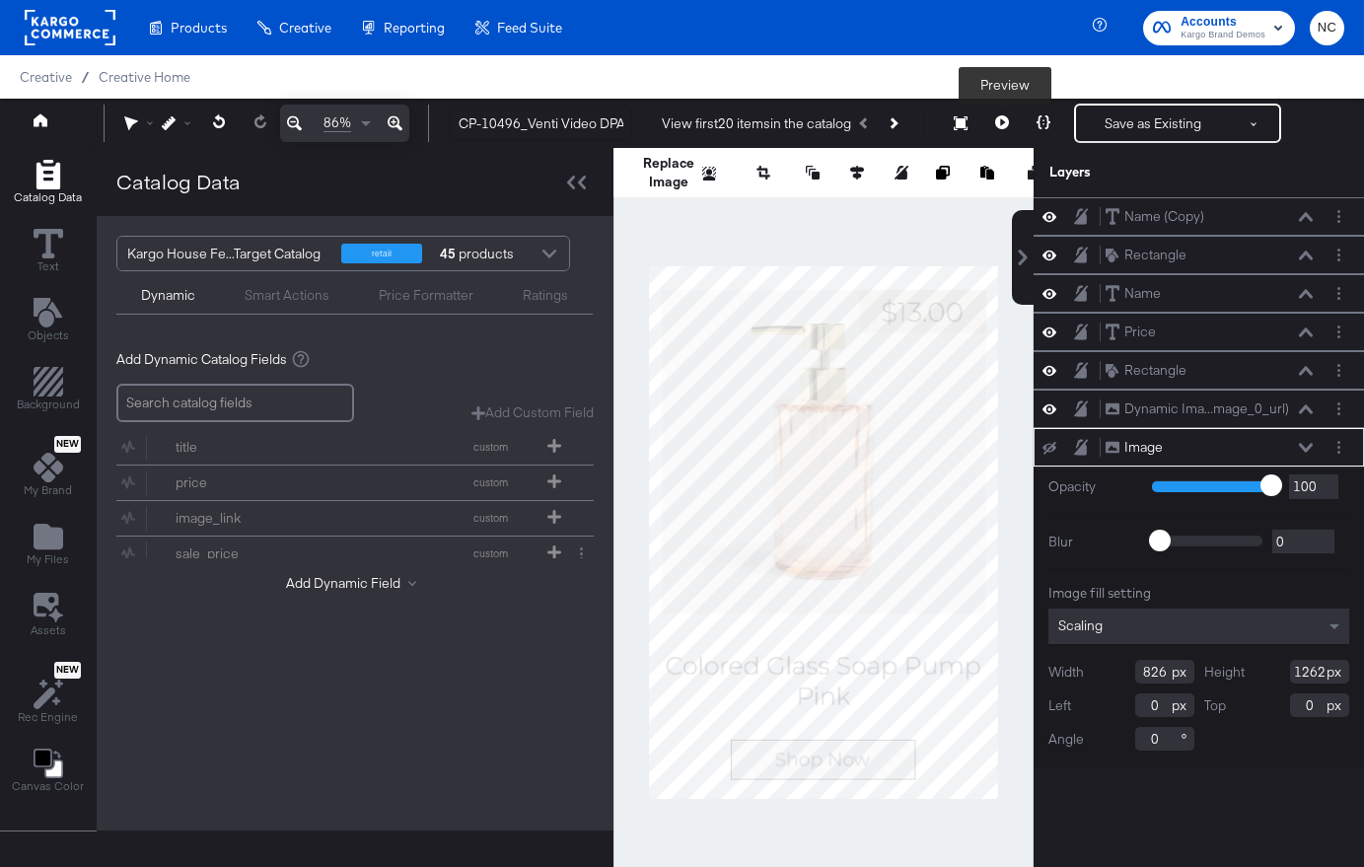
click at [1008, 123] on icon at bounding box center [1002, 122] width 14 height 14
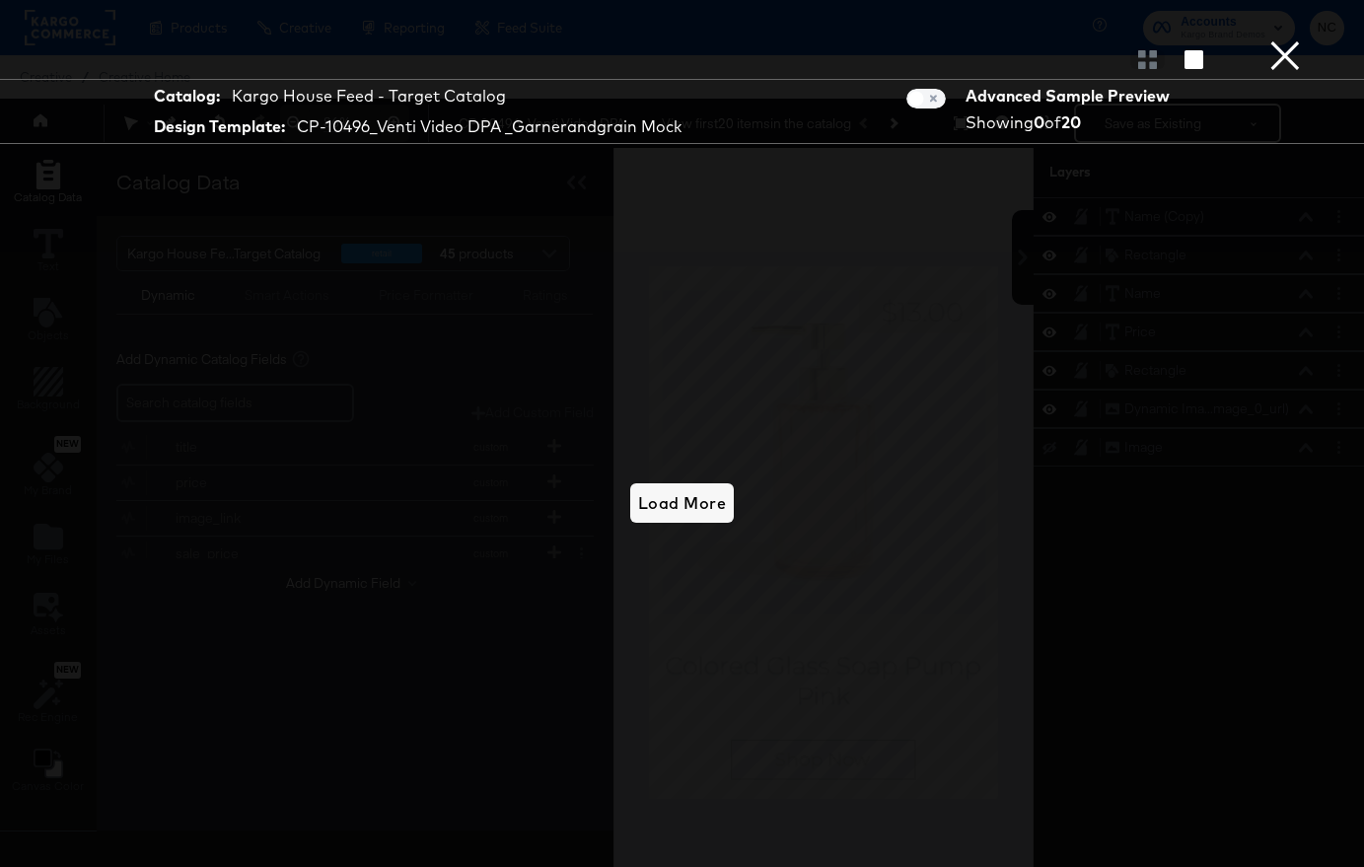
click at [1286, 39] on button "×" at bounding box center [1284, 19] width 39 height 39
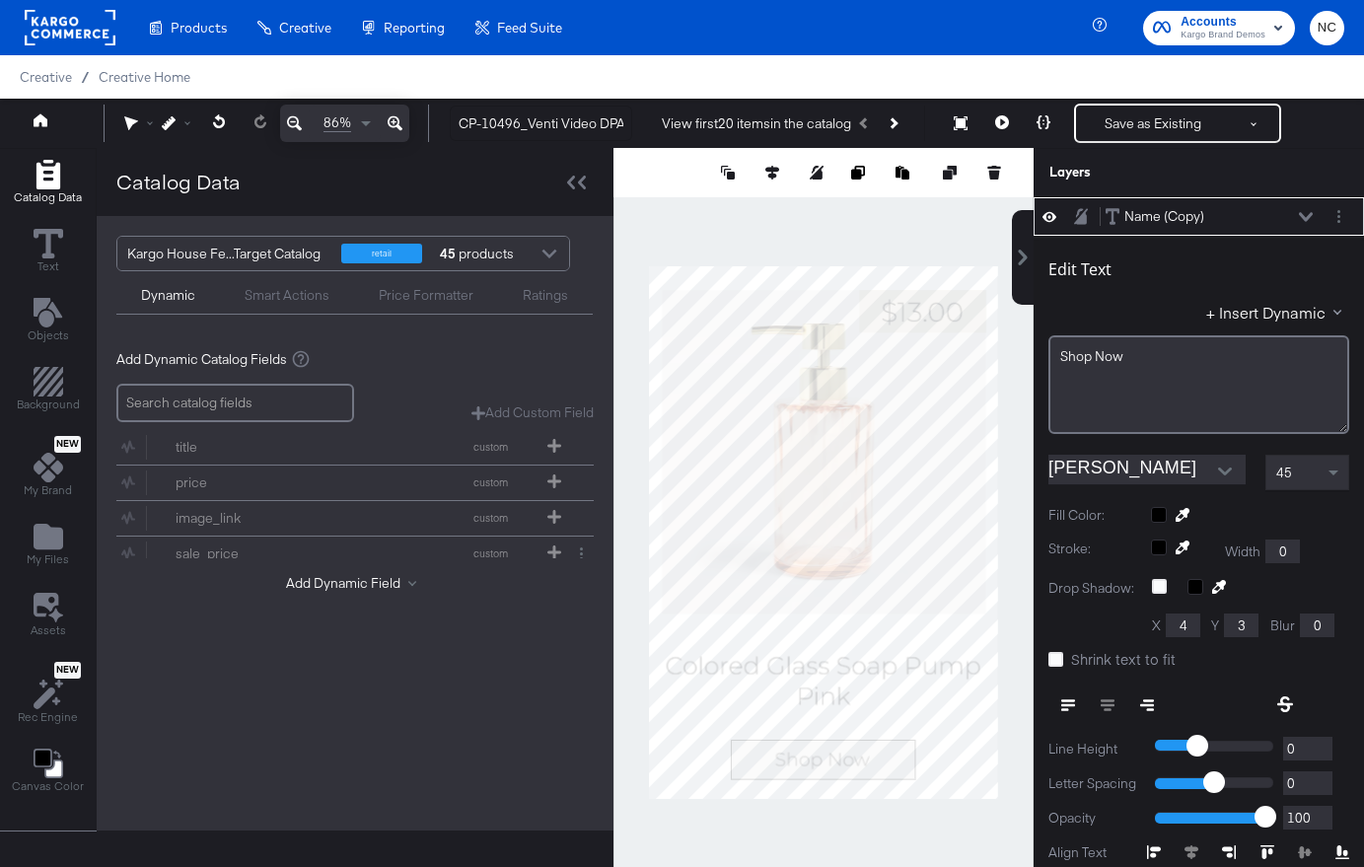
scroll to position [20, 0]
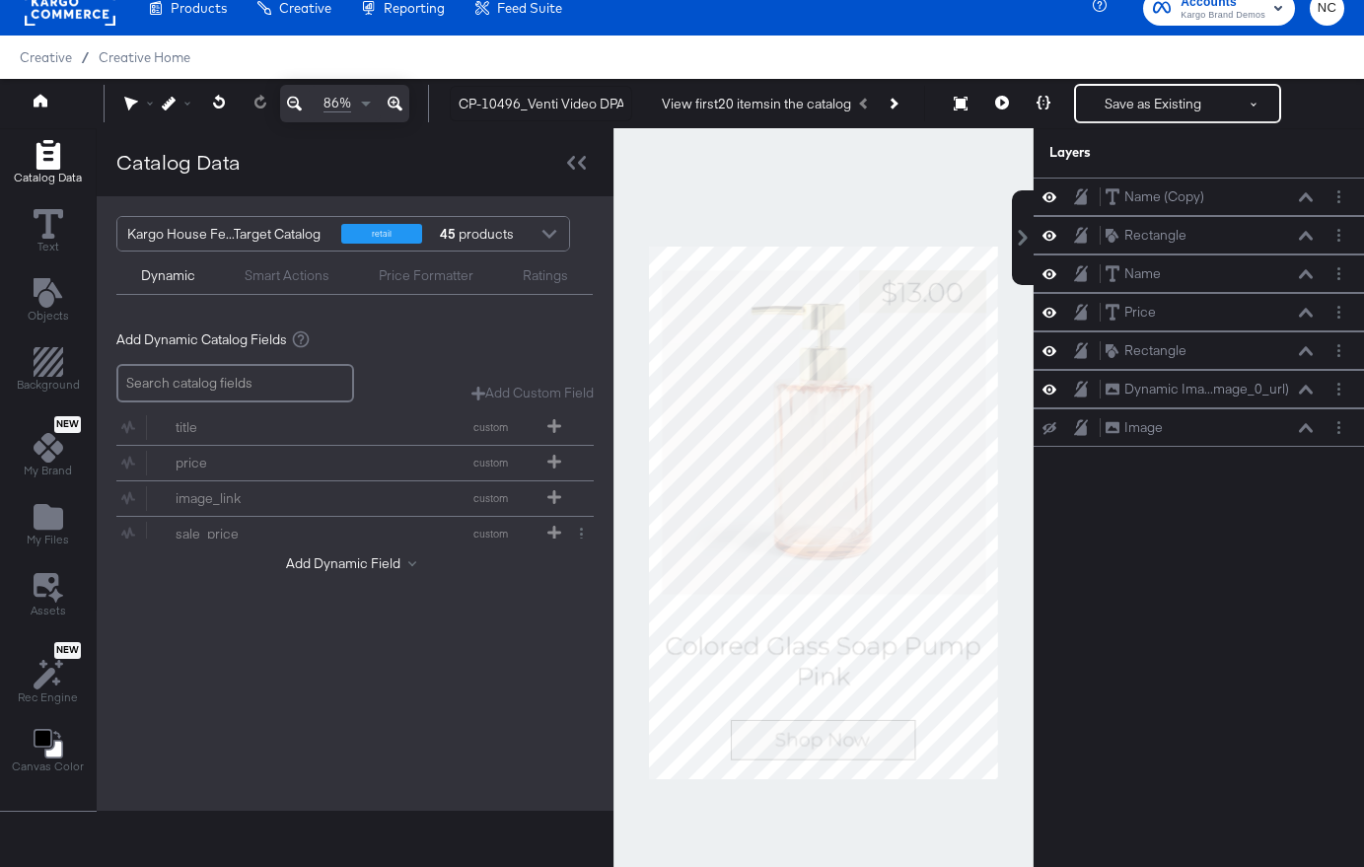
click at [915, 807] on div at bounding box center [823, 512] width 420 height 769
click at [803, 725] on div at bounding box center [823, 512] width 420 height 769
click at [829, 733] on div at bounding box center [823, 512] width 420 height 769
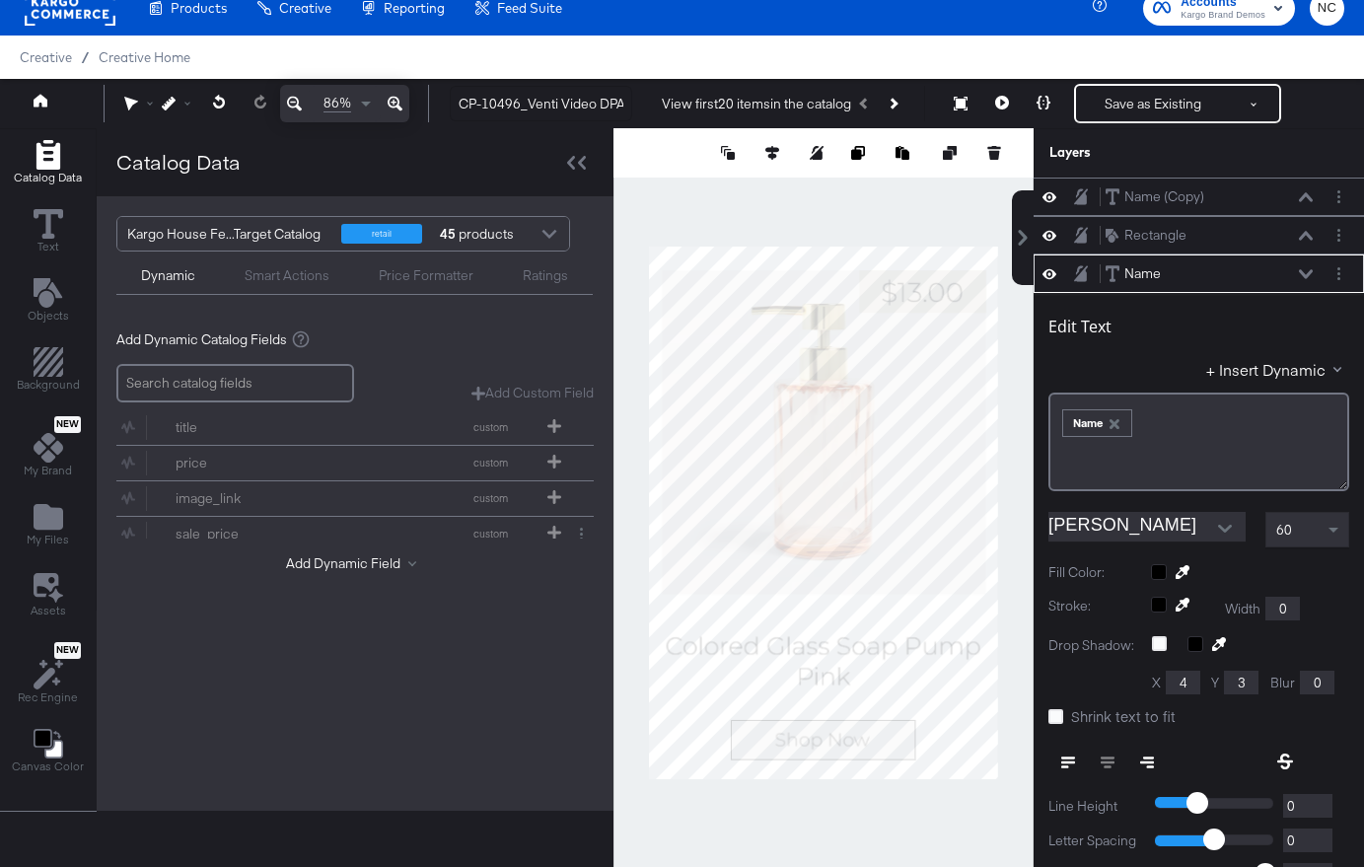
scroll to position [77, 0]
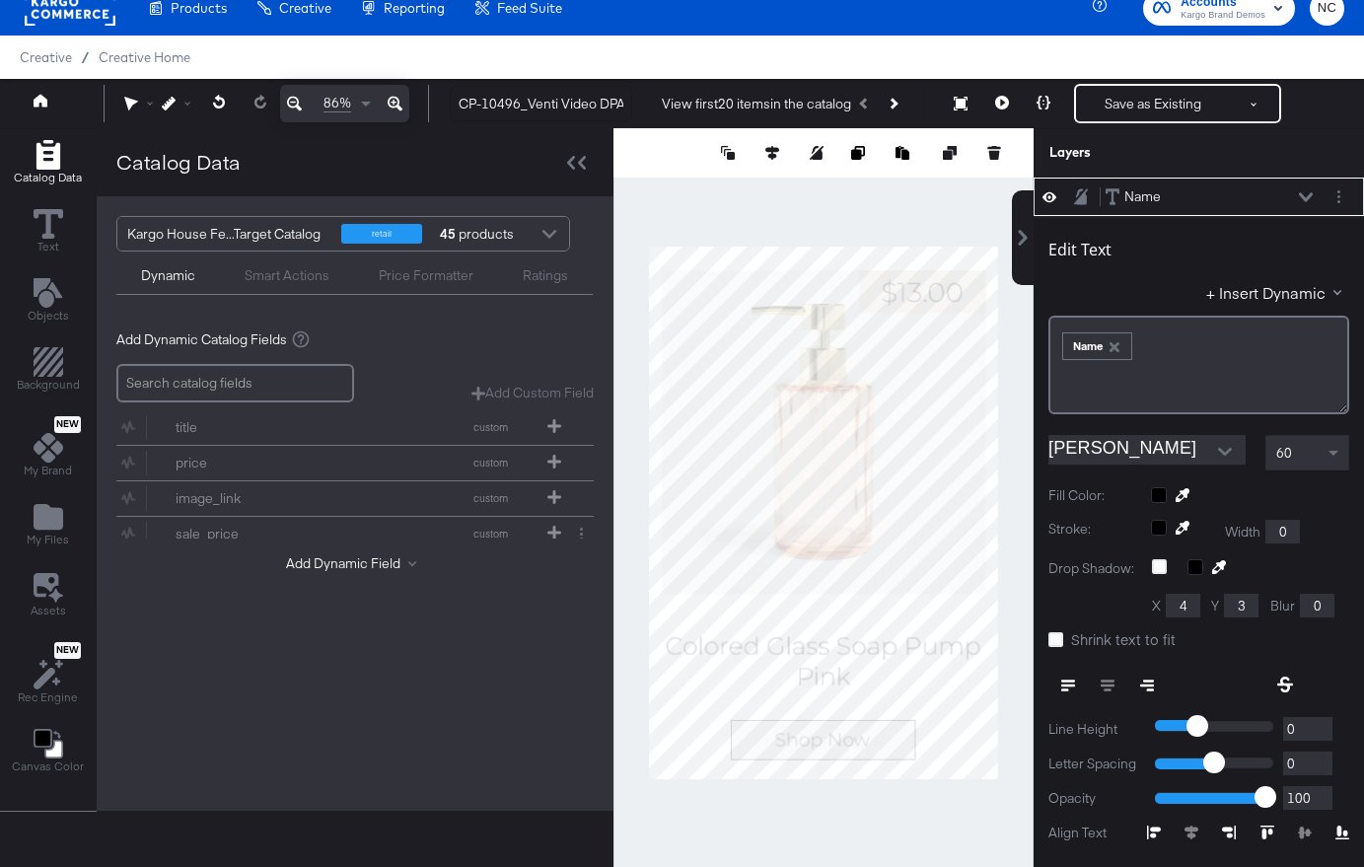
type input "-27"
type input "924"
type input "1122"
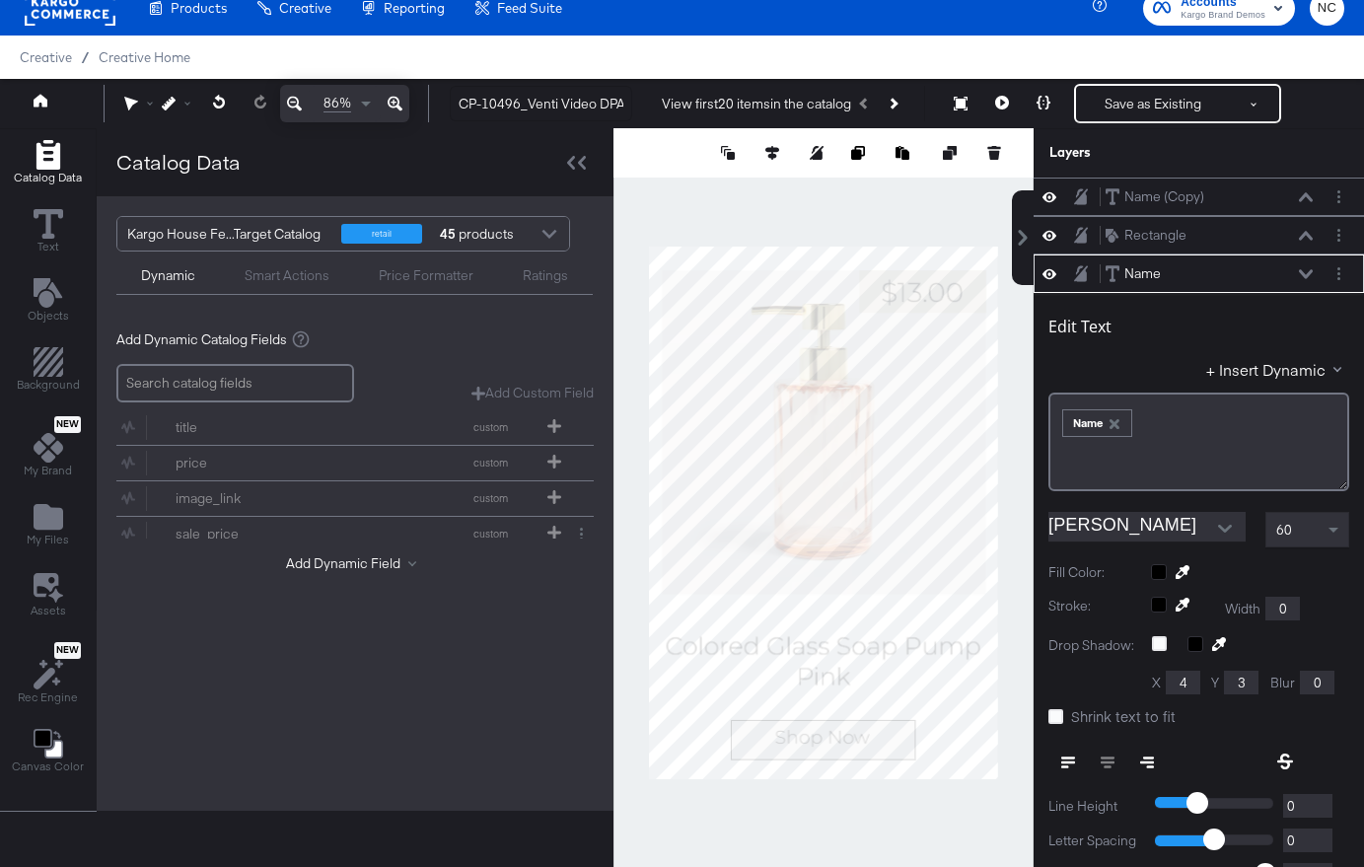
scroll to position [77, 0]
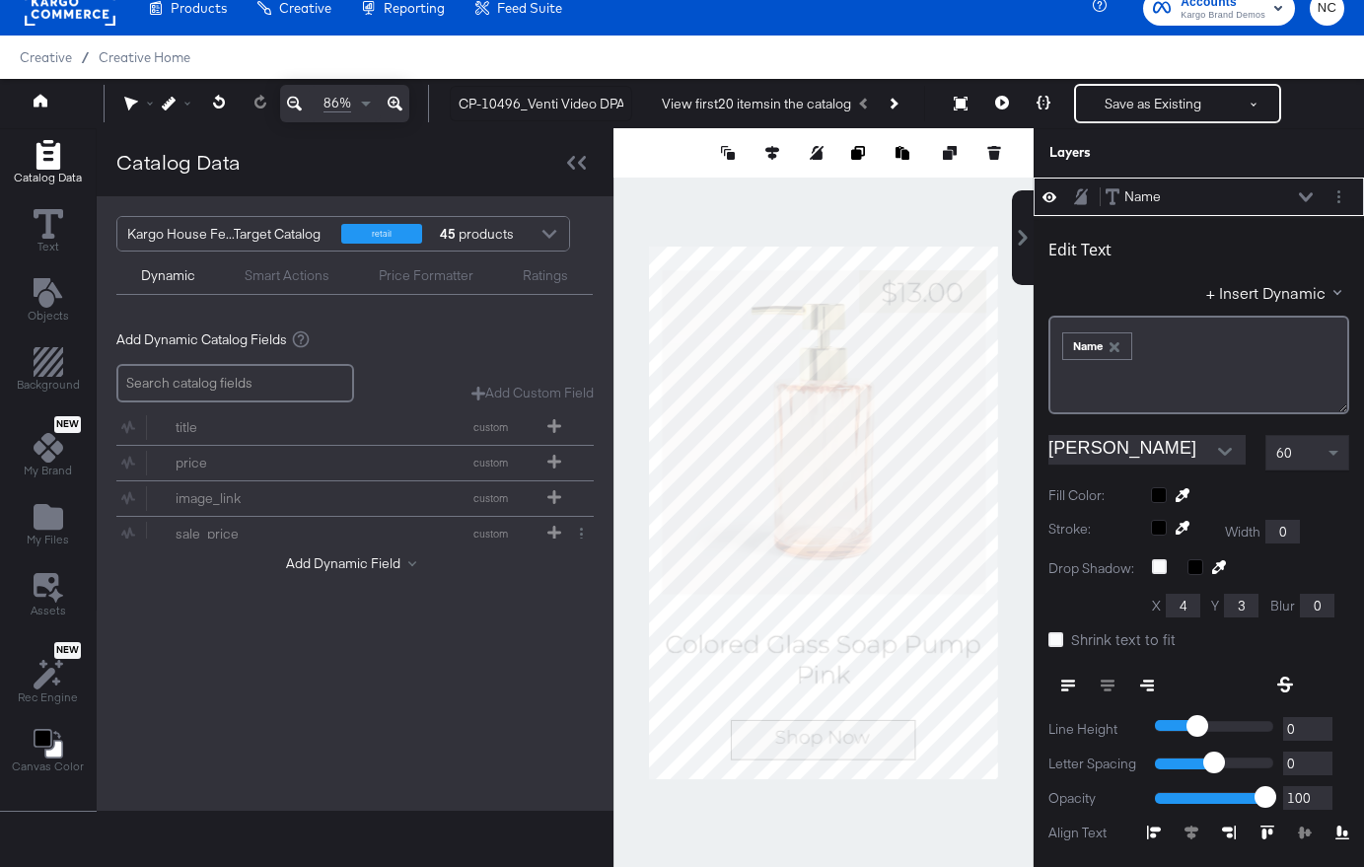
type input "854"
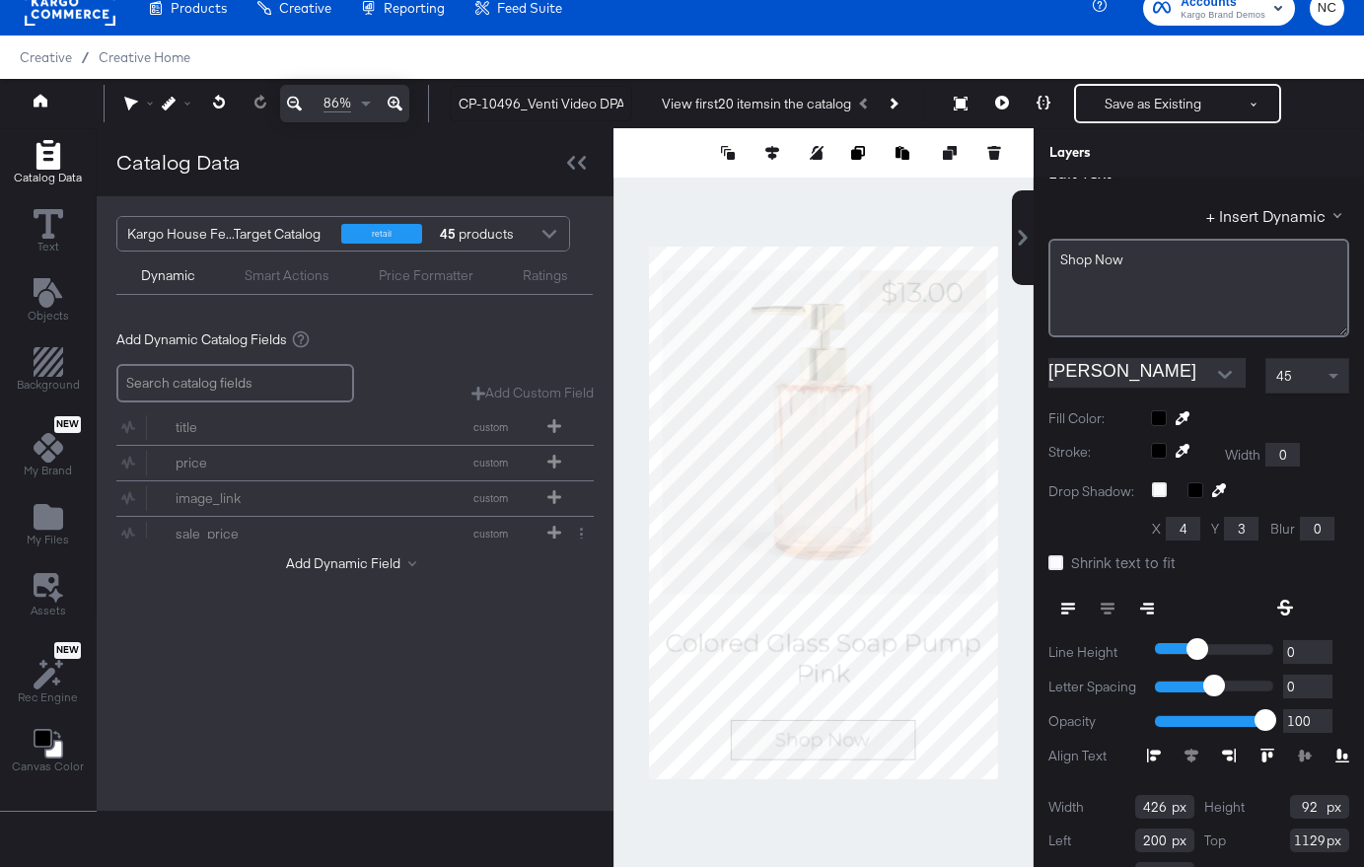
type input "1130"
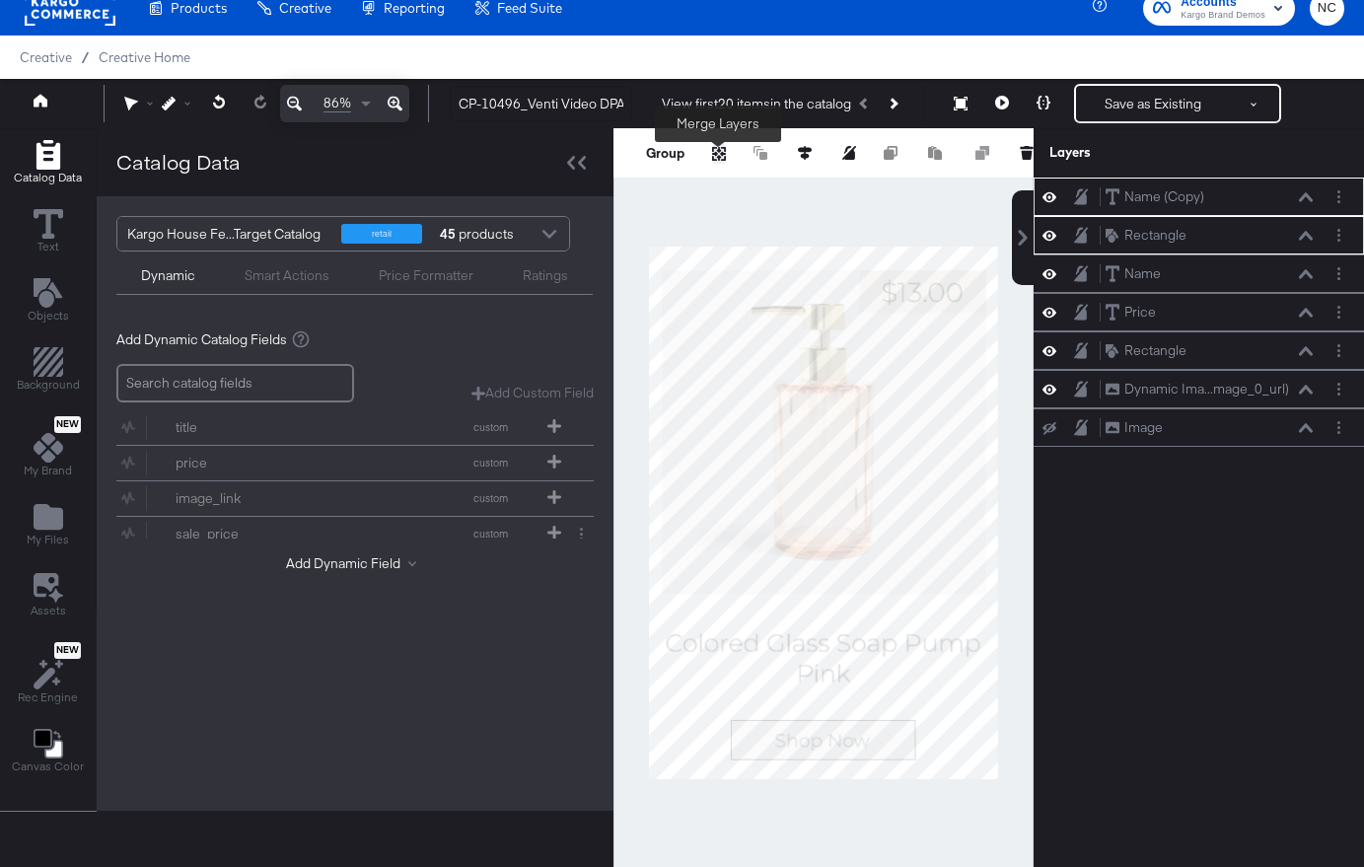
click at [722, 151] on icon "Merge" at bounding box center [719, 154] width 14 height 14
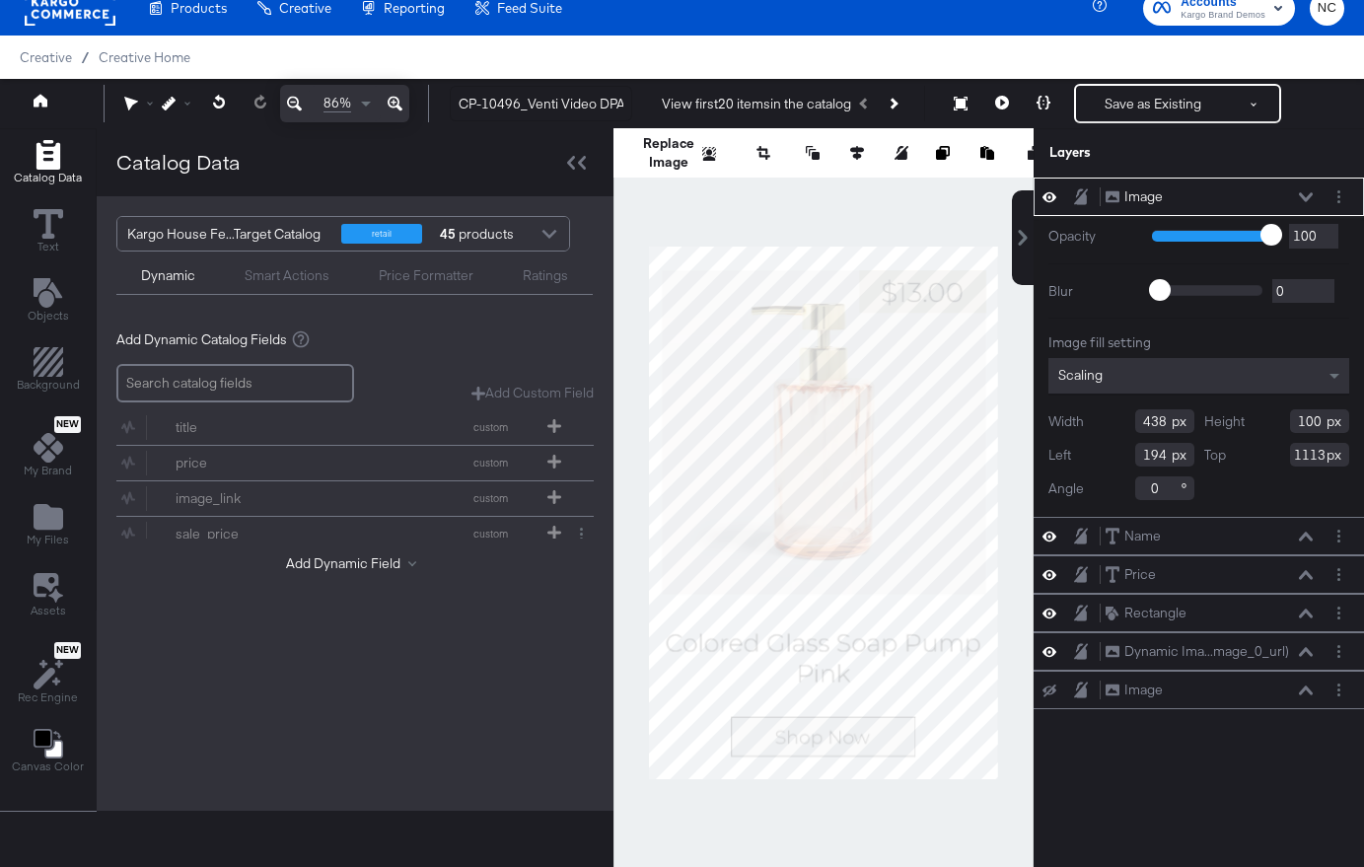
type input "1112"
click at [877, 818] on div at bounding box center [823, 512] width 420 height 769
click at [895, 806] on div at bounding box center [823, 512] width 420 height 769
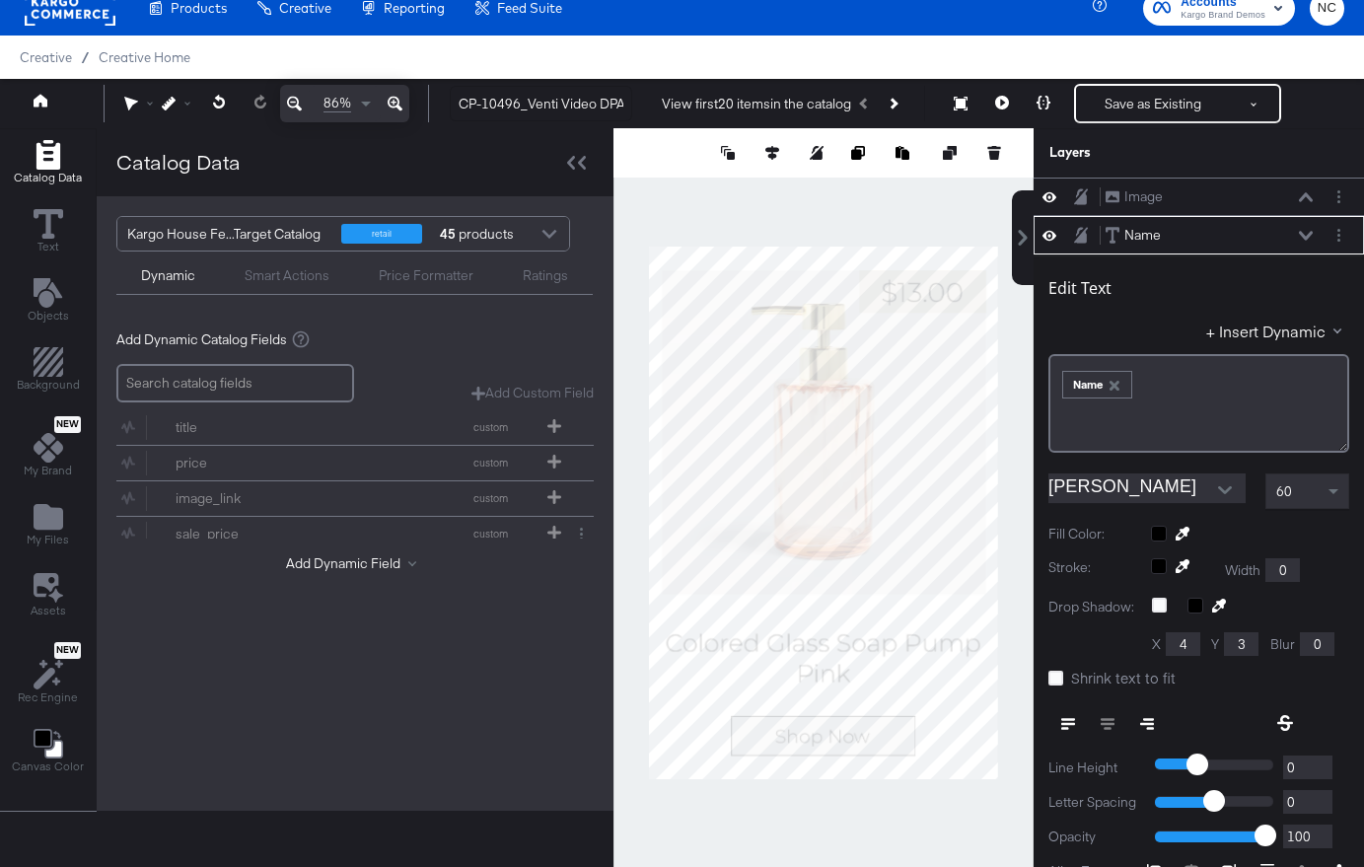
scroll to position [38, 0]
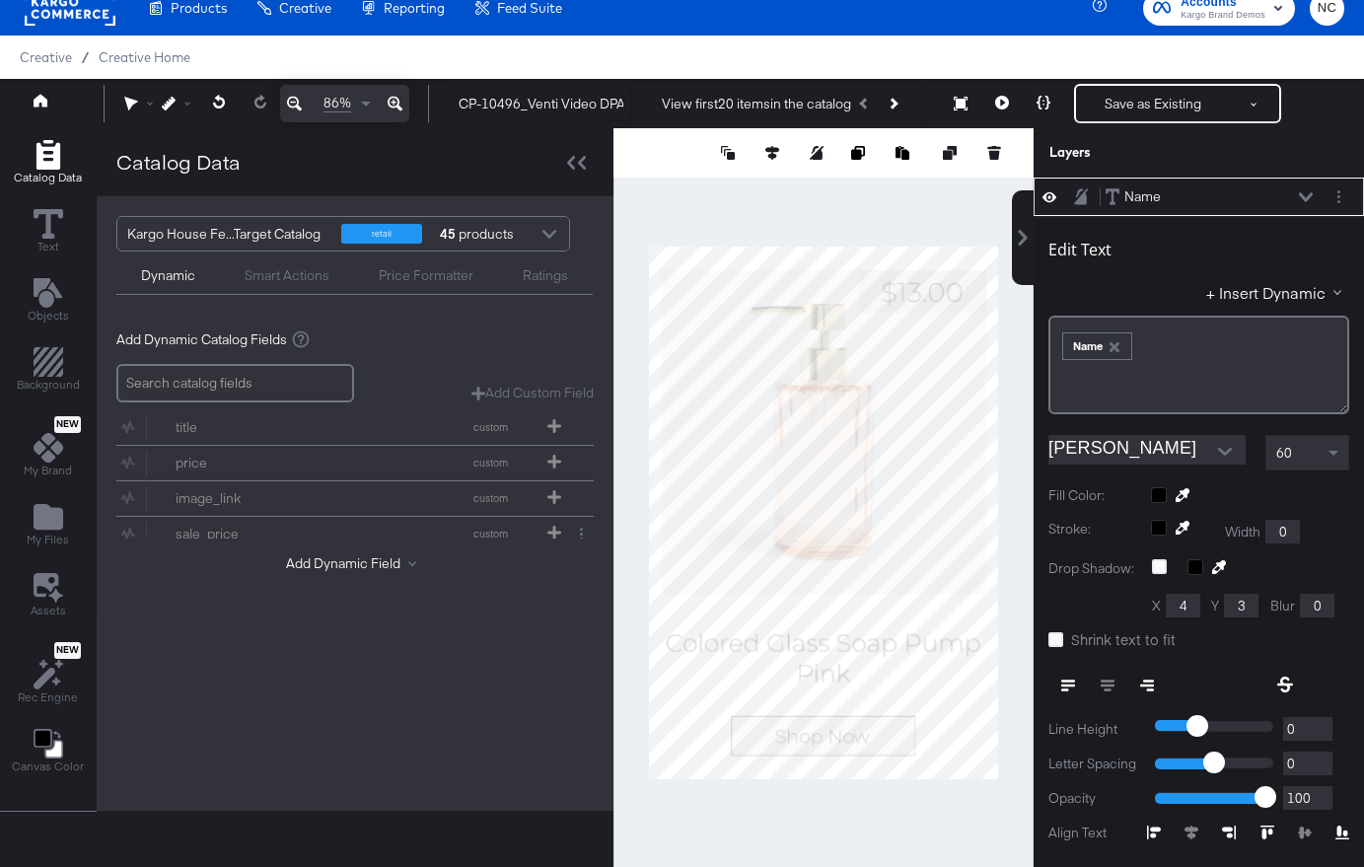
click at [879, 793] on div at bounding box center [823, 512] width 420 height 769
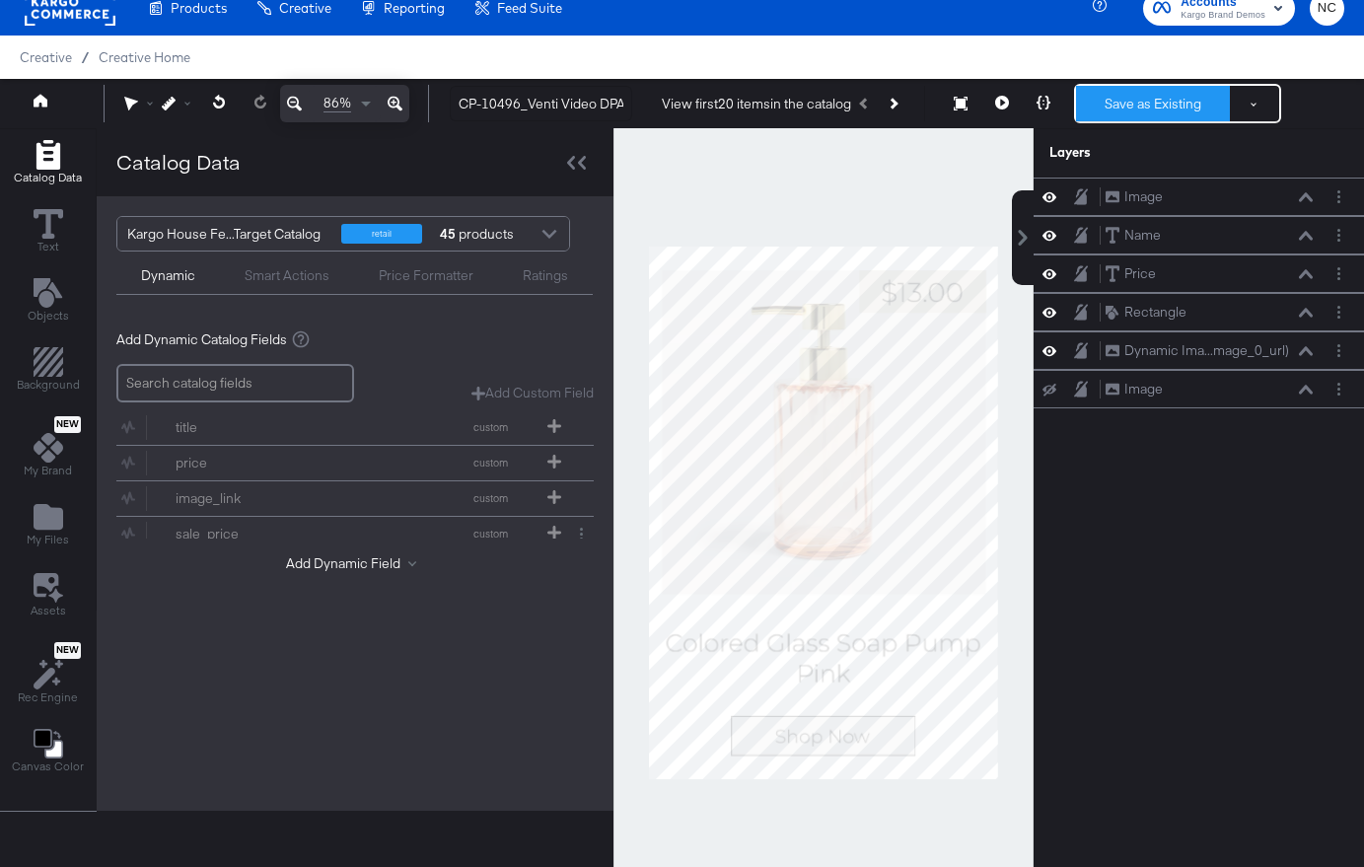
click at [1102, 99] on button "Save as Existing" at bounding box center [1153, 104] width 154 height 36
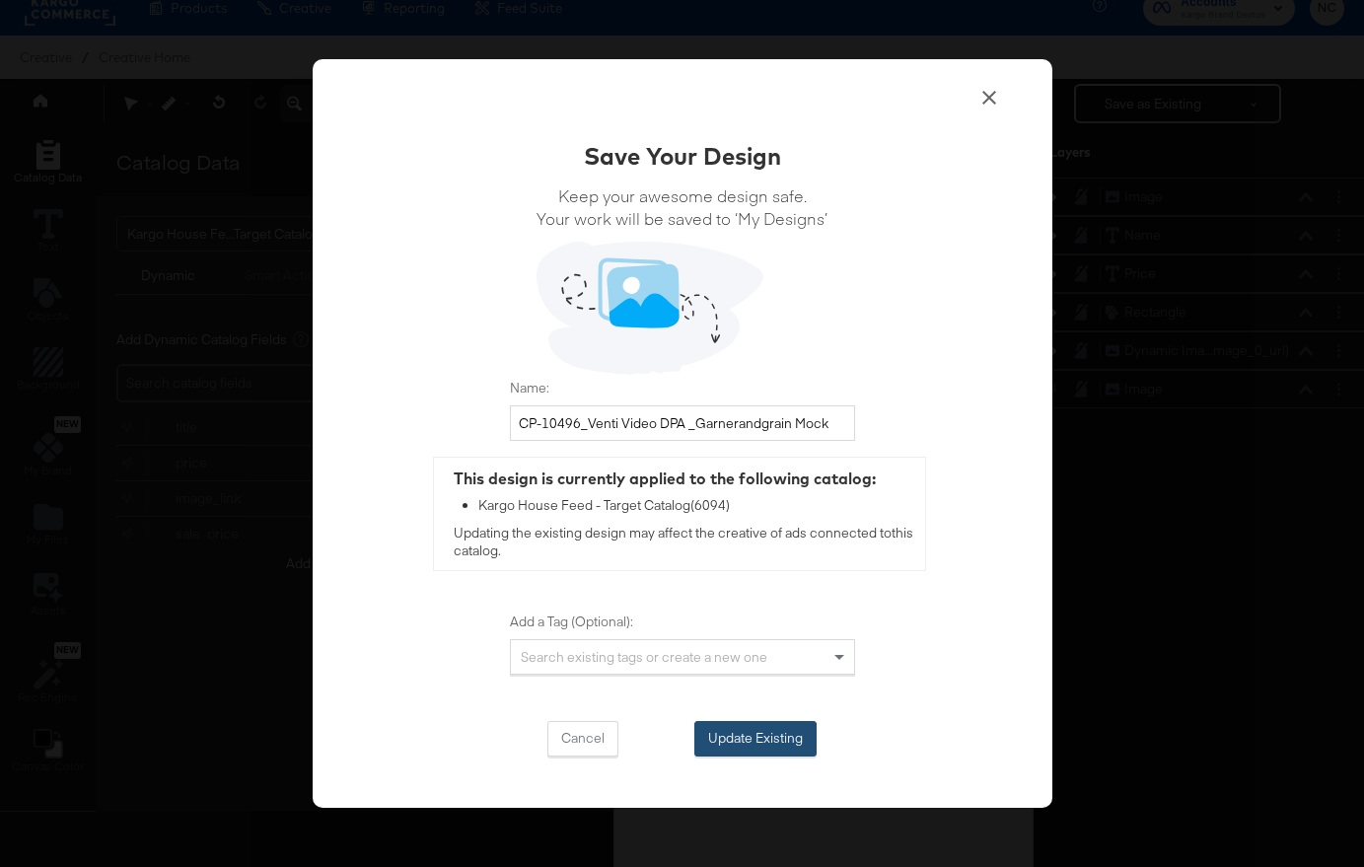
click at [760, 728] on button "Update Existing" at bounding box center [755, 739] width 122 height 36
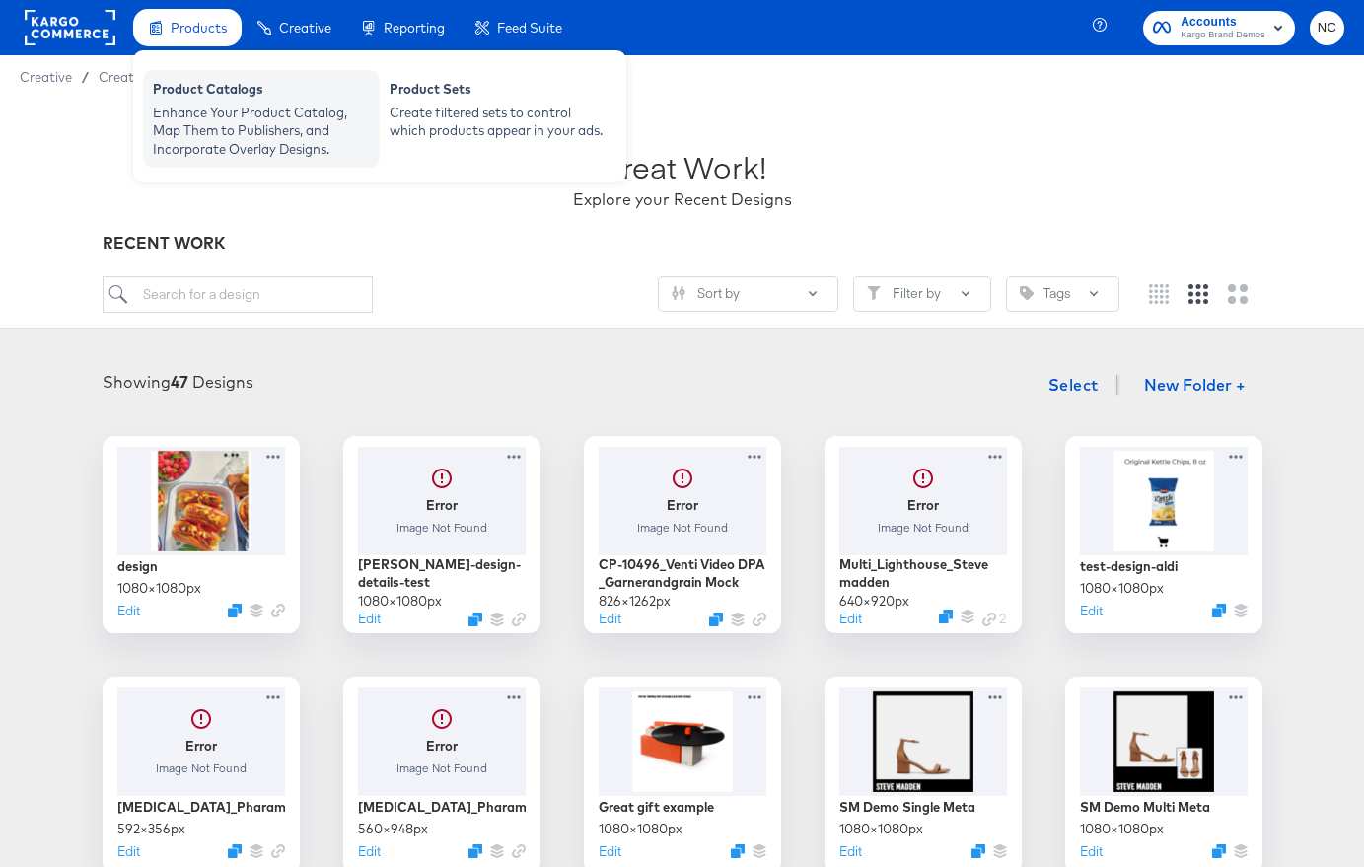
click at [259, 118] on div "Enhance Your Product Catalog, Map Them to Publishers, and Incorporate Overlay D…" at bounding box center [261, 131] width 217 height 55
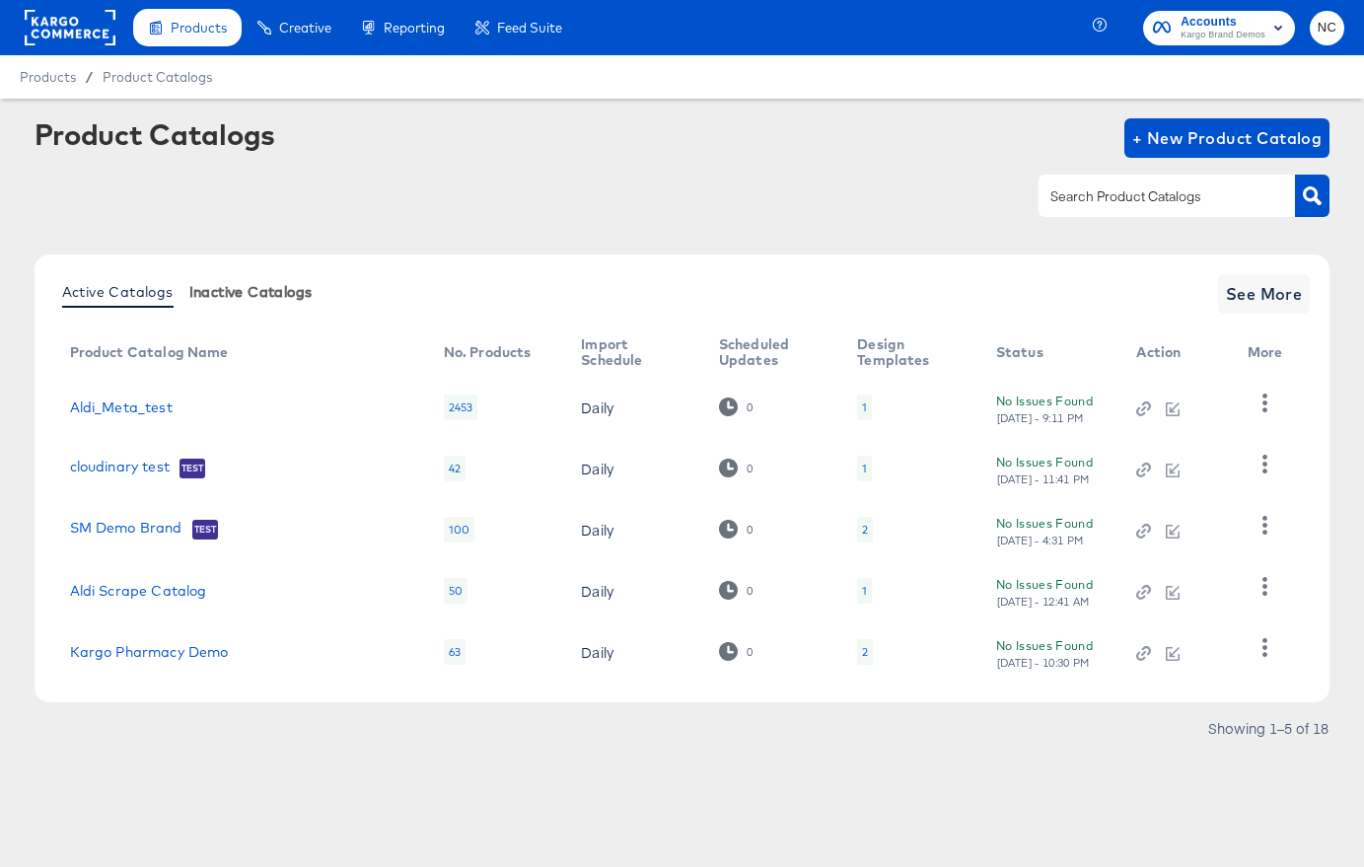
click at [288, 295] on span "Inactive Catalogs" at bounding box center [250, 292] width 123 height 16
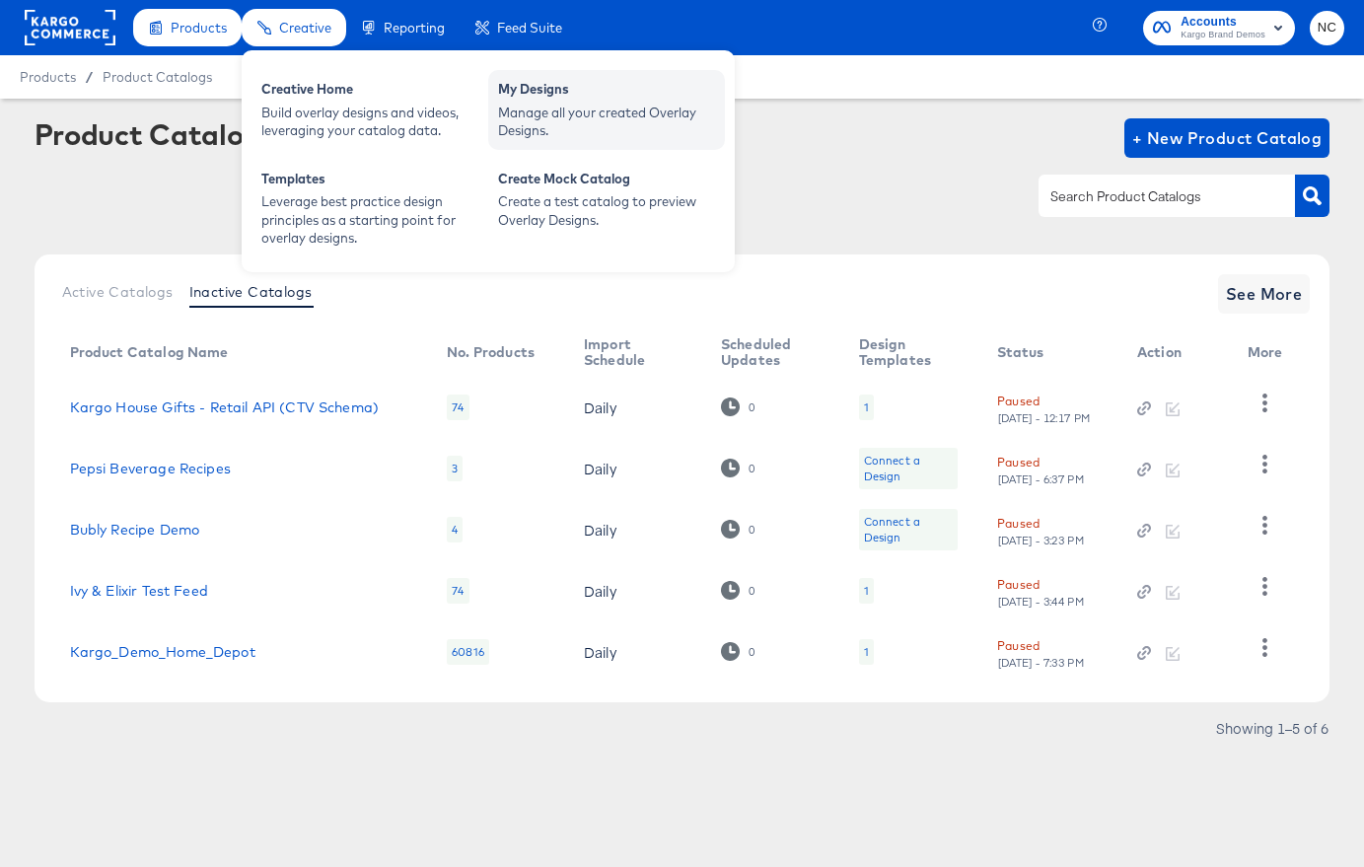
click at [540, 91] on div "My Designs" at bounding box center [606, 92] width 217 height 24
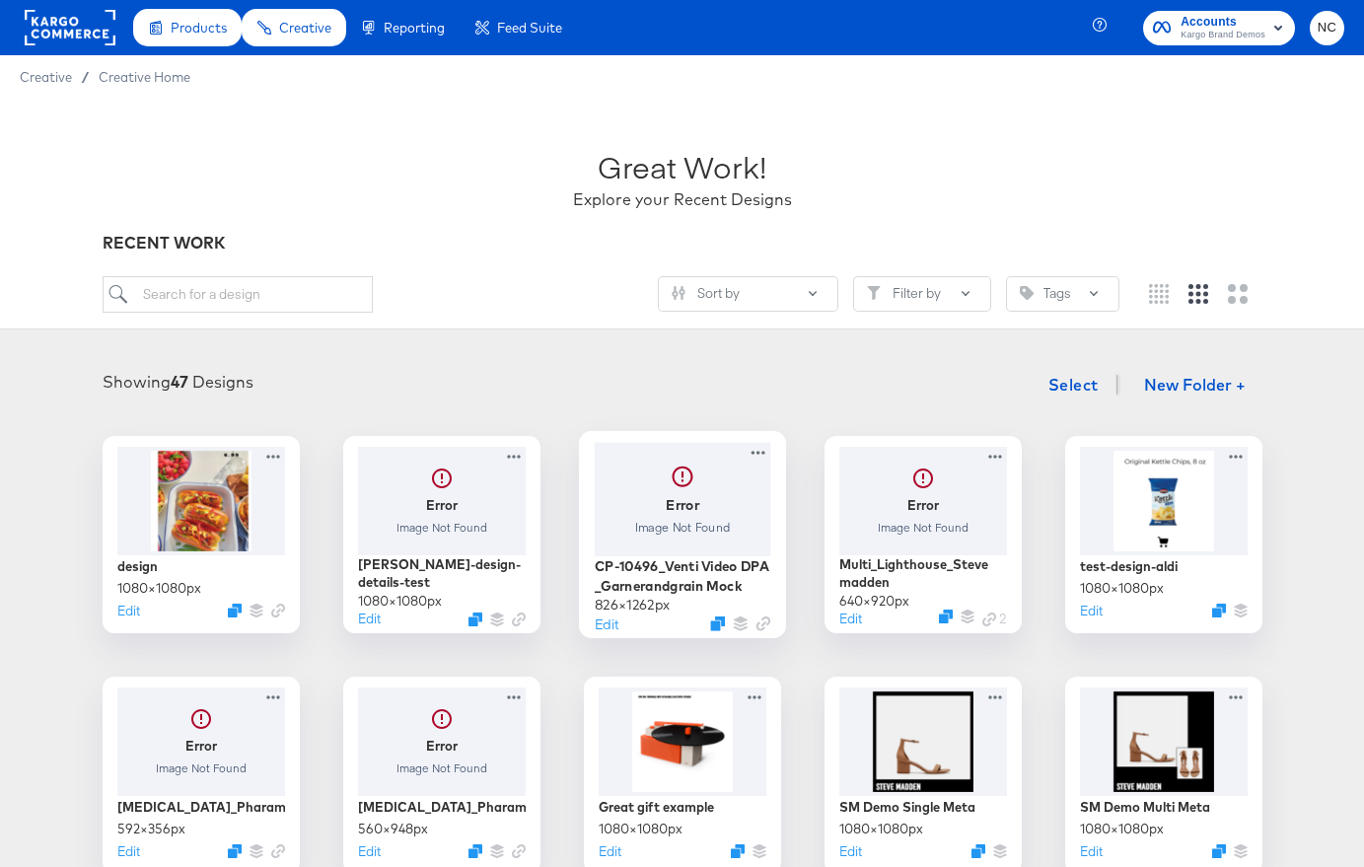
click at [688, 534] on div at bounding box center [682, 498] width 177 height 113
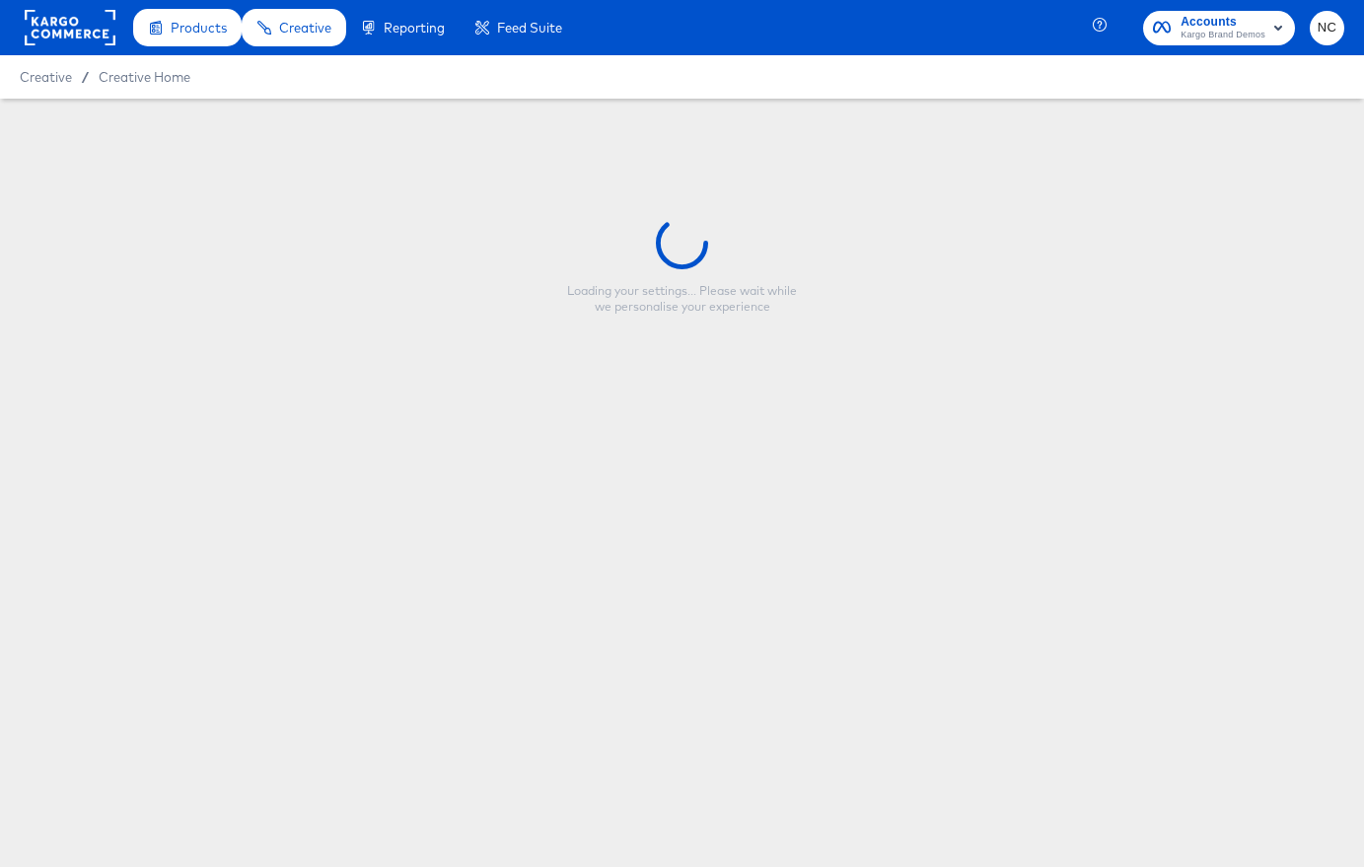
type input "CP-10496_Venti Video DPA _Garnerandgrain Mock"
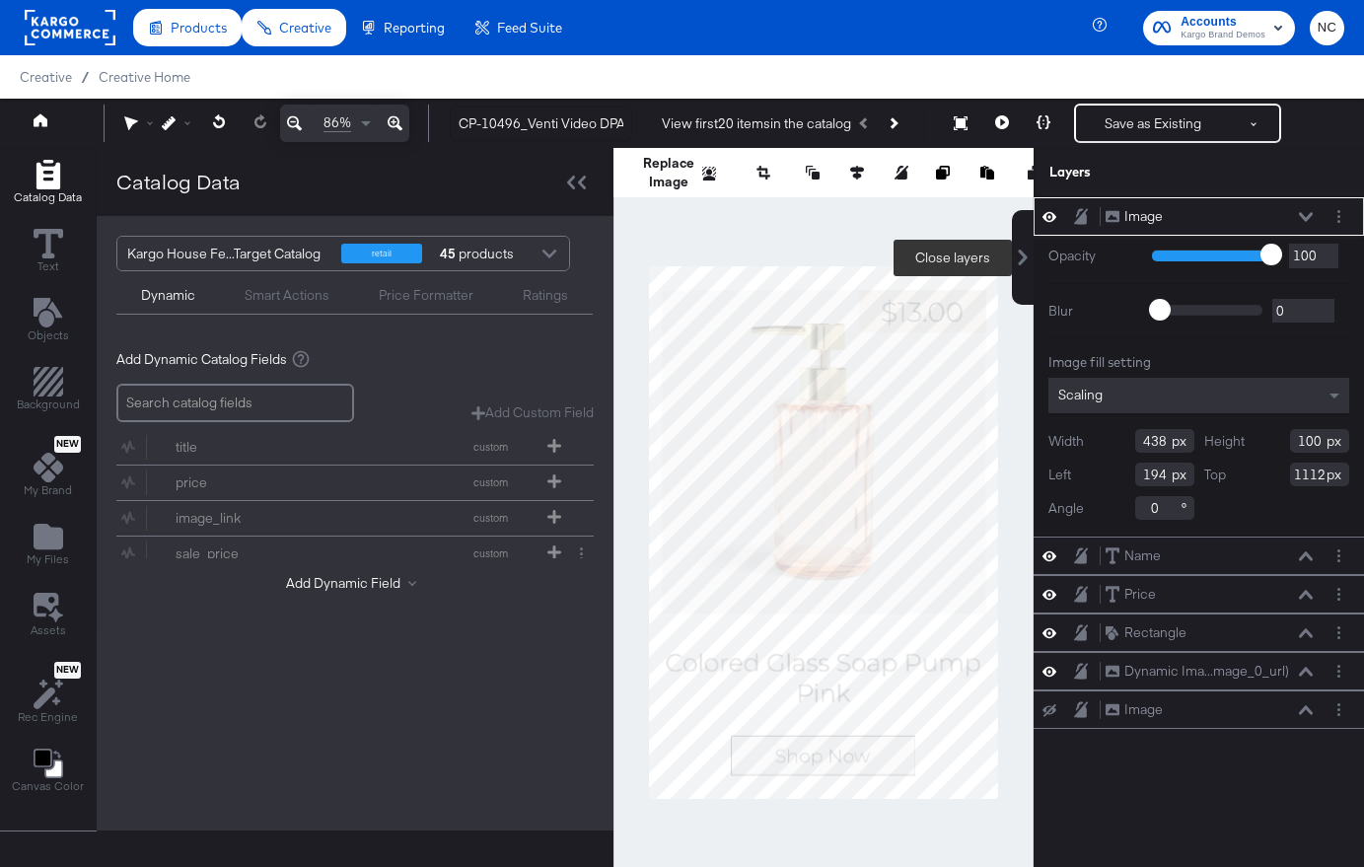
click at [1021, 257] on icon at bounding box center [1023, 258] width 16 height 16
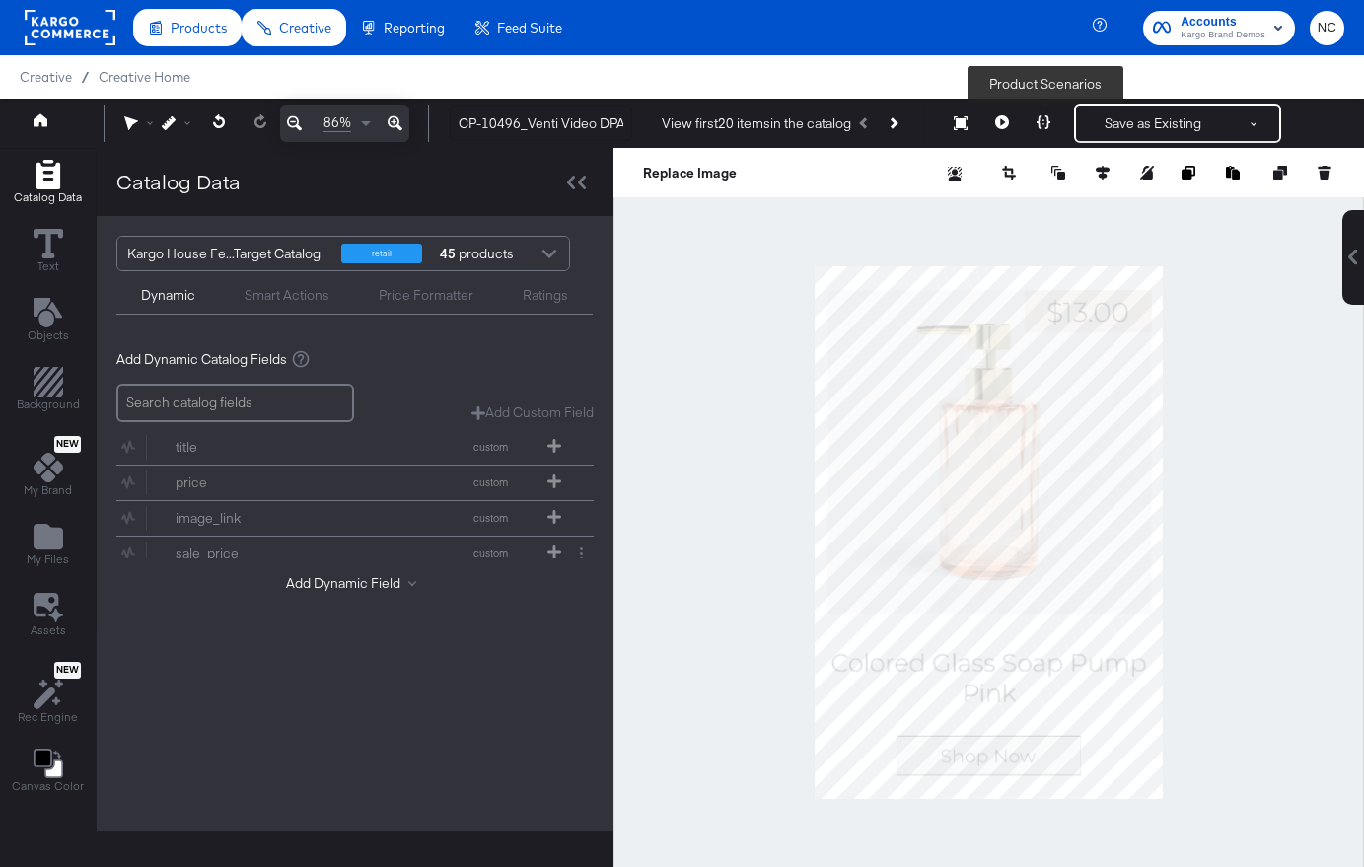
click at [1047, 119] on icon at bounding box center [1044, 122] width 14 height 14
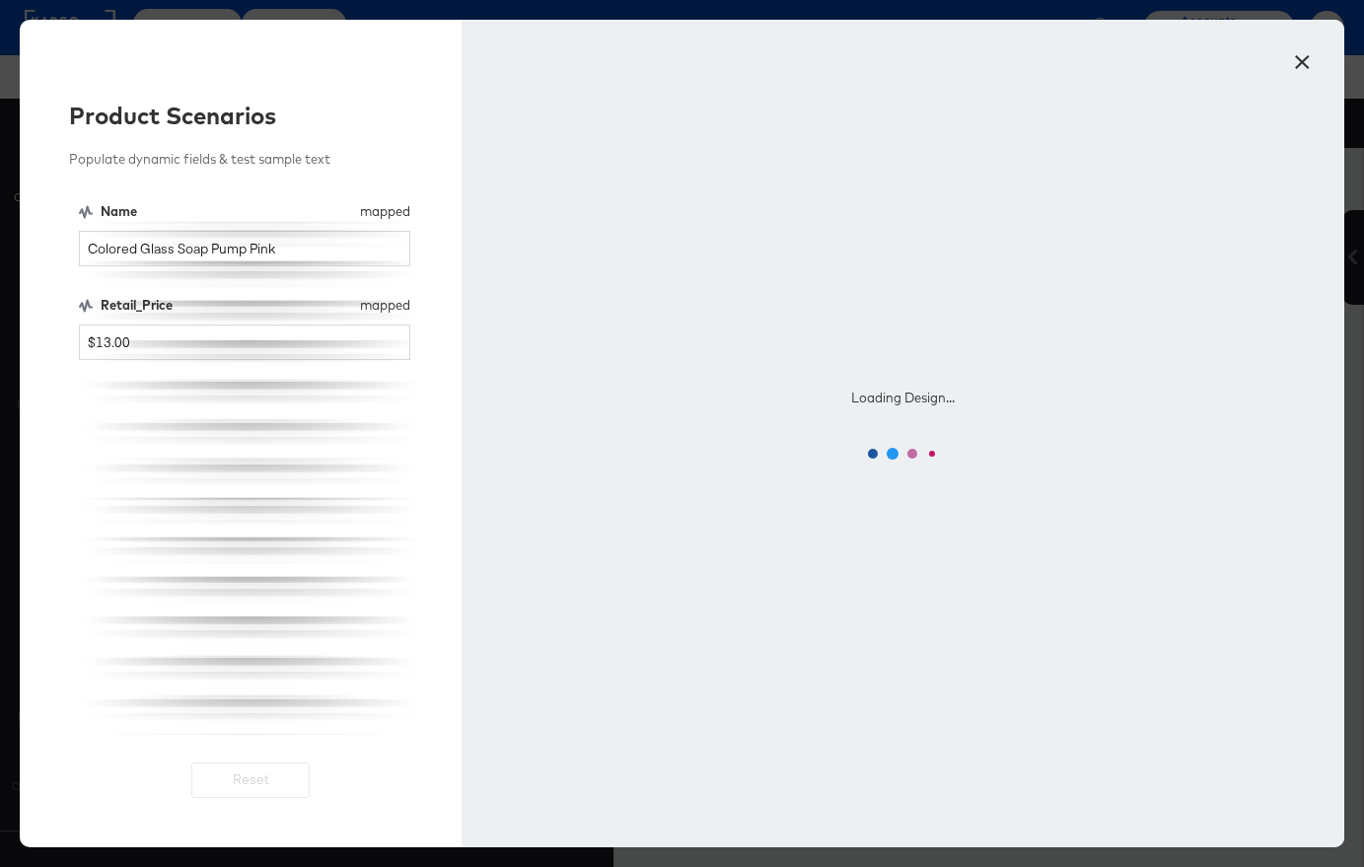
click at [1301, 59] on button "×" at bounding box center [1302, 57] width 36 height 36
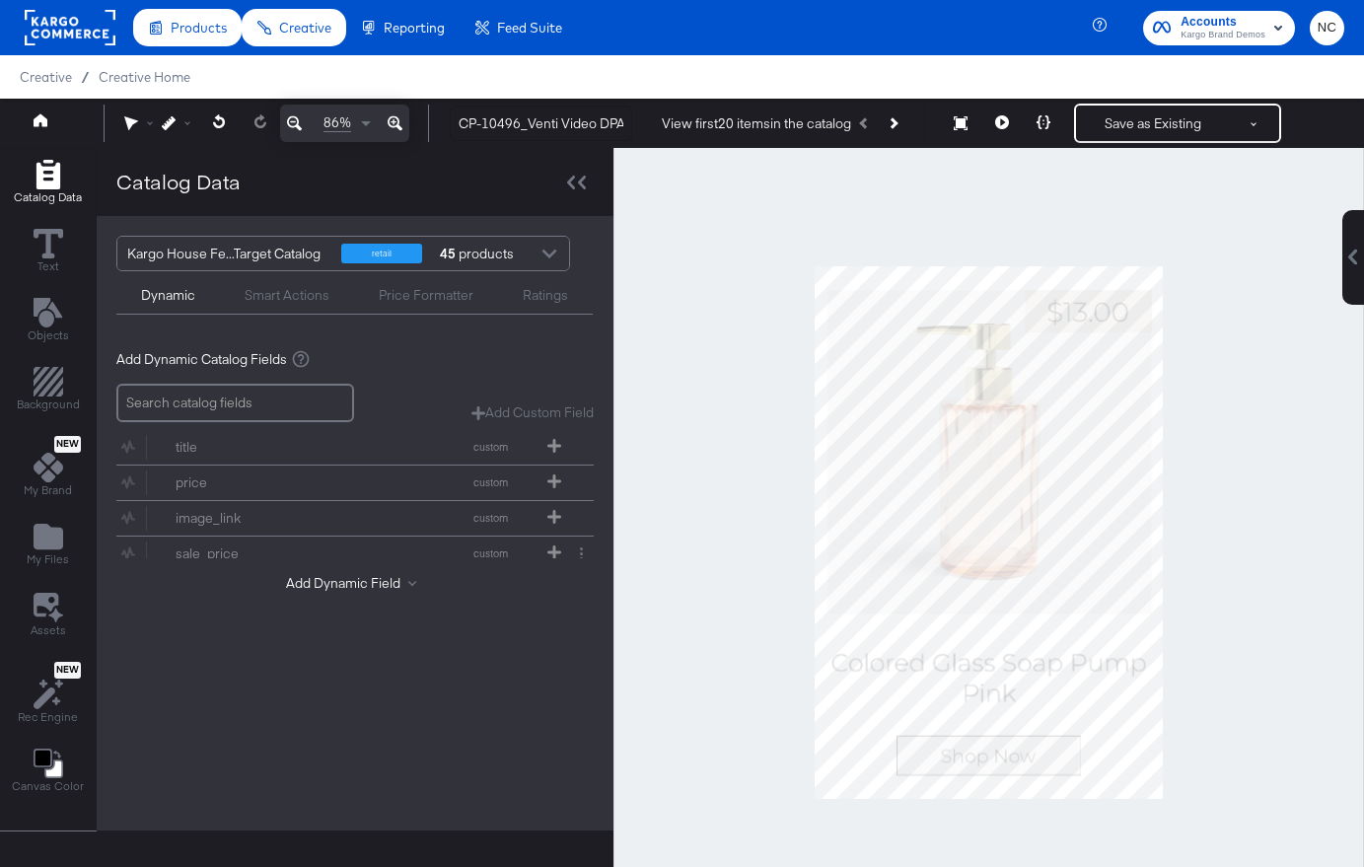
click at [895, 127] on button "Next Product" at bounding box center [893, 124] width 28 height 36
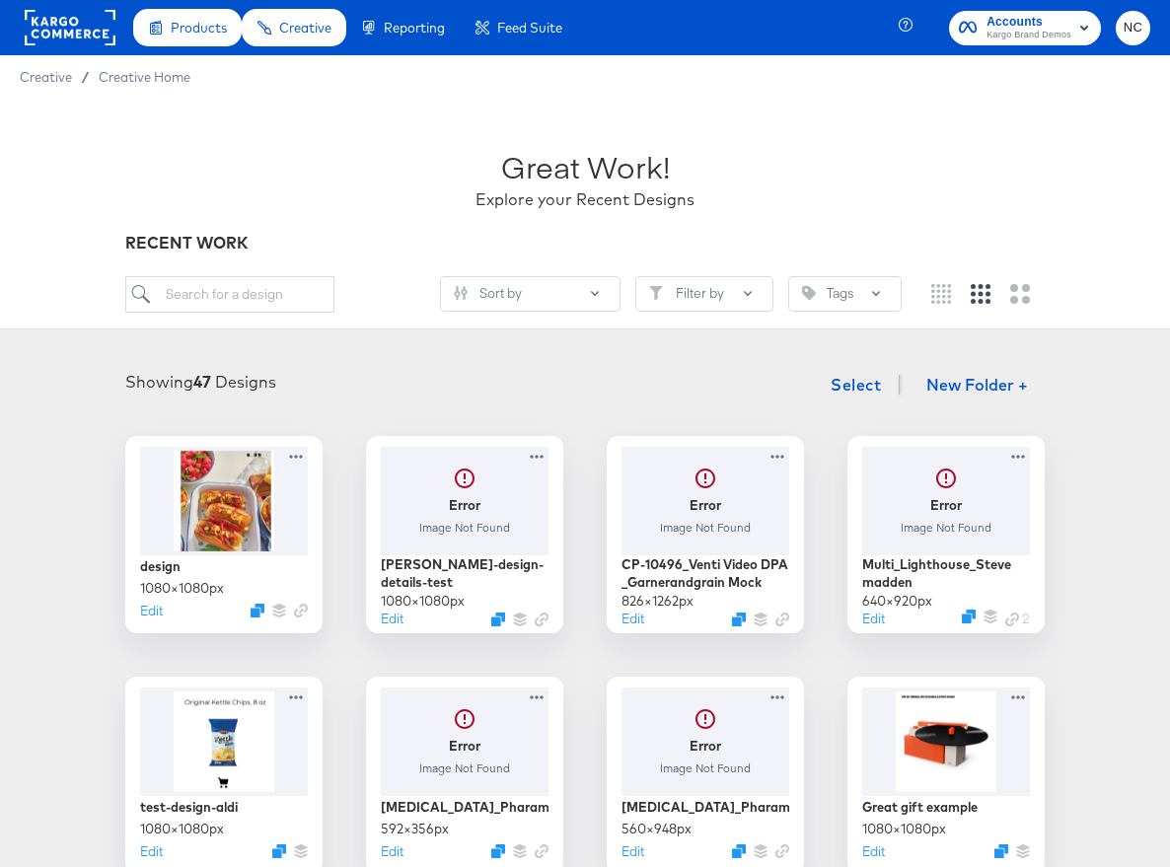
drag, startPoint x: 575, startPoint y: 512, endPoint x: 2, endPoint y: 853, distance: 667.0
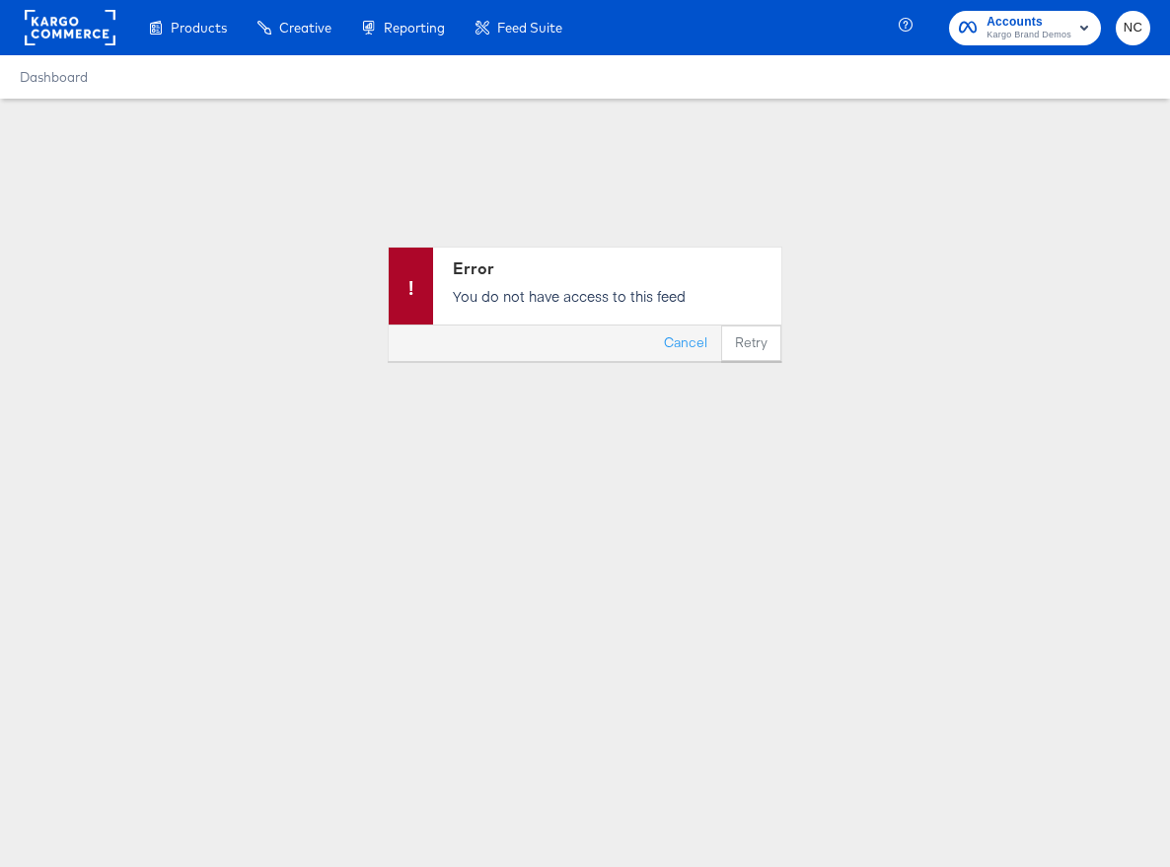
click at [70, 33] on rect at bounding box center [70, 28] width 91 height 36
click at [1039, 27] on span "Accounts" at bounding box center [1028, 22] width 85 height 21
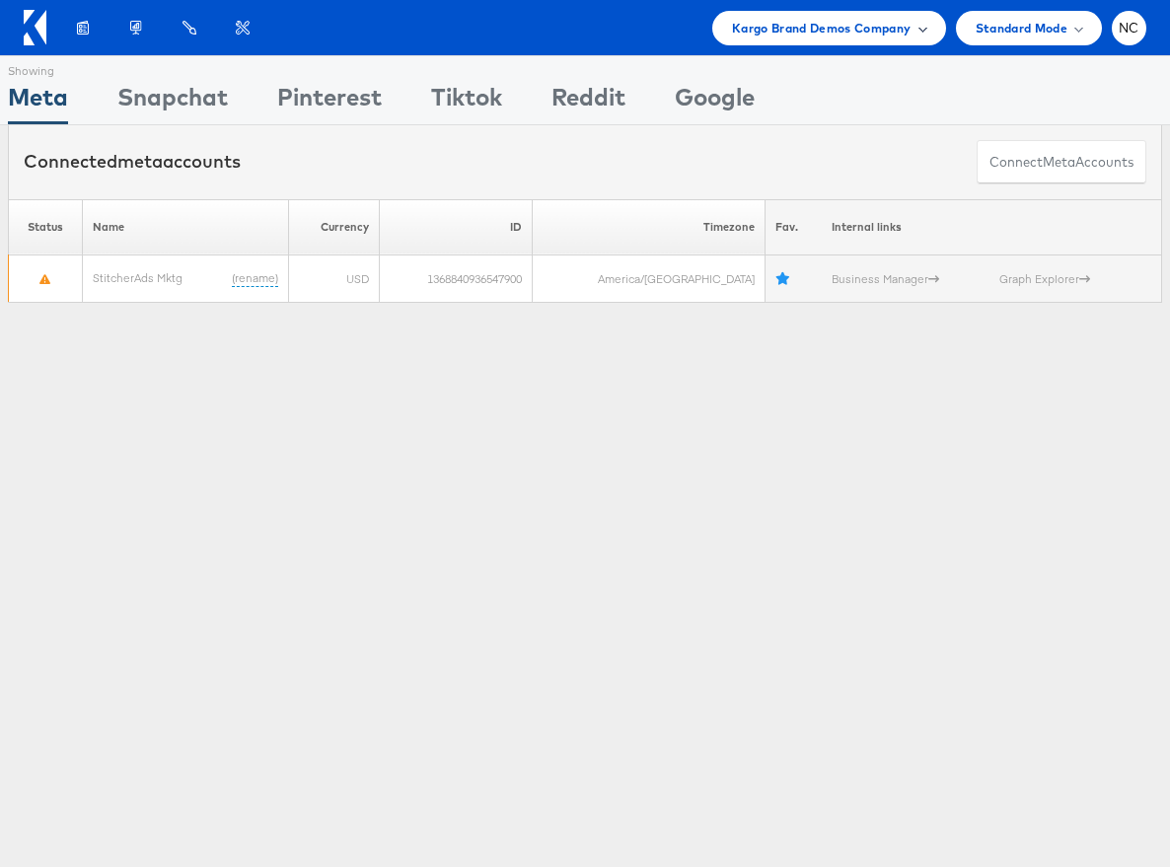
click at [880, 26] on span "Kargo Brand Demos Company" at bounding box center [822, 28] width 180 height 21
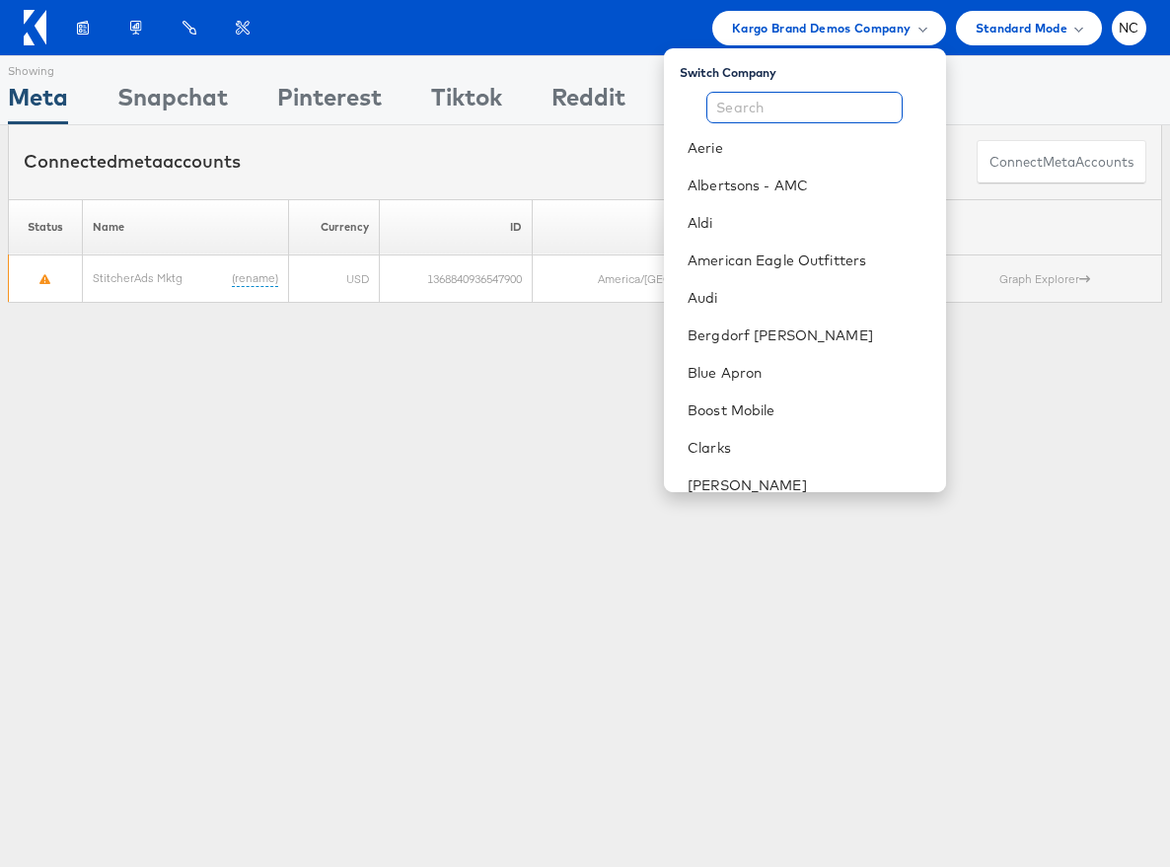
click at [787, 112] on input "text" at bounding box center [804, 108] width 196 height 32
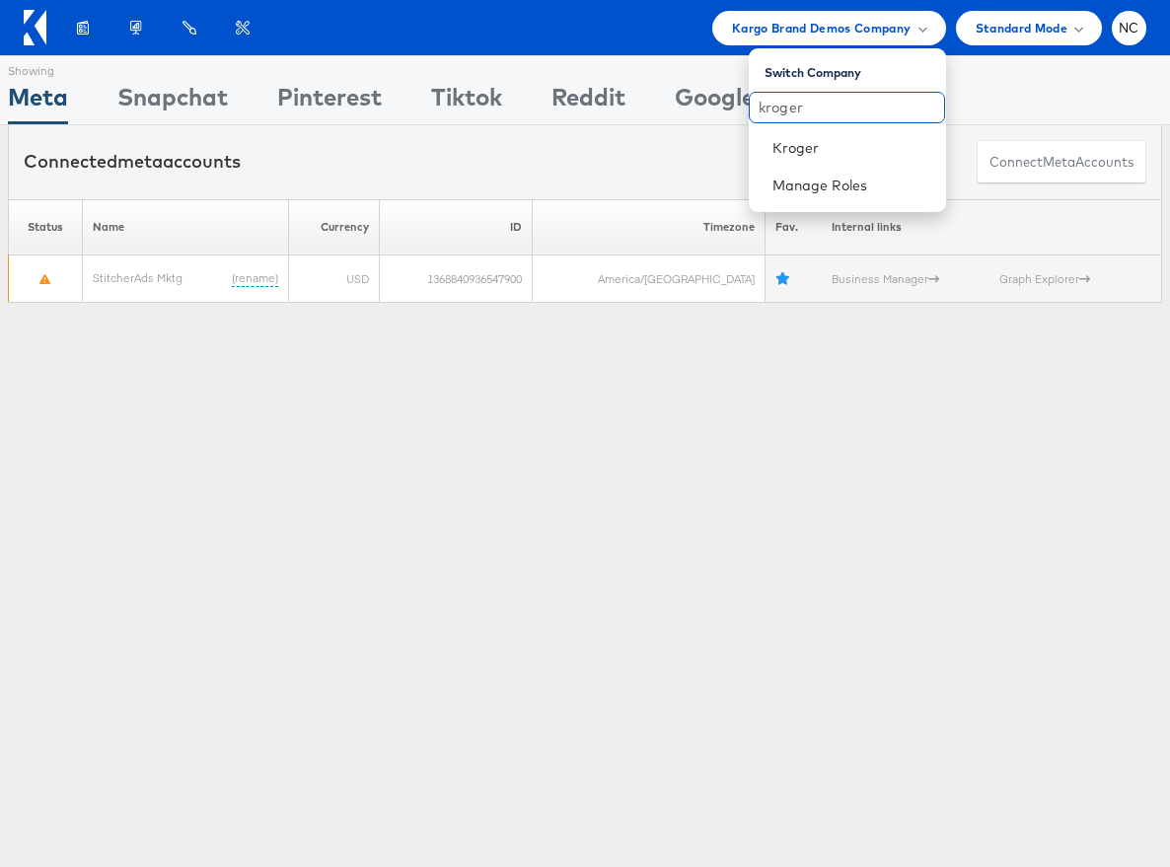
type input "kroger"
click at [810, 140] on link "Kroger" at bounding box center [851, 148] width 158 height 20
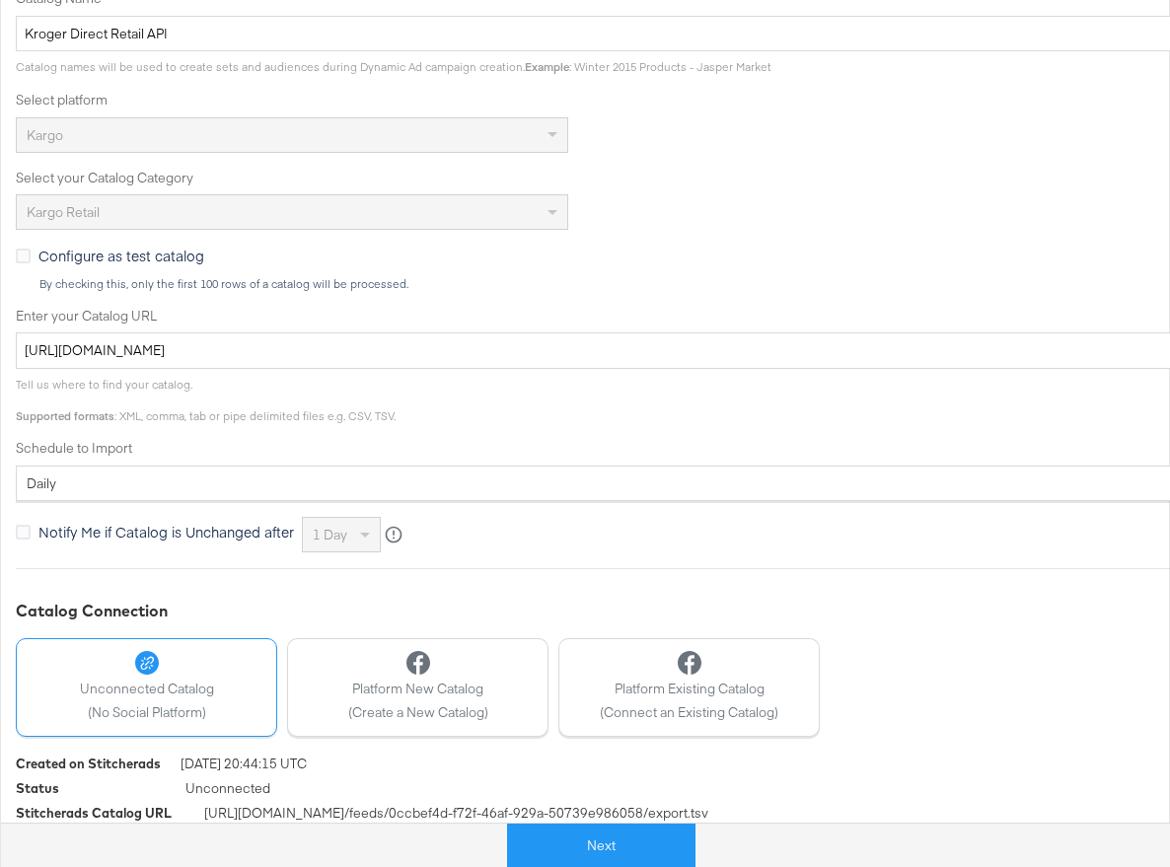
scroll to position [402, 0]
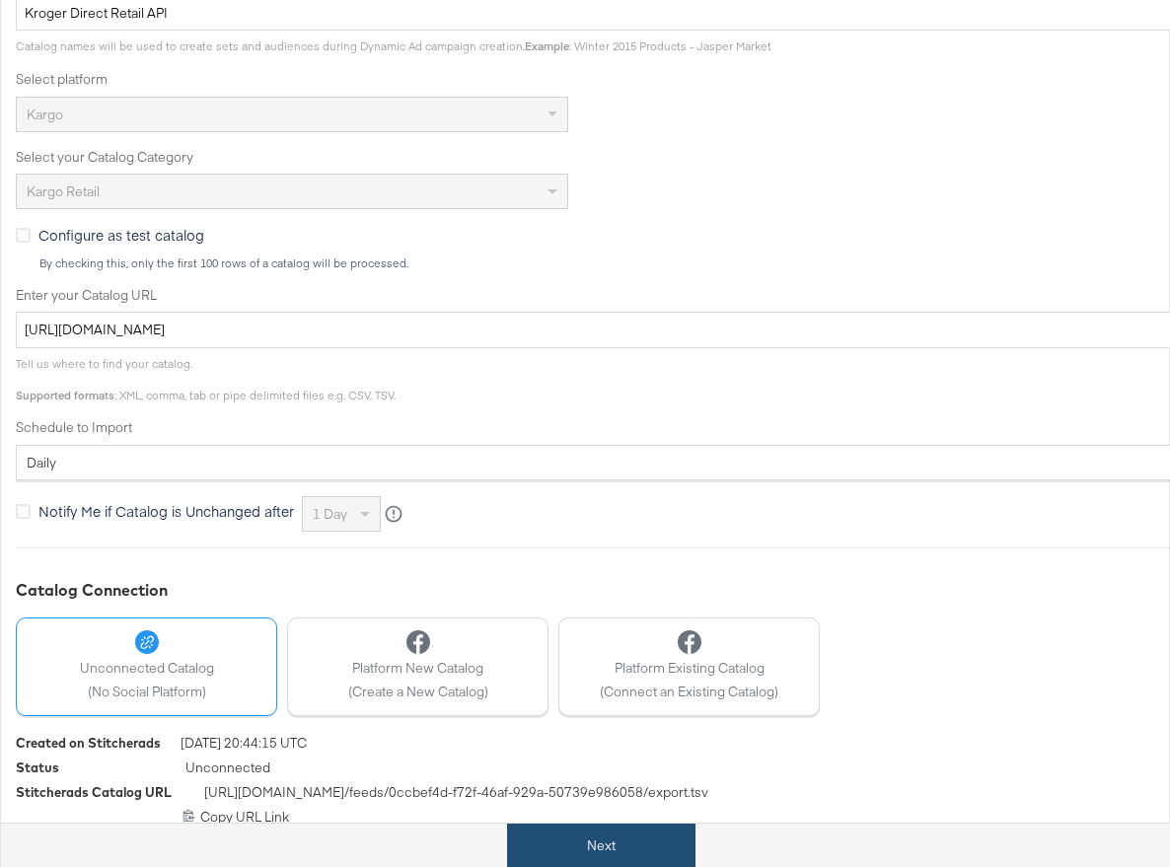
click at [623, 854] on button "Next" at bounding box center [601, 846] width 188 height 44
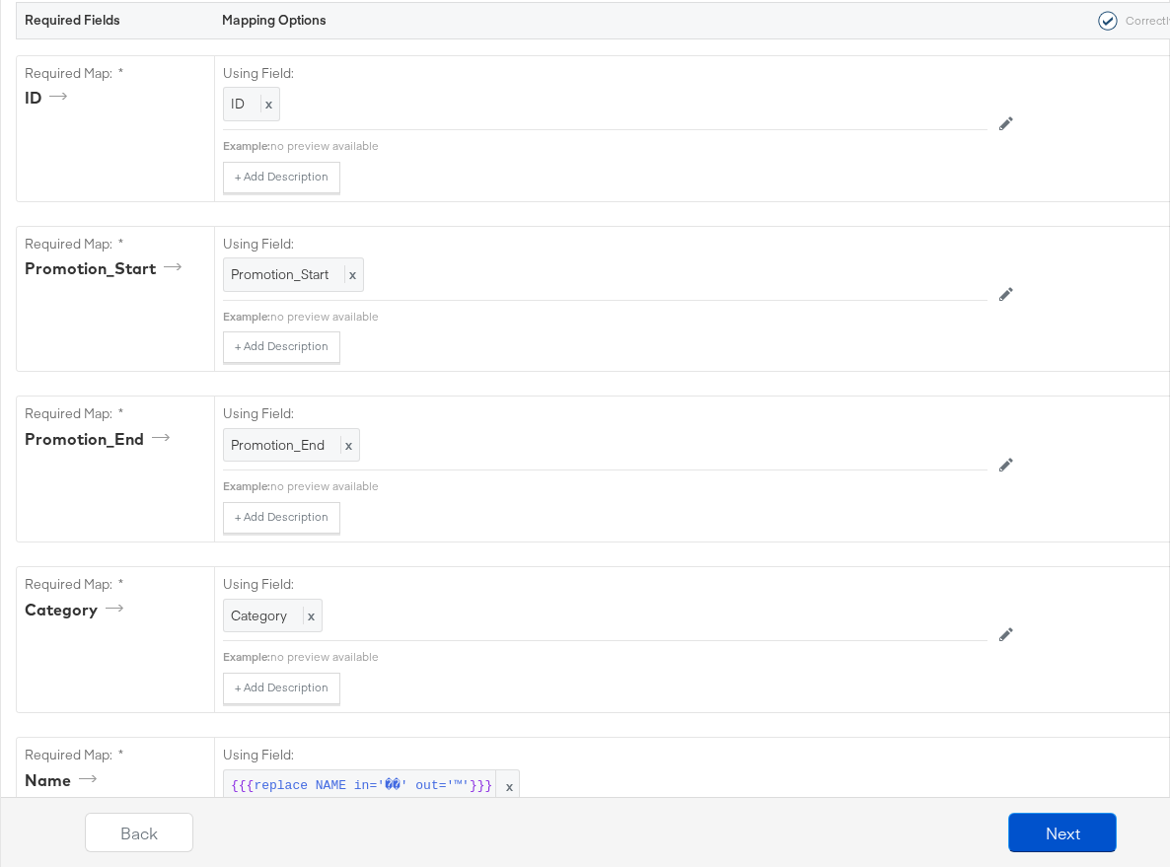
scroll to position [0, 0]
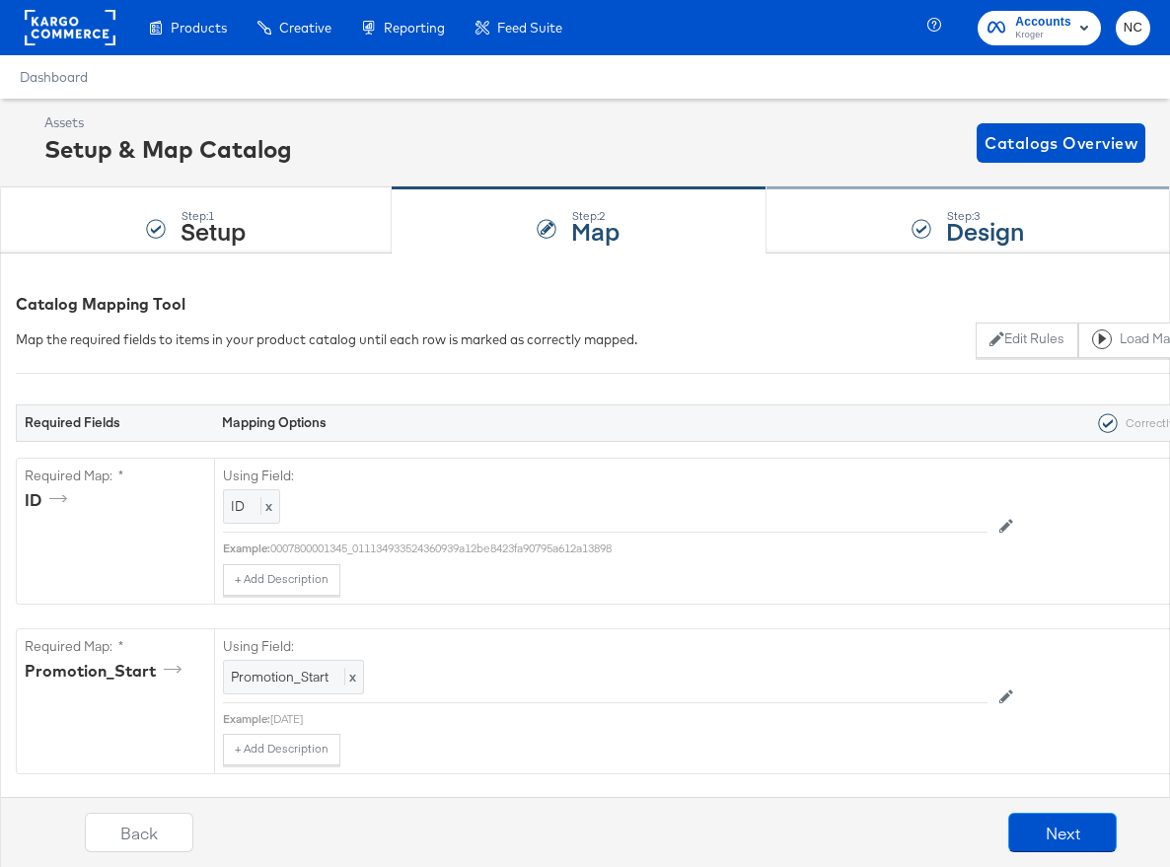
click at [897, 229] on div "Step: 3 Design" at bounding box center [967, 220] width 403 height 65
